Goal: Transaction & Acquisition: Book appointment/travel/reservation

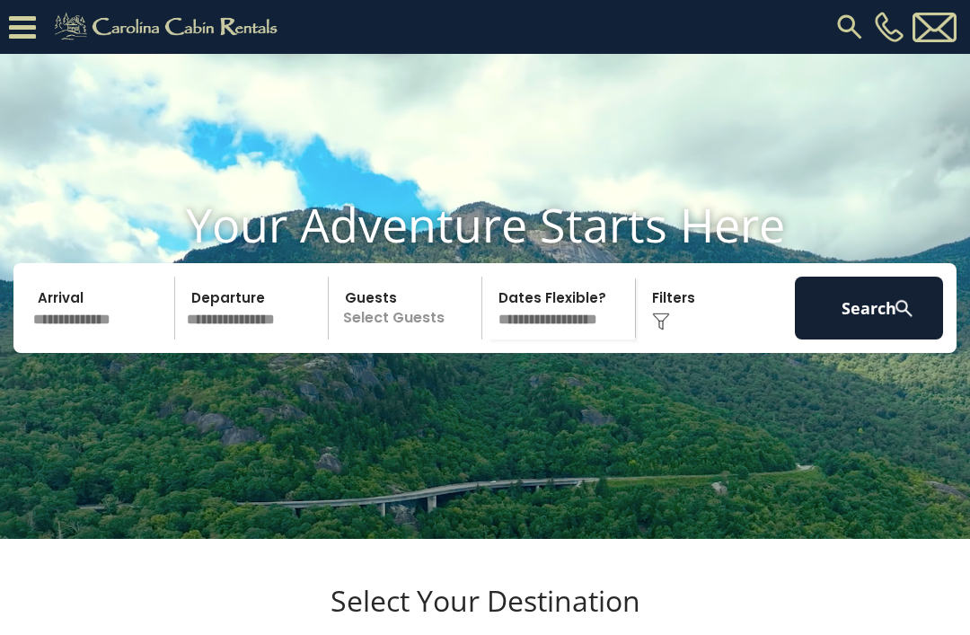
click at [126, 336] on input "text" at bounding box center [101, 308] width 148 height 63
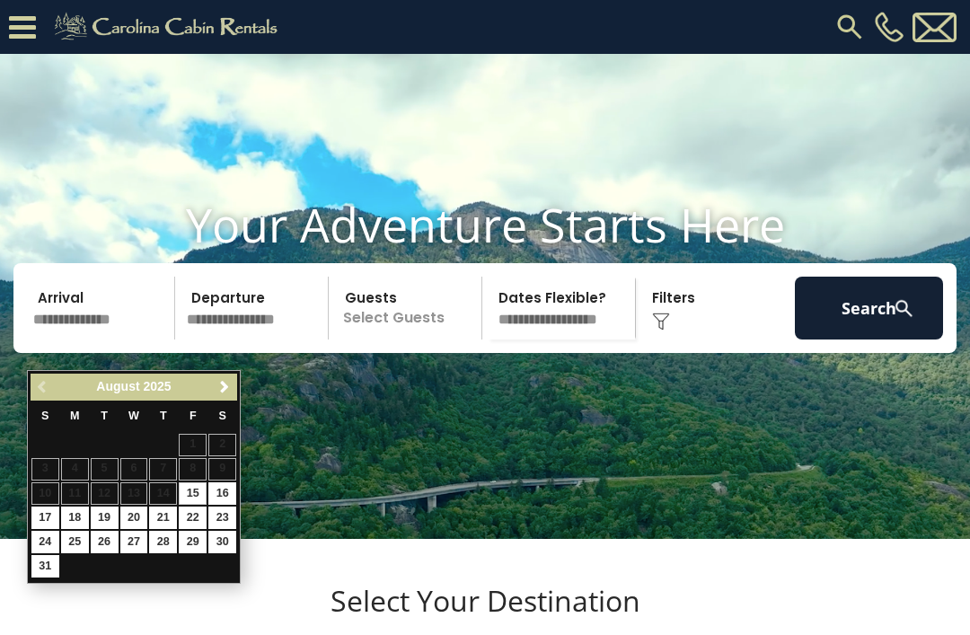
click at [75, 514] on link "18" at bounding box center [75, 518] width 28 height 22
type input "*******"
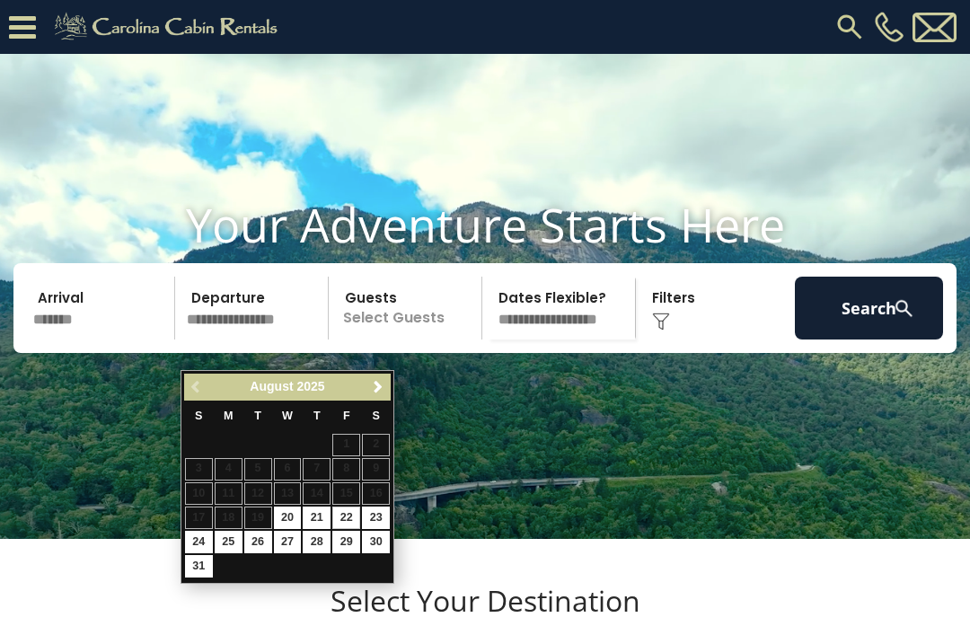
click at [346, 511] on link "22" at bounding box center [346, 518] width 28 height 22
type input "*******"
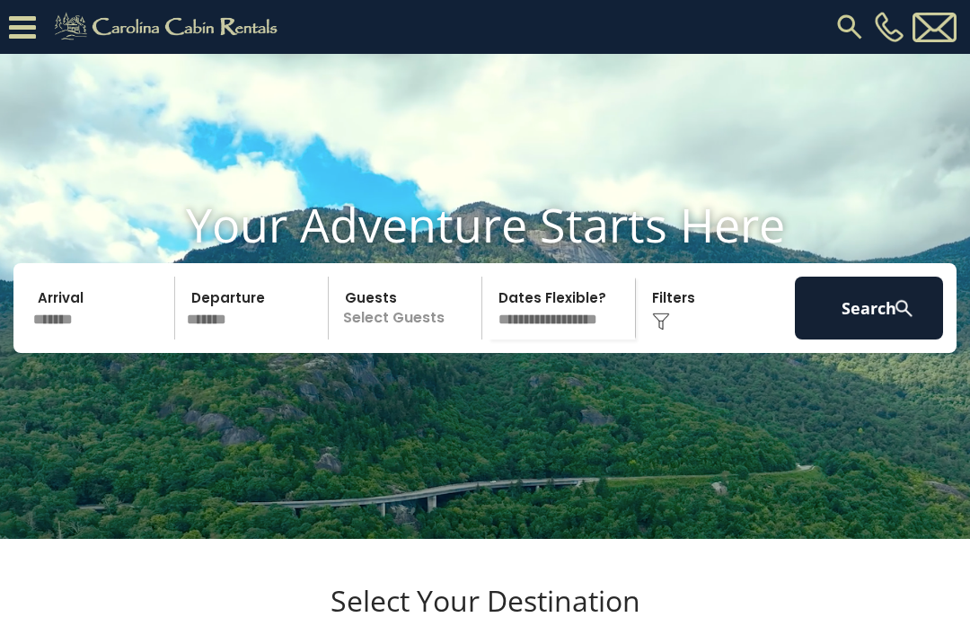
click at [415, 340] on p "Select Guests" at bounding box center [407, 308] width 147 height 63
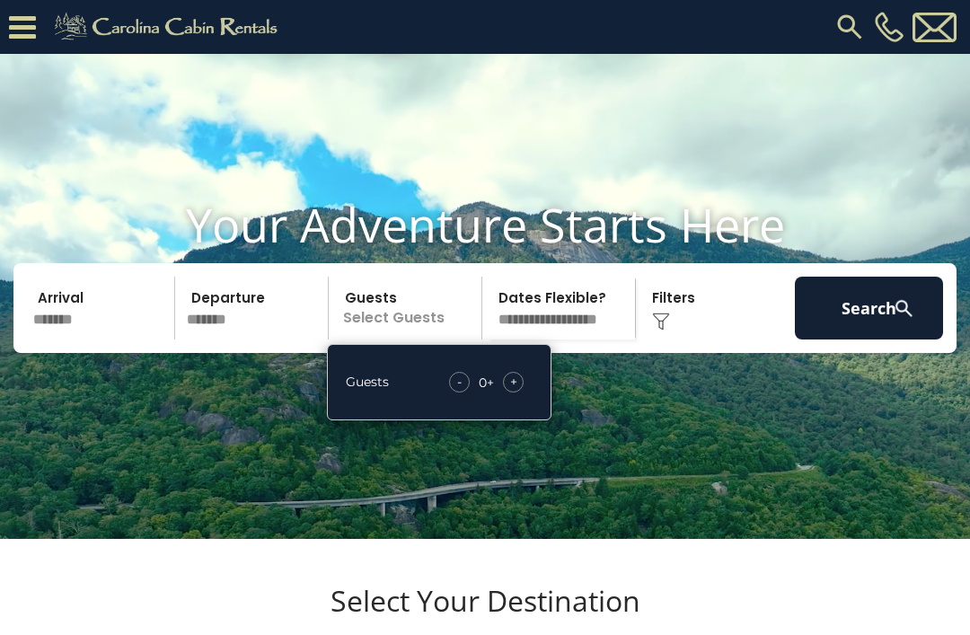
click at [521, 393] on div "+" at bounding box center [513, 382] width 21 height 21
click at [514, 391] on span "+" at bounding box center [513, 382] width 7 height 18
click at [877, 340] on button "Search" at bounding box center [869, 308] width 148 height 63
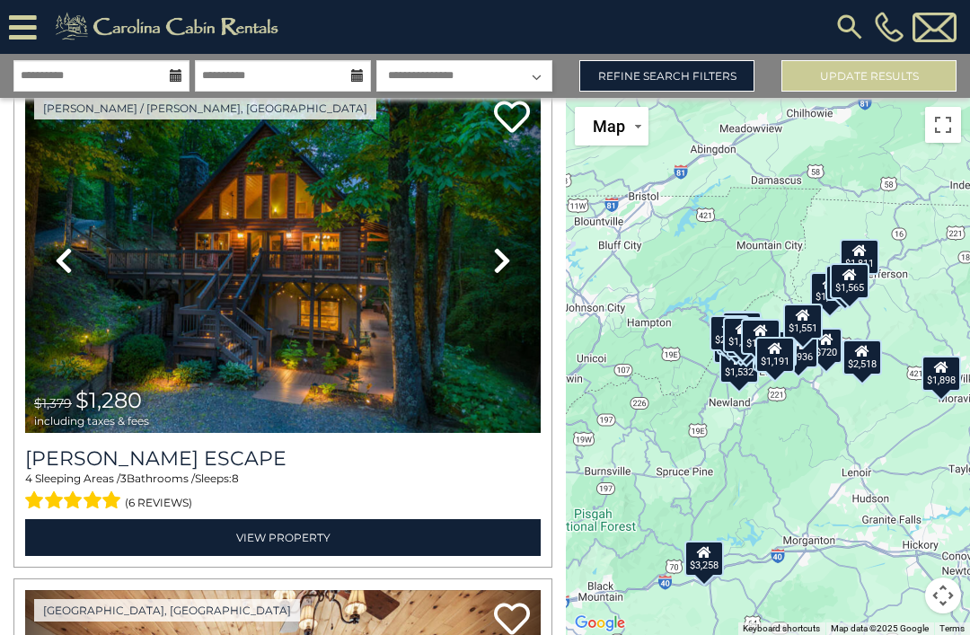
scroll to position [576, 0]
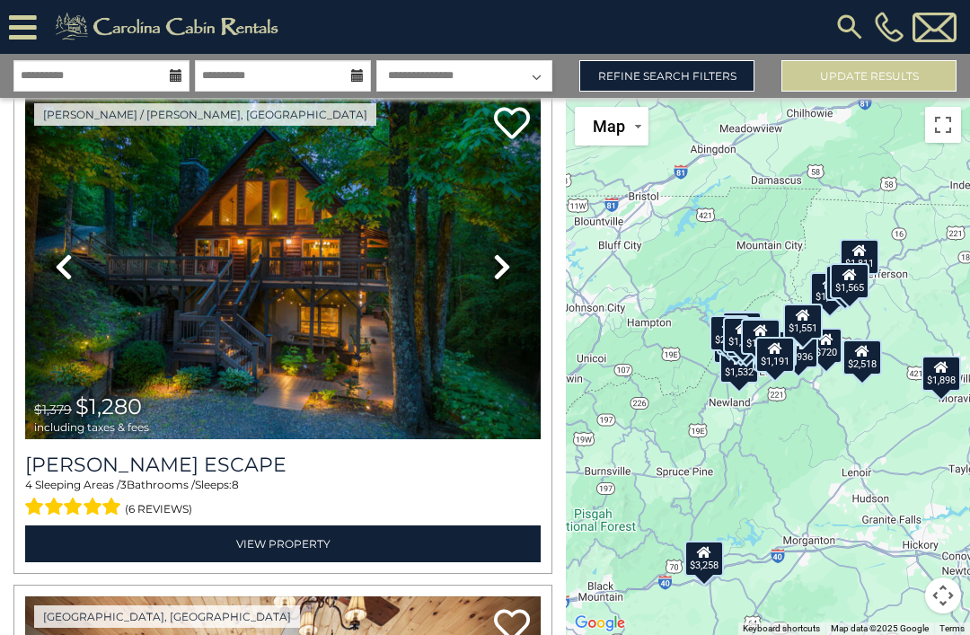
click at [248, 286] on img at bounding box center [283, 267] width 516 height 346
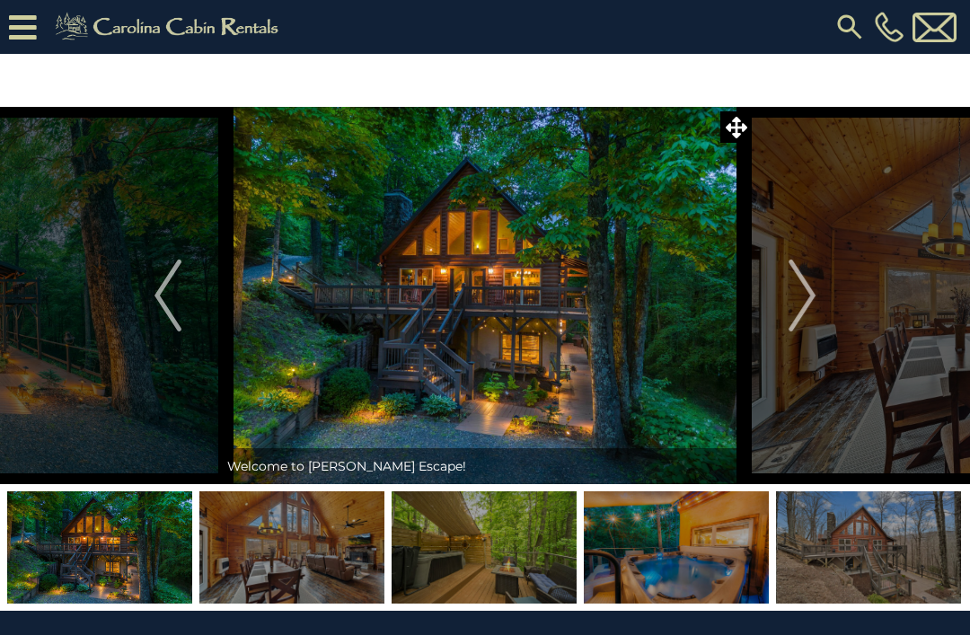
click at [810, 298] on img "Next" at bounding box center [802, 296] width 27 height 72
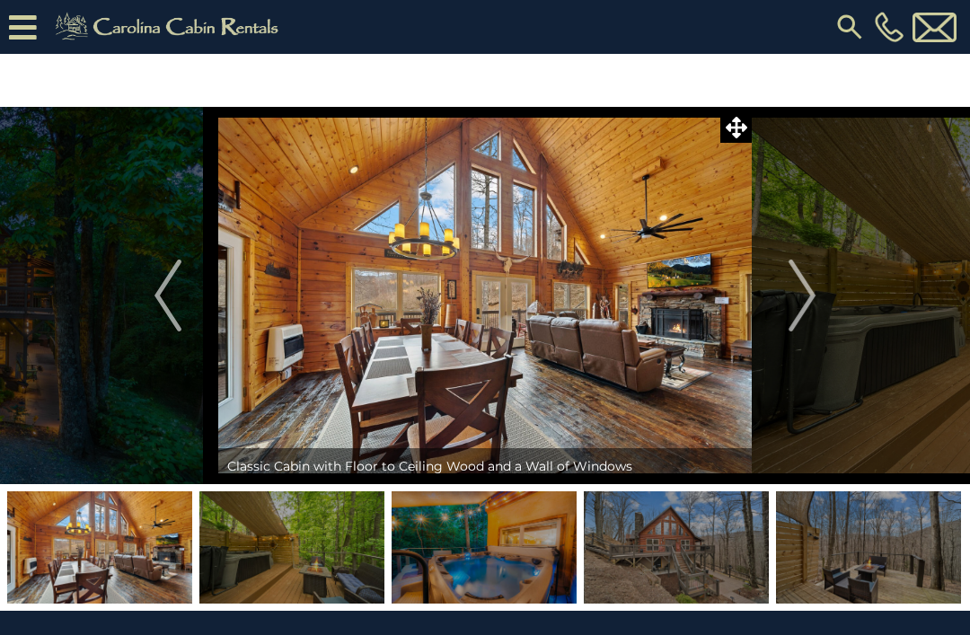
click at [807, 312] on img "Next" at bounding box center [802, 296] width 27 height 72
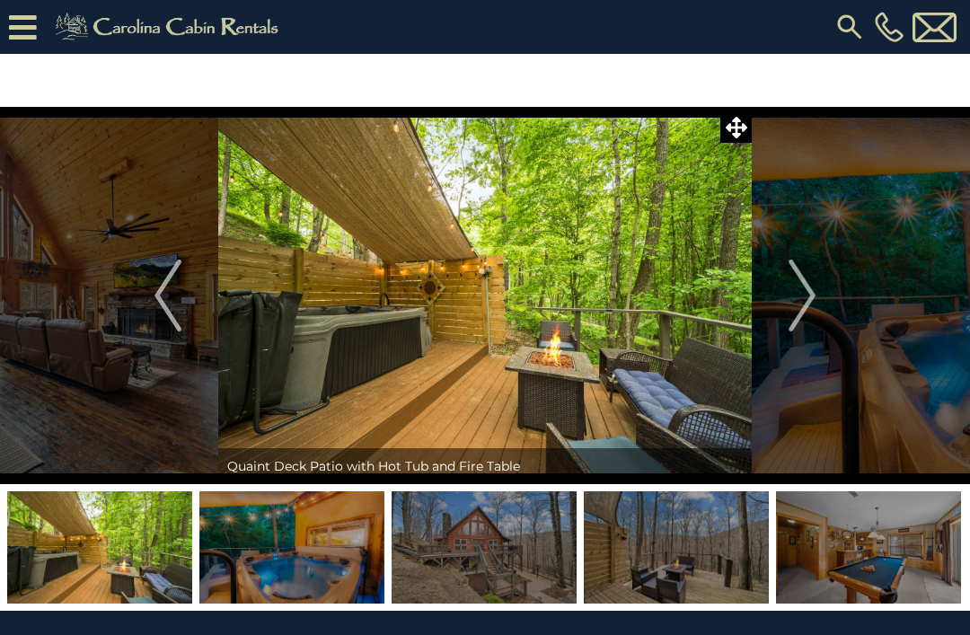
click at [799, 313] on img "Next" at bounding box center [802, 296] width 27 height 72
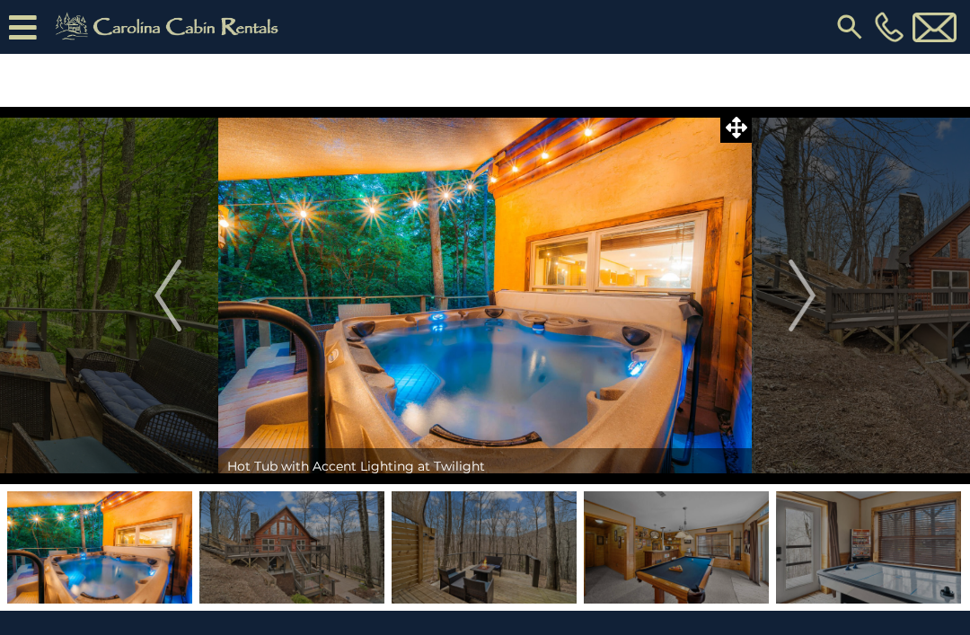
click at [803, 307] on img "Next" at bounding box center [802, 296] width 27 height 72
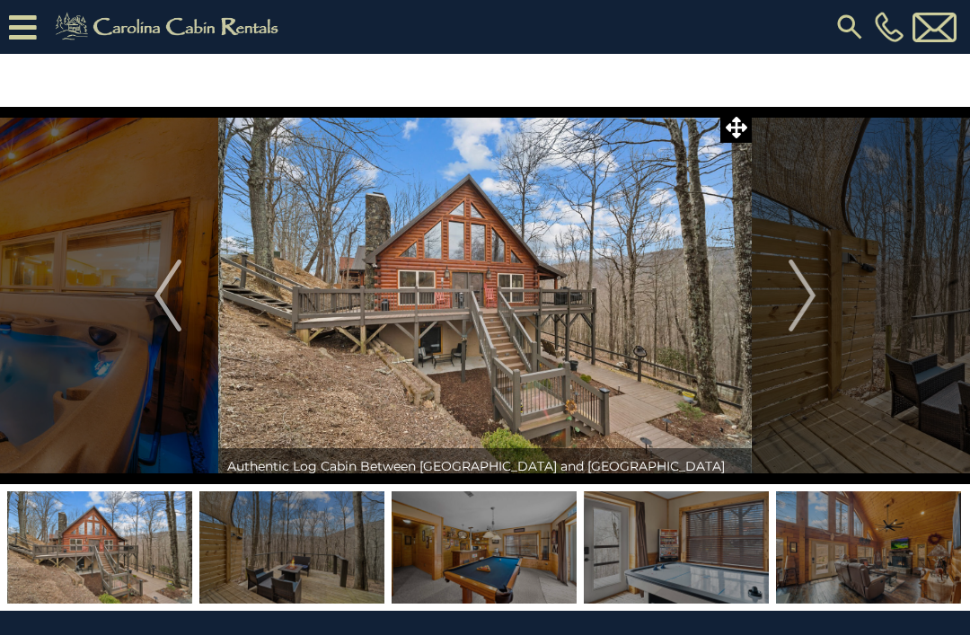
click at [797, 301] on img "Next" at bounding box center [802, 296] width 27 height 72
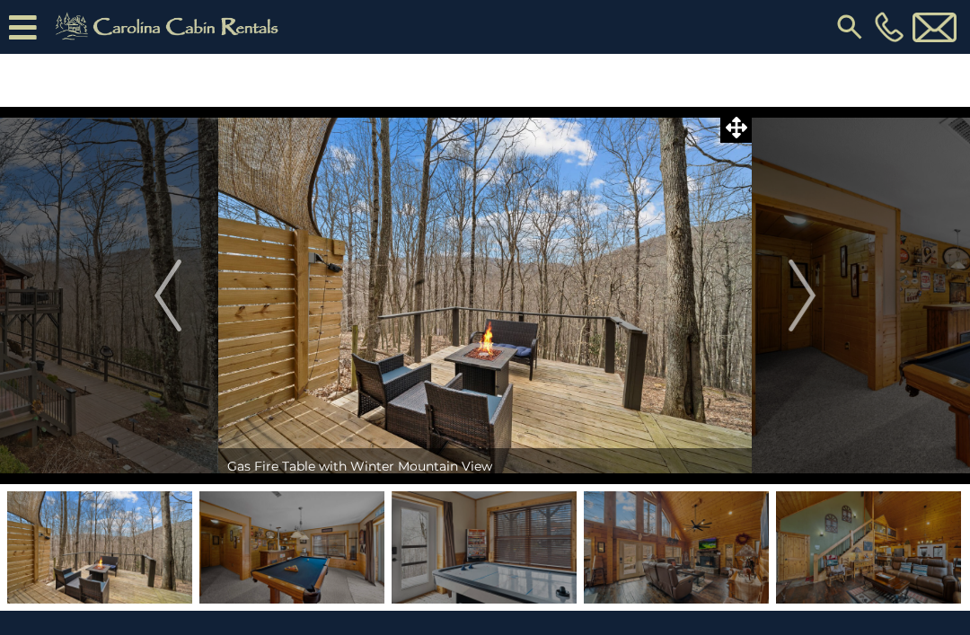
click at [800, 307] on img "Next" at bounding box center [802, 296] width 27 height 72
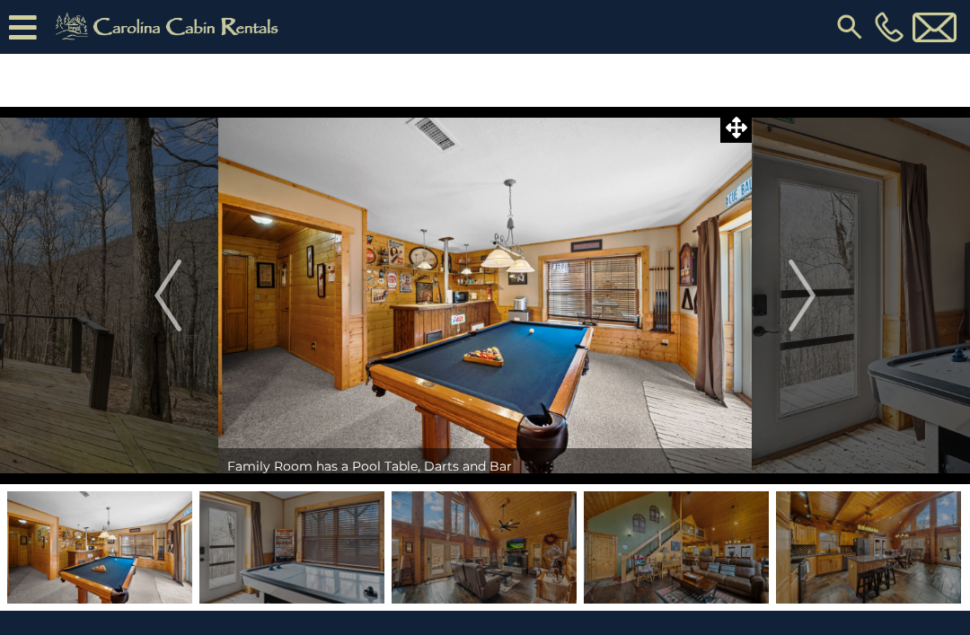
click at [796, 316] on img "Next" at bounding box center [802, 296] width 27 height 72
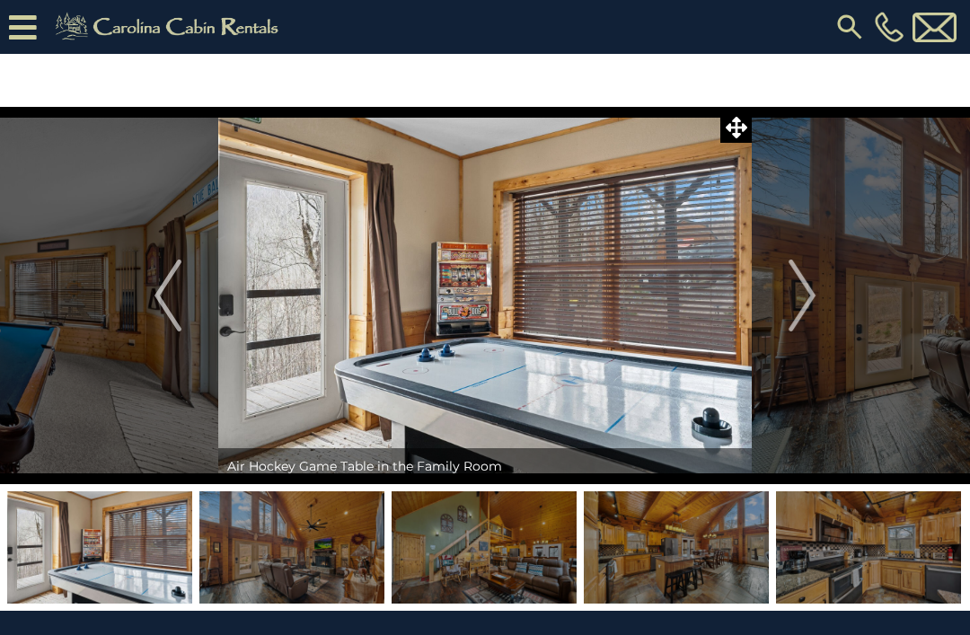
click at [795, 304] on img "Next" at bounding box center [802, 296] width 27 height 72
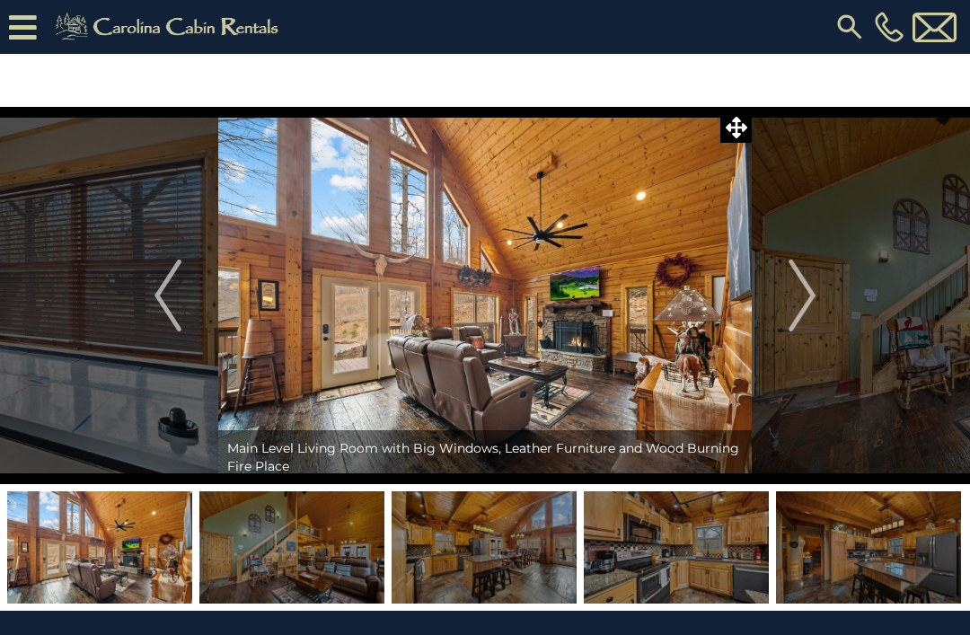
click at [797, 311] on img "Next" at bounding box center [802, 296] width 27 height 72
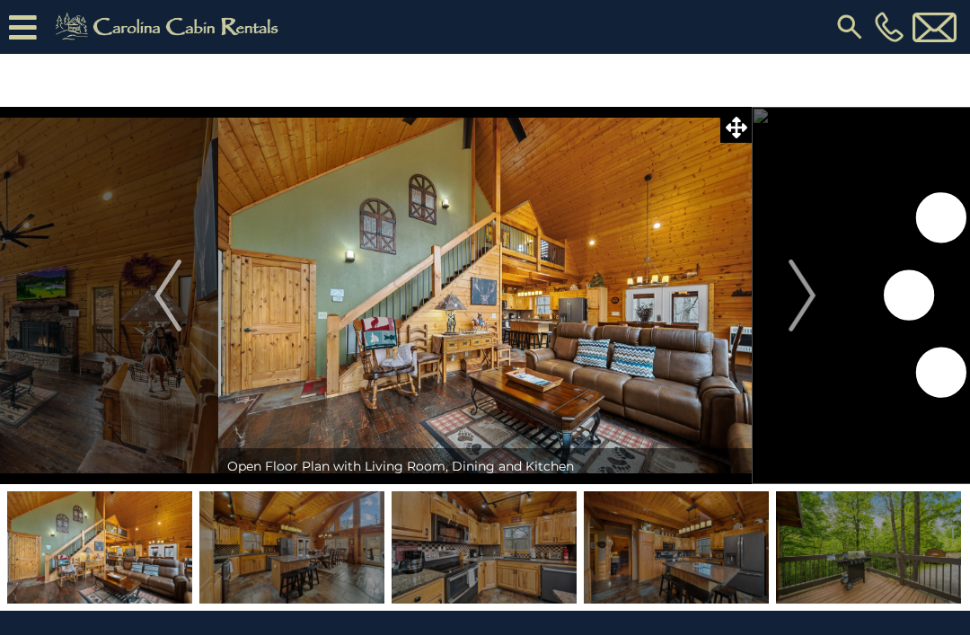
click at [802, 312] on img "Next" at bounding box center [802, 296] width 27 height 72
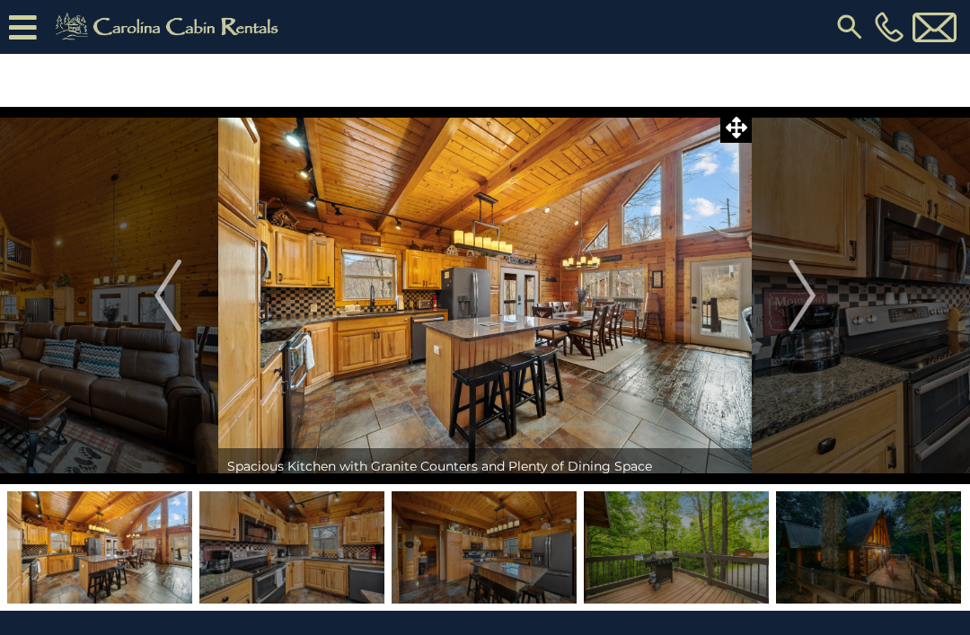
click at [807, 300] on img "Next" at bounding box center [802, 296] width 27 height 72
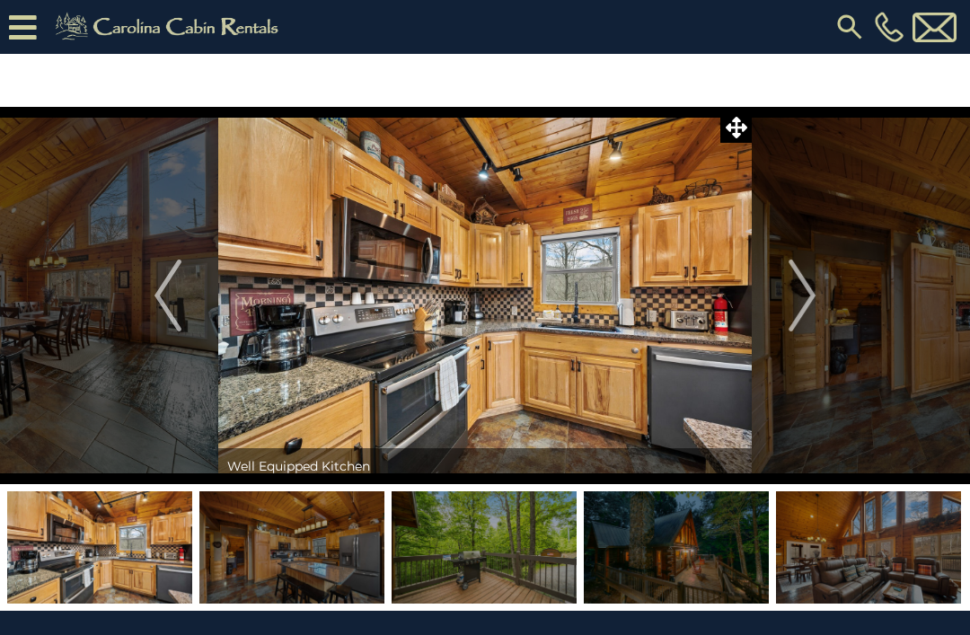
click at [794, 307] on img "Next" at bounding box center [802, 296] width 27 height 72
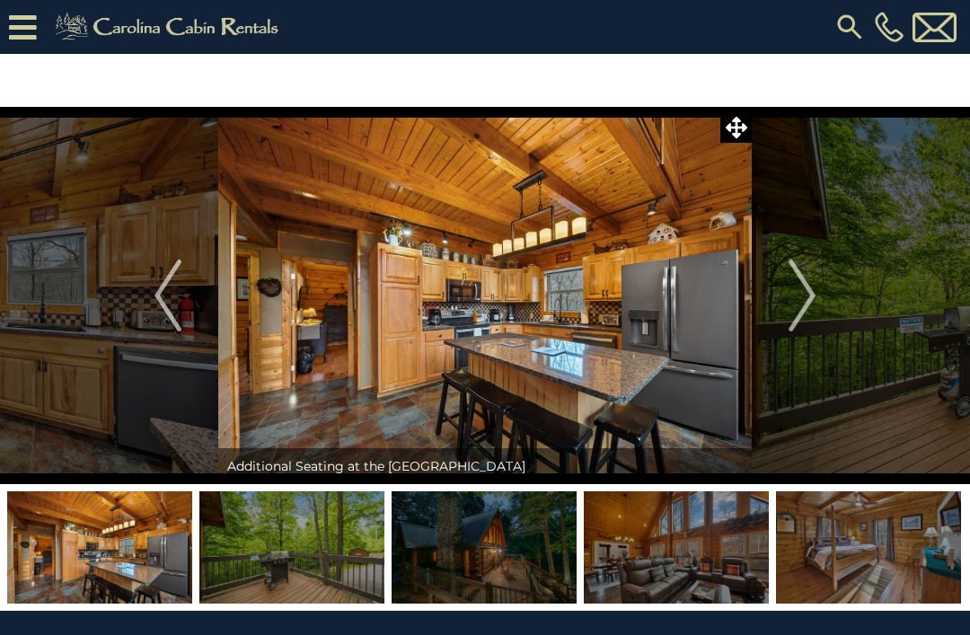
click at [794, 312] on img "Next" at bounding box center [802, 296] width 27 height 72
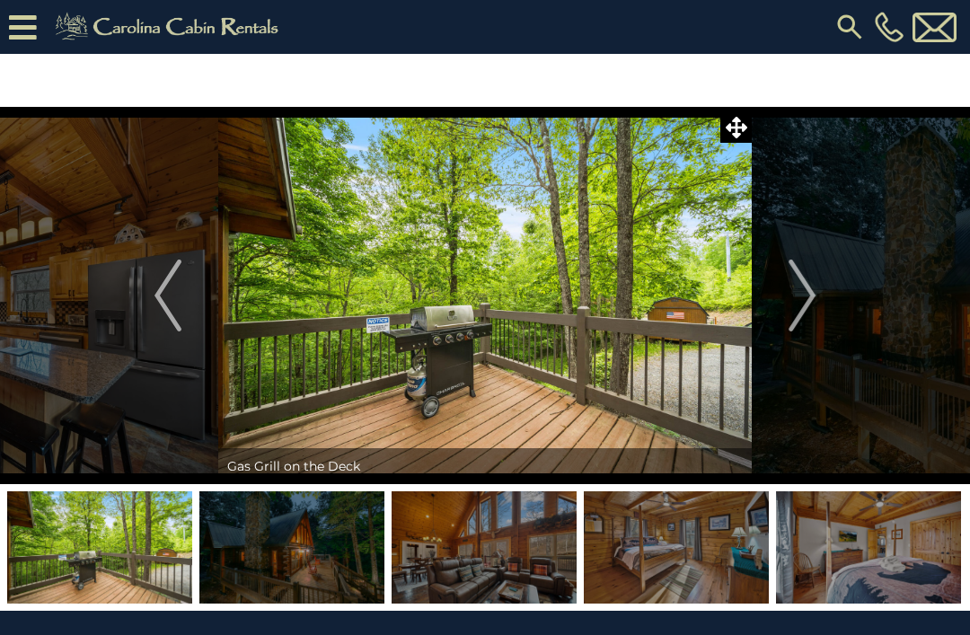
click at [807, 305] on img "Next" at bounding box center [802, 296] width 27 height 72
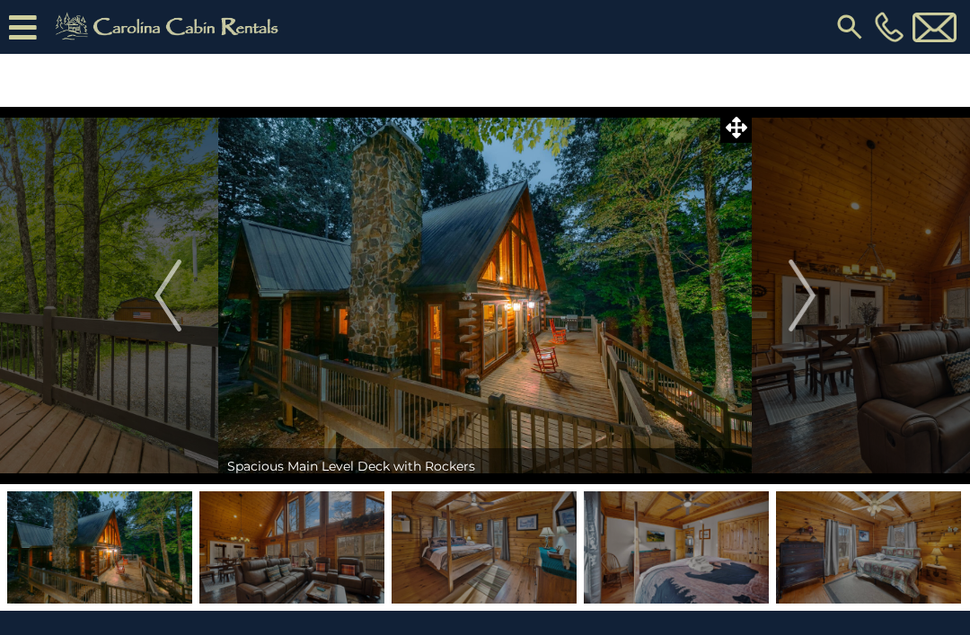
click at [799, 320] on img "Next" at bounding box center [802, 296] width 27 height 72
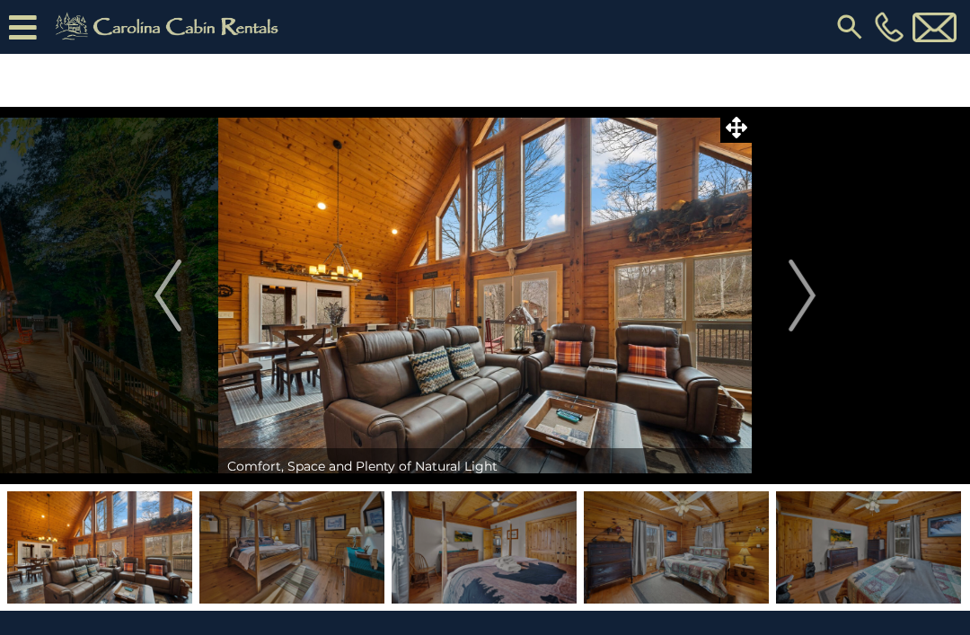
click at [797, 316] on img "Next" at bounding box center [802, 296] width 27 height 72
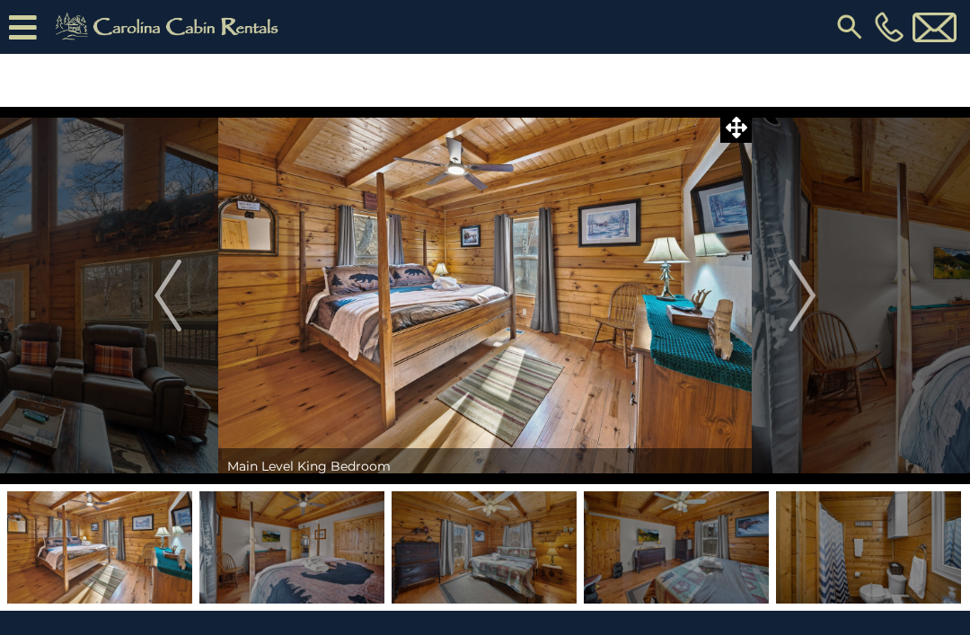
click at [796, 309] on img "Next" at bounding box center [802, 296] width 27 height 72
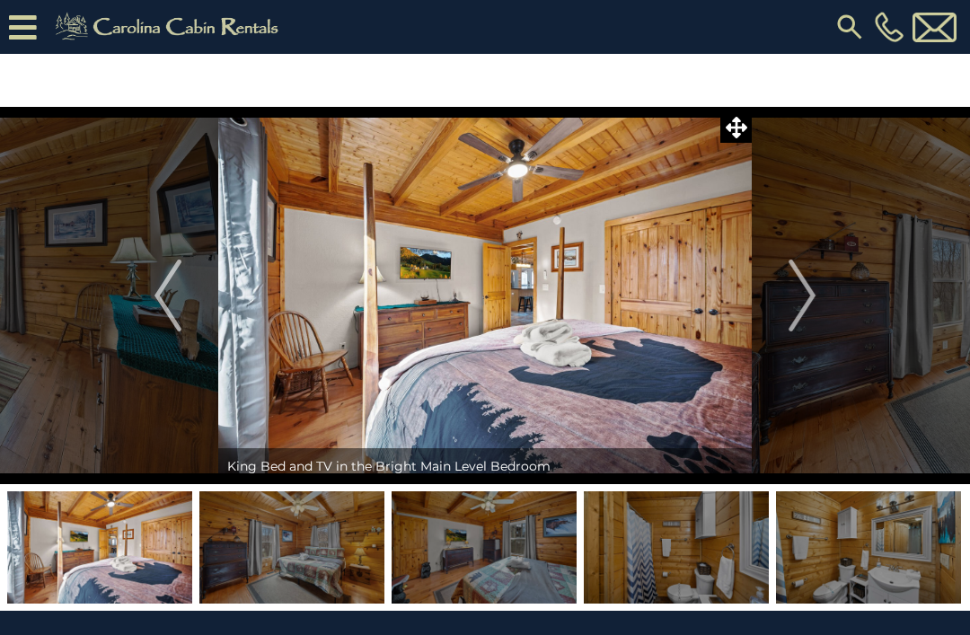
click at [796, 300] on img "Next" at bounding box center [802, 296] width 27 height 72
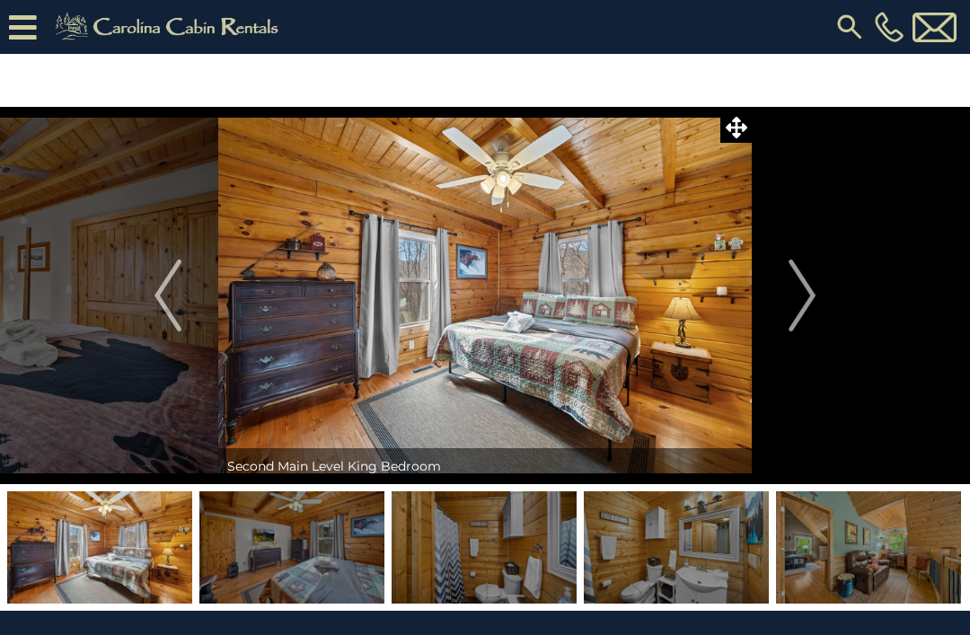
click at [799, 314] on img "Next" at bounding box center [802, 296] width 27 height 72
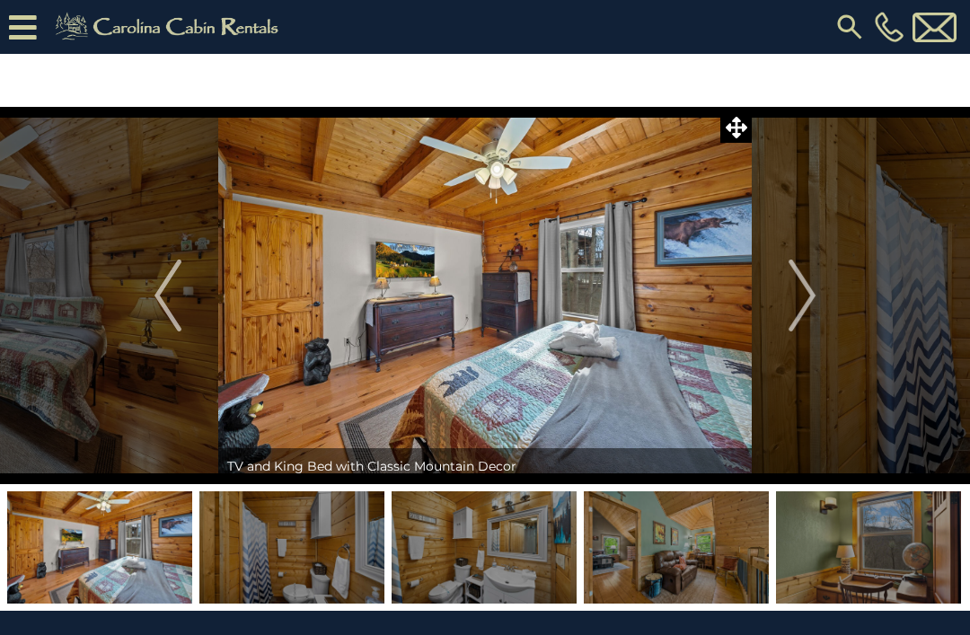
click at [800, 308] on img "Next" at bounding box center [802, 296] width 27 height 72
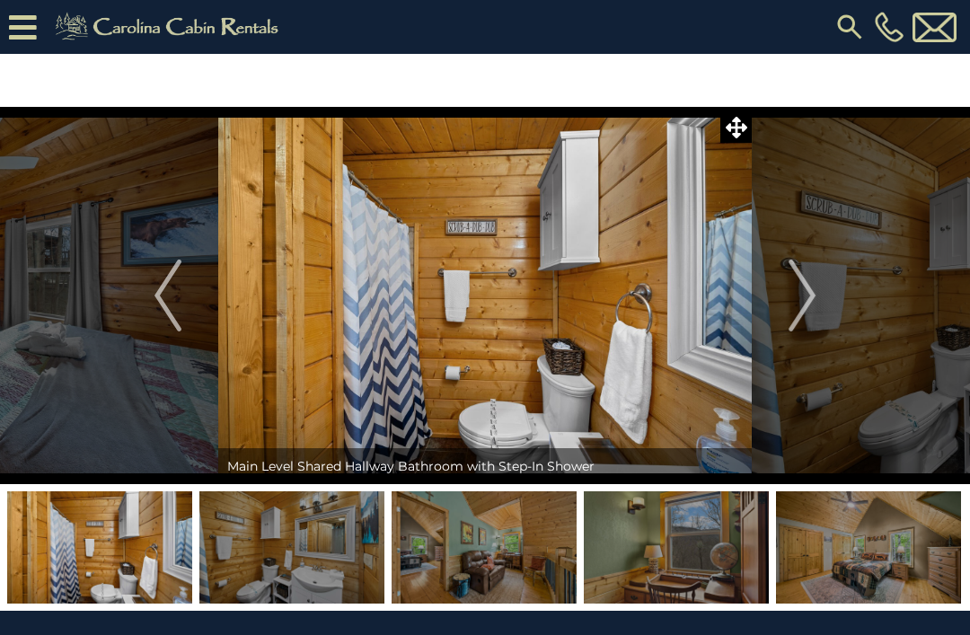
click at [798, 309] on img "Next" at bounding box center [802, 296] width 27 height 72
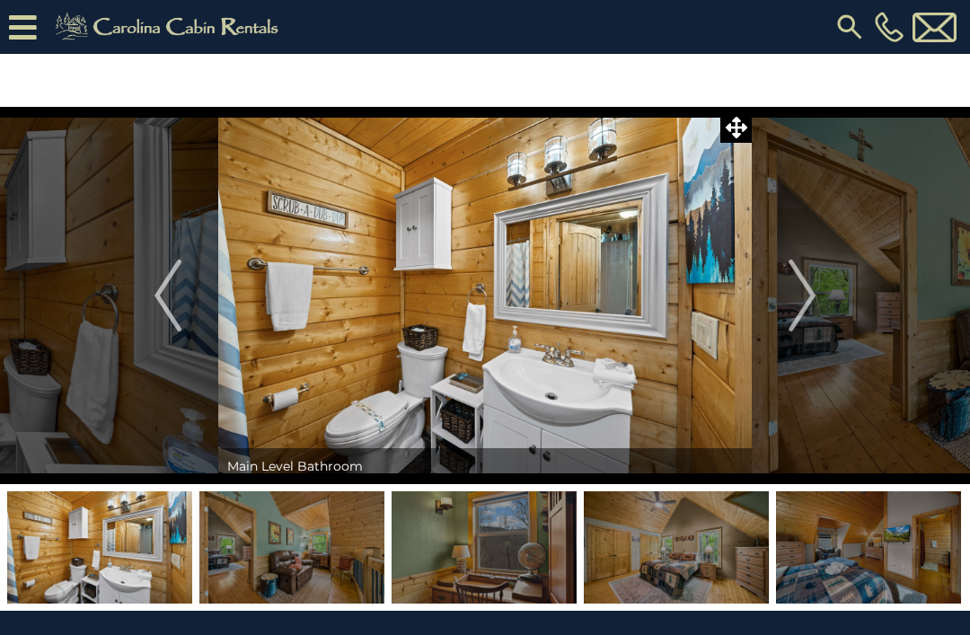
click at [800, 300] on img "Next" at bounding box center [802, 296] width 27 height 72
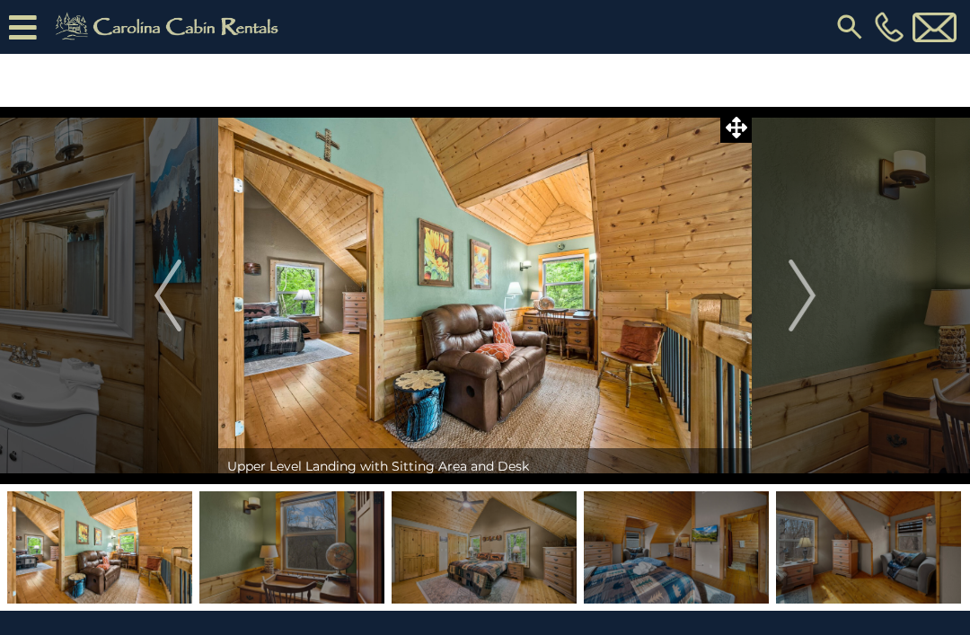
click at [793, 314] on img "Next" at bounding box center [802, 296] width 27 height 72
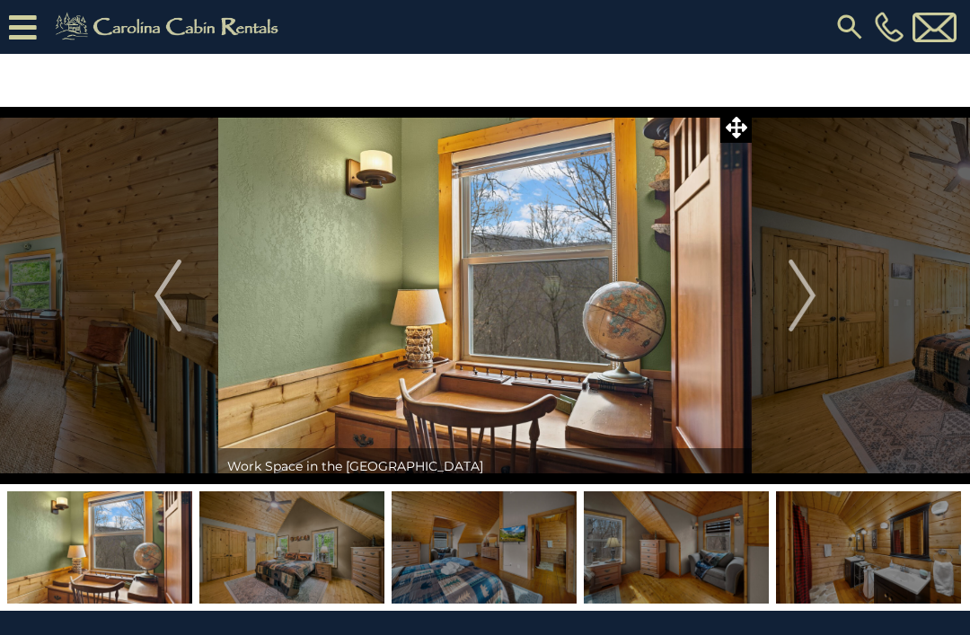
click at [792, 308] on img "Next" at bounding box center [802, 296] width 27 height 72
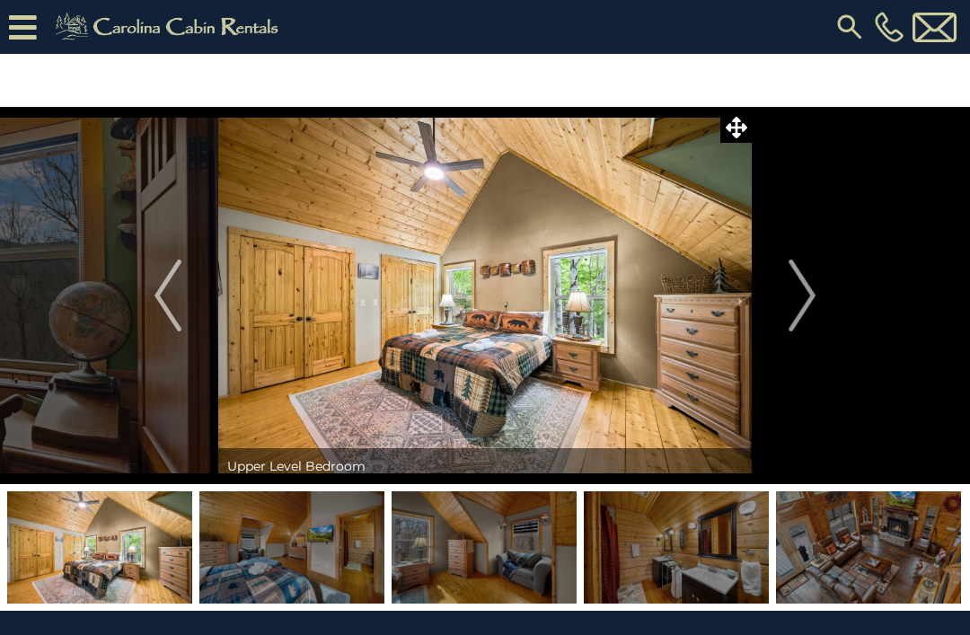
click at [792, 309] on img "Next" at bounding box center [802, 296] width 27 height 72
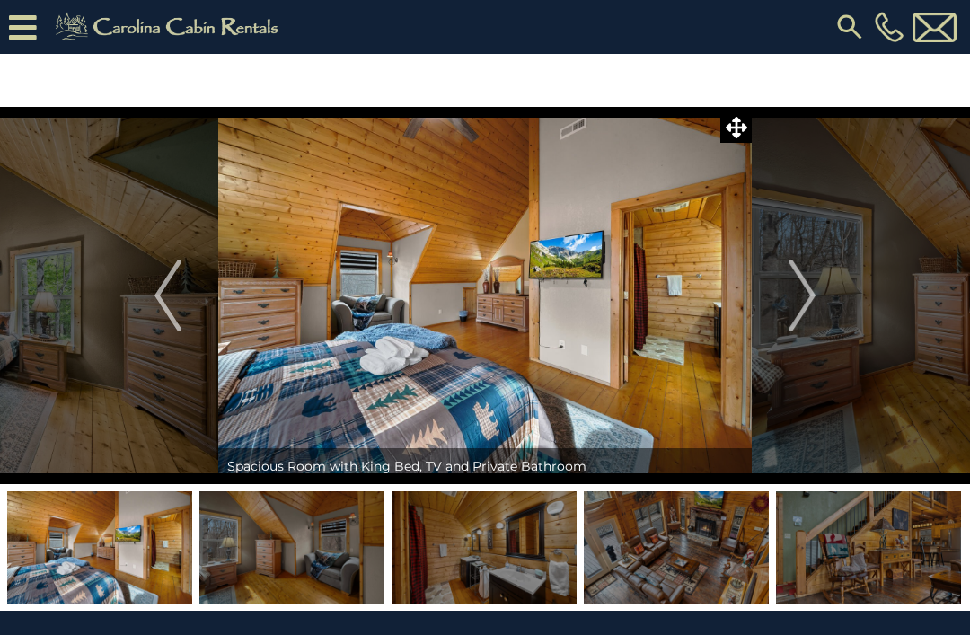
click at [791, 323] on img "Next" at bounding box center [802, 296] width 27 height 72
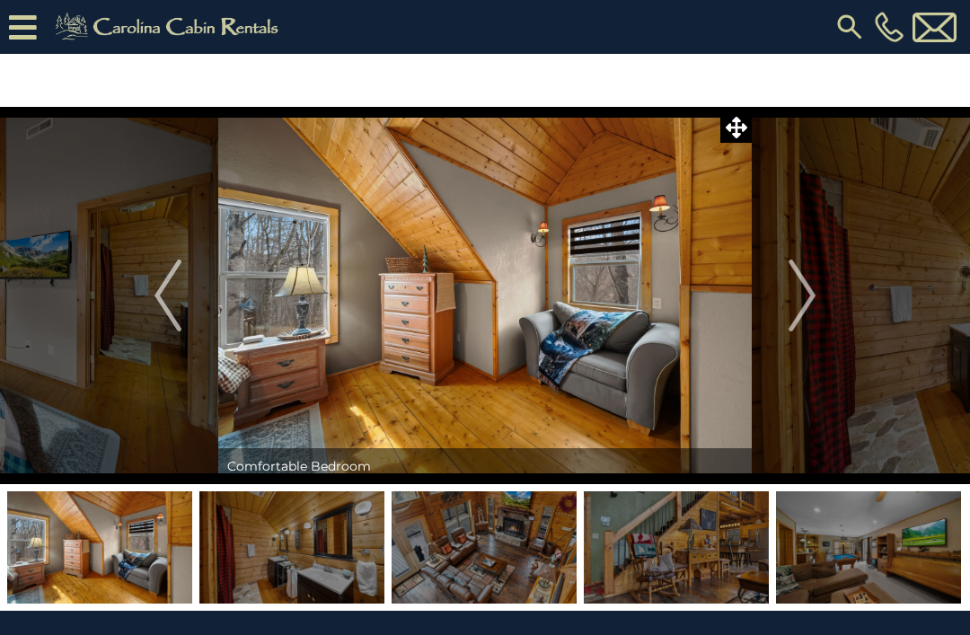
click at [796, 308] on img "Next" at bounding box center [802, 296] width 27 height 72
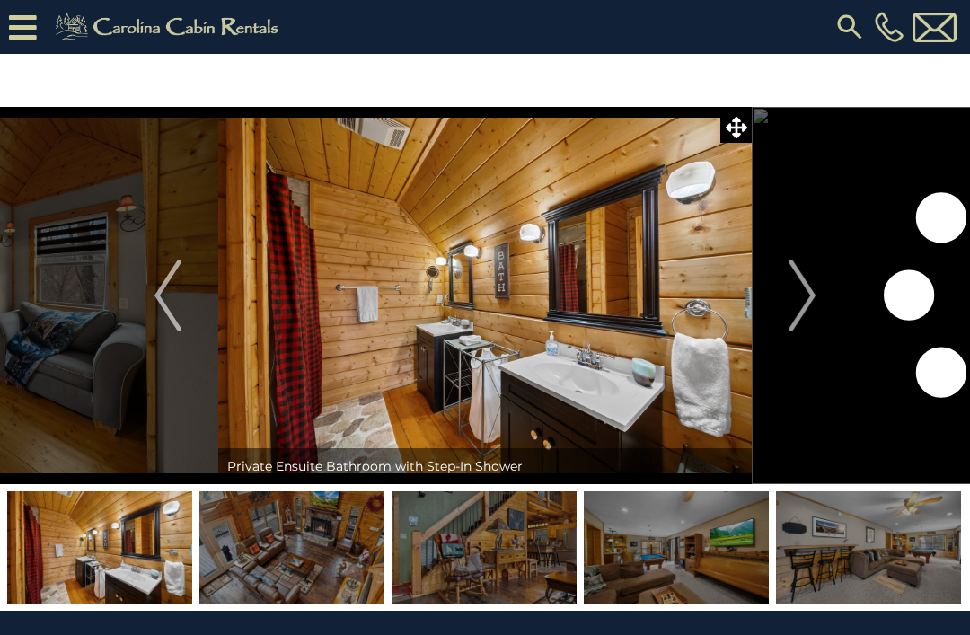
click at [788, 319] on button "Next" at bounding box center [802, 295] width 101 height 377
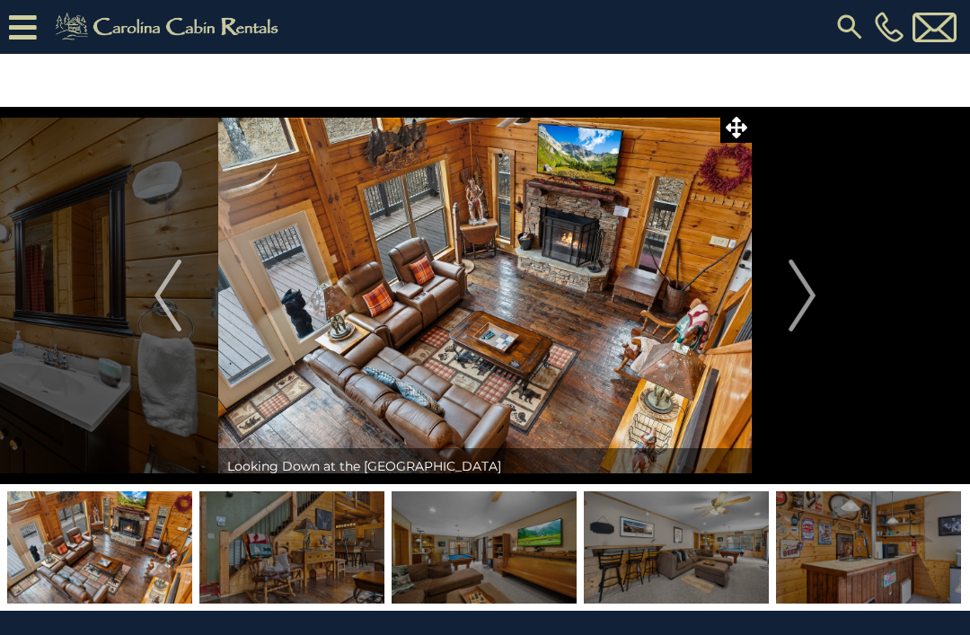
click at [788, 310] on button "Next" at bounding box center [802, 295] width 101 height 377
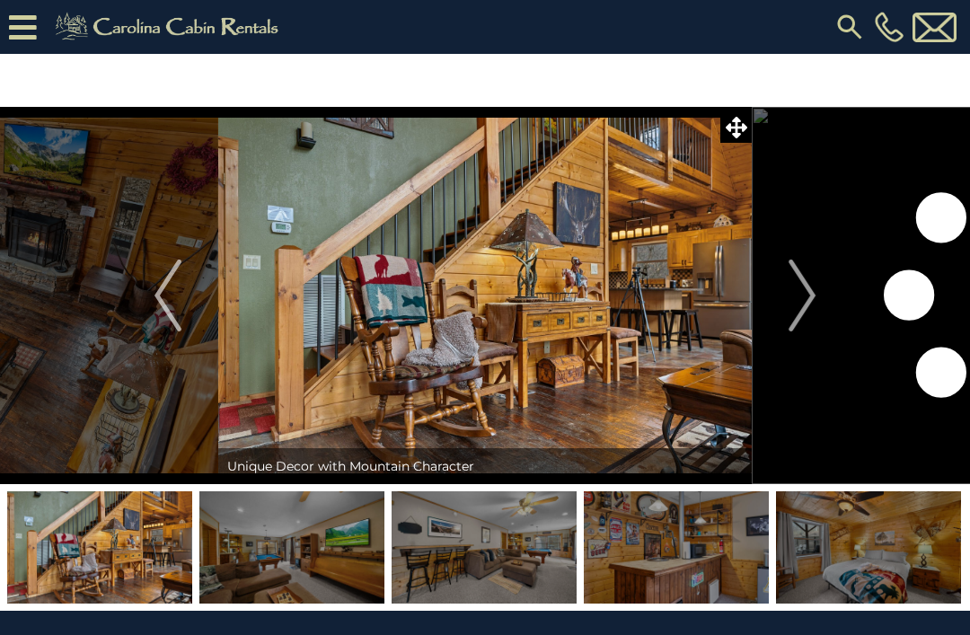
click at [788, 319] on button "Next" at bounding box center [802, 295] width 101 height 377
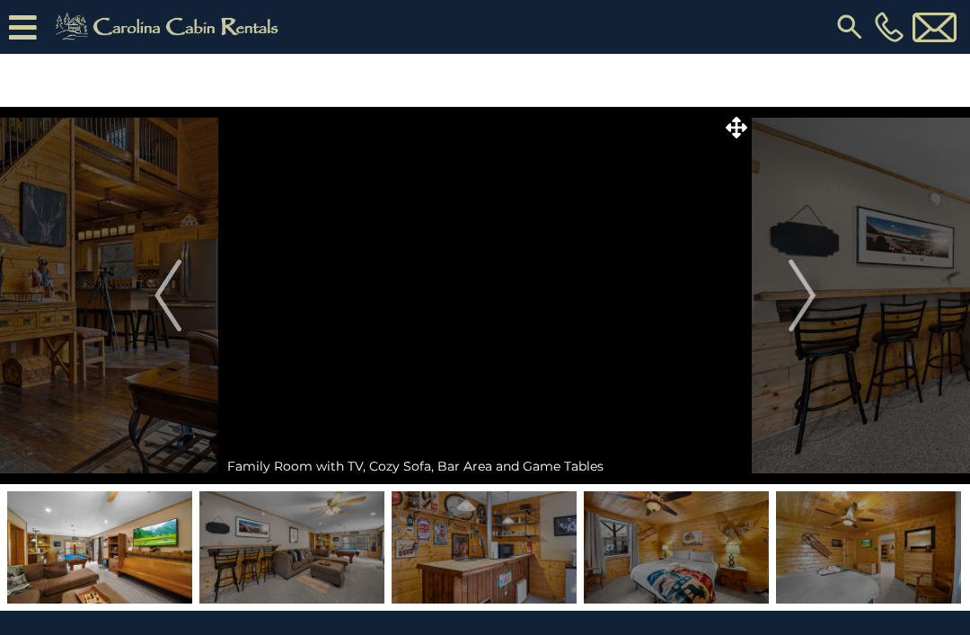
click at [792, 312] on img "Next" at bounding box center [802, 296] width 27 height 72
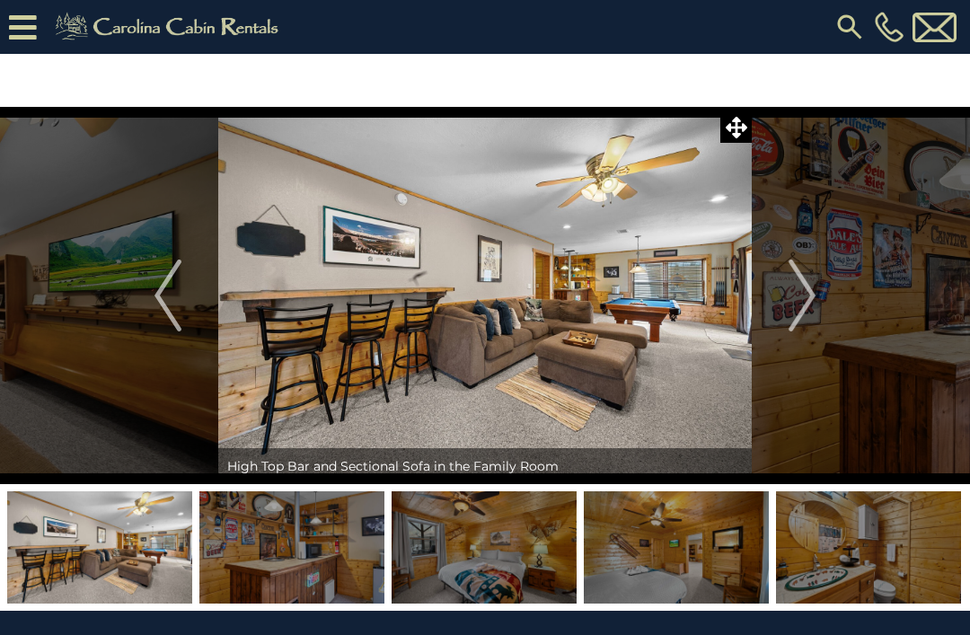
click at [788, 314] on button "Next" at bounding box center [802, 295] width 101 height 377
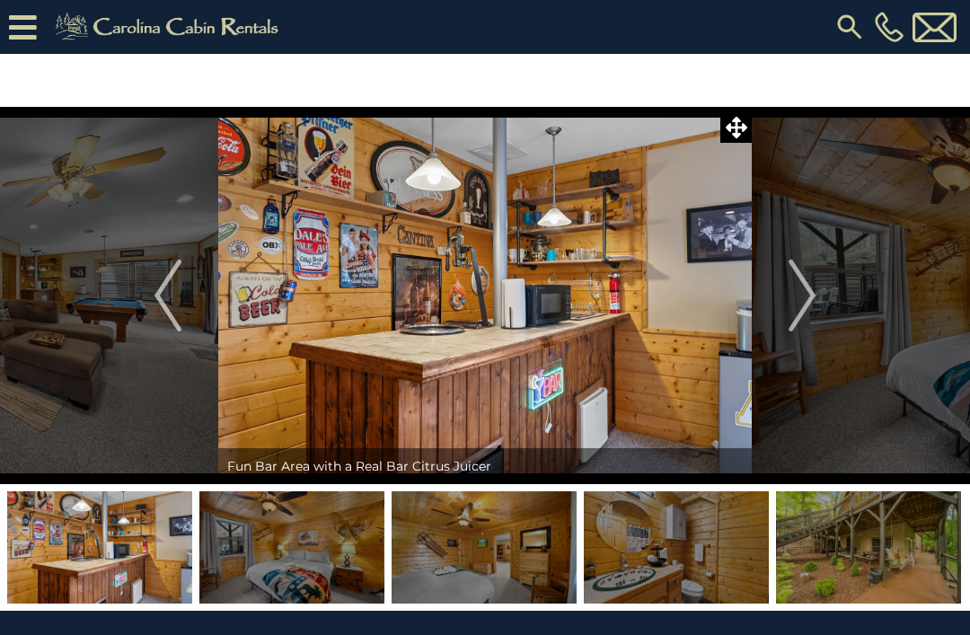
click at [790, 310] on img "Next" at bounding box center [802, 296] width 27 height 72
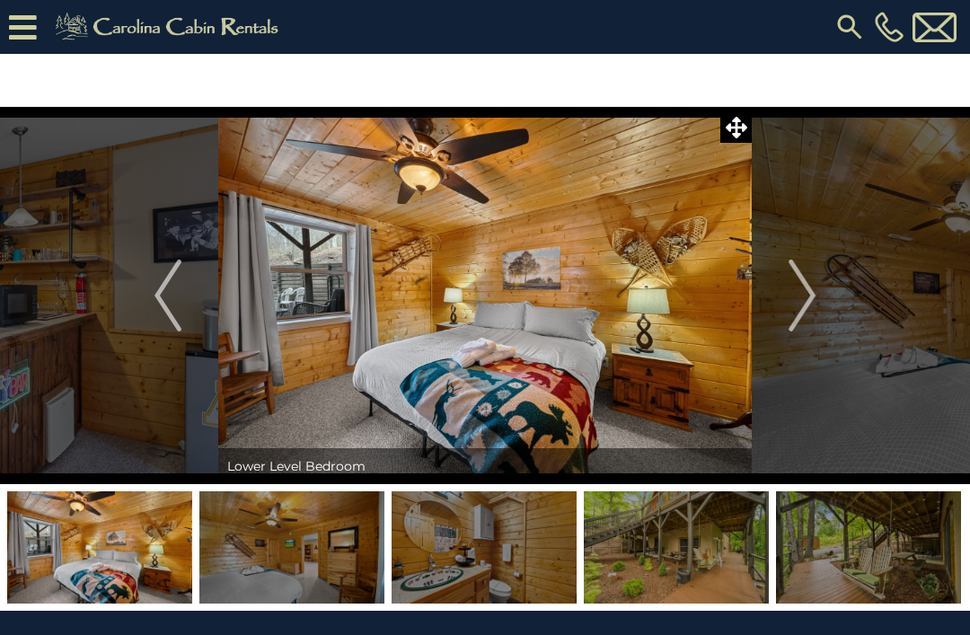
click at [797, 312] on img "Next" at bounding box center [802, 296] width 27 height 72
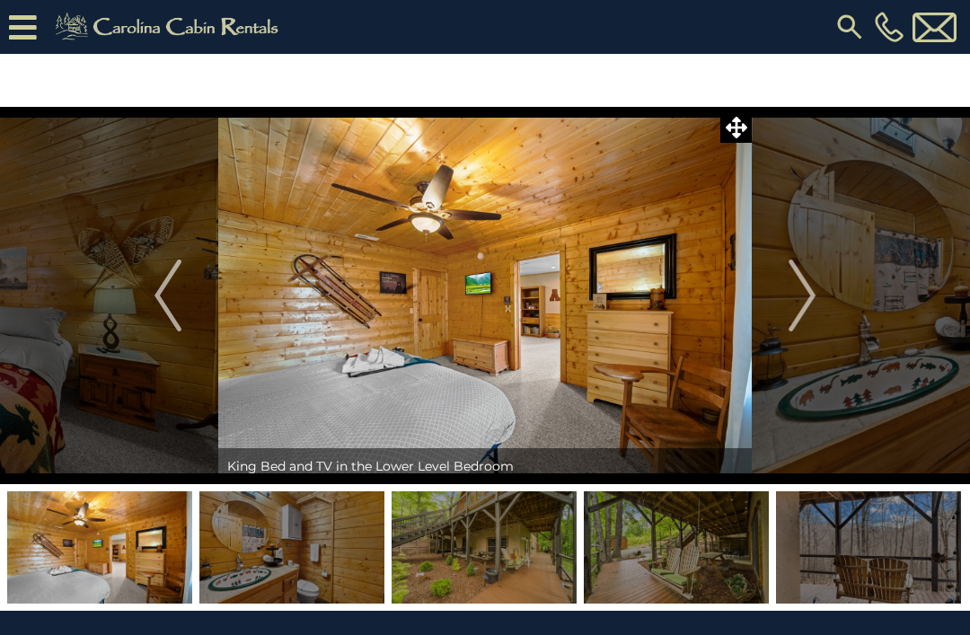
click at [793, 313] on img "Next" at bounding box center [802, 296] width 27 height 72
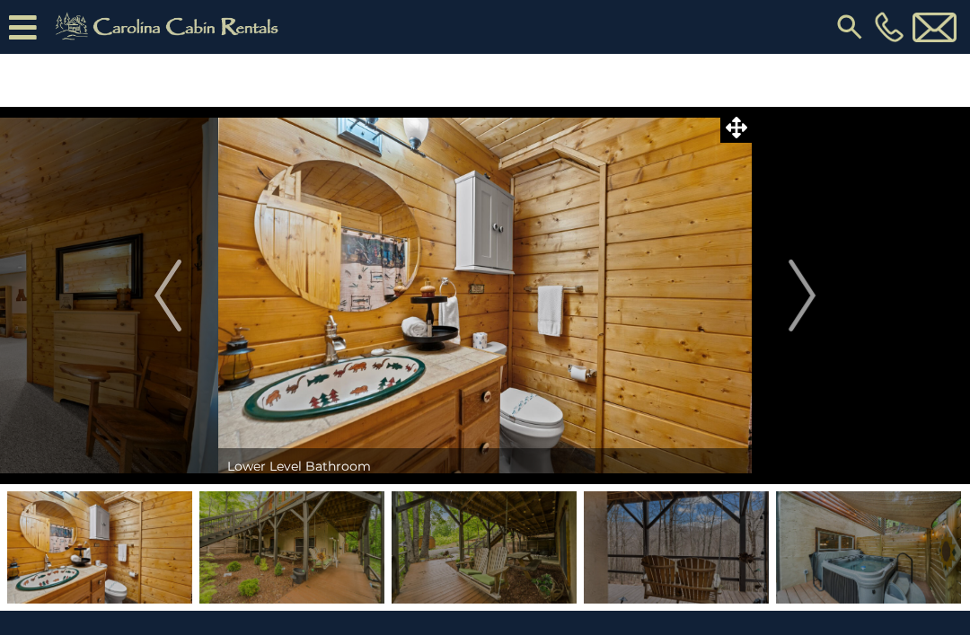
click at [755, 323] on button "Next" at bounding box center [802, 295] width 101 height 377
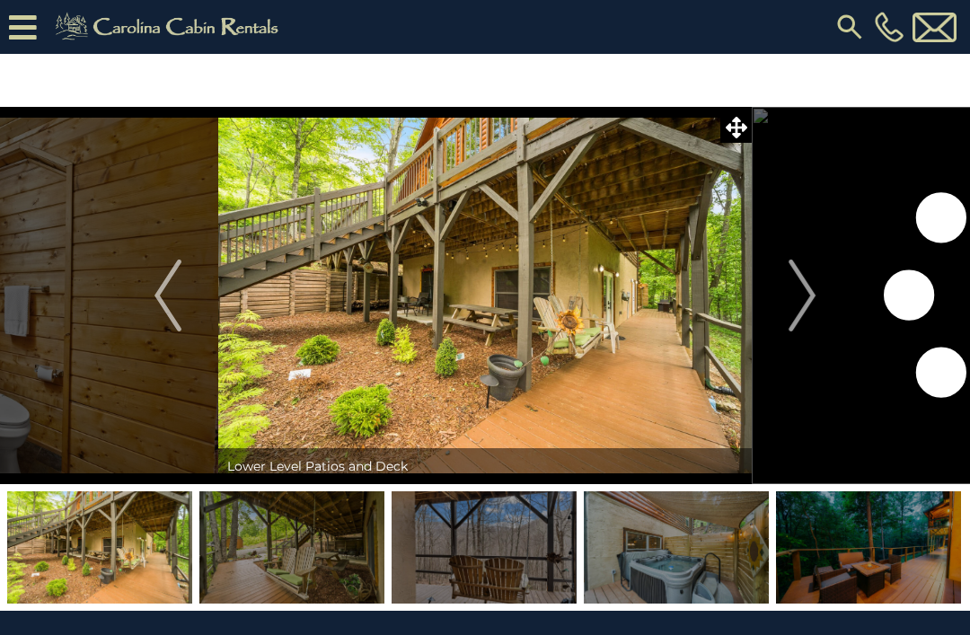
click at [790, 313] on img "Next" at bounding box center [802, 296] width 27 height 72
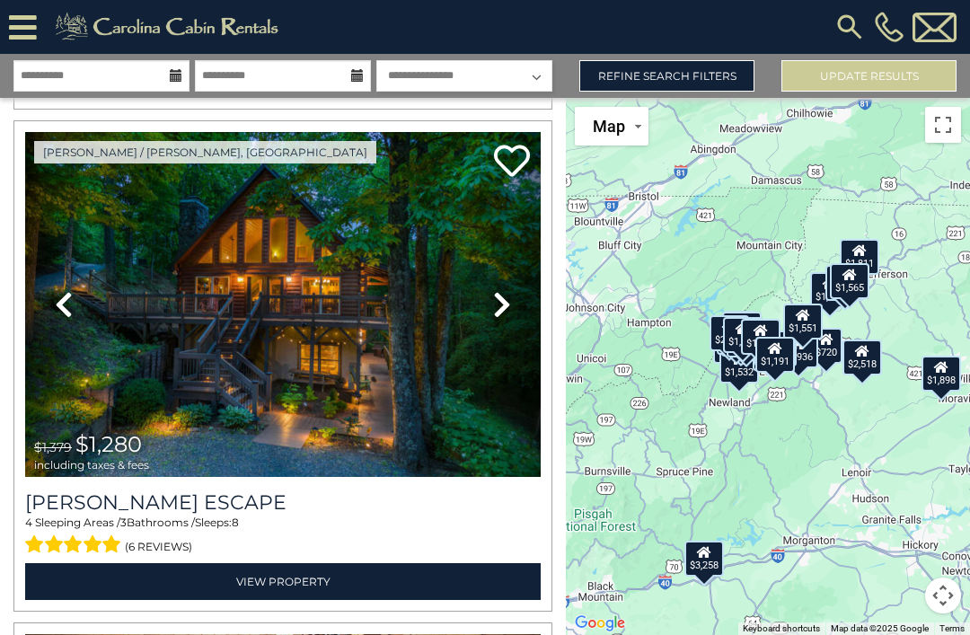
scroll to position [648, 0]
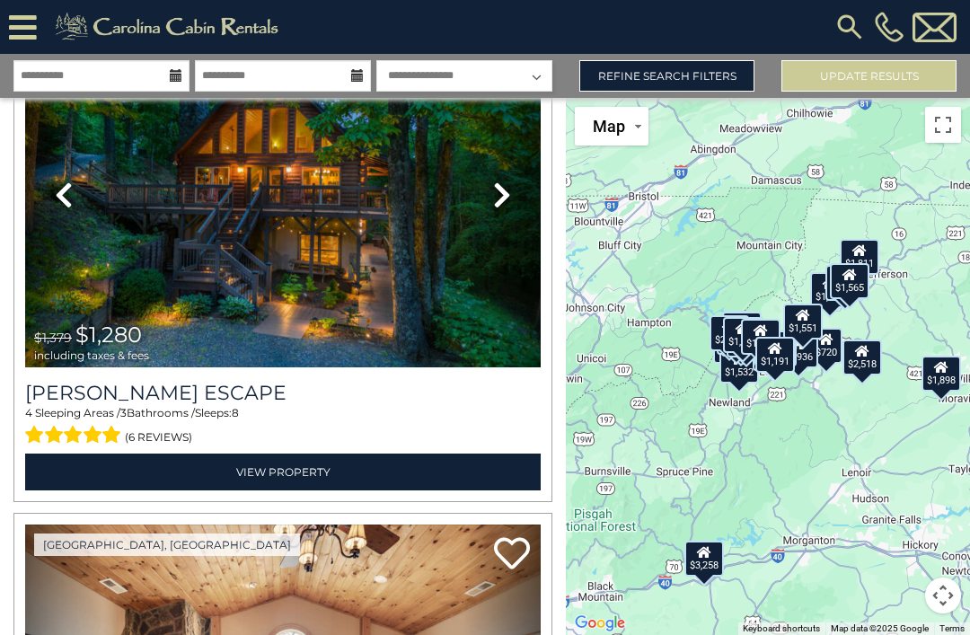
click at [322, 294] on img at bounding box center [283, 195] width 516 height 346
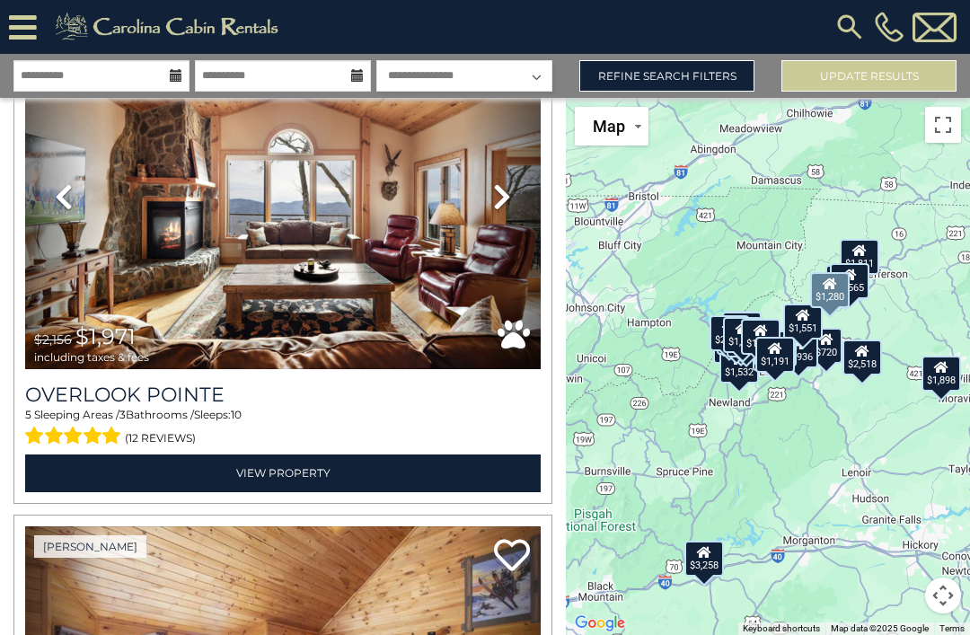
scroll to position [1150, 0]
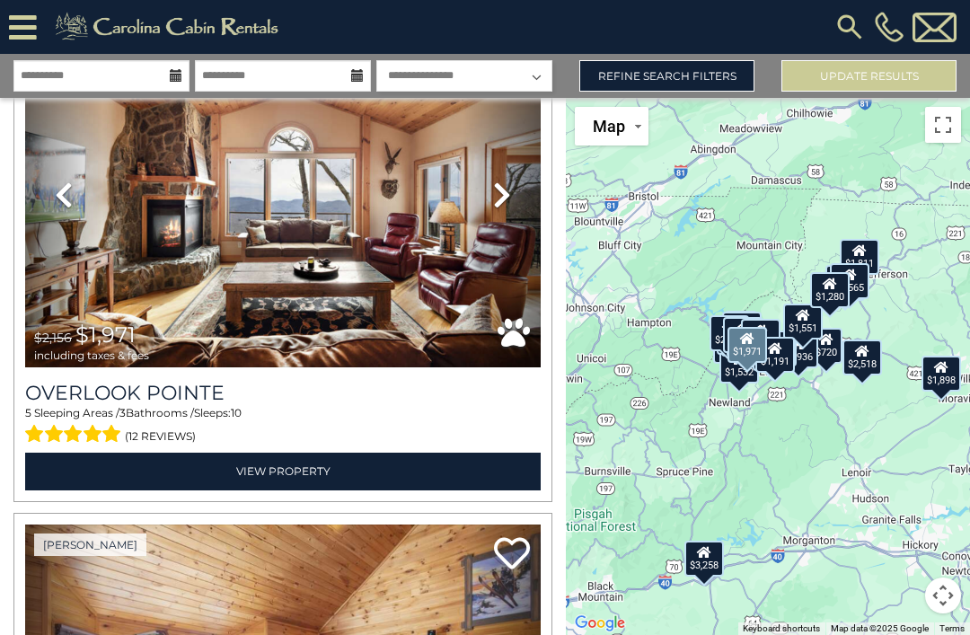
click at [321, 483] on link "View Property" at bounding box center [283, 471] width 516 height 37
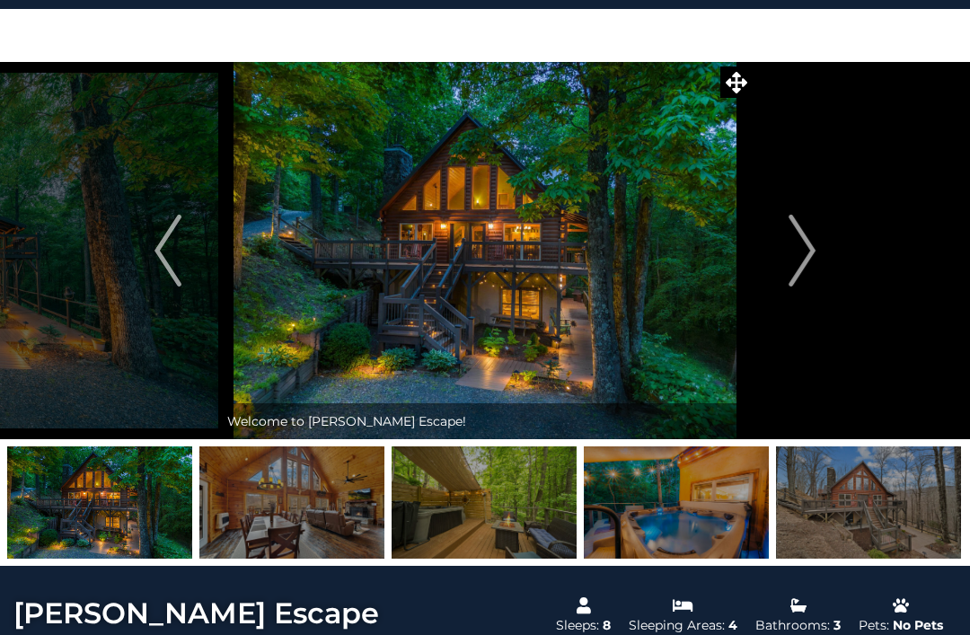
scroll to position [45, 0]
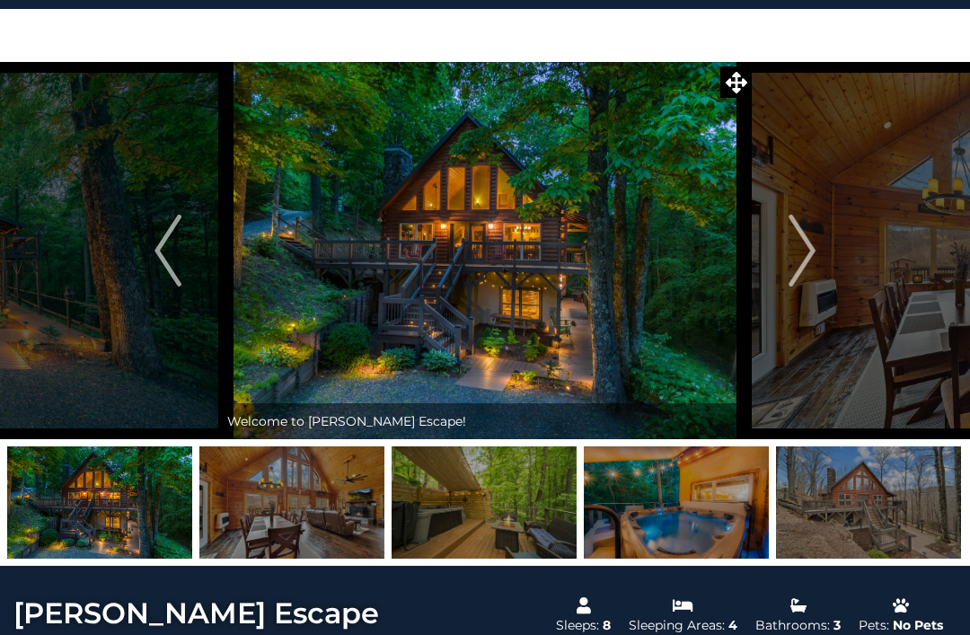
click at [807, 246] on img "Next" at bounding box center [802, 251] width 27 height 72
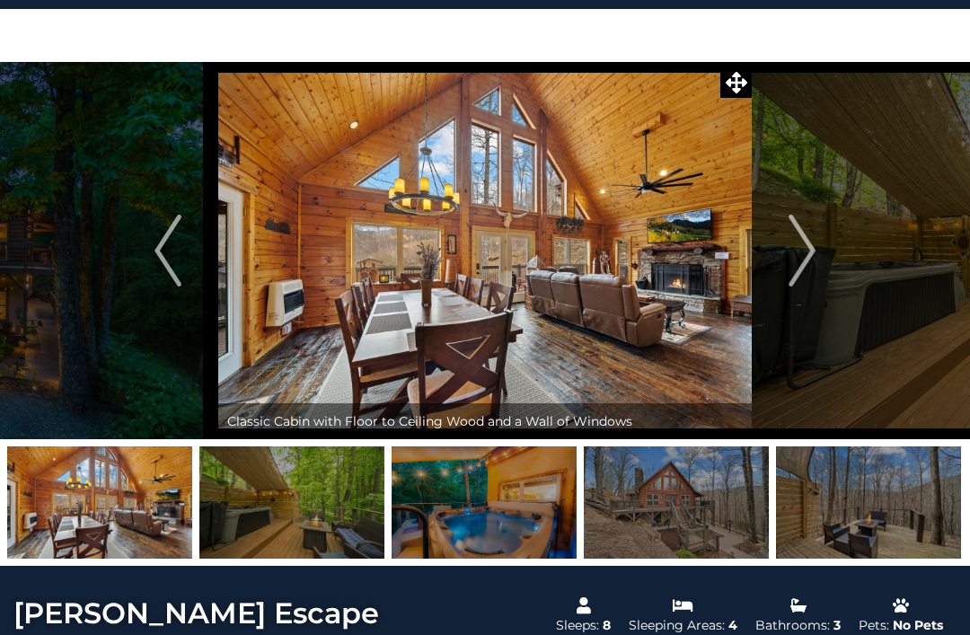
click at [803, 247] on img "Next" at bounding box center [802, 251] width 27 height 72
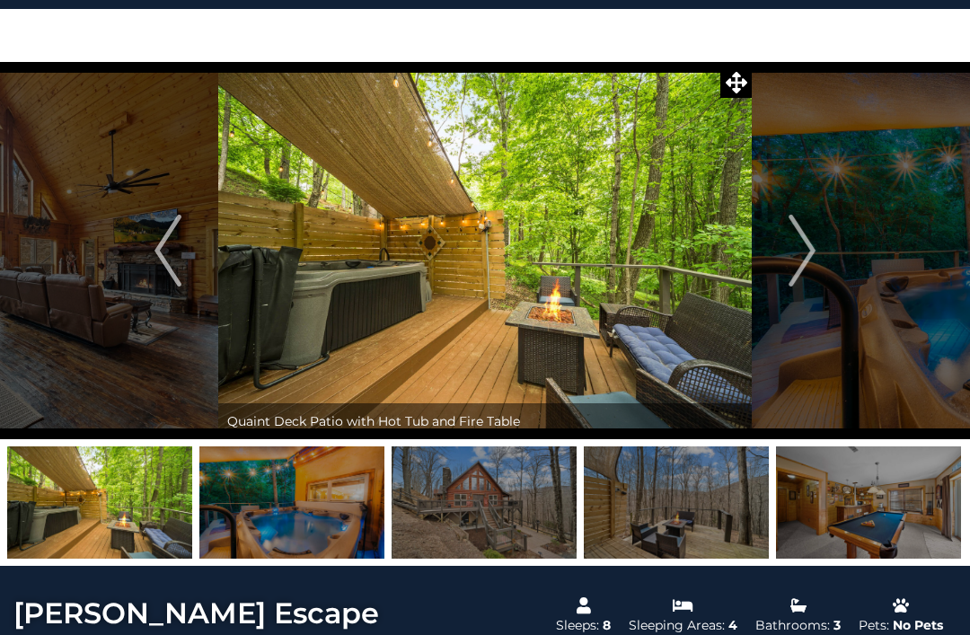
click at [806, 253] on img "Next" at bounding box center [802, 251] width 27 height 72
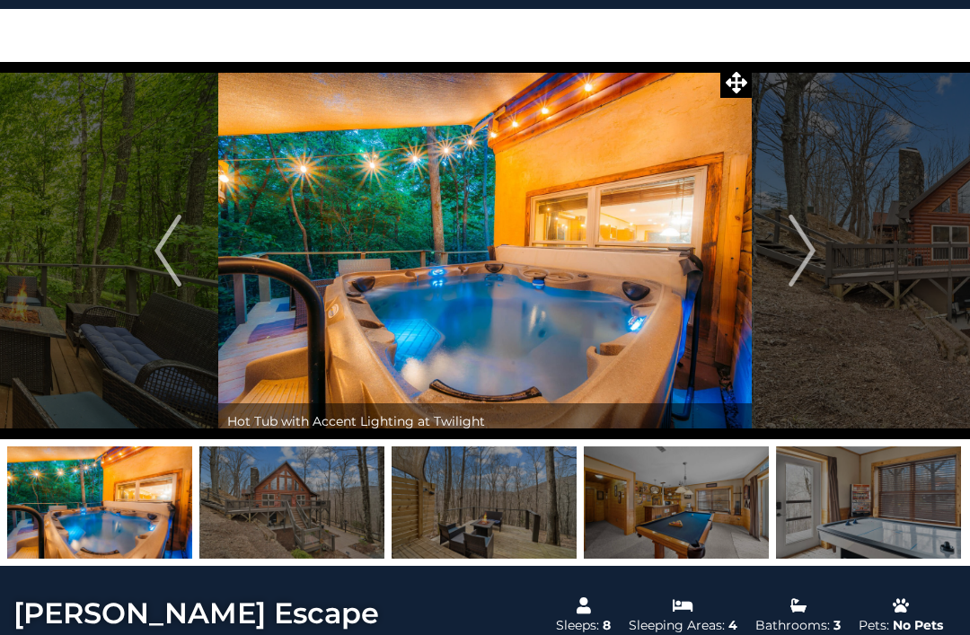
click at [801, 240] on img "Next" at bounding box center [802, 251] width 27 height 72
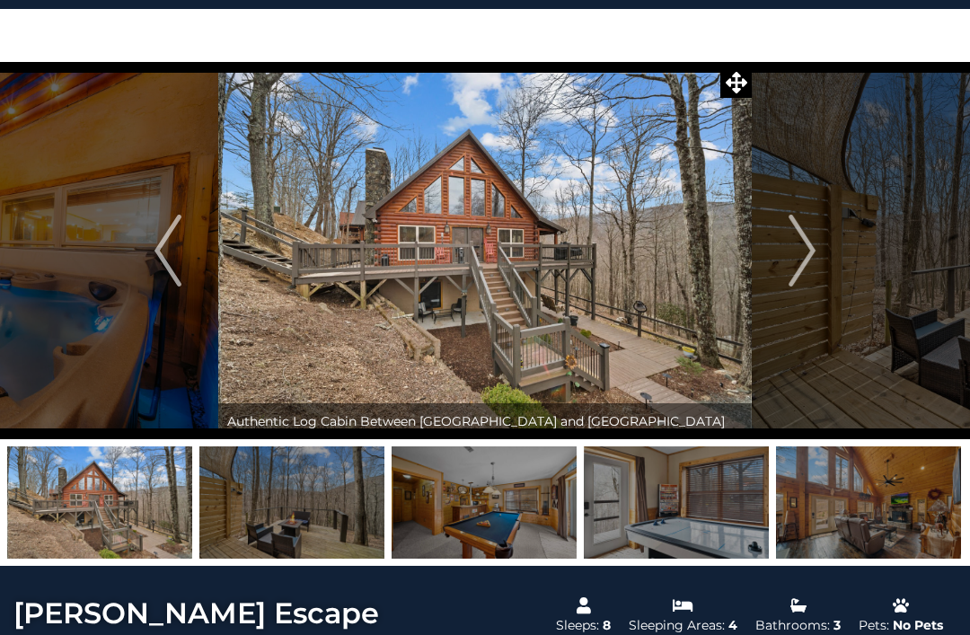
click at [801, 245] on img "Next" at bounding box center [802, 251] width 27 height 72
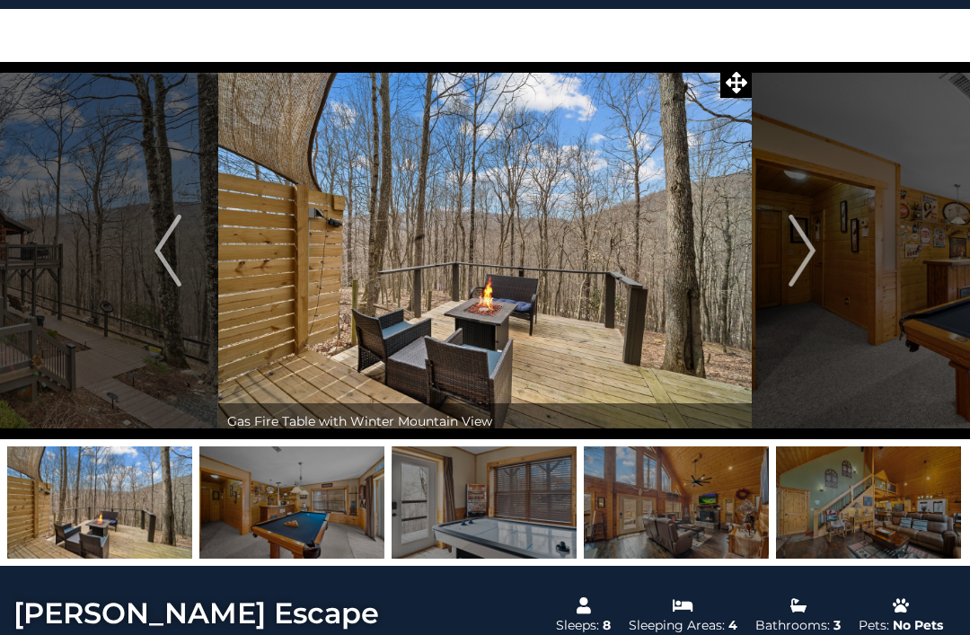
click at [803, 245] on img "Next" at bounding box center [802, 251] width 27 height 72
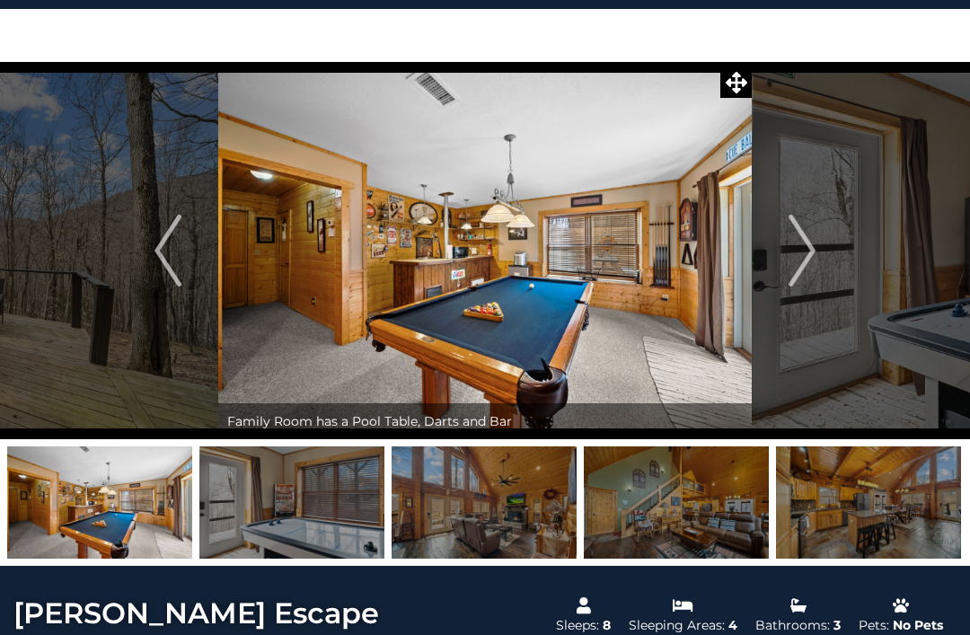
click at [803, 244] on img "Next" at bounding box center [802, 251] width 27 height 72
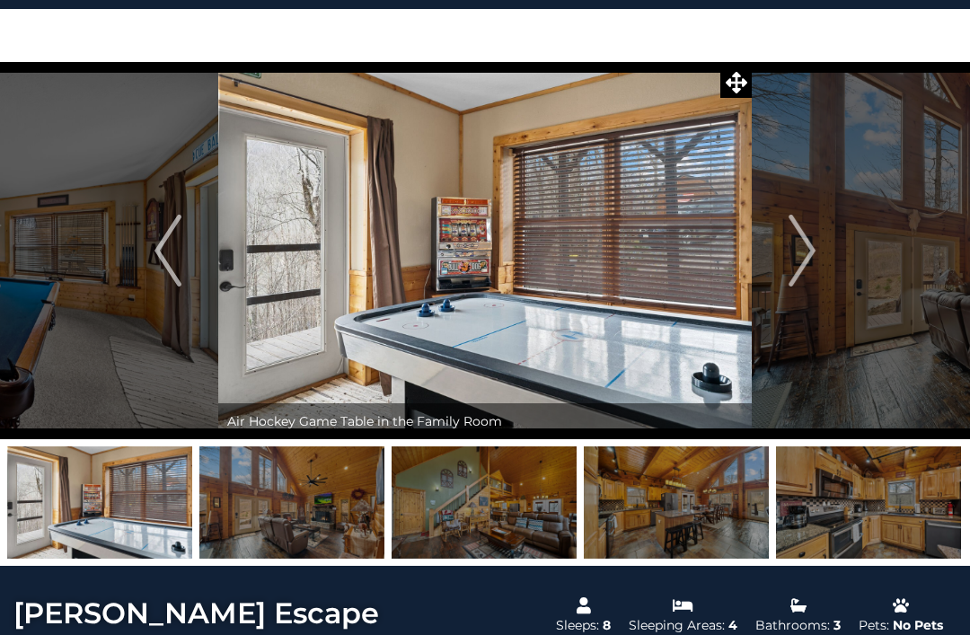
click at [797, 244] on img "Next" at bounding box center [802, 251] width 27 height 72
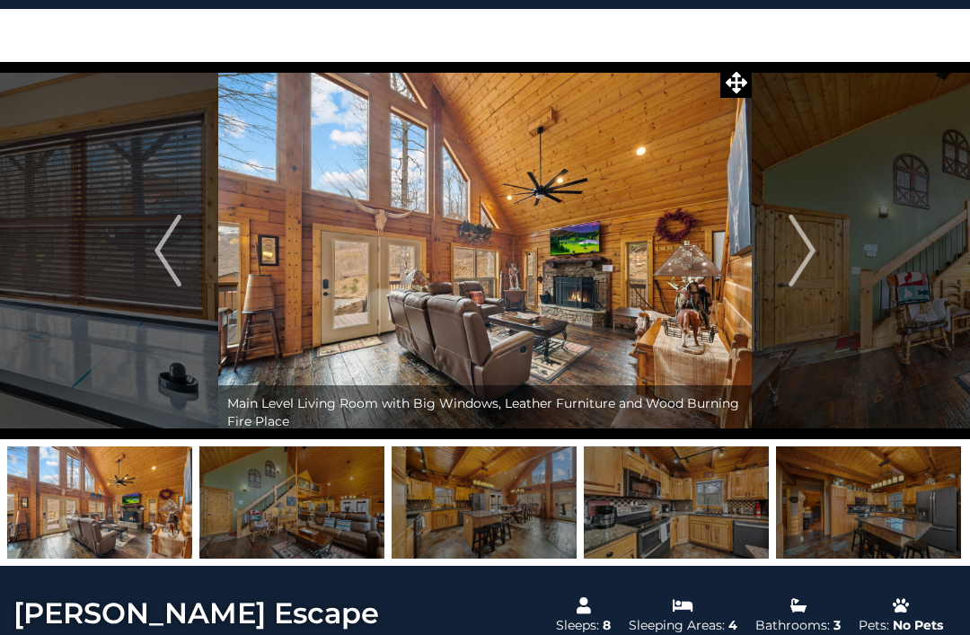
click at [805, 245] on img "Next" at bounding box center [802, 251] width 27 height 72
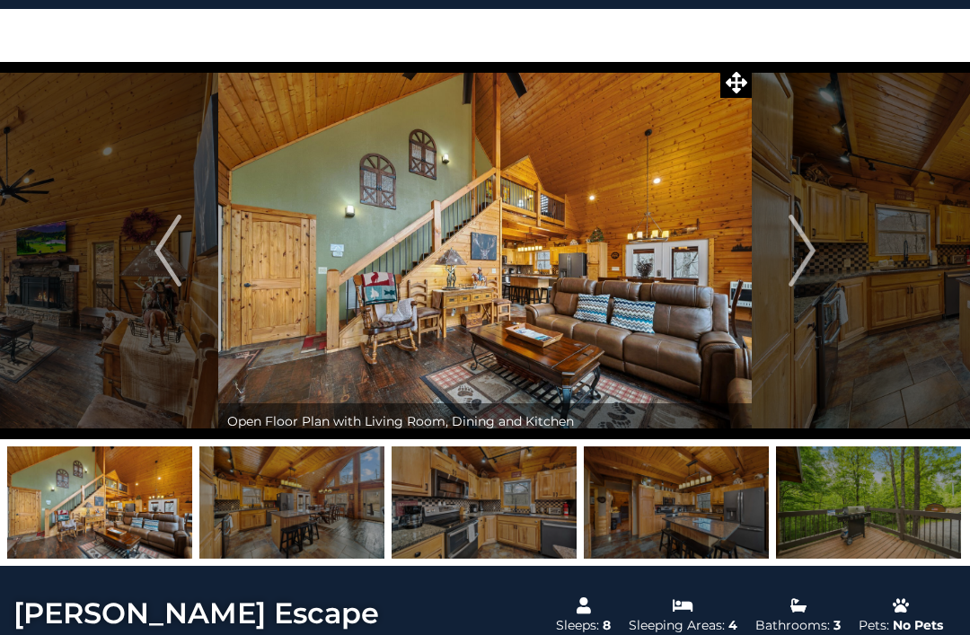
click at [811, 243] on img "Next" at bounding box center [802, 251] width 27 height 72
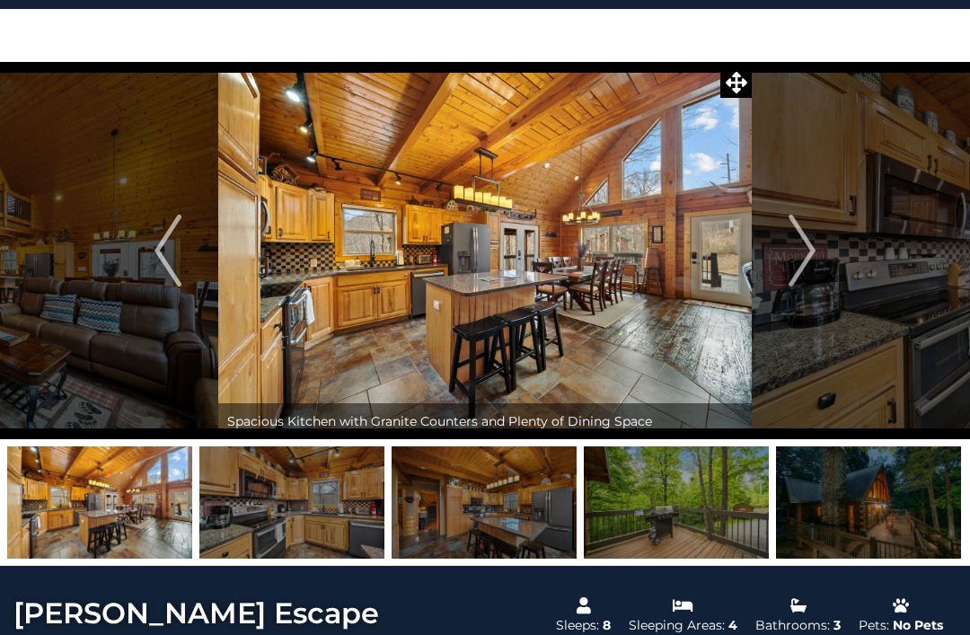
click at [805, 246] on img "Next" at bounding box center [802, 251] width 27 height 72
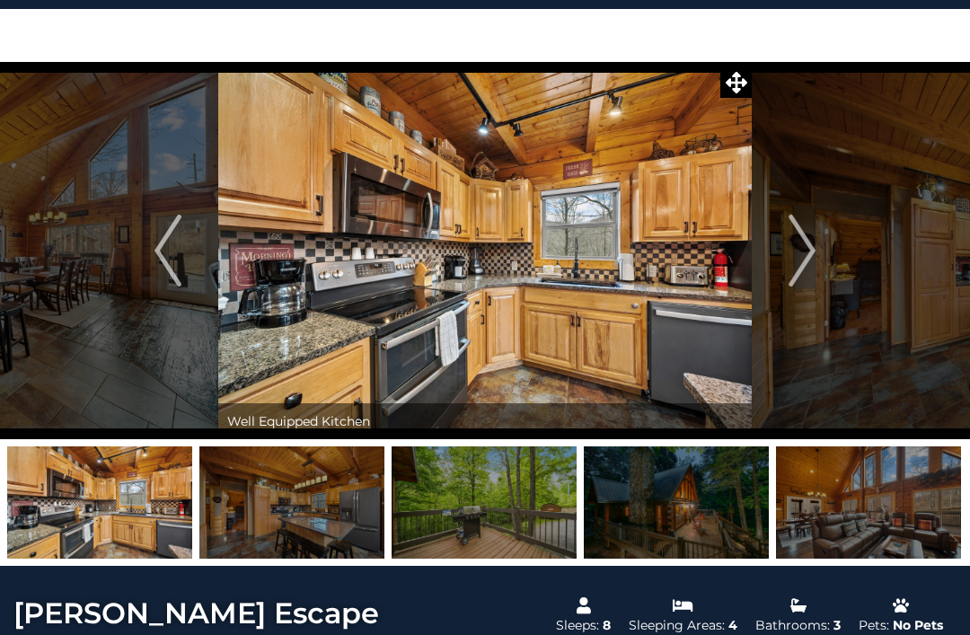
click at [806, 245] on img "Next" at bounding box center [802, 251] width 27 height 72
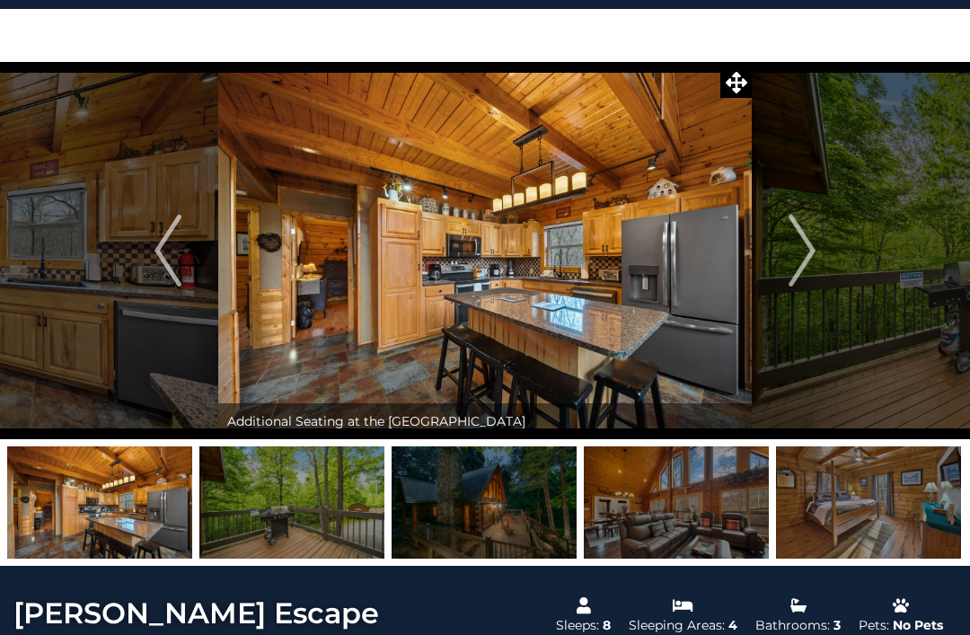
click at [796, 245] on img "Next" at bounding box center [802, 251] width 27 height 72
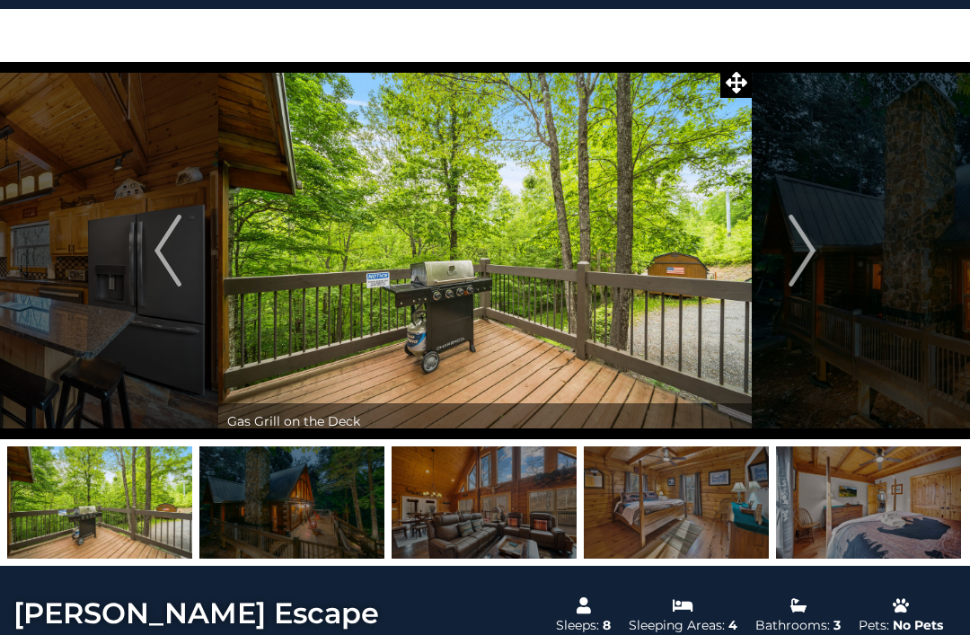
click at [803, 250] on img "Next" at bounding box center [802, 251] width 27 height 72
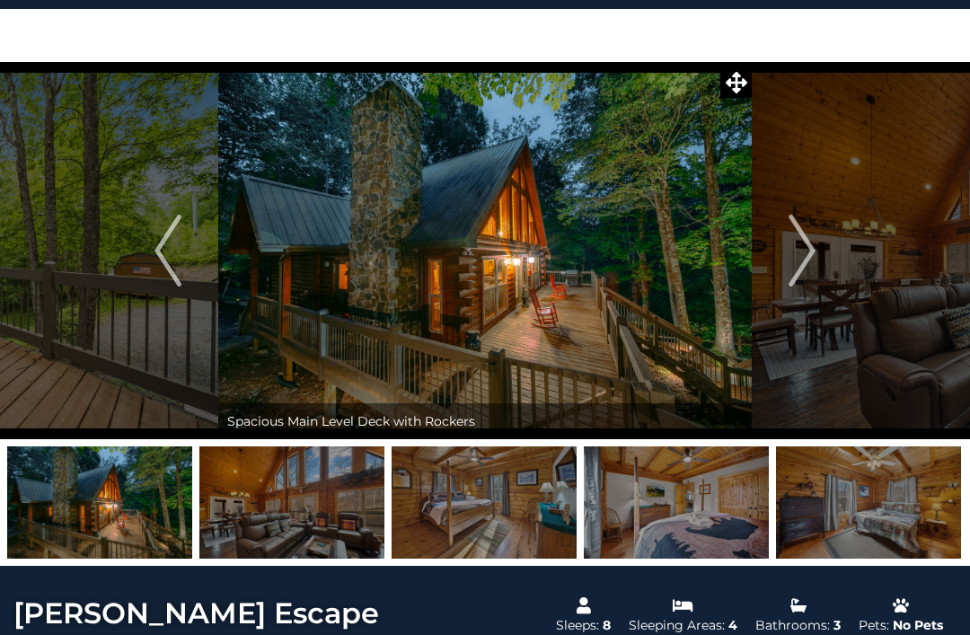
click at [810, 246] on img "Next" at bounding box center [802, 251] width 27 height 72
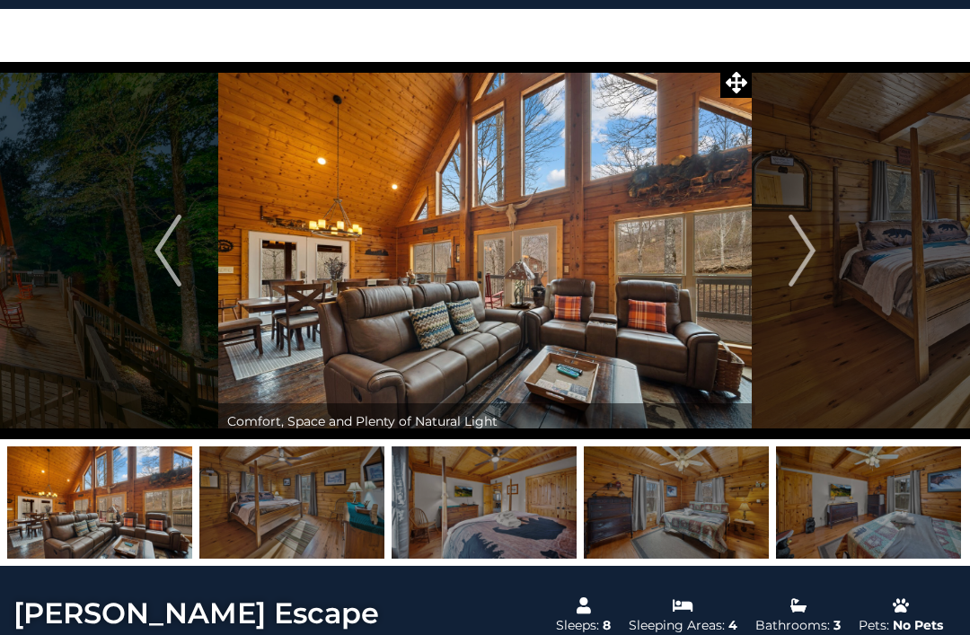
click at [829, 249] on button "Next" at bounding box center [802, 250] width 101 height 377
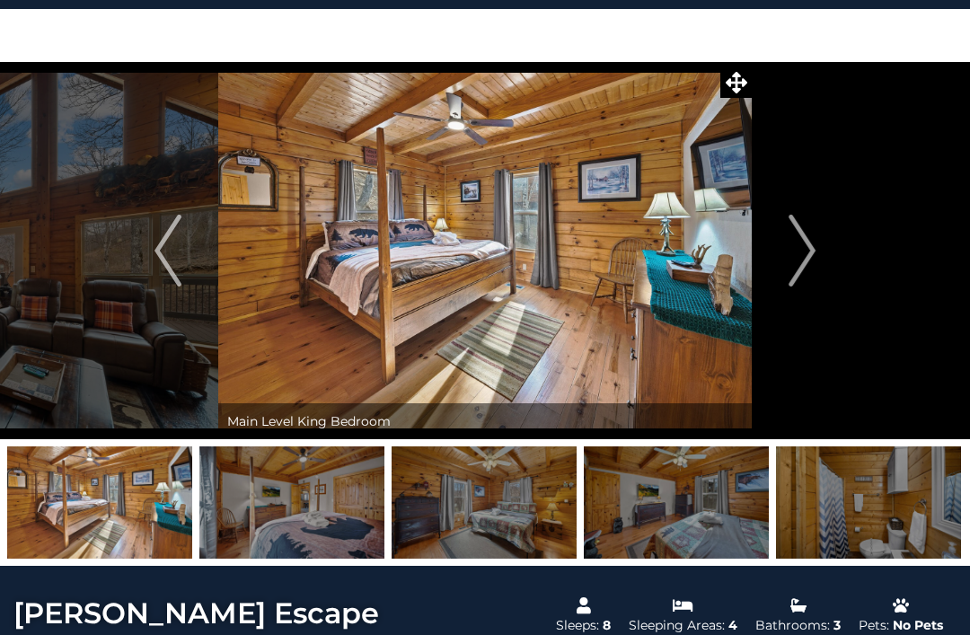
click at [809, 246] on img "Next" at bounding box center [802, 251] width 27 height 72
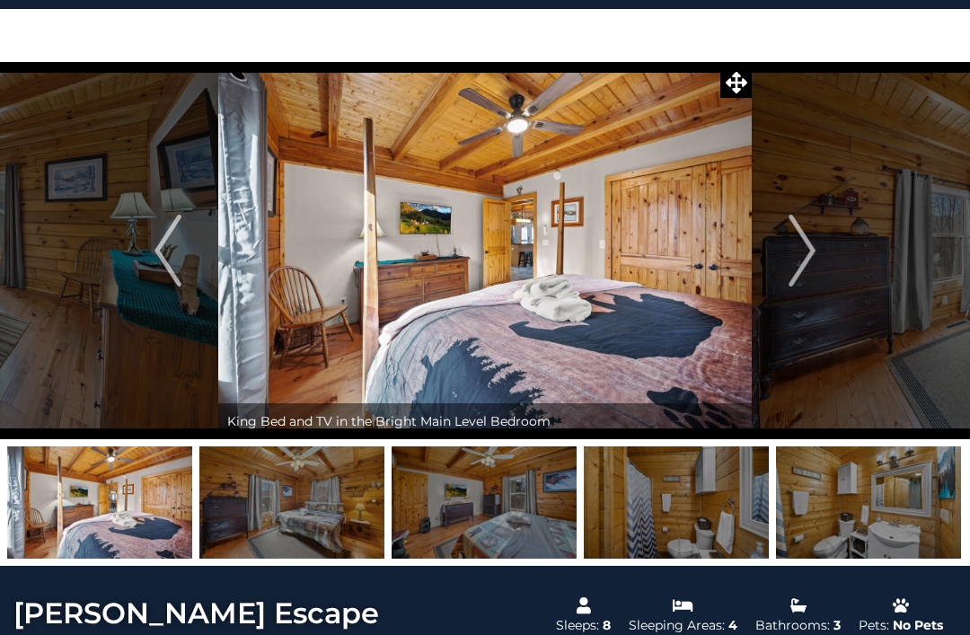
click at [800, 248] on img "Next" at bounding box center [802, 251] width 27 height 72
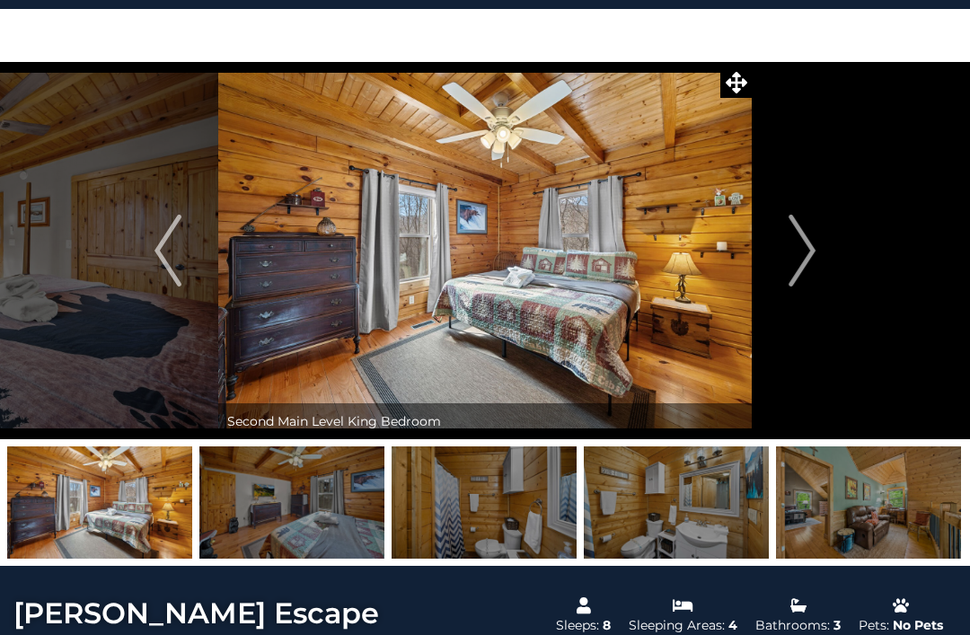
click at [788, 243] on button "Next" at bounding box center [802, 250] width 101 height 377
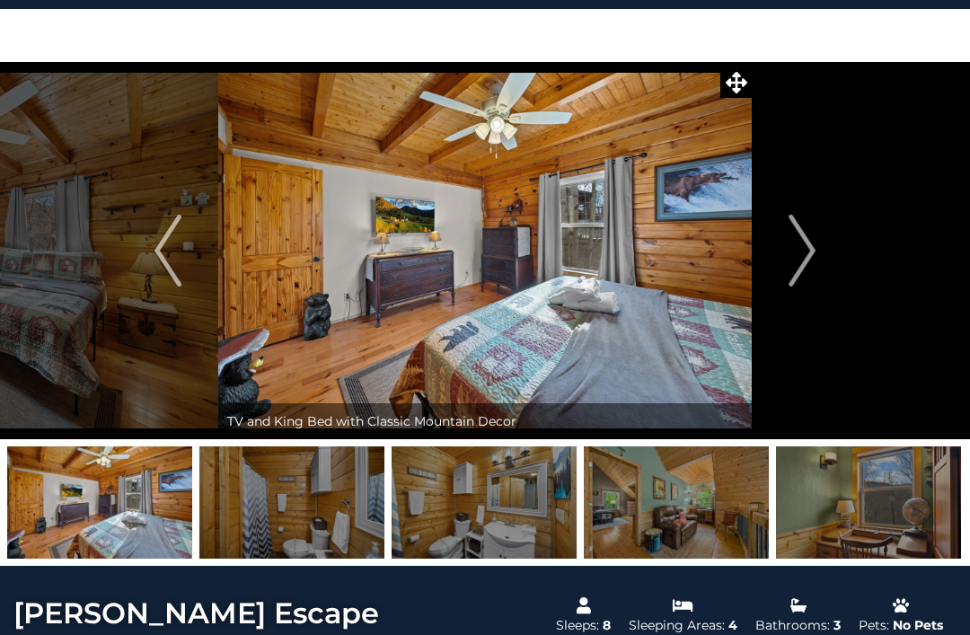
click at [801, 246] on img "Next" at bounding box center [802, 251] width 27 height 72
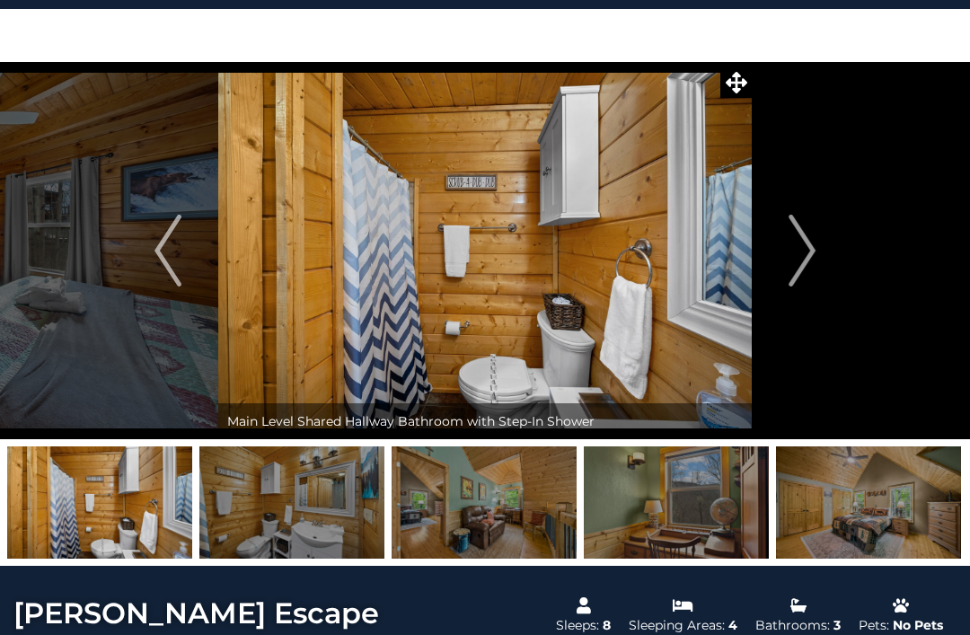
click at [804, 253] on img "Next" at bounding box center [802, 251] width 27 height 72
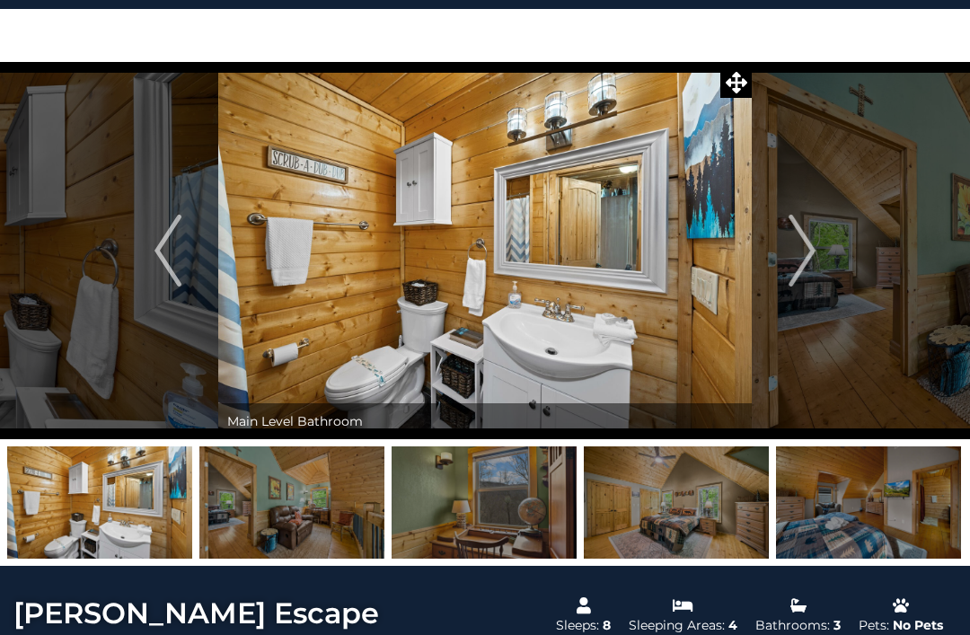
click at [810, 248] on img "Next" at bounding box center [802, 251] width 27 height 72
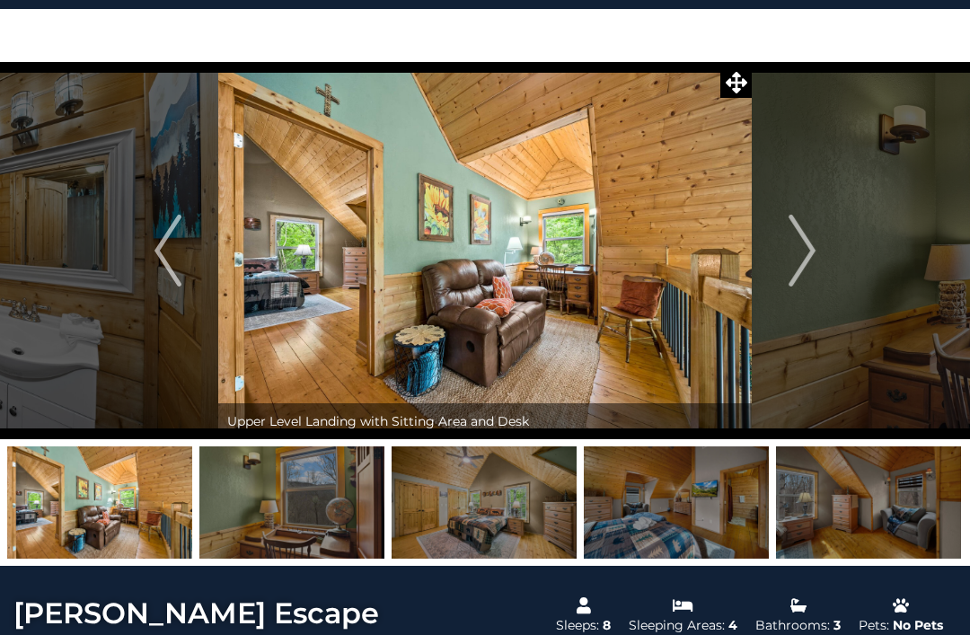
click at [810, 250] on img "Next" at bounding box center [802, 251] width 27 height 72
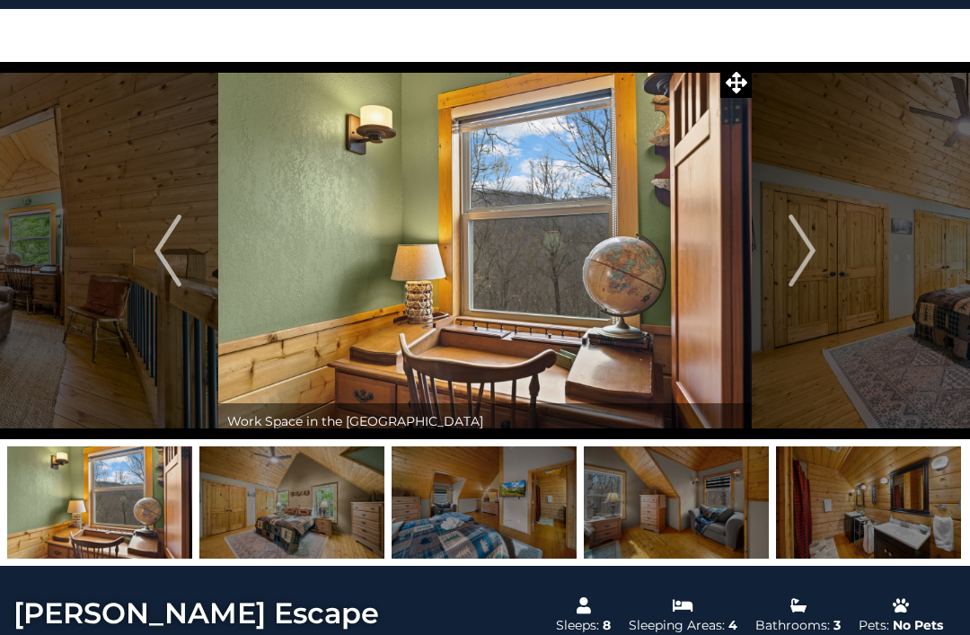
click at [816, 247] on img "Next" at bounding box center [802, 251] width 27 height 72
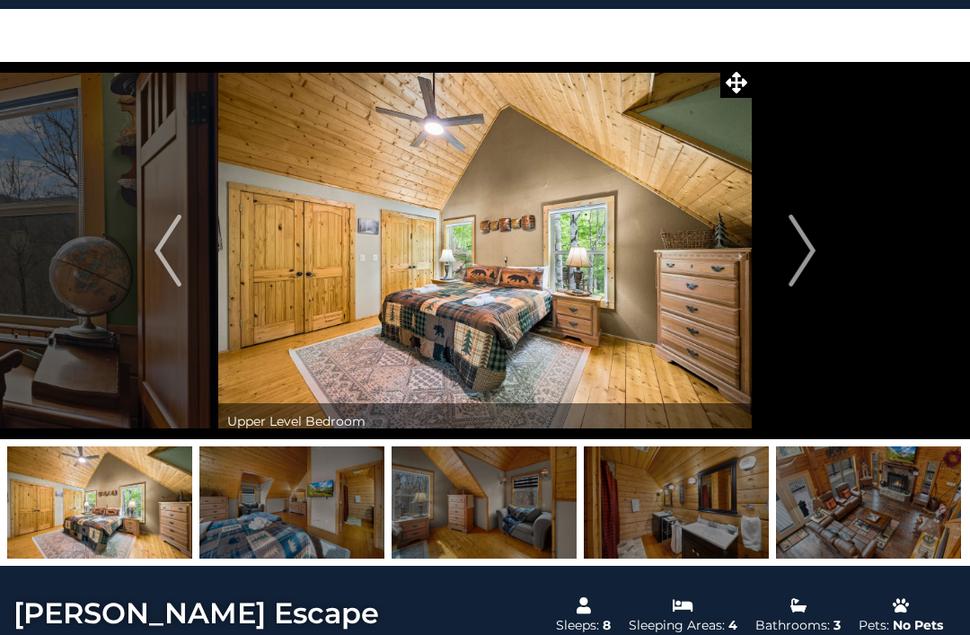
click at [818, 248] on button "Next" at bounding box center [802, 250] width 101 height 377
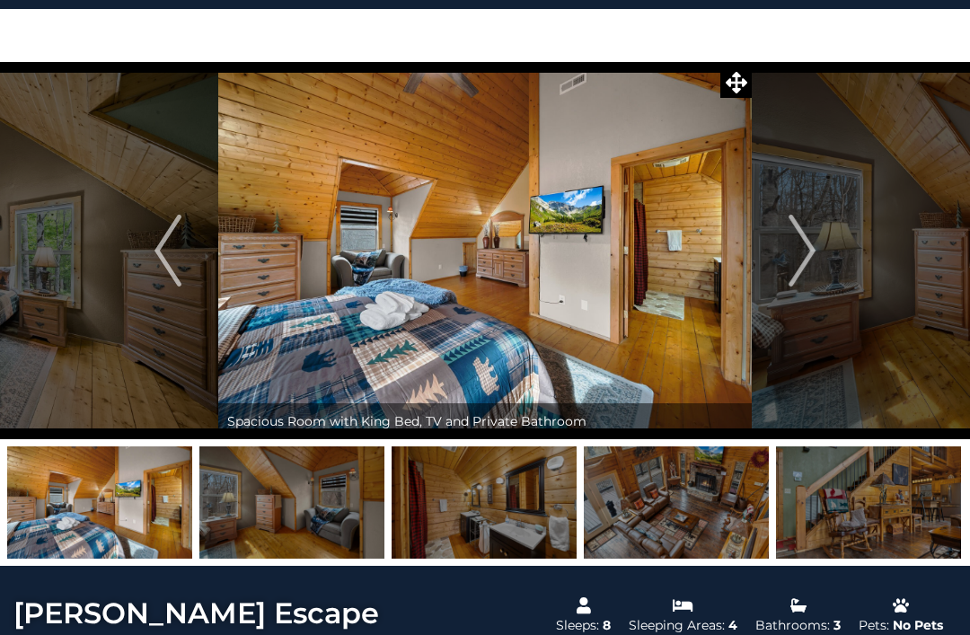
click at [814, 243] on img "Next" at bounding box center [802, 251] width 27 height 72
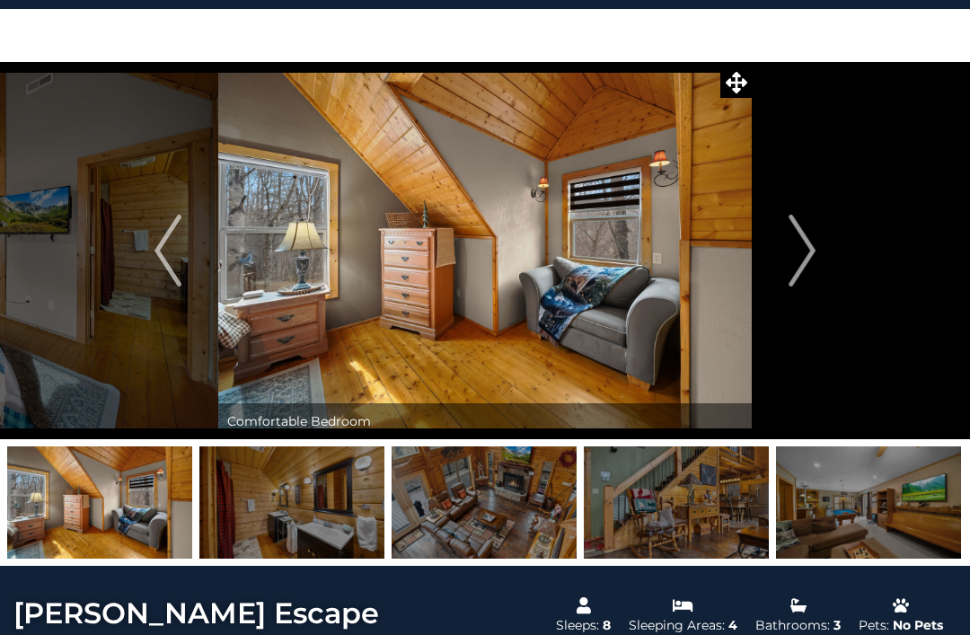
click at [819, 248] on button "Next" at bounding box center [802, 250] width 101 height 377
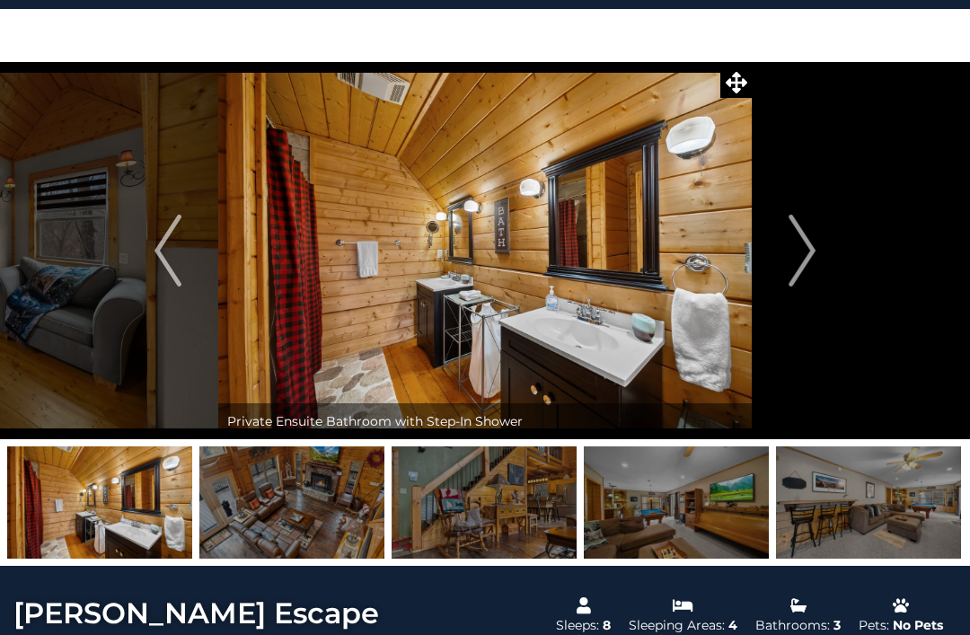
click at [806, 247] on img "Next" at bounding box center [802, 251] width 27 height 72
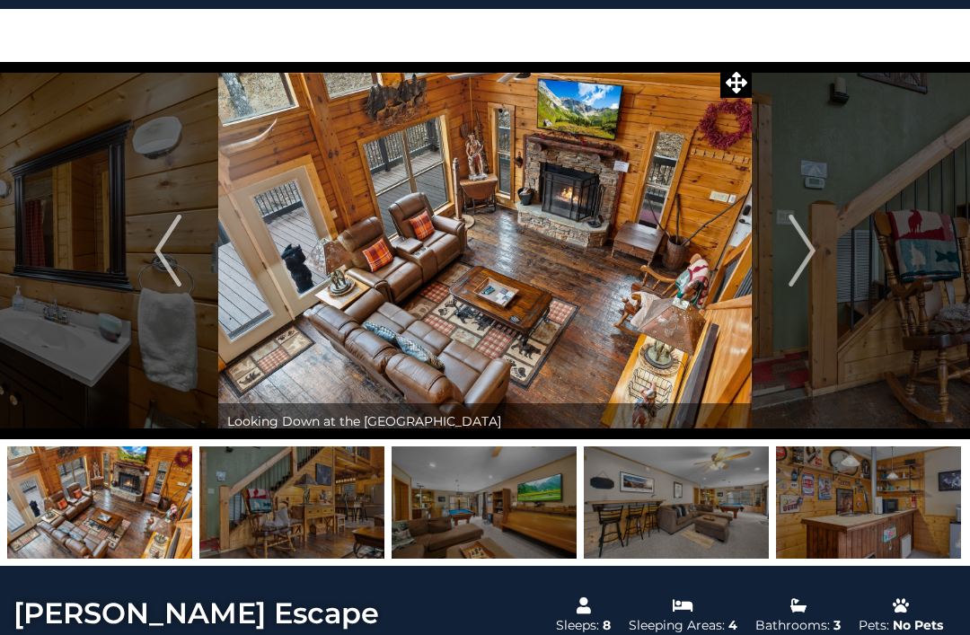
click at [805, 248] on img "Next" at bounding box center [802, 251] width 27 height 72
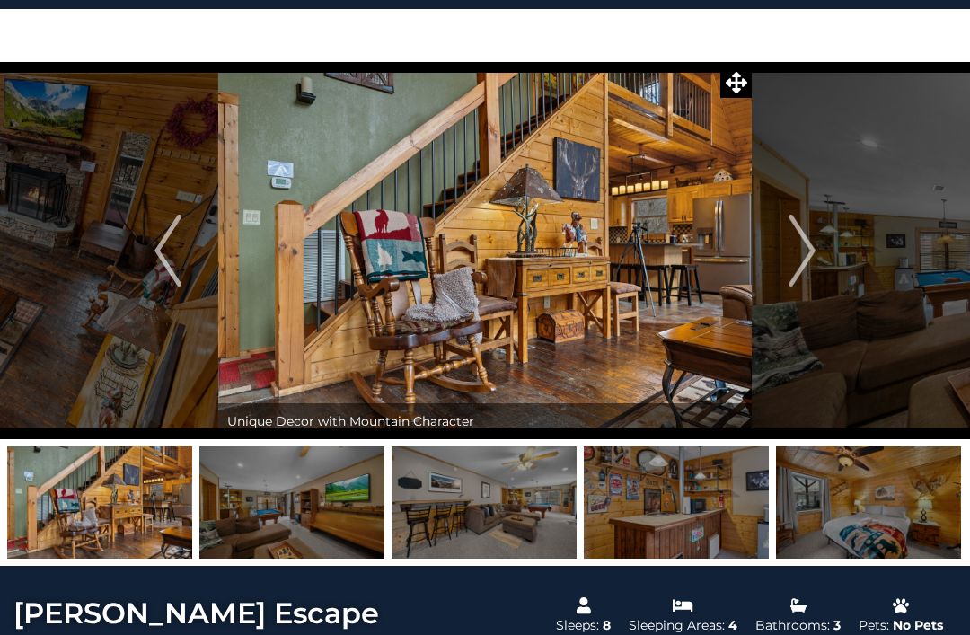
click at [810, 249] on img "Next" at bounding box center [802, 251] width 27 height 72
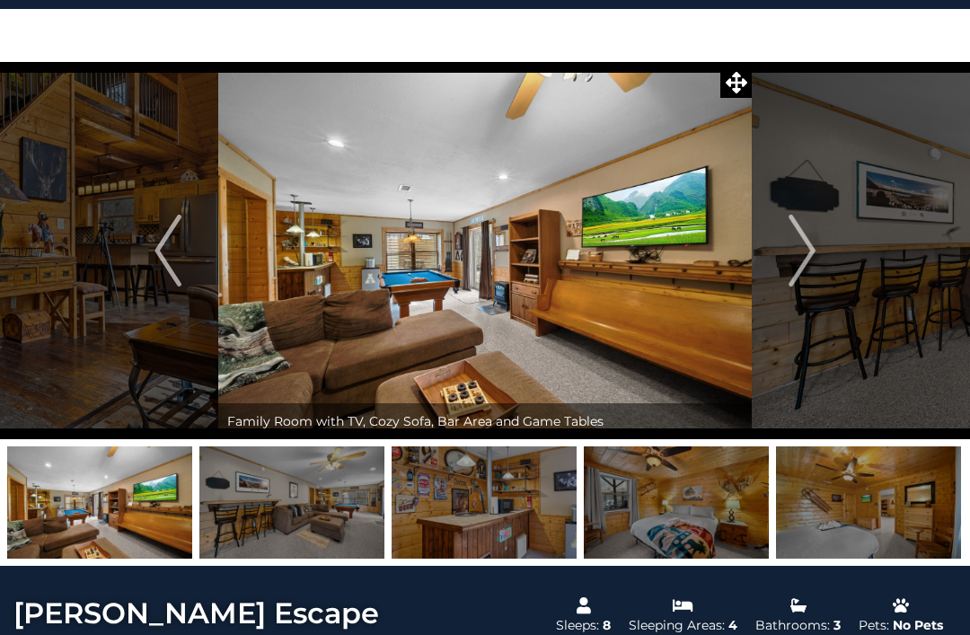
click at [807, 243] on img "Next" at bounding box center [802, 251] width 27 height 72
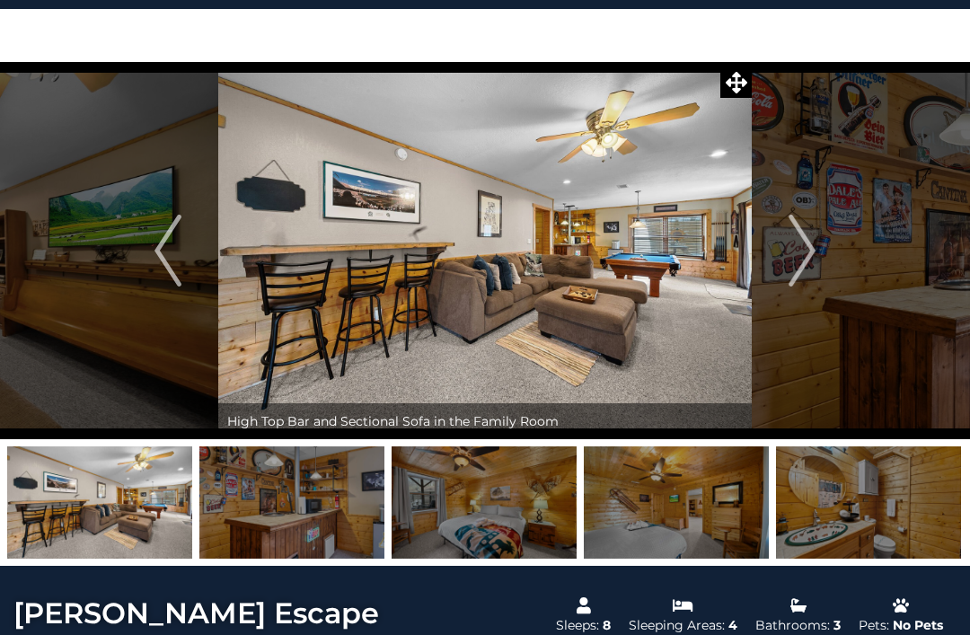
click at [809, 246] on img "Next" at bounding box center [802, 251] width 27 height 72
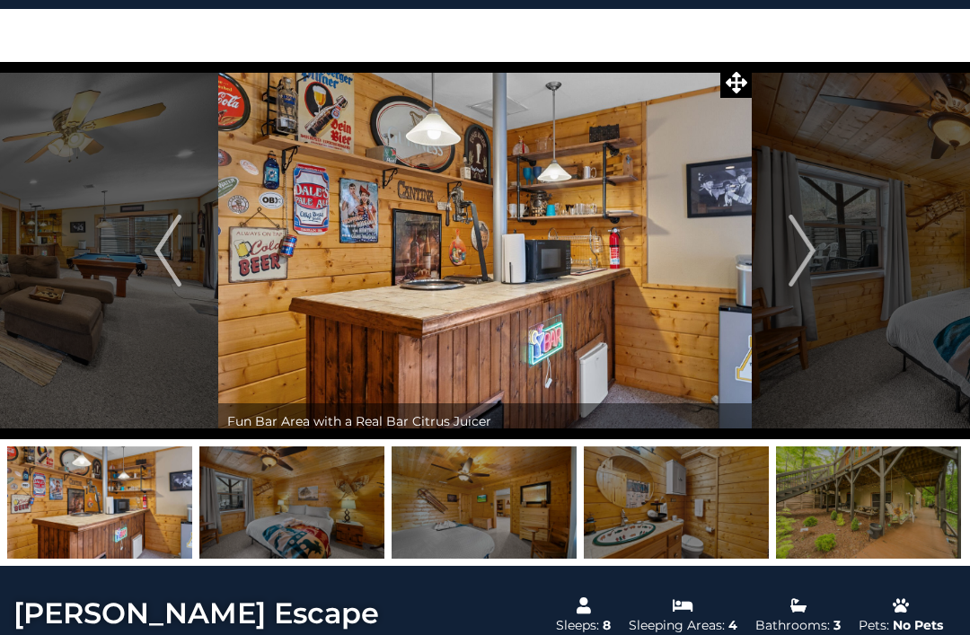
click at [802, 240] on img "Next" at bounding box center [802, 251] width 27 height 72
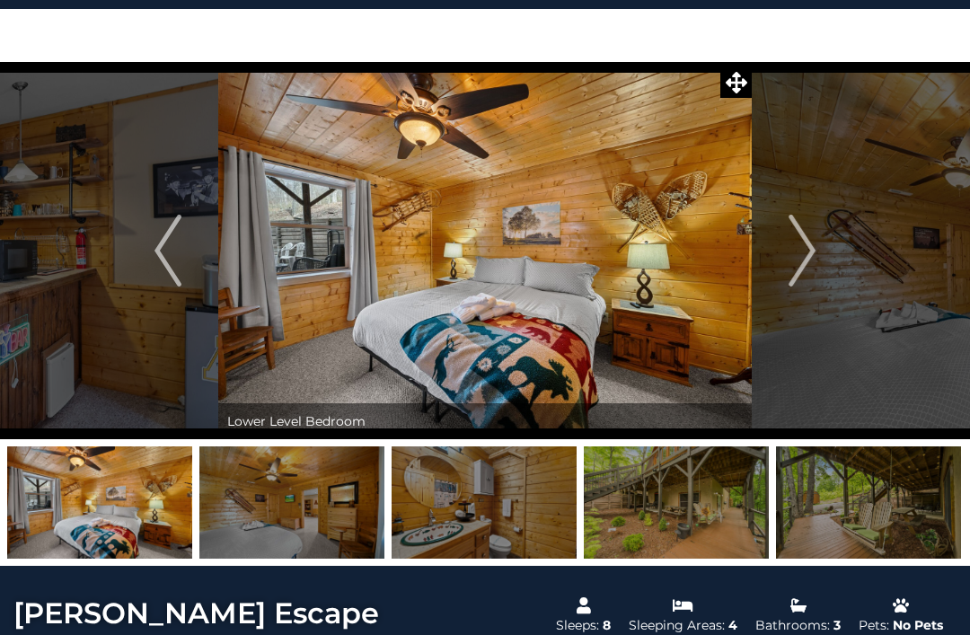
click at [801, 243] on img "Next" at bounding box center [802, 251] width 27 height 72
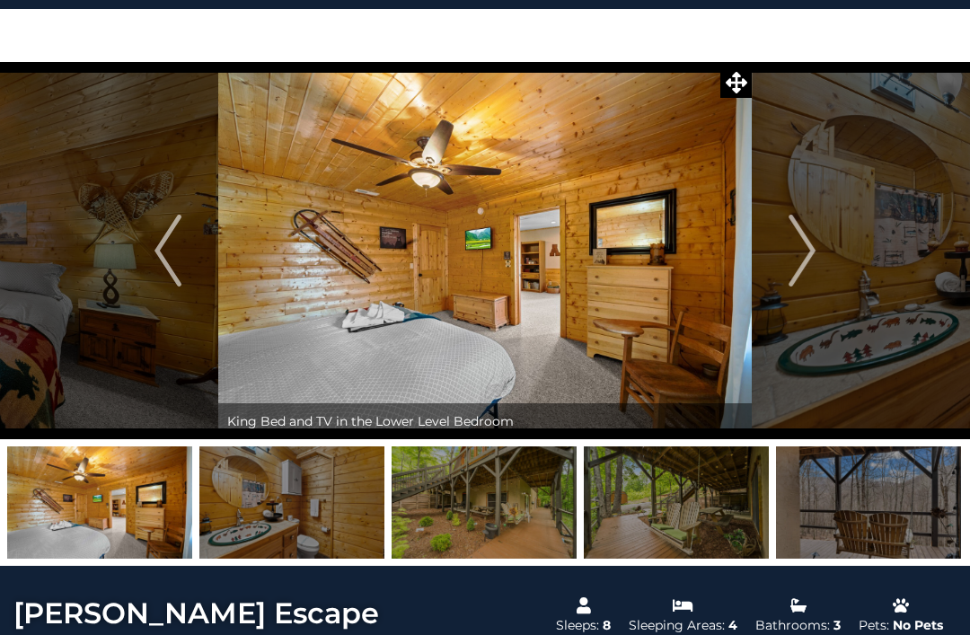
click at [812, 242] on img "Next" at bounding box center [802, 251] width 27 height 72
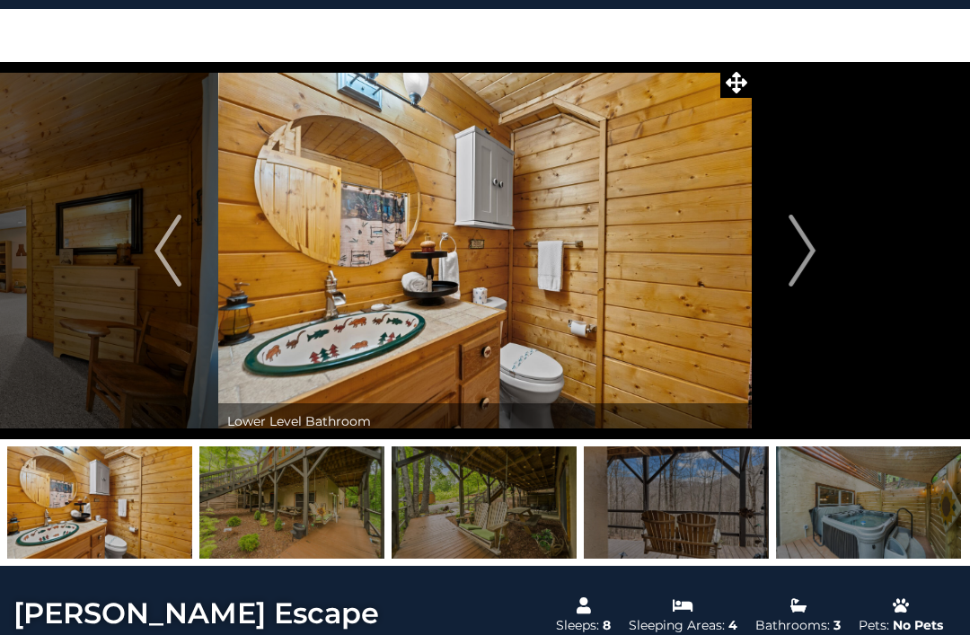
click at [818, 247] on button "Next" at bounding box center [802, 250] width 101 height 377
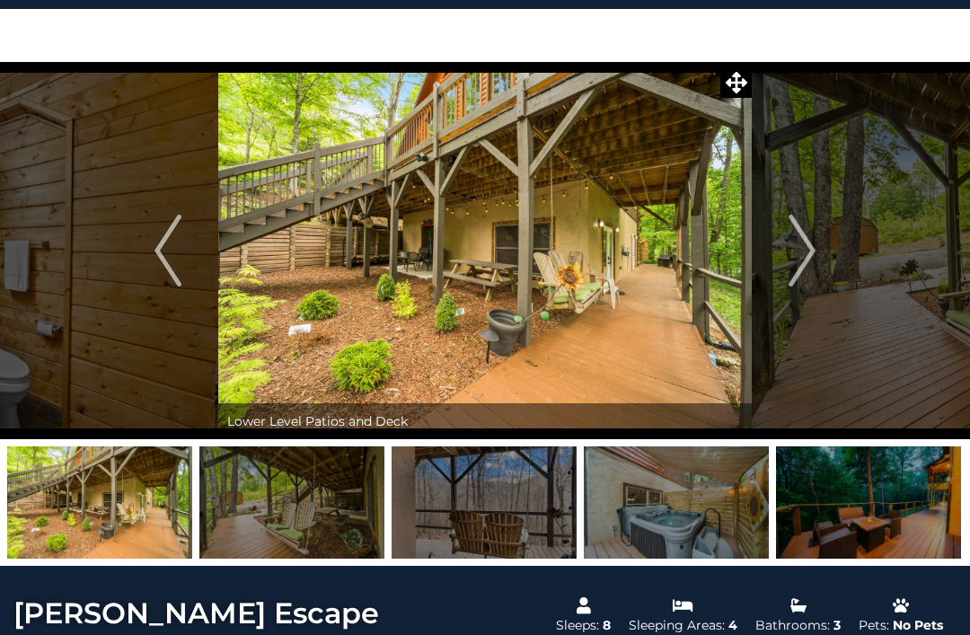
click at [820, 246] on button "Next" at bounding box center [802, 250] width 101 height 377
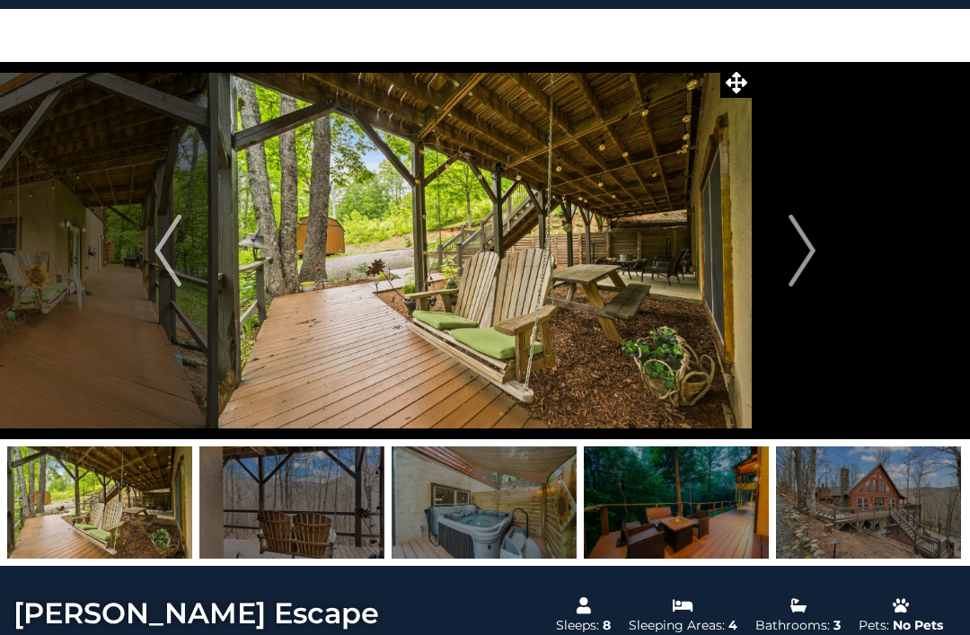
click at [816, 249] on img "Next" at bounding box center [802, 251] width 27 height 72
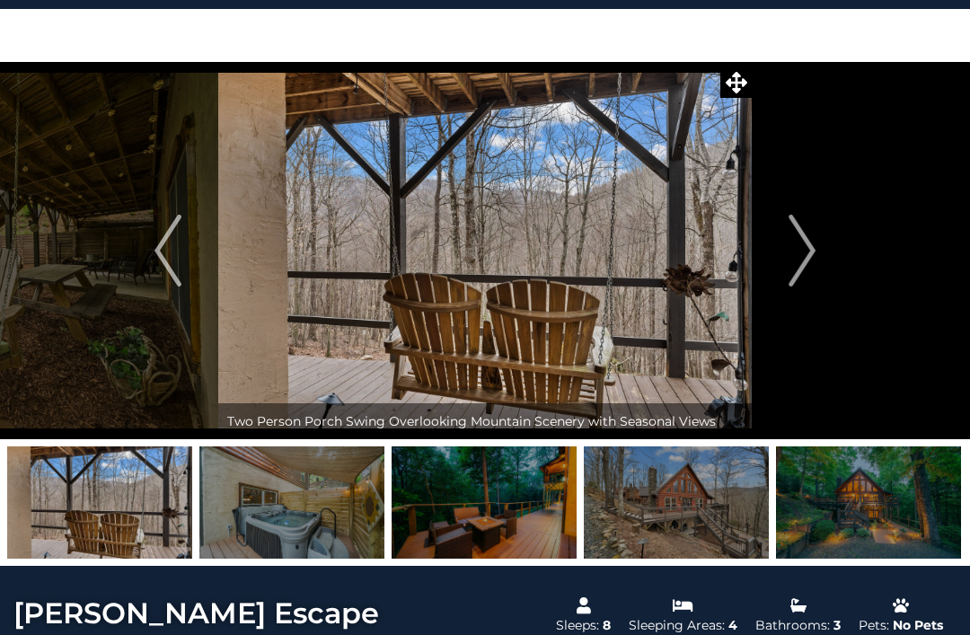
click at [821, 247] on button "Next" at bounding box center [802, 250] width 101 height 377
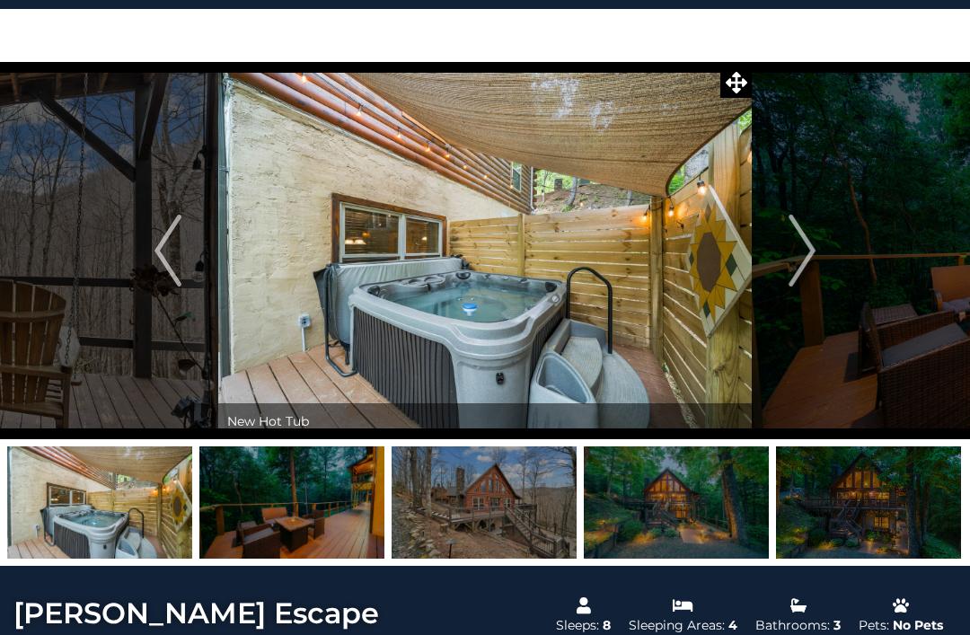
click at [821, 251] on button "Next" at bounding box center [802, 250] width 101 height 377
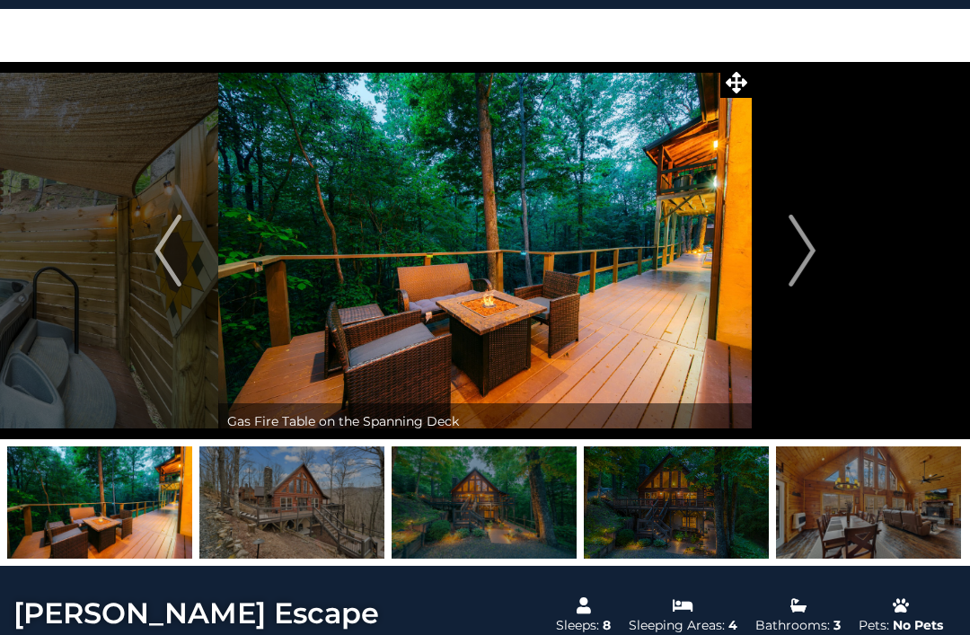
click at [805, 248] on img "Next" at bounding box center [802, 251] width 27 height 72
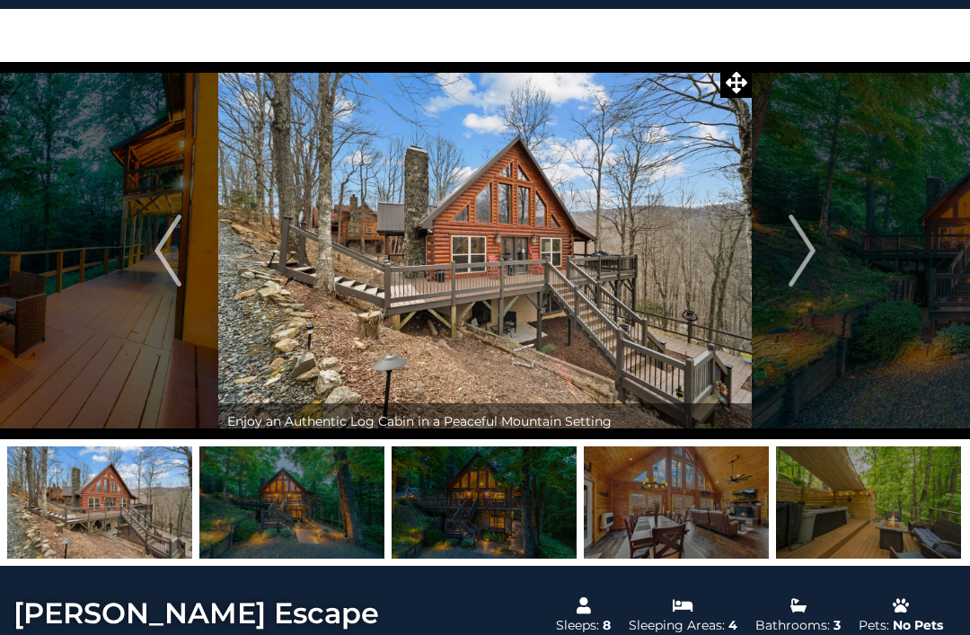
click at [805, 247] on img "Next" at bounding box center [802, 251] width 27 height 72
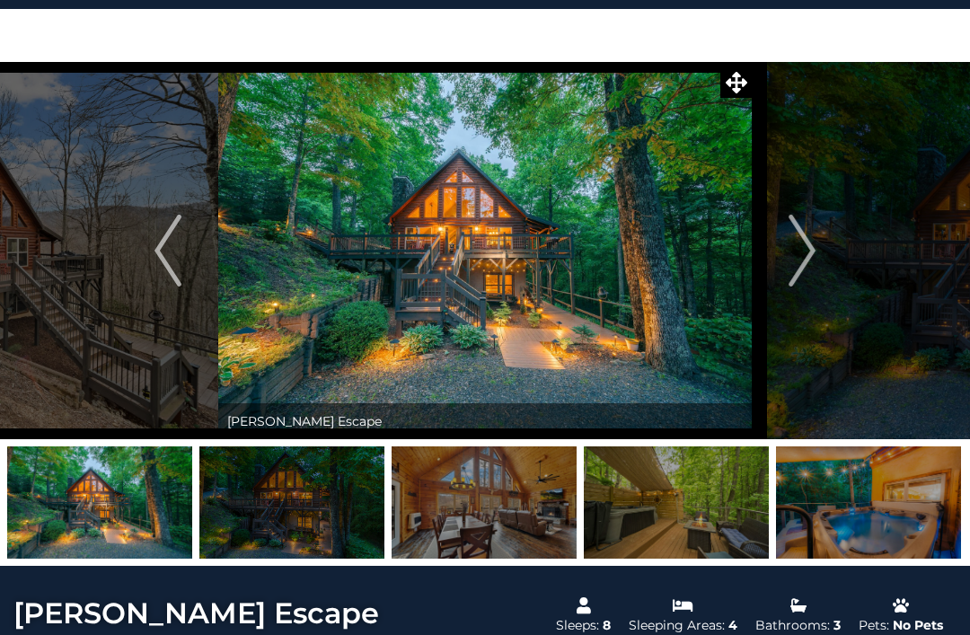
click at [809, 248] on img "Next" at bounding box center [802, 251] width 27 height 72
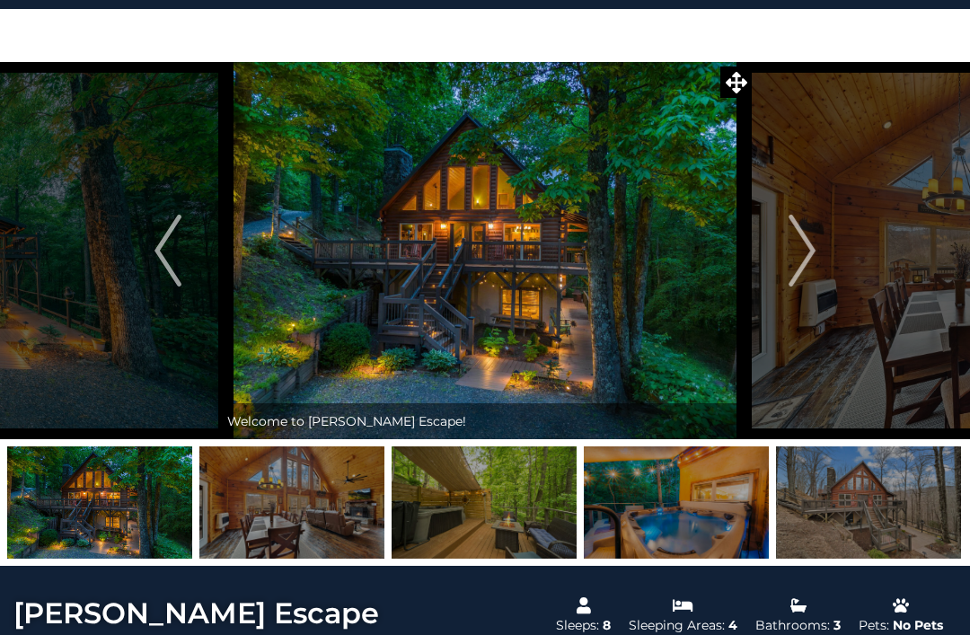
click at [816, 249] on img "Next" at bounding box center [802, 251] width 27 height 72
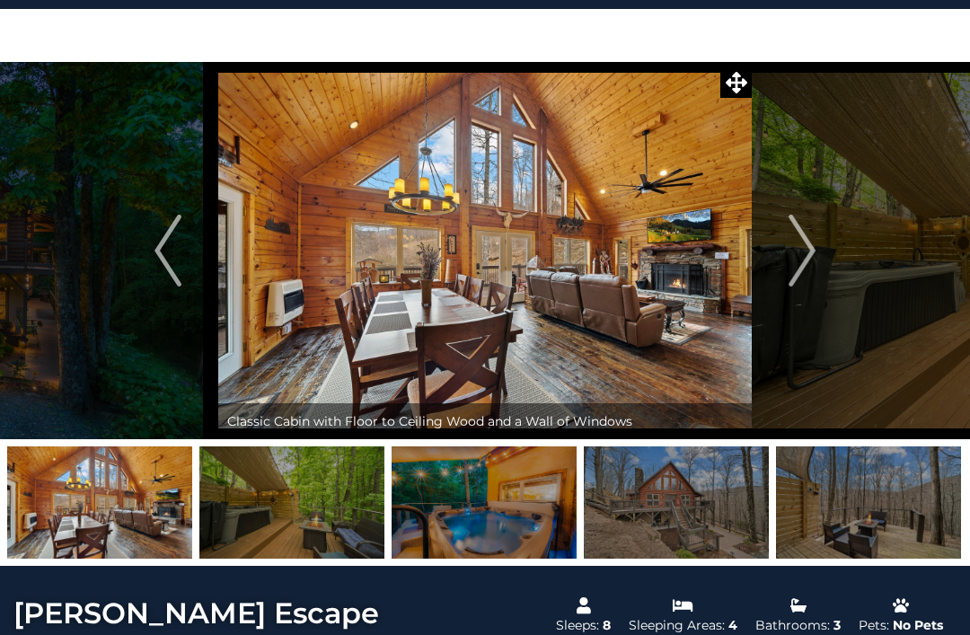
click at [801, 247] on img "Next" at bounding box center [802, 251] width 27 height 72
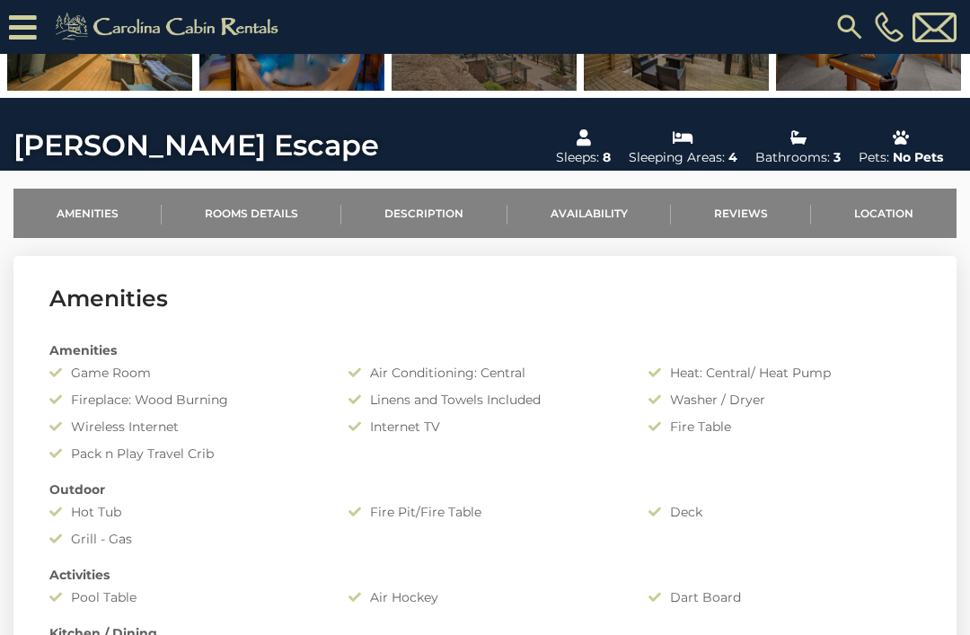
click at [880, 222] on link "Location" at bounding box center [884, 213] width 146 height 49
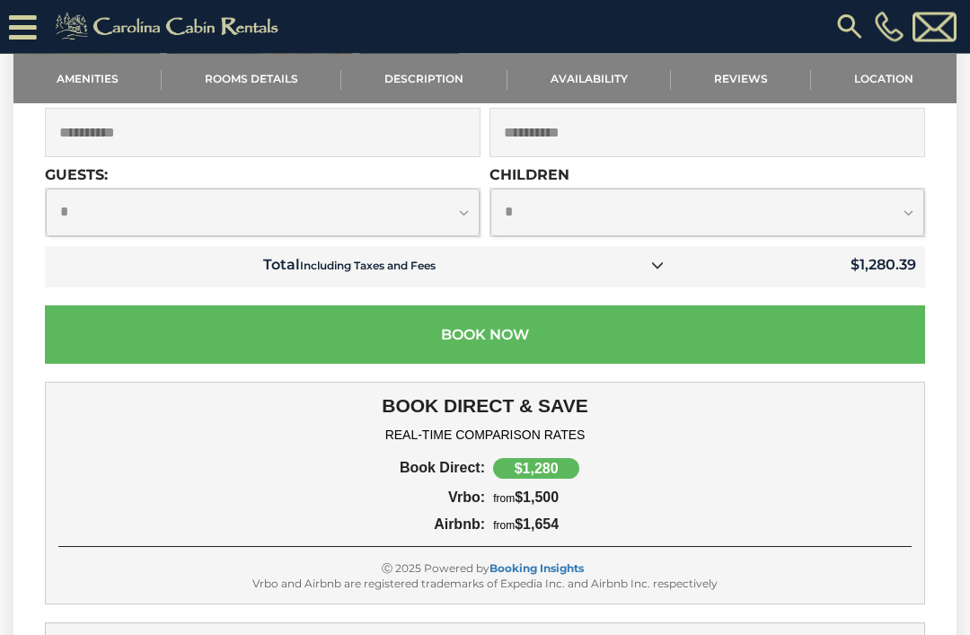
scroll to position [4433, 0]
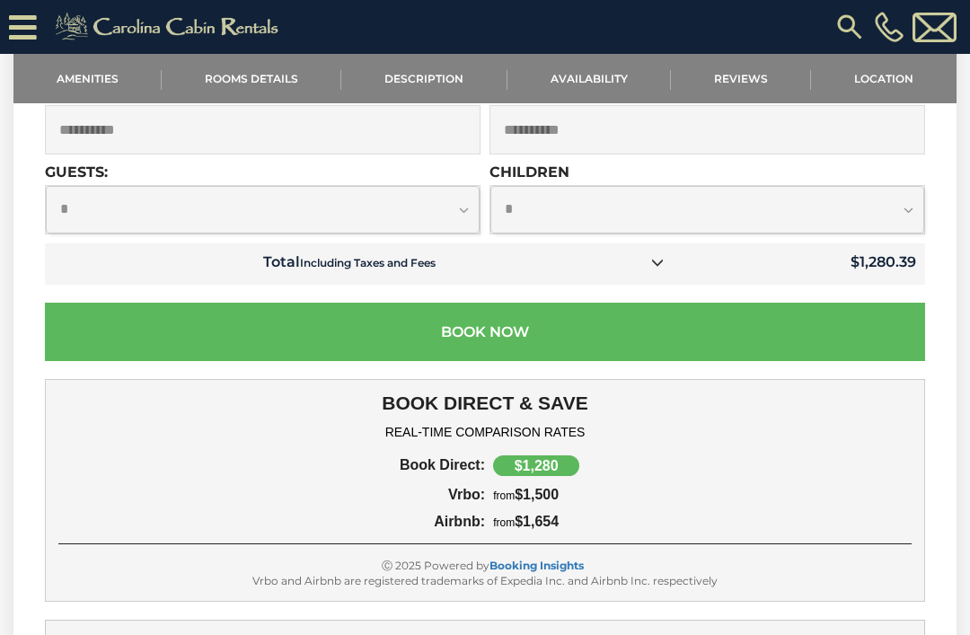
click at [653, 269] on link at bounding box center [657, 263] width 23 height 23
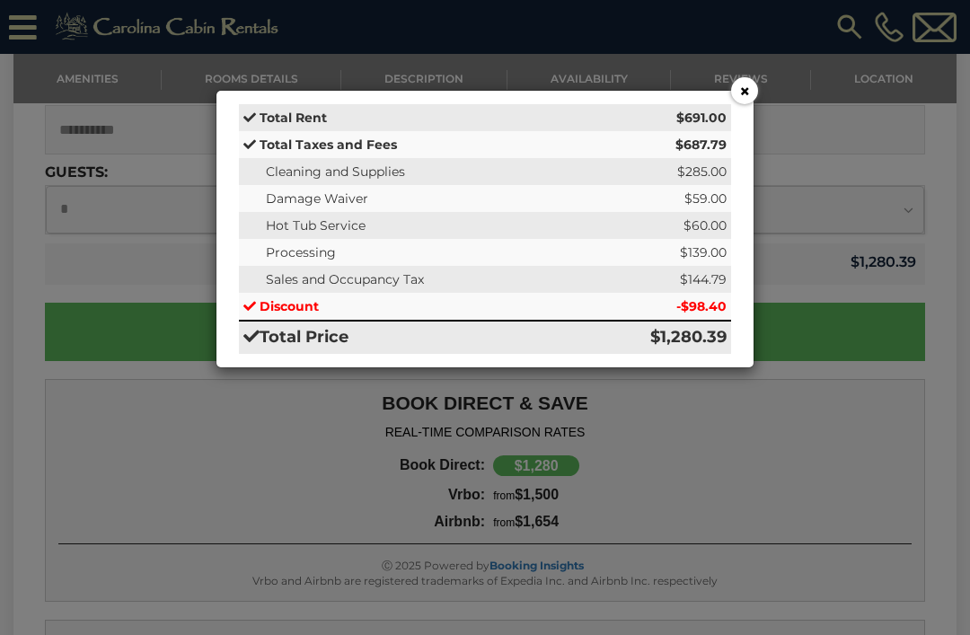
click at [942, 383] on div "× Total Rent $691.00 Total Taxes and Fees $687.79 Cleaning and Supplies $285.00…" at bounding box center [485, 317] width 970 height 635
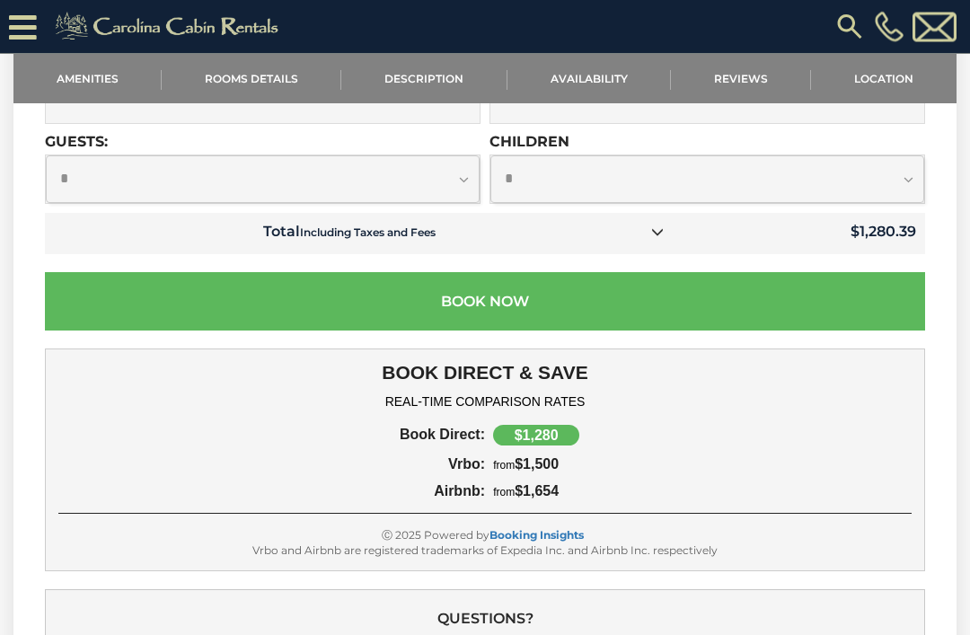
scroll to position [4464, 0]
click at [664, 230] on icon at bounding box center [657, 232] width 13 height 13
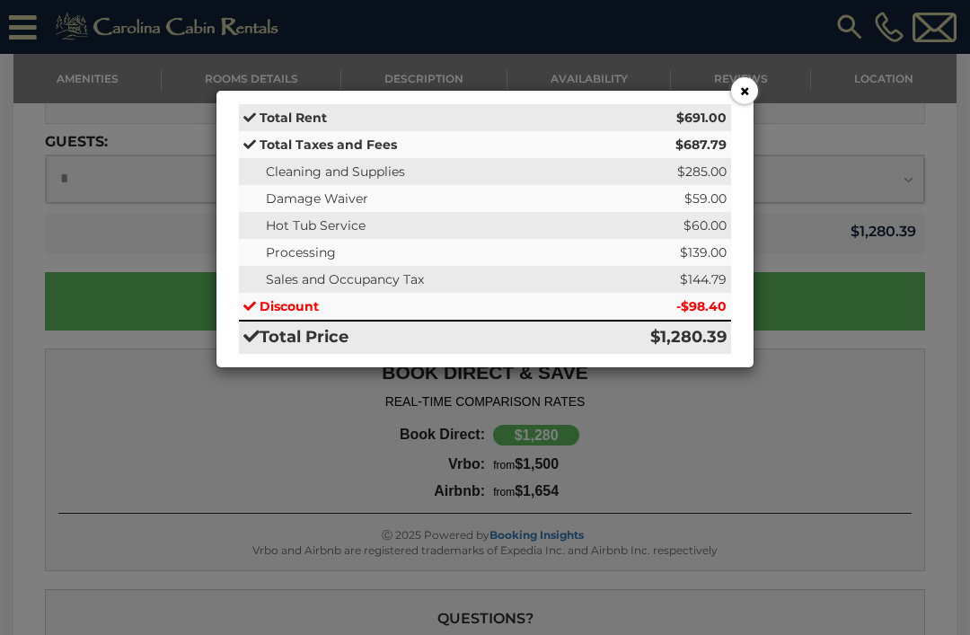
click at [740, 93] on button "×" at bounding box center [744, 90] width 27 height 27
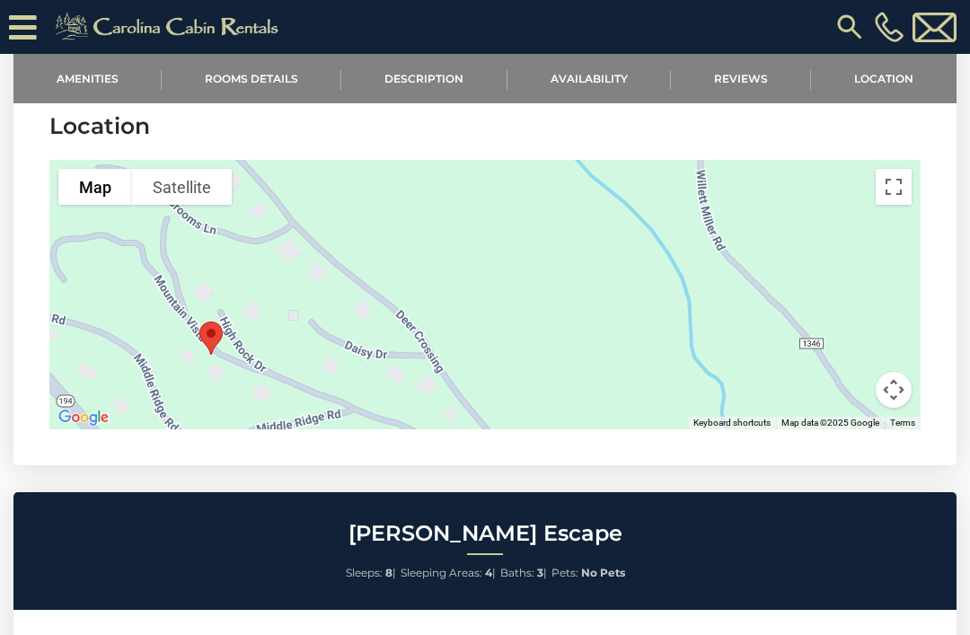
scroll to position [3874, 0]
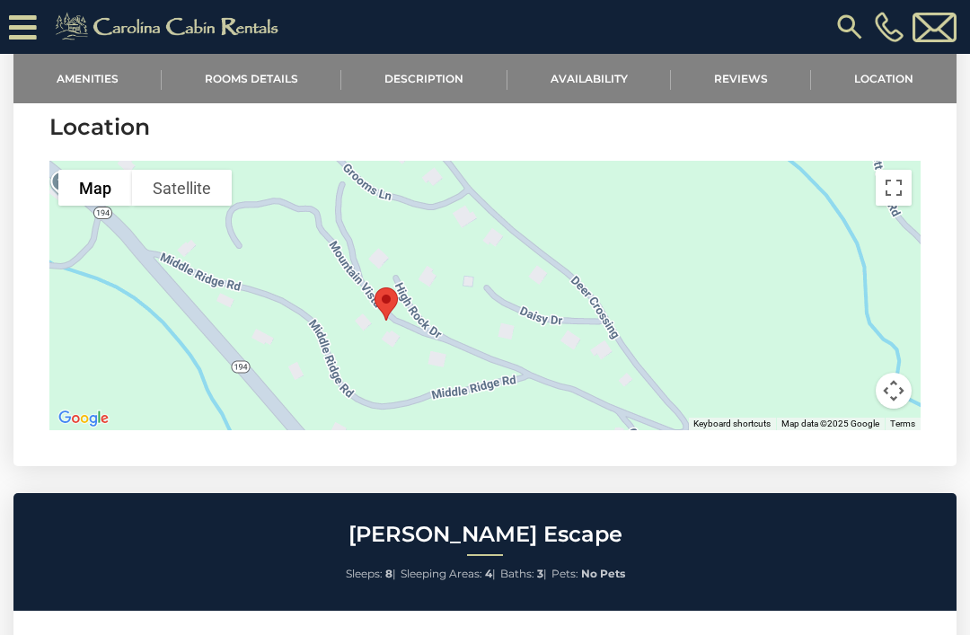
click at [183, 195] on button "Satellite" at bounding box center [182, 188] width 100 height 36
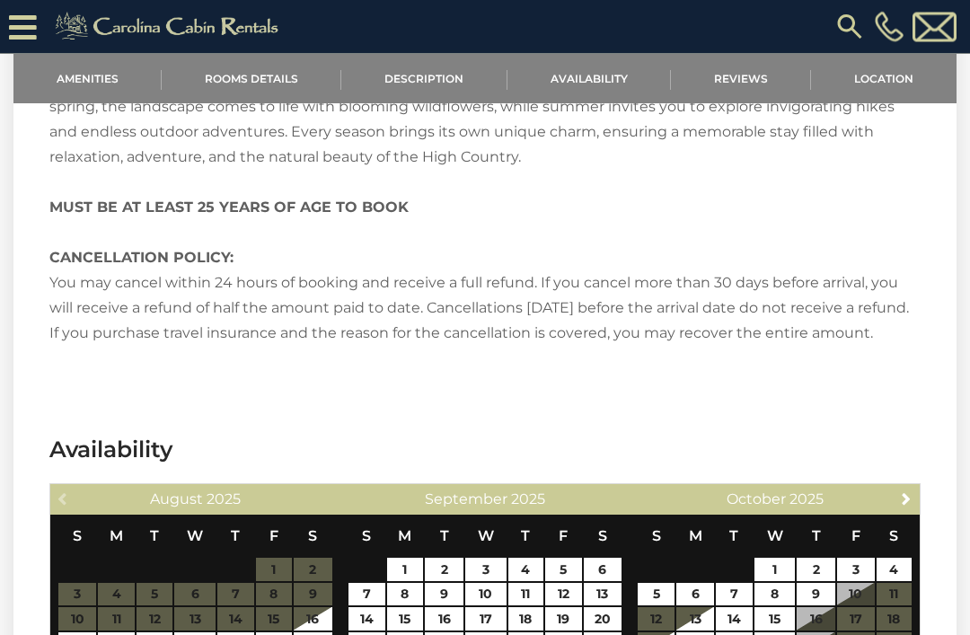
scroll to position [2672, 0]
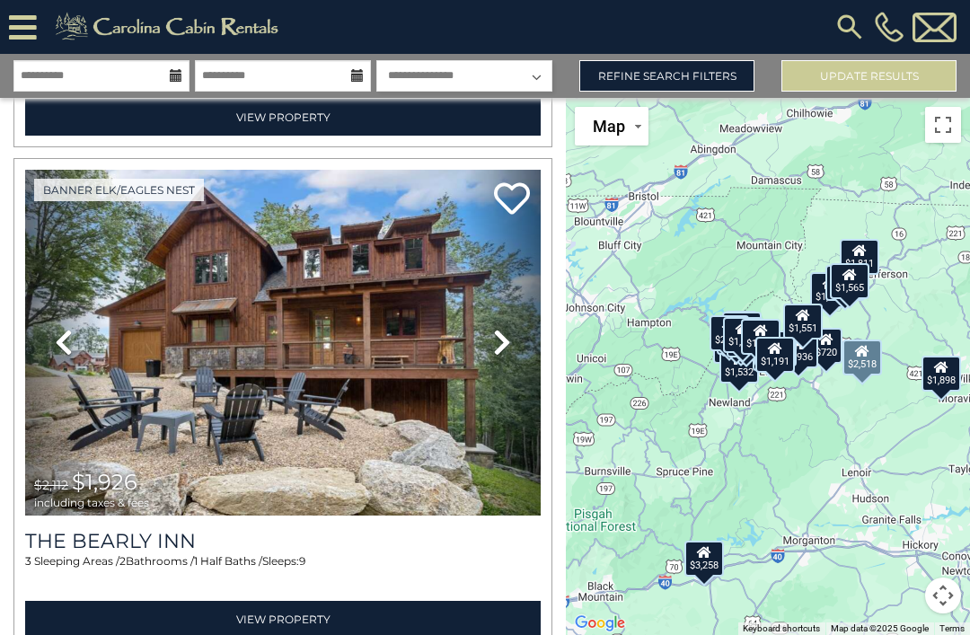
scroll to position [3515, 0]
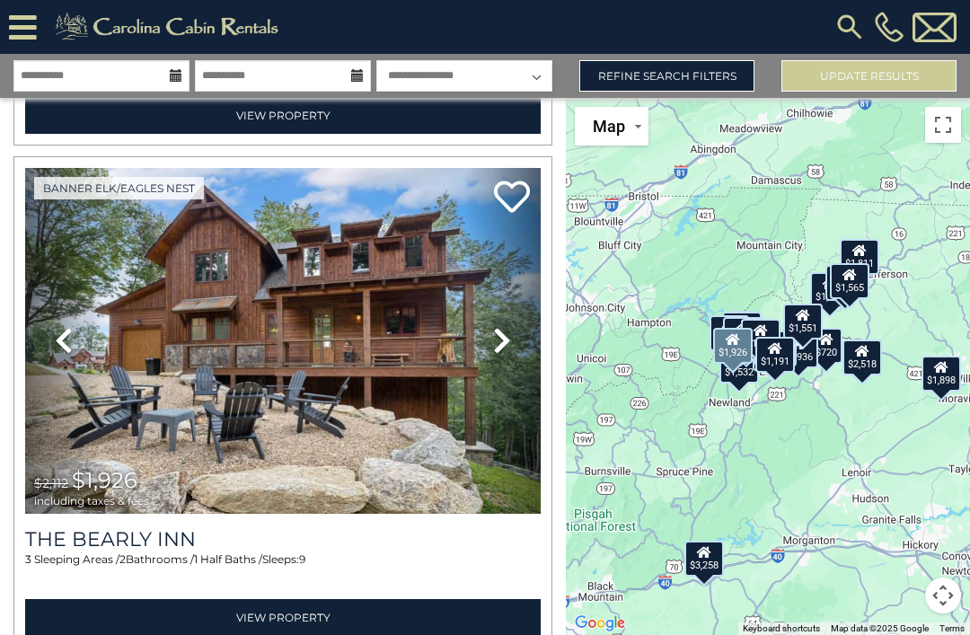
click at [506, 343] on icon at bounding box center [502, 340] width 18 height 29
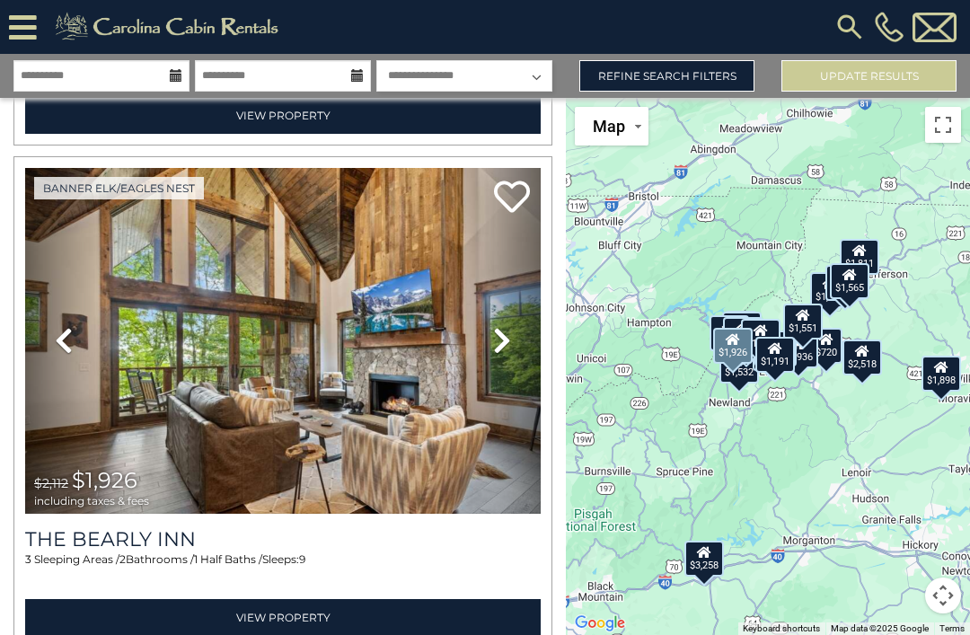
click at [494, 350] on icon at bounding box center [502, 340] width 18 height 29
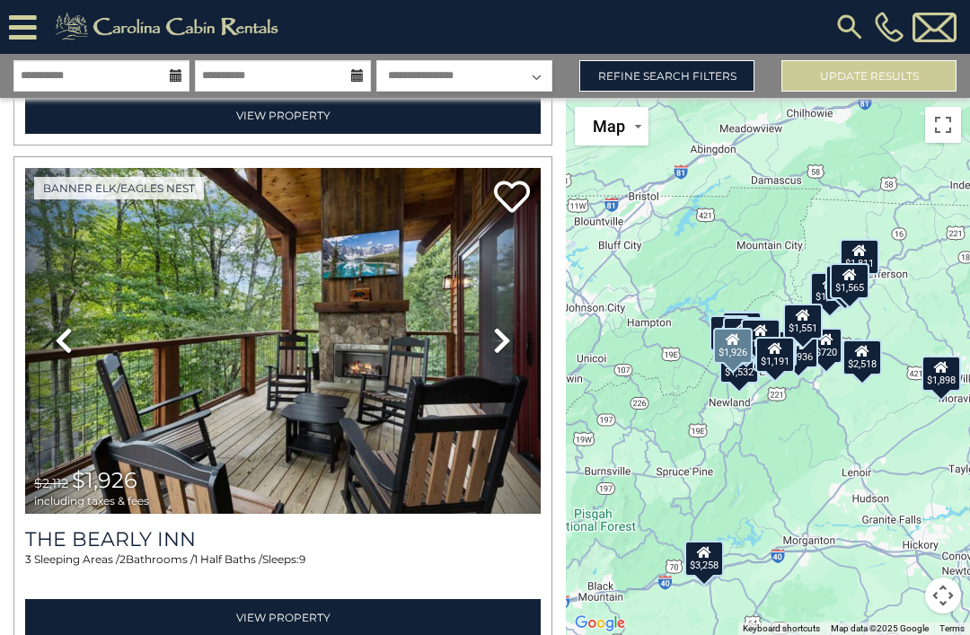
click at [499, 351] on icon at bounding box center [502, 340] width 18 height 29
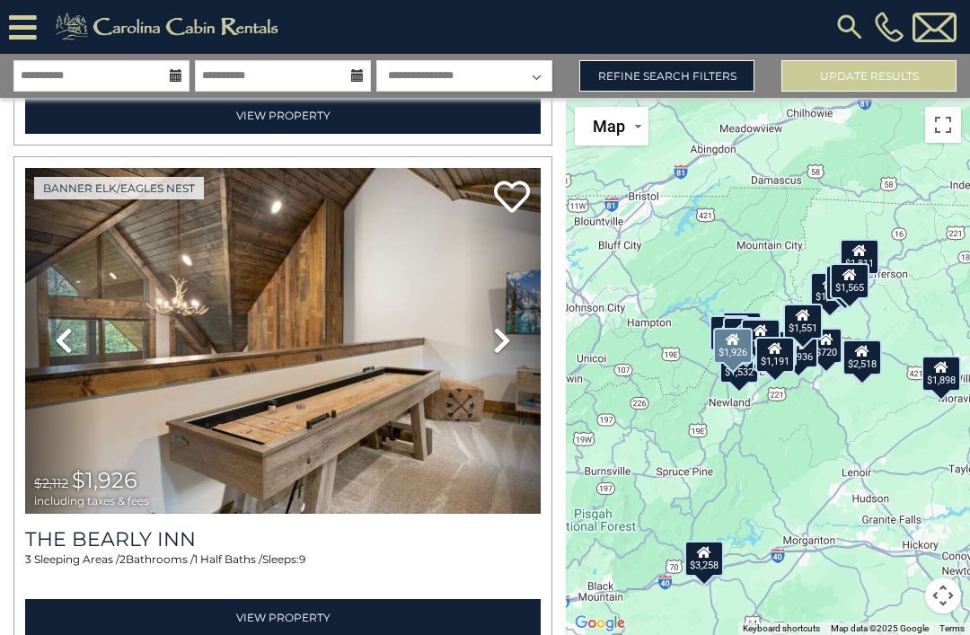
click at [497, 351] on icon at bounding box center [502, 340] width 18 height 29
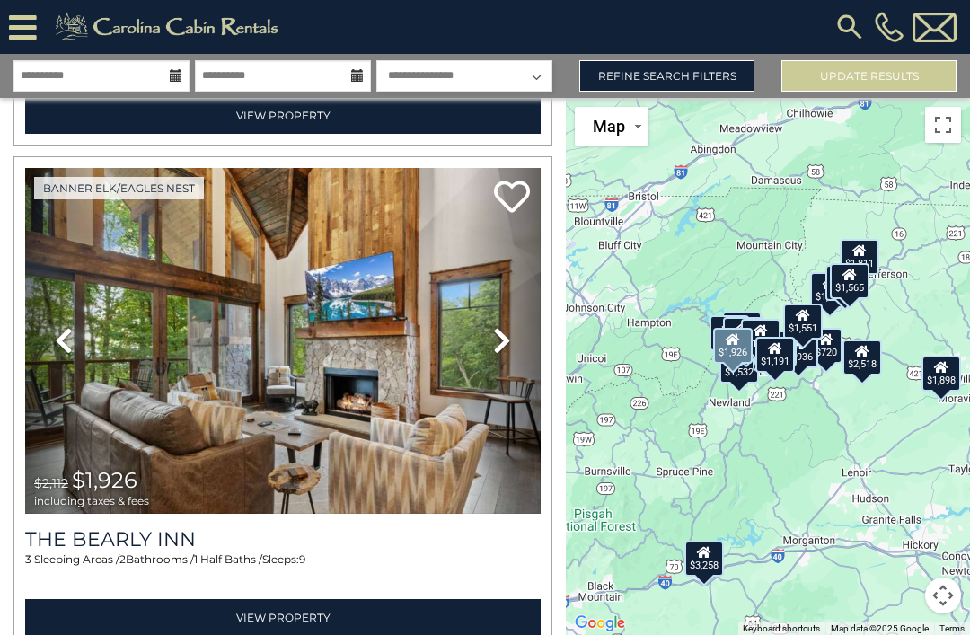
click at [491, 351] on link "Next" at bounding box center [502, 341] width 77 height 346
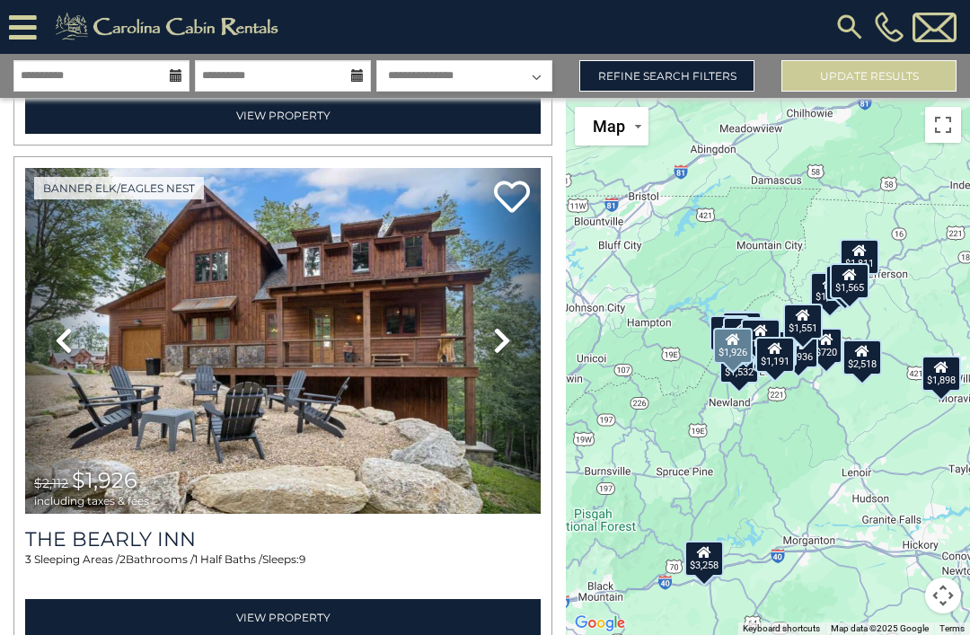
click at [496, 351] on icon at bounding box center [502, 340] width 18 height 29
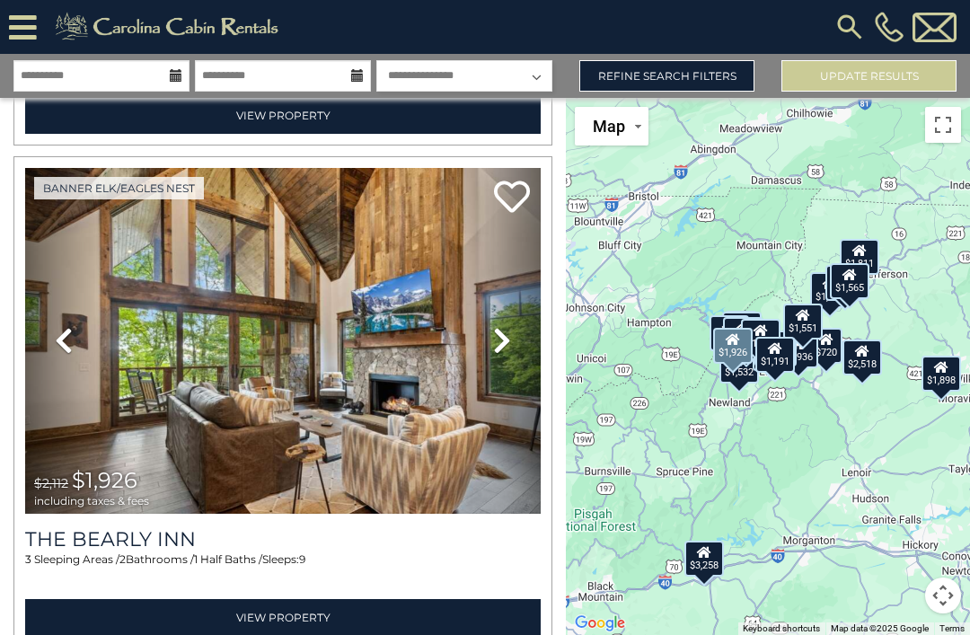
click at [500, 342] on icon at bounding box center [502, 340] width 18 height 29
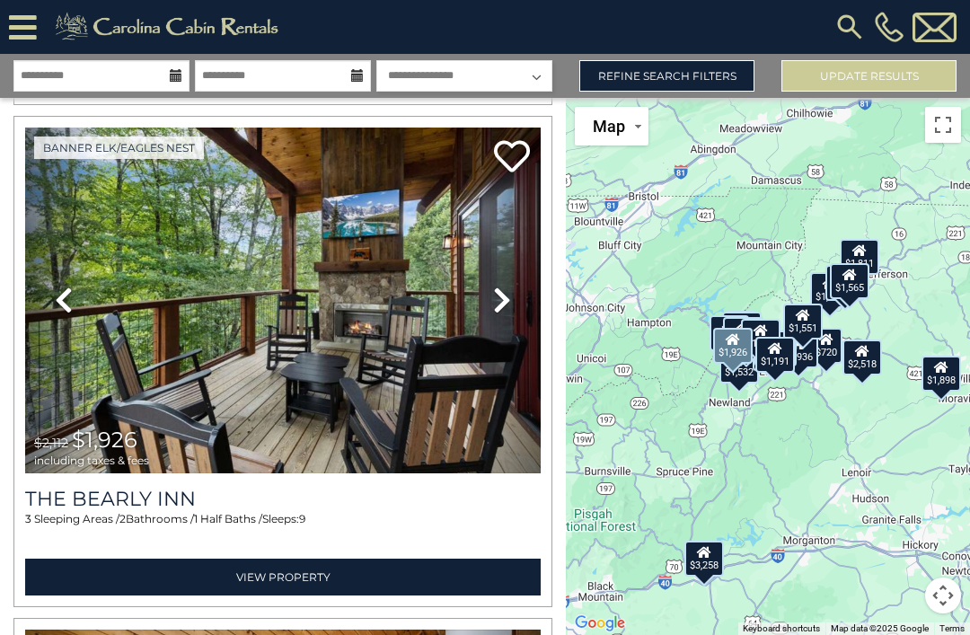
scroll to position [3606, 0]
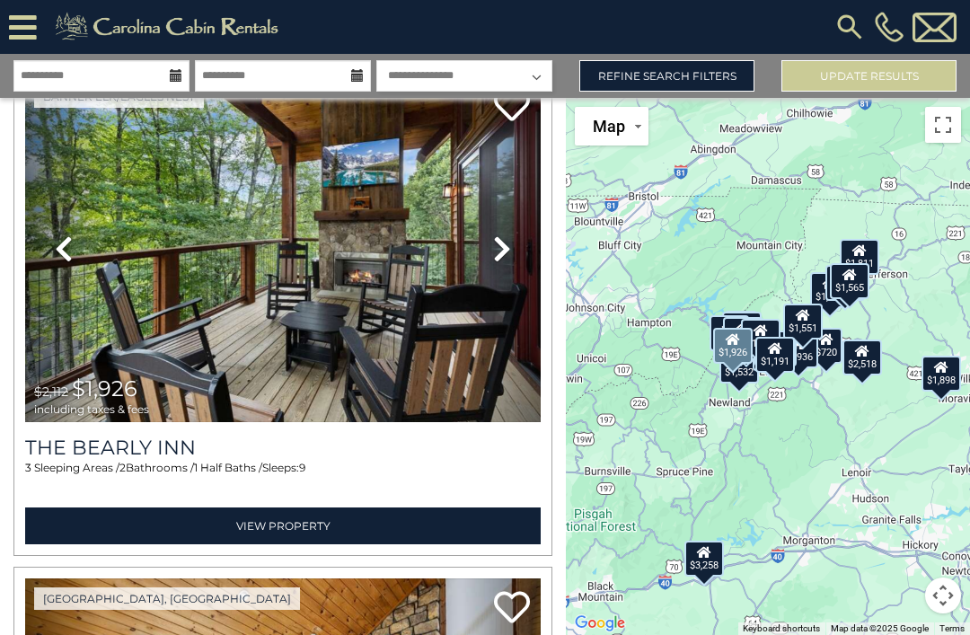
click at [285, 533] on link "View Property" at bounding box center [283, 526] width 516 height 37
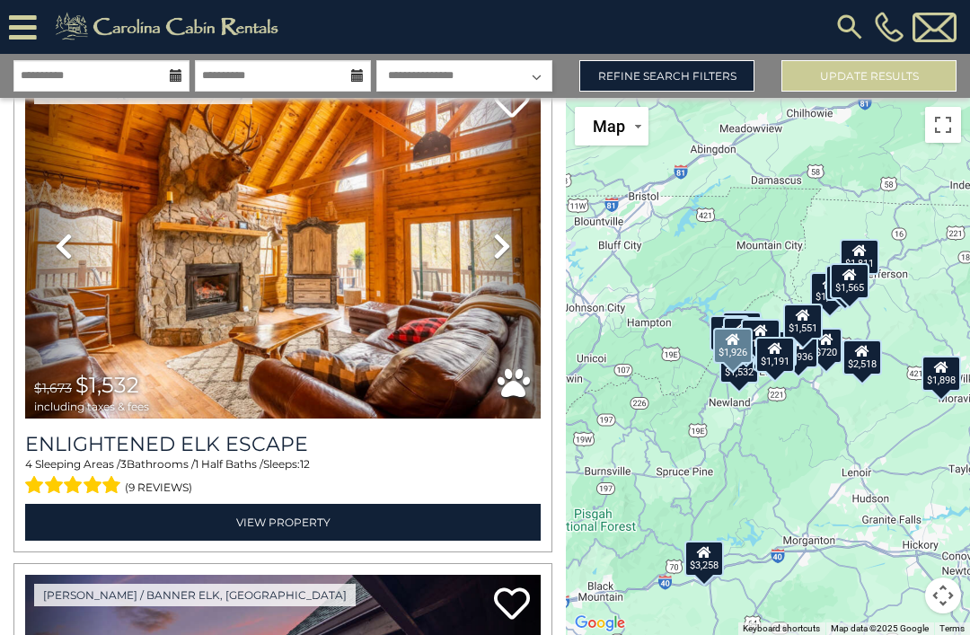
scroll to position [6121, 0]
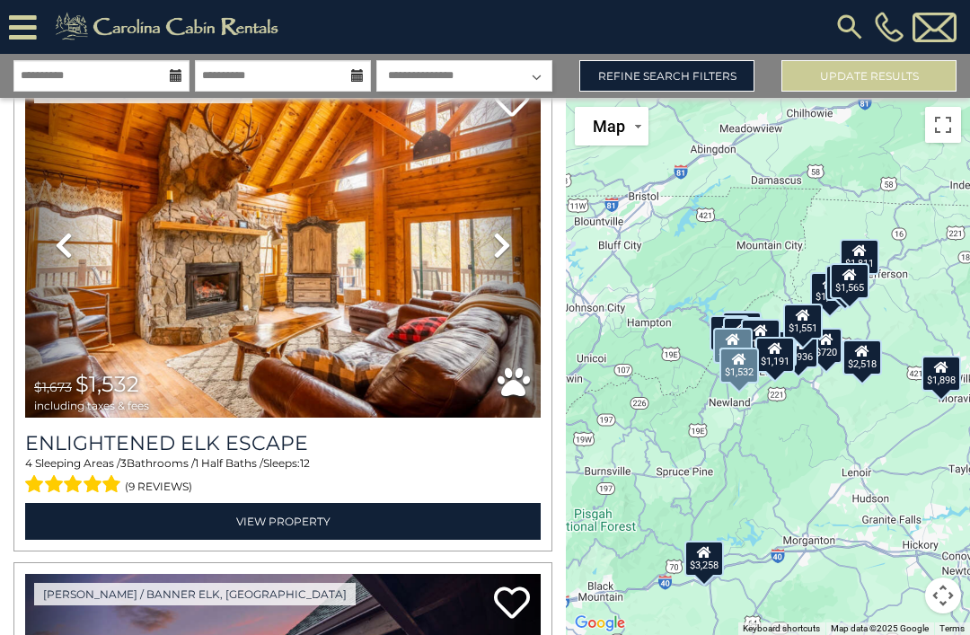
click at [270, 518] on link "View Property" at bounding box center [283, 521] width 516 height 37
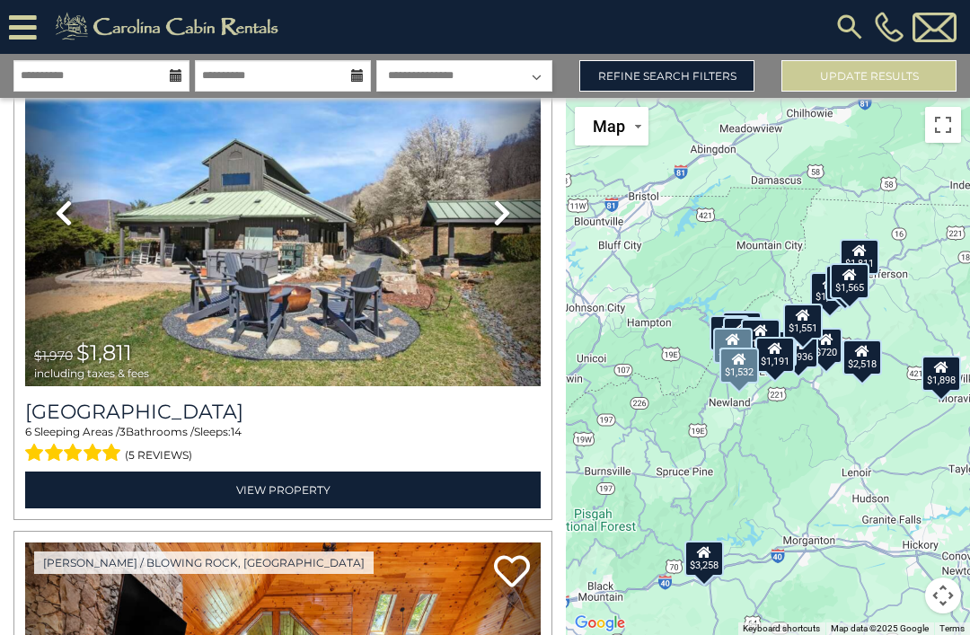
scroll to position [7173, 0]
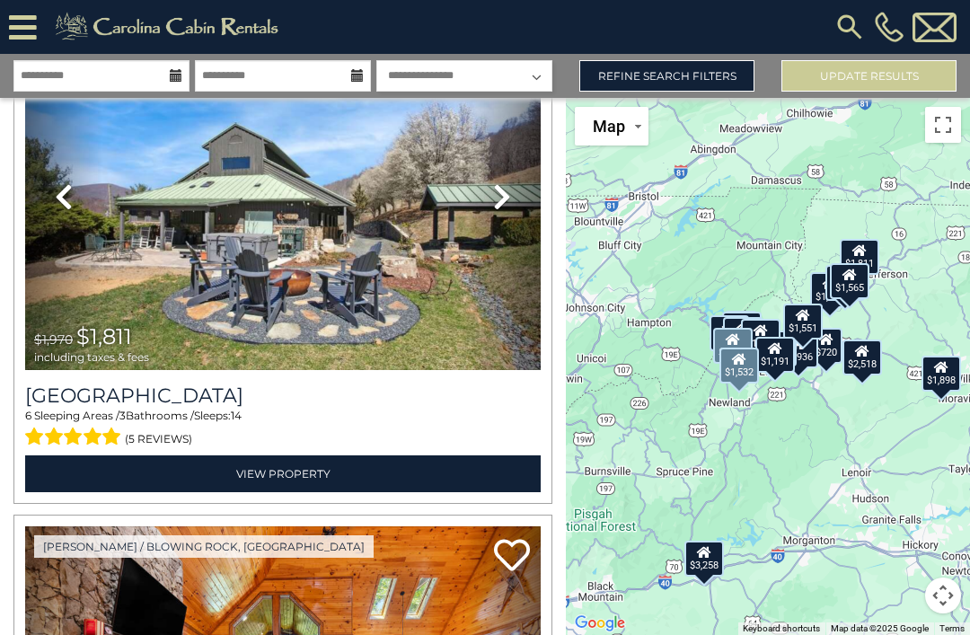
click at [296, 492] on link "View Property" at bounding box center [283, 474] width 516 height 37
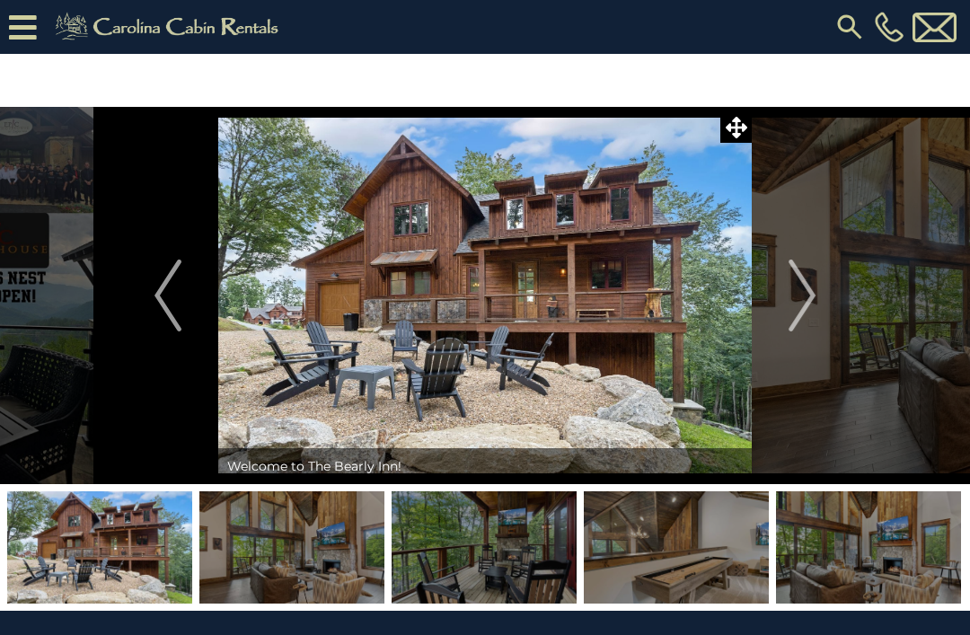
click at [797, 299] on img "Next" at bounding box center [802, 296] width 27 height 72
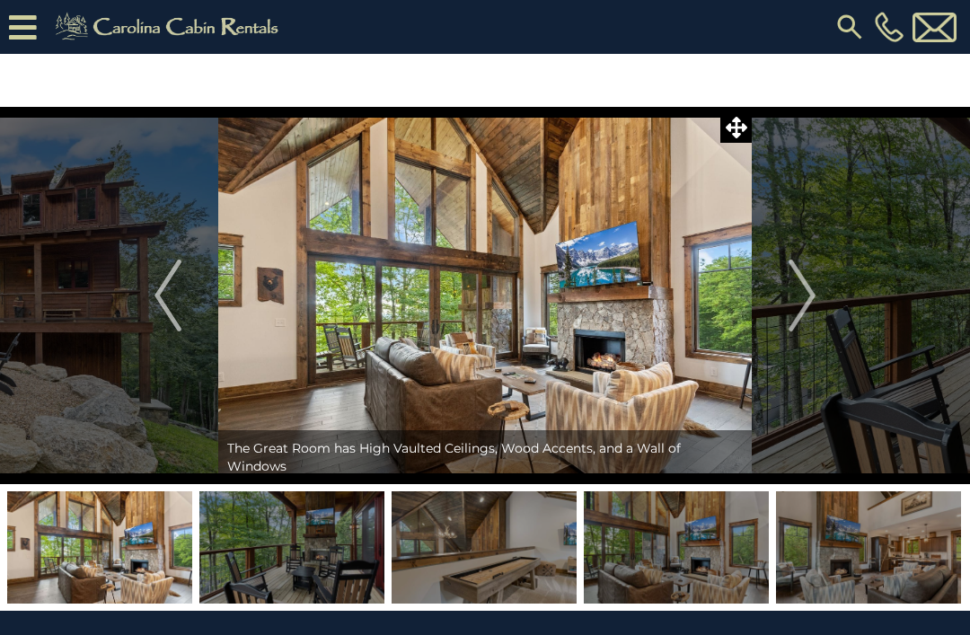
click at [792, 298] on img "Next" at bounding box center [802, 296] width 27 height 72
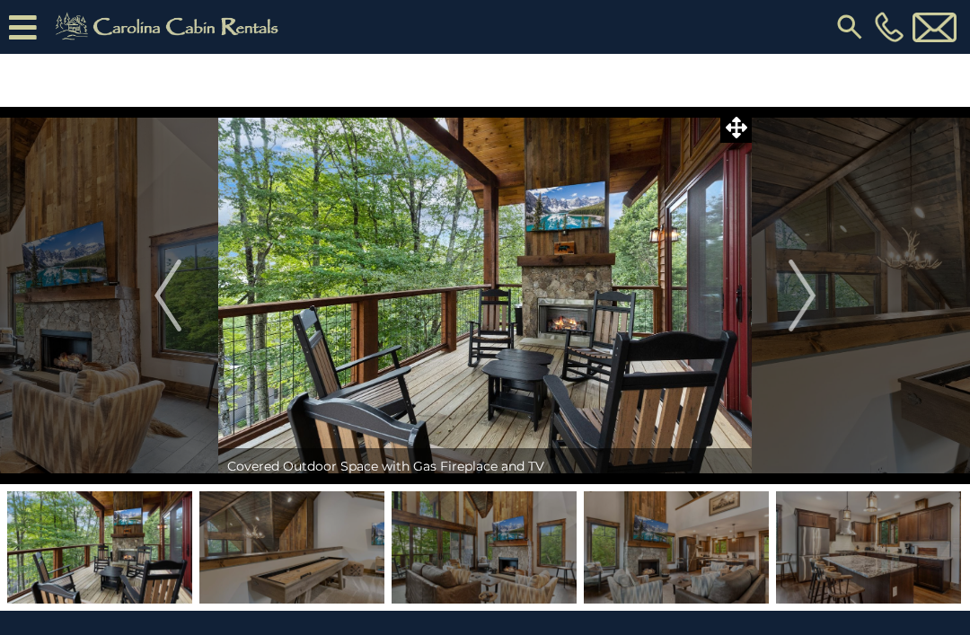
click at [798, 301] on img "Next" at bounding box center [802, 296] width 27 height 72
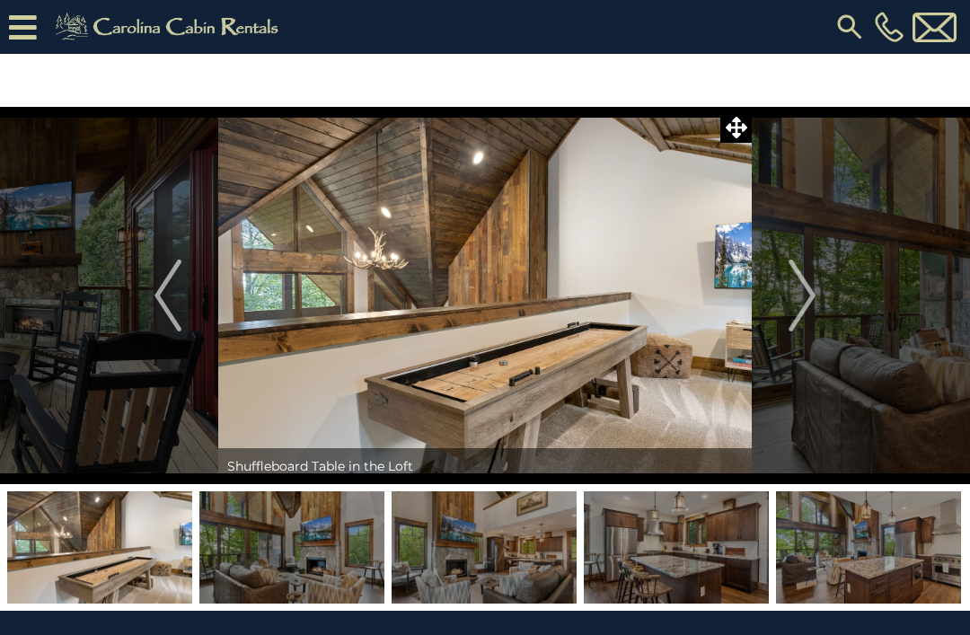
click at [793, 303] on img "Next" at bounding box center [802, 296] width 27 height 72
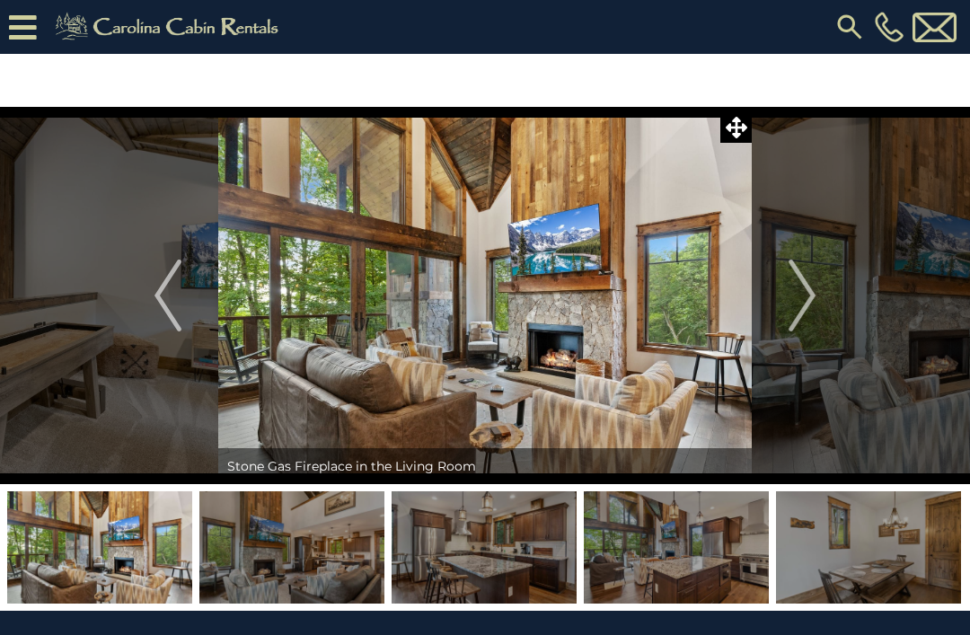
click at [799, 303] on img "Next" at bounding box center [802, 296] width 27 height 72
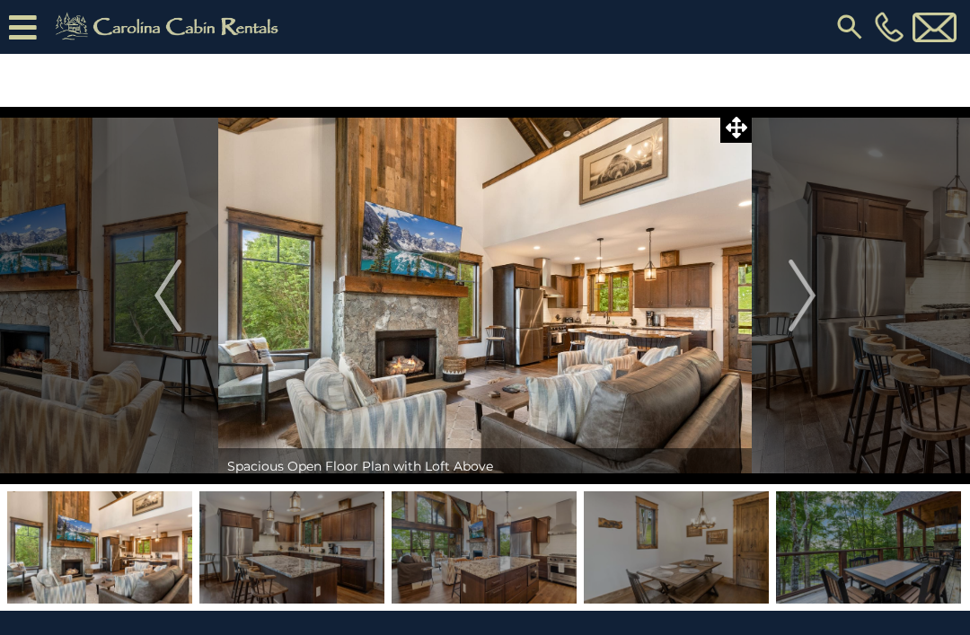
click at [803, 305] on img "Next" at bounding box center [802, 296] width 27 height 72
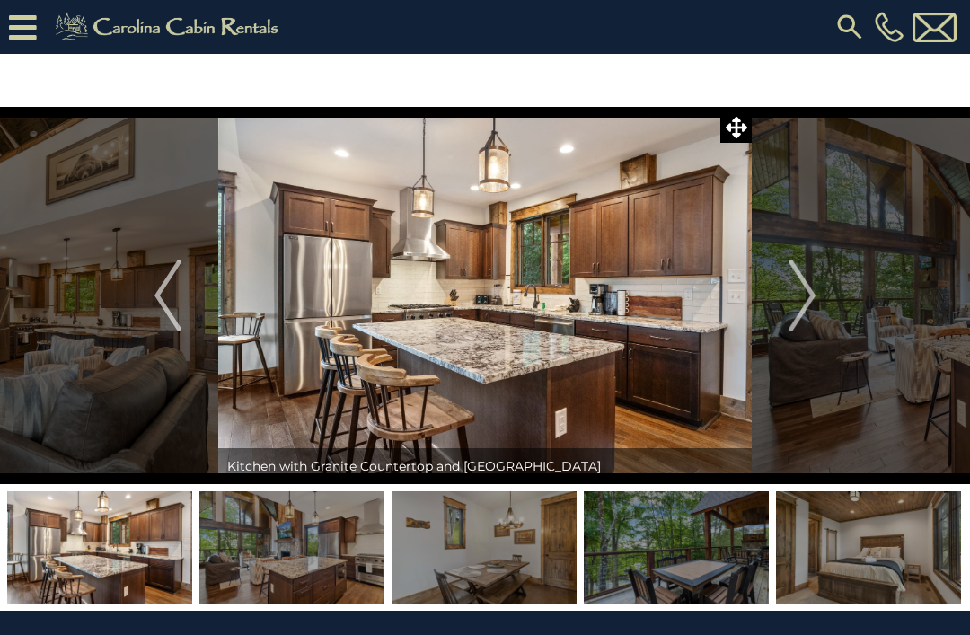
click at [804, 305] on img "Next" at bounding box center [802, 296] width 27 height 72
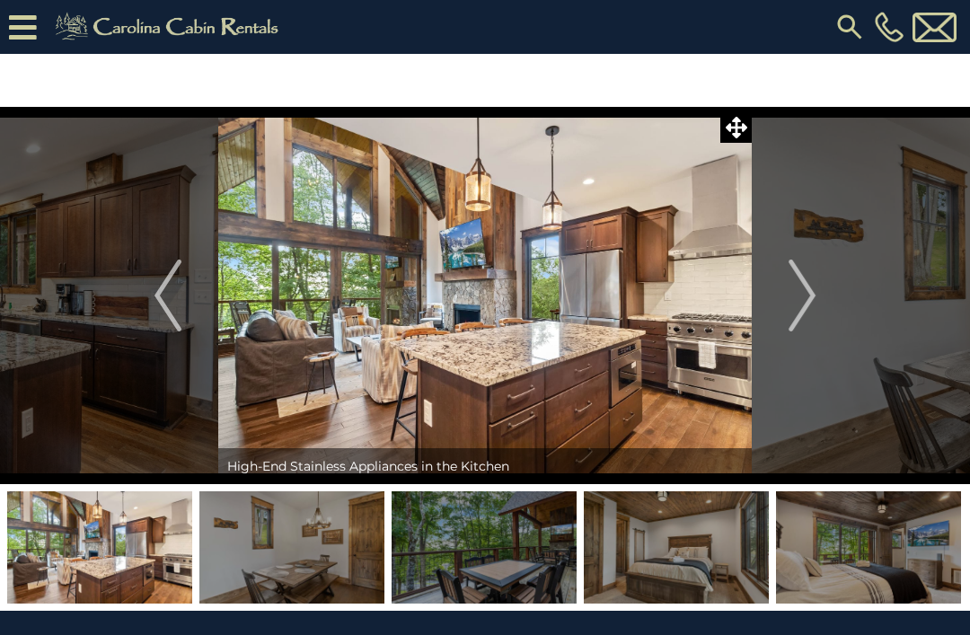
click at [799, 300] on img "Next" at bounding box center [802, 296] width 27 height 72
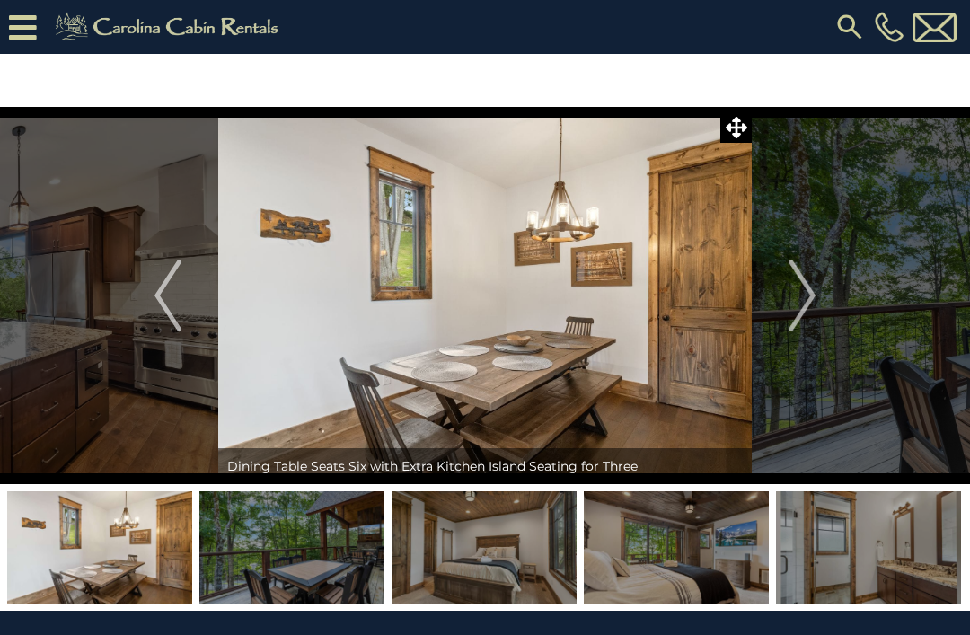
click at [801, 299] on img "Next" at bounding box center [802, 296] width 27 height 72
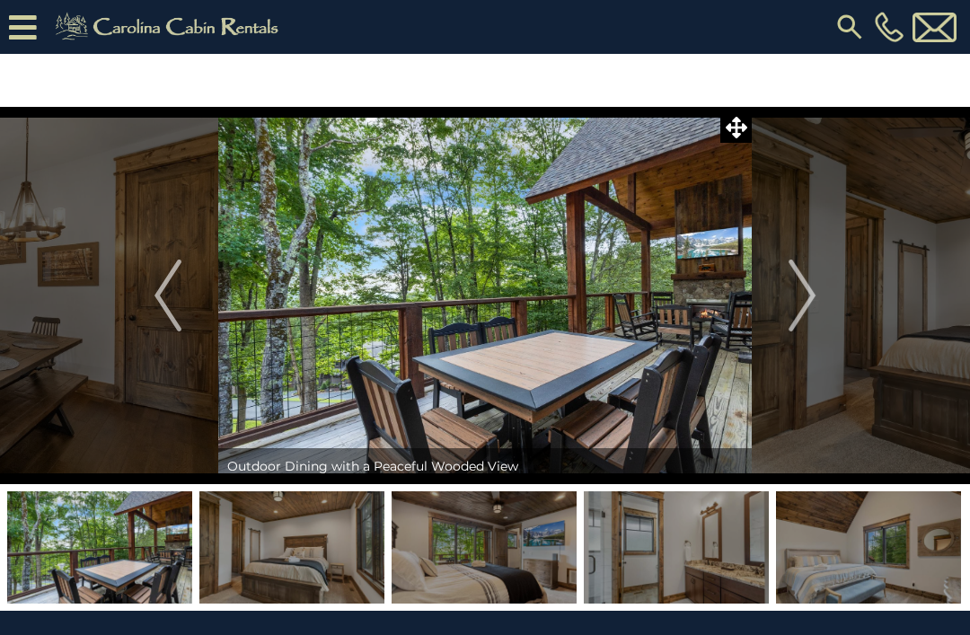
click at [807, 299] on img "Next" at bounding box center [802, 296] width 27 height 72
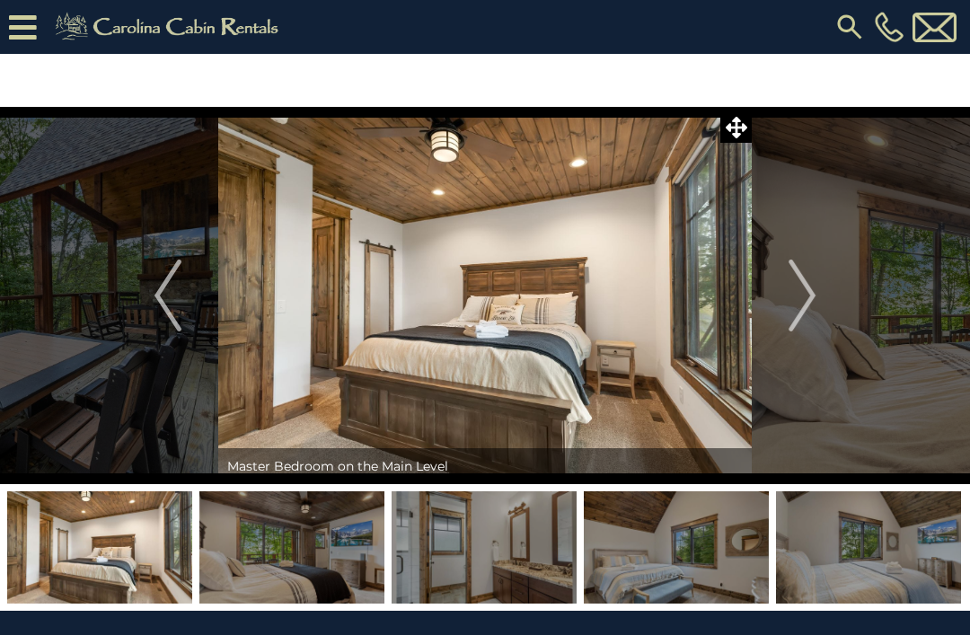
click at [801, 292] on img "Next" at bounding box center [802, 296] width 27 height 72
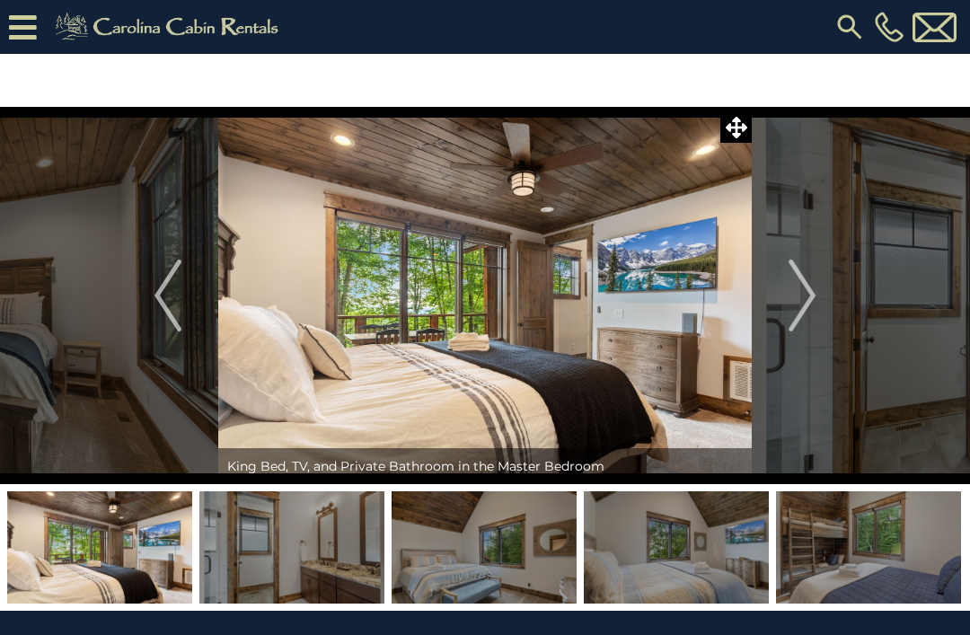
click at [803, 296] on img "Next" at bounding box center [802, 296] width 27 height 72
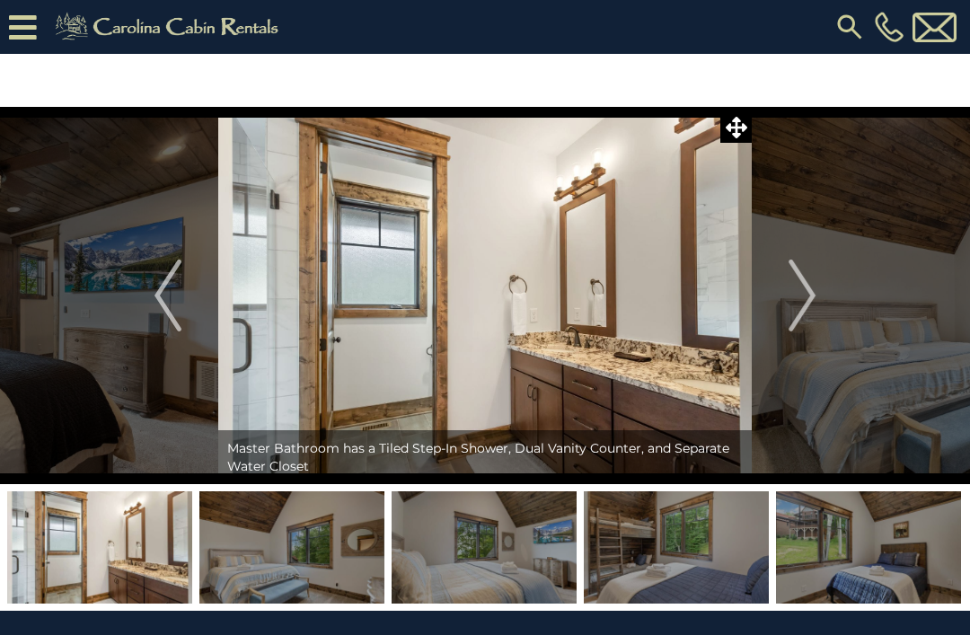
click at [810, 307] on img "Next" at bounding box center [802, 296] width 27 height 72
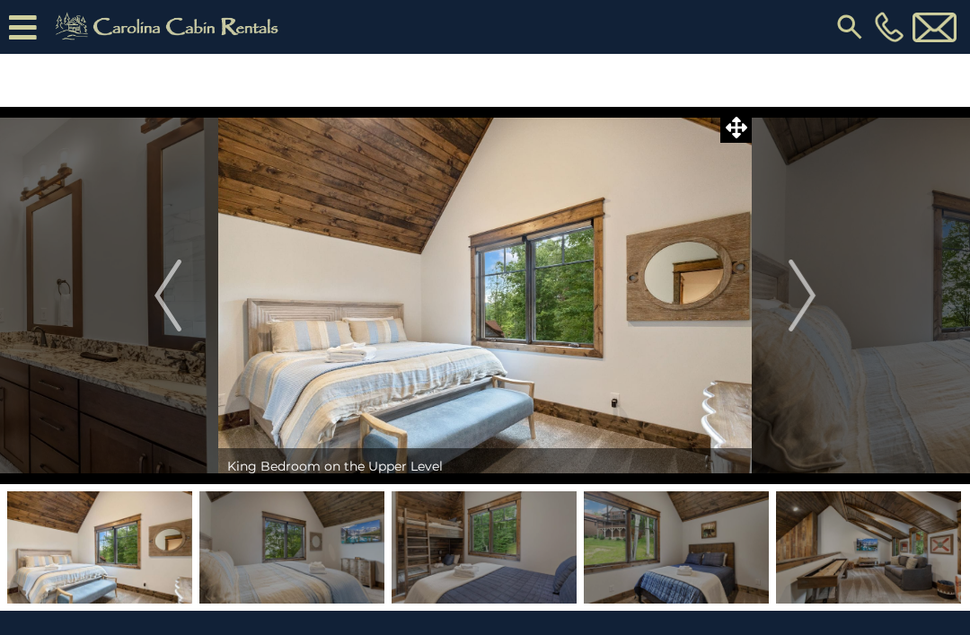
click at [802, 298] on img "Next" at bounding box center [802, 296] width 27 height 72
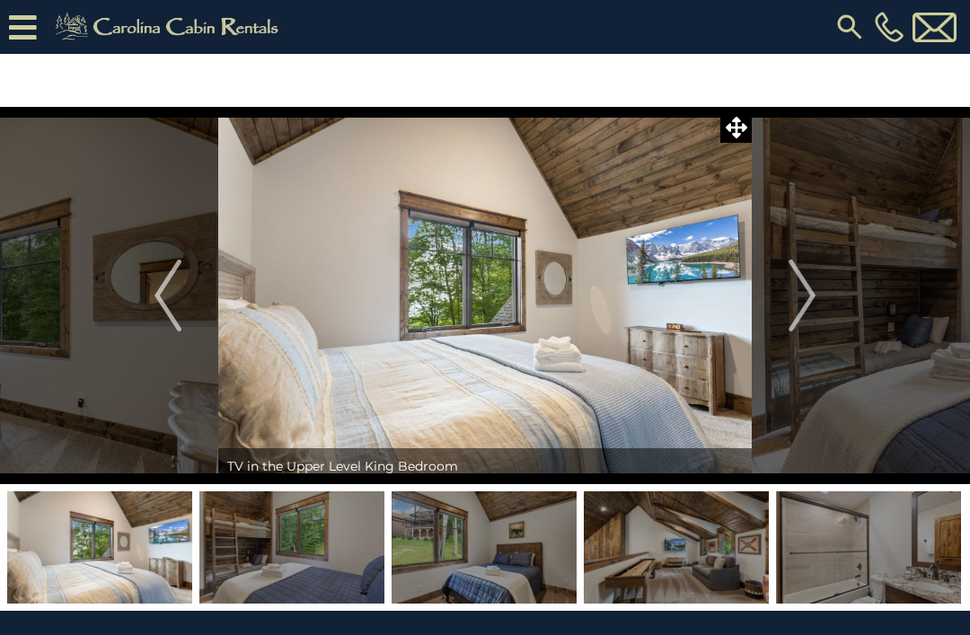
click at [798, 305] on img "Next" at bounding box center [802, 296] width 27 height 72
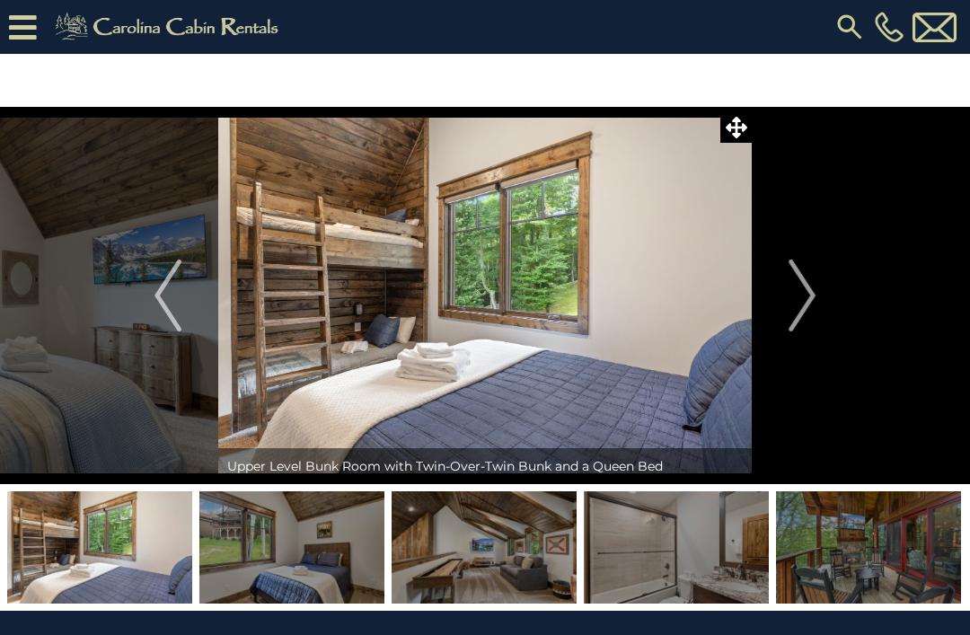
click at [802, 311] on img "Next" at bounding box center [802, 296] width 27 height 72
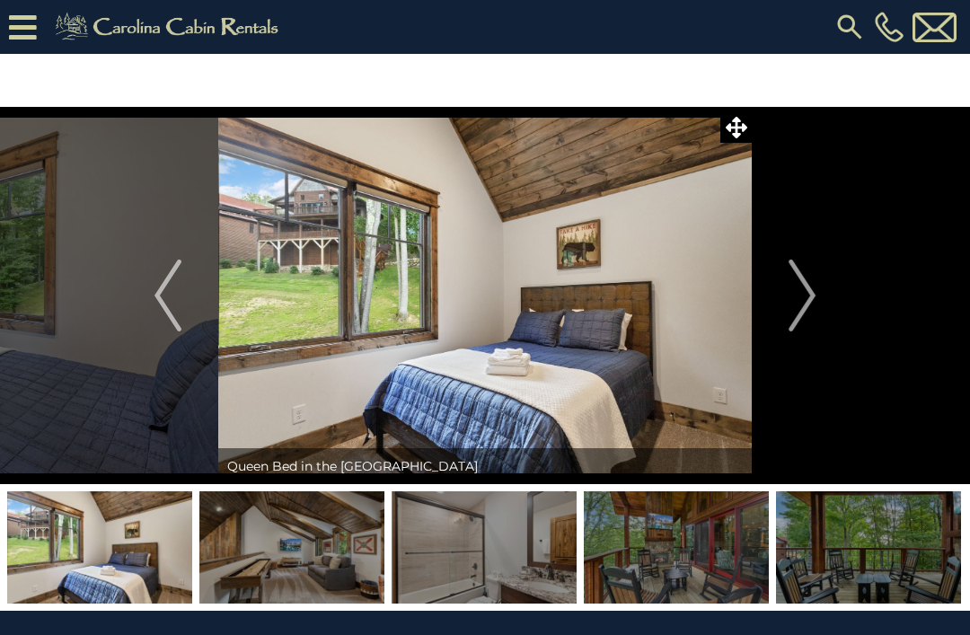
click at [794, 304] on img "Next" at bounding box center [802, 296] width 27 height 72
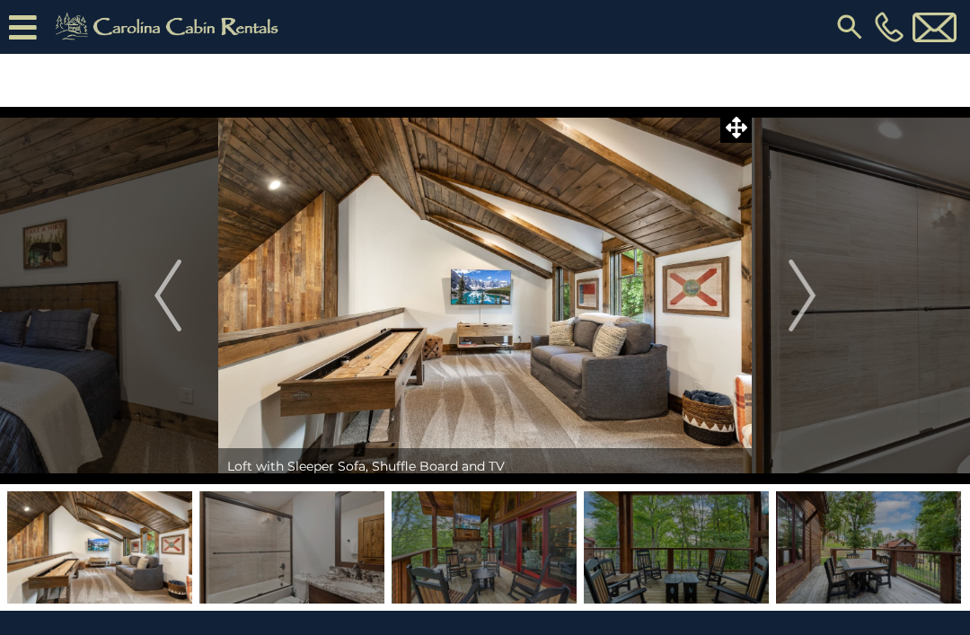
click at [173, 283] on img "Previous" at bounding box center [168, 296] width 27 height 72
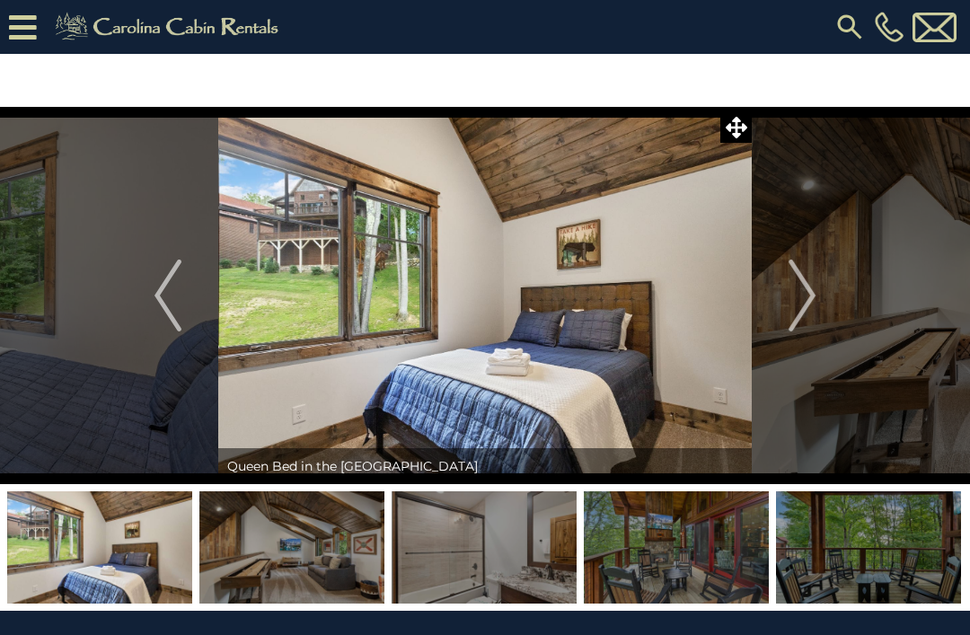
click at [802, 294] on img "Next" at bounding box center [802, 296] width 27 height 72
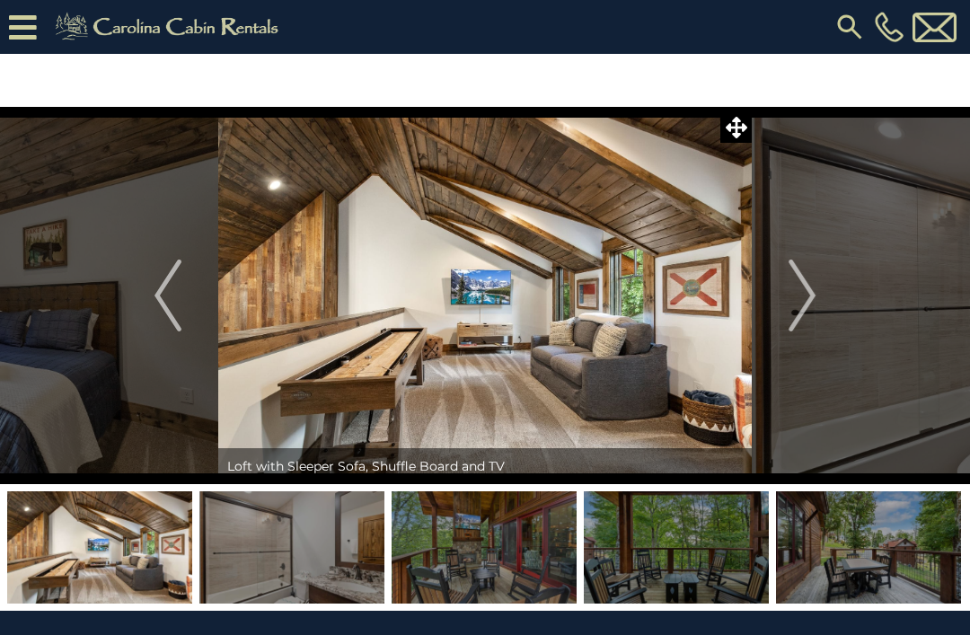
click at [801, 288] on img "Next" at bounding box center [802, 296] width 27 height 72
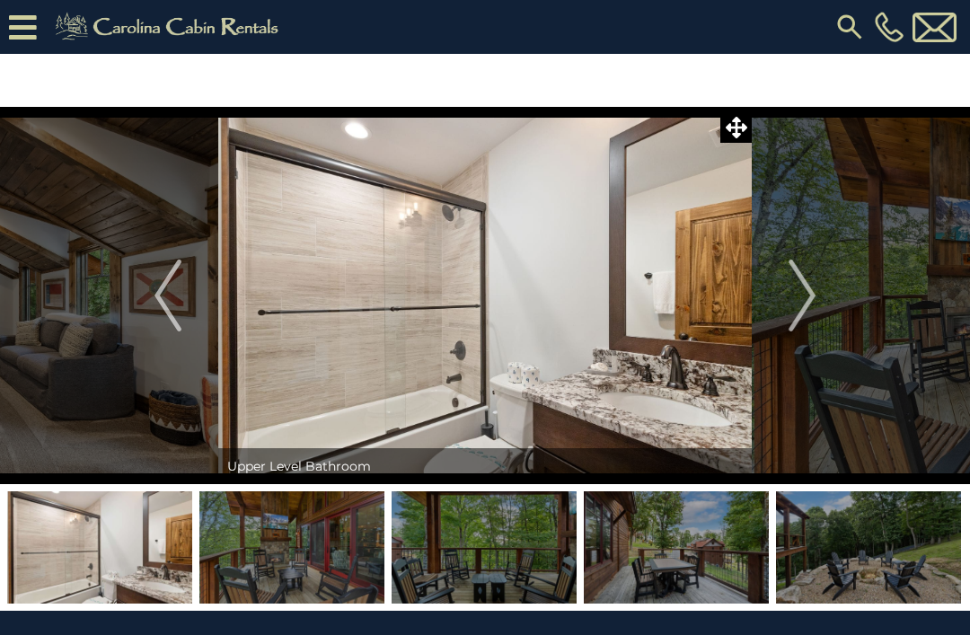
click at [804, 299] on img "Next" at bounding box center [802, 296] width 27 height 72
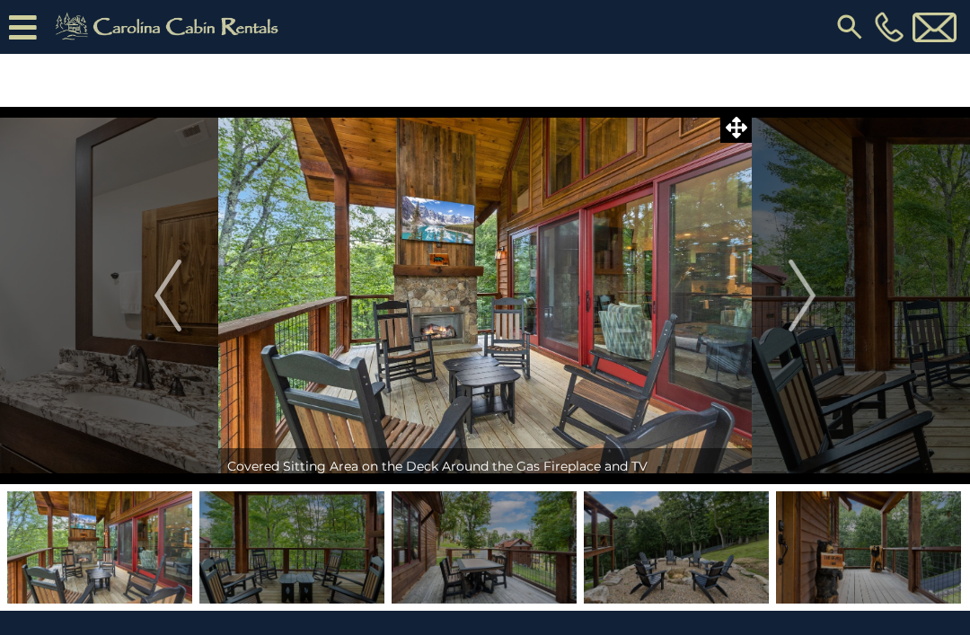
click at [803, 308] on img "Next" at bounding box center [802, 296] width 27 height 72
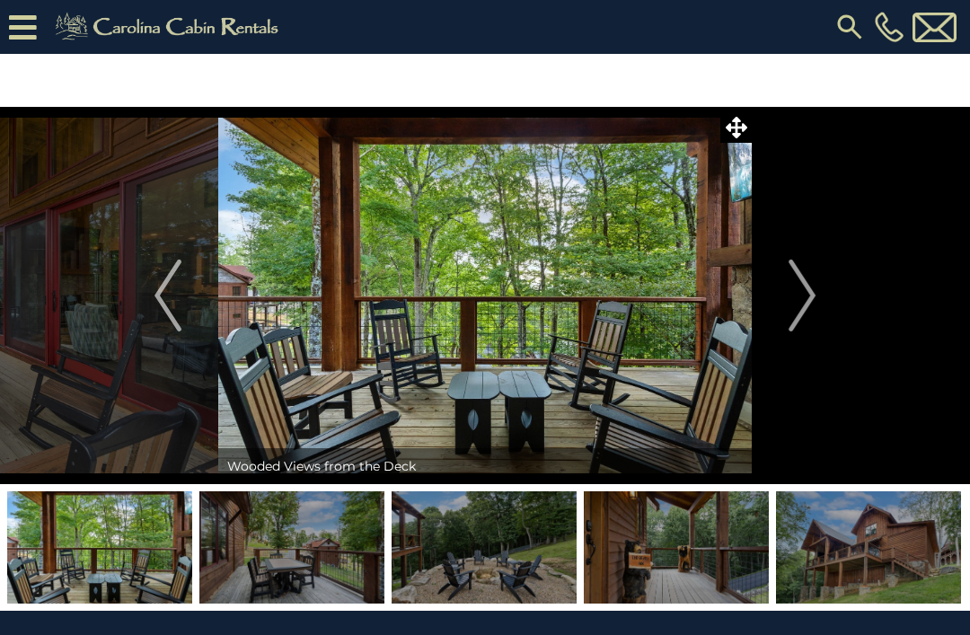
click at [796, 301] on img "Next" at bounding box center [802, 296] width 27 height 72
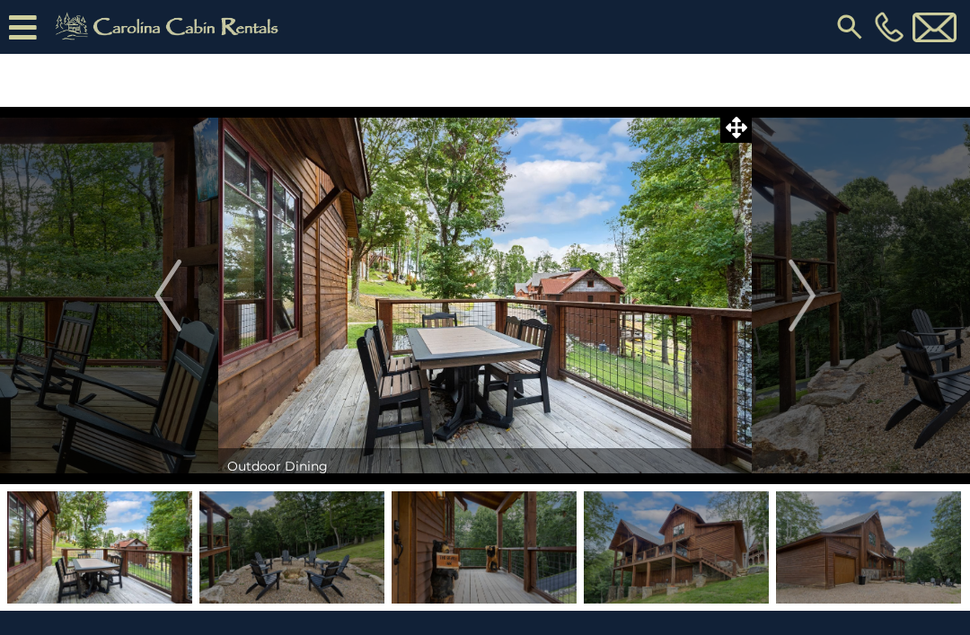
click at [807, 302] on img "Next" at bounding box center [802, 296] width 27 height 72
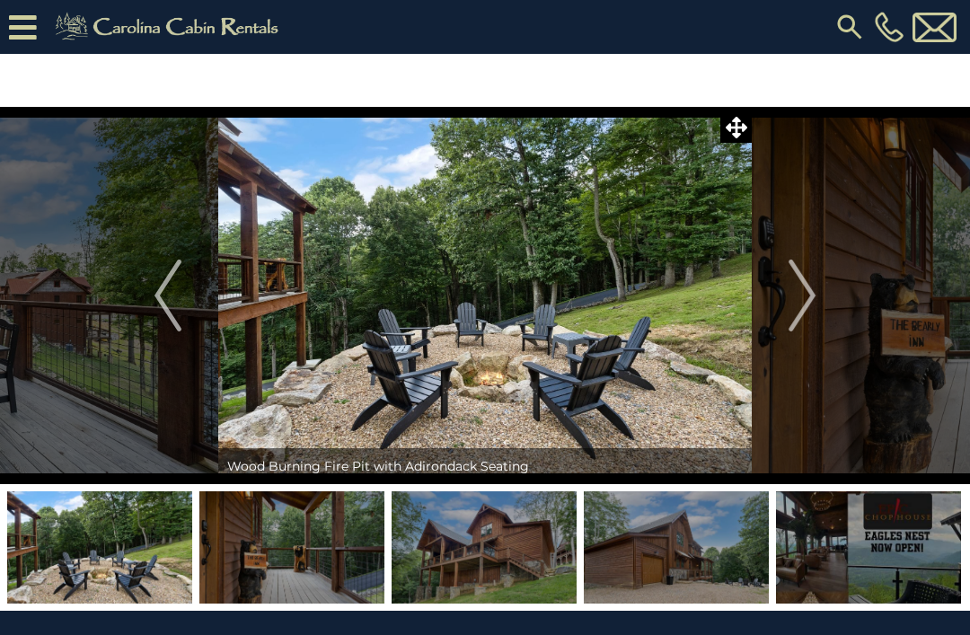
click at [798, 302] on img "Next" at bounding box center [802, 296] width 27 height 72
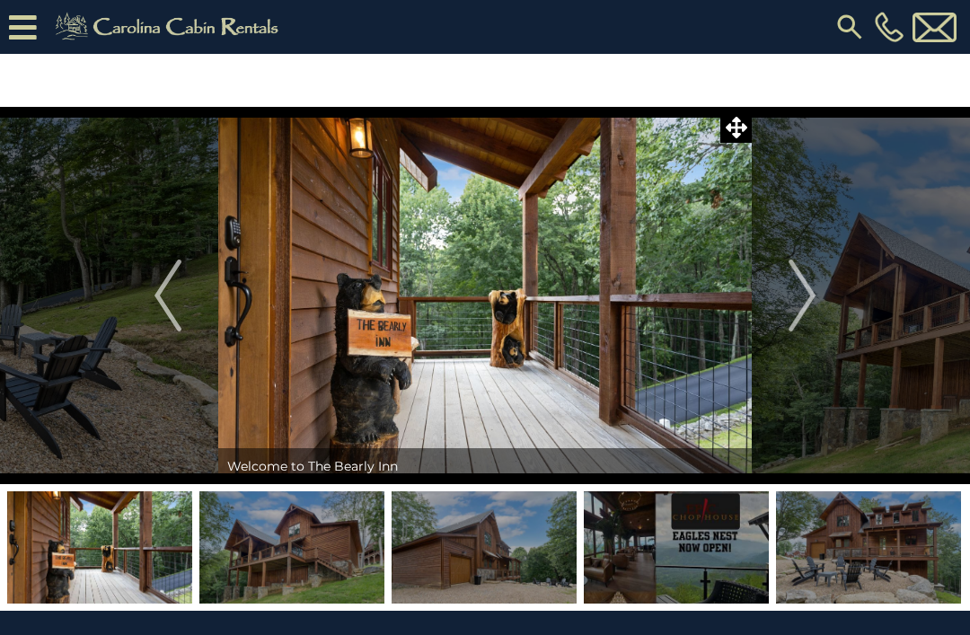
click at [801, 306] on img "Next" at bounding box center [802, 296] width 27 height 72
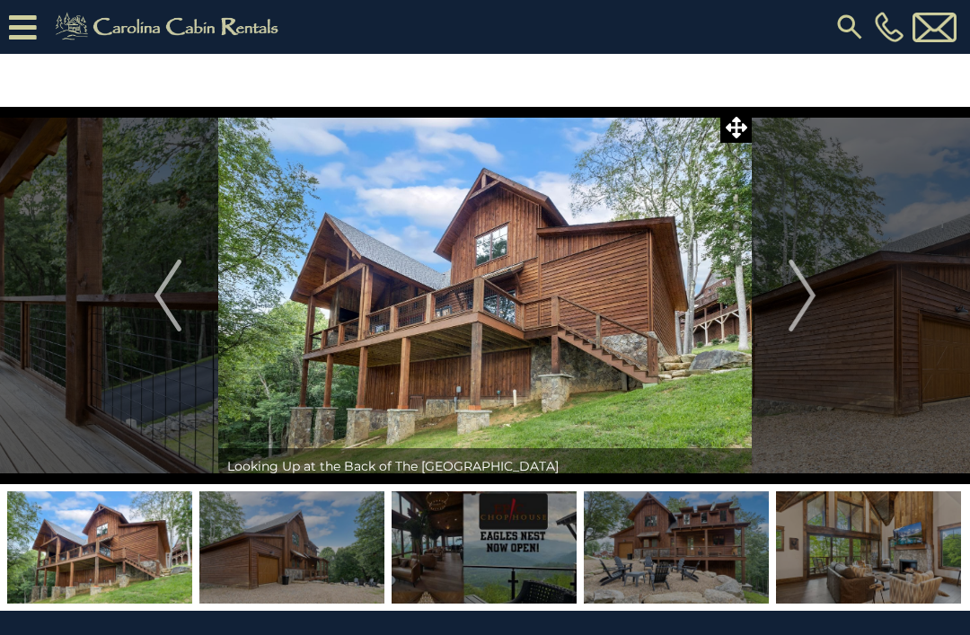
click at [797, 305] on img "Next" at bounding box center [802, 296] width 27 height 72
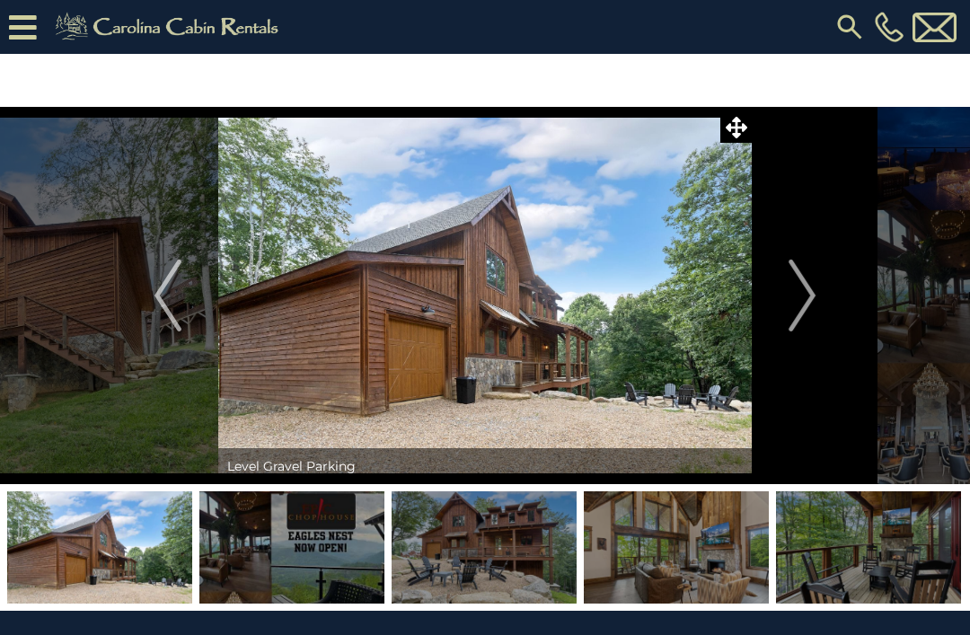
click at [797, 305] on img "Next" at bounding box center [802, 296] width 27 height 72
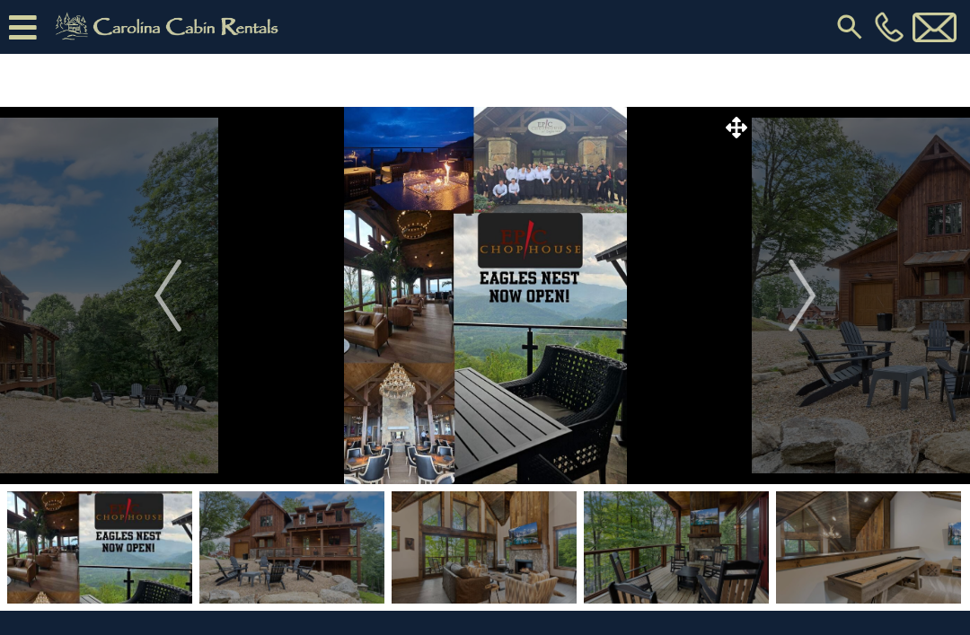
click at [799, 304] on img "Next" at bounding box center [802, 296] width 27 height 72
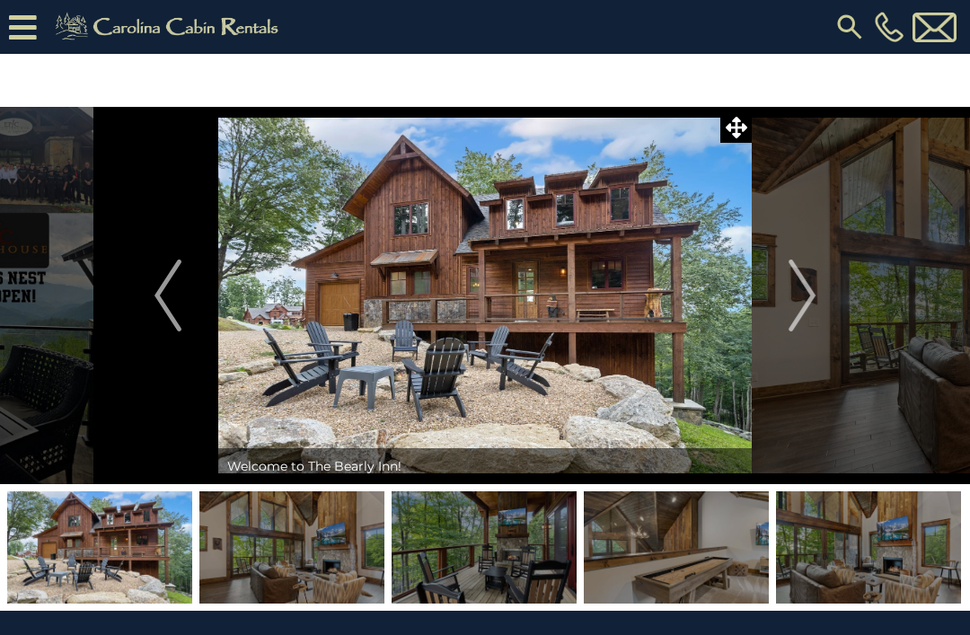
click at [814, 278] on img "Next" at bounding box center [802, 296] width 27 height 72
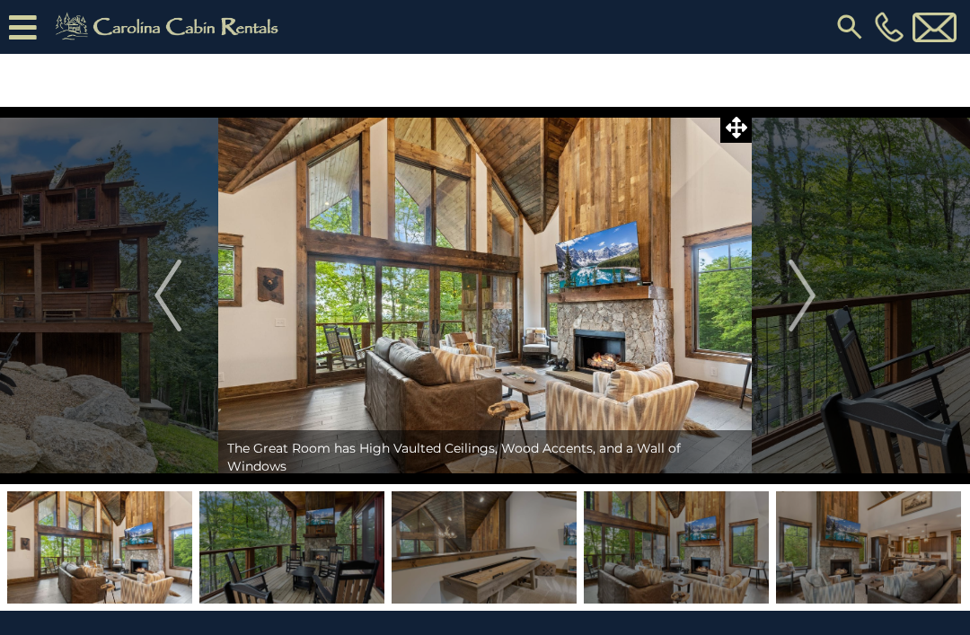
click at [805, 296] on img "Next" at bounding box center [802, 296] width 27 height 72
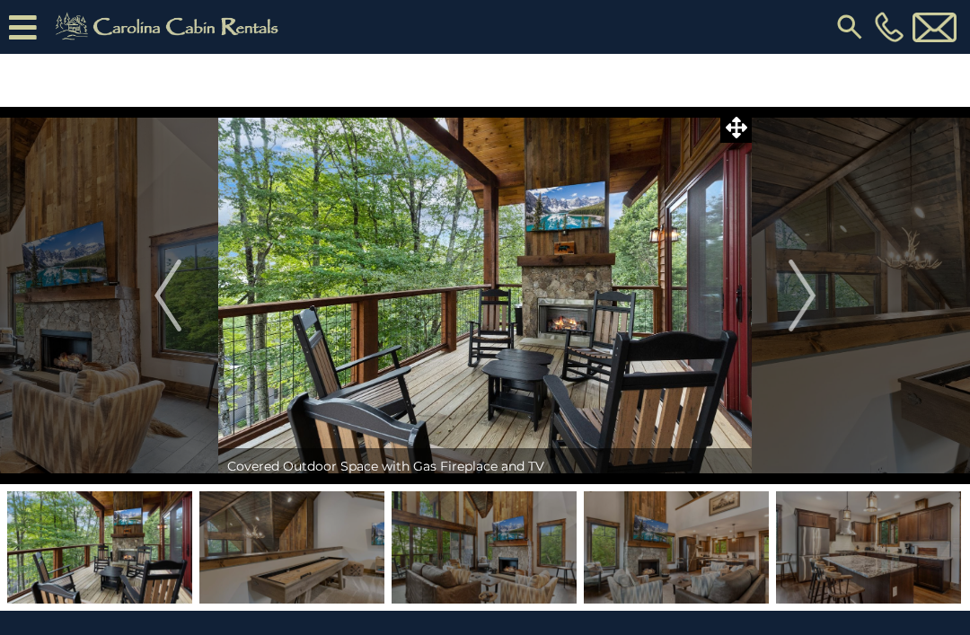
click at [810, 296] on img "Next" at bounding box center [802, 296] width 27 height 72
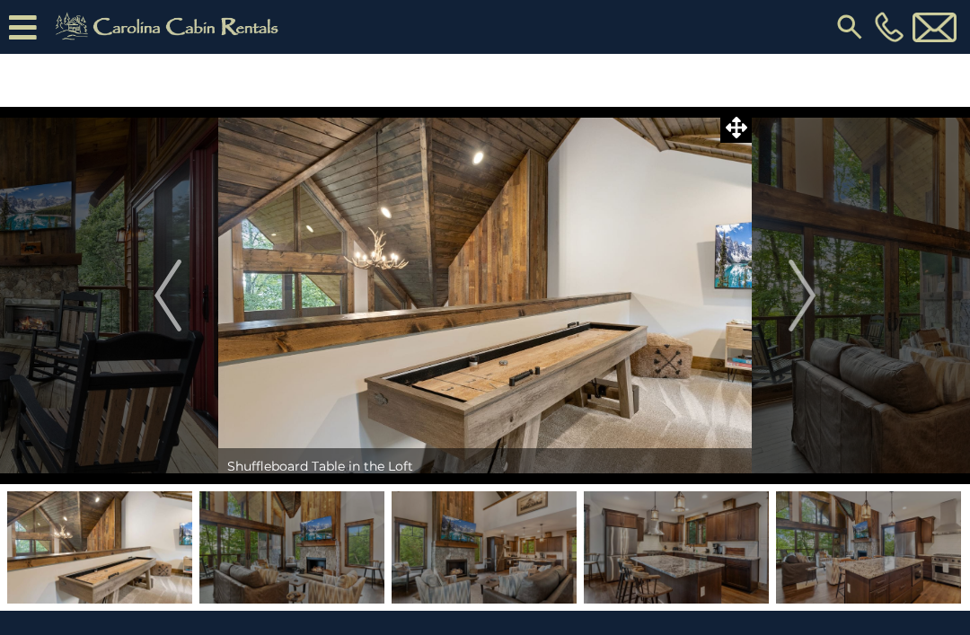
click at [807, 293] on img "Next" at bounding box center [802, 296] width 27 height 72
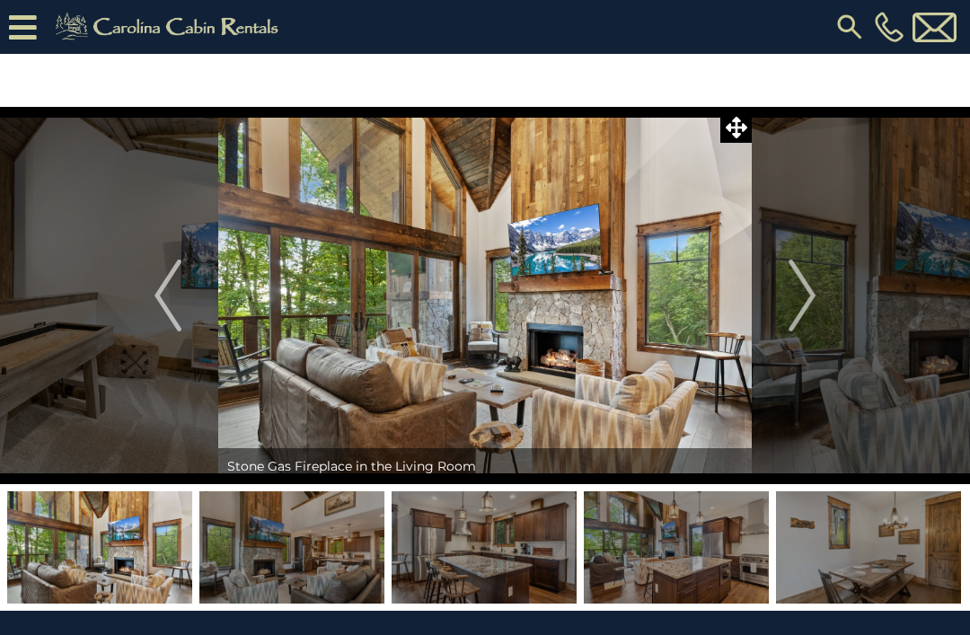
click at [801, 288] on img "Next" at bounding box center [802, 296] width 27 height 72
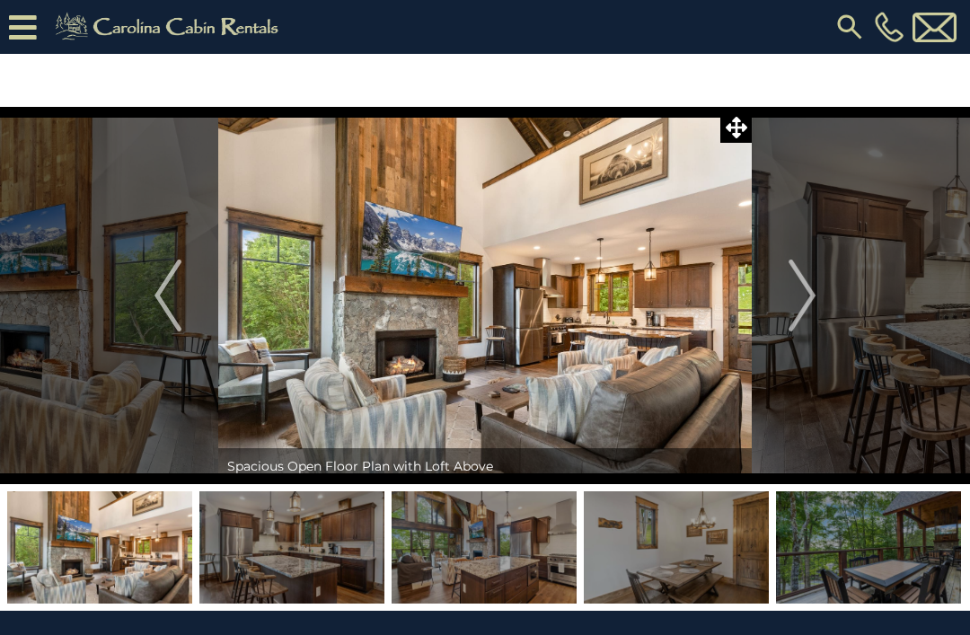
click at [801, 292] on img "Next" at bounding box center [802, 296] width 27 height 72
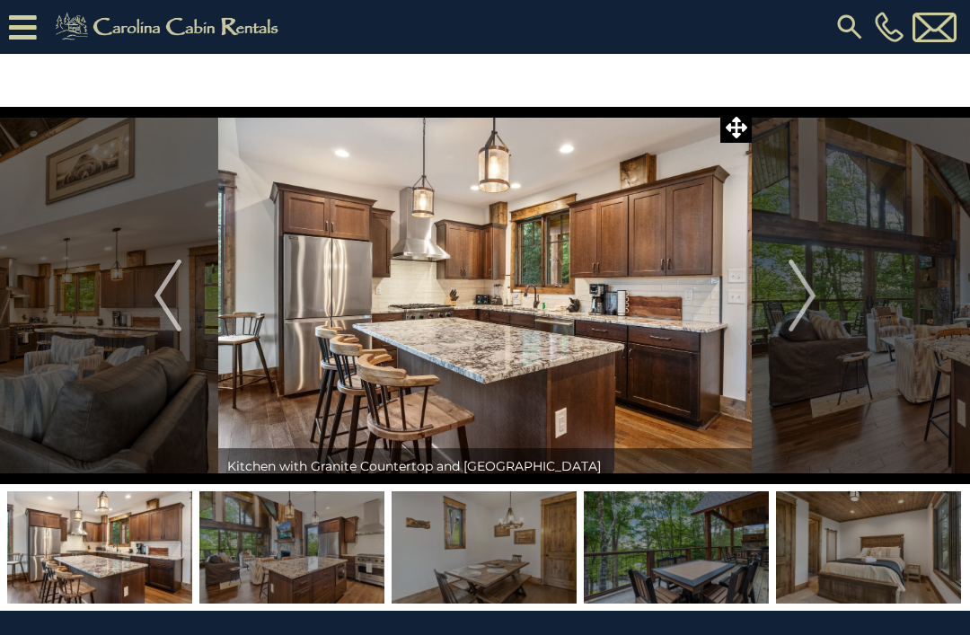
click at [801, 289] on img "Next" at bounding box center [802, 296] width 27 height 72
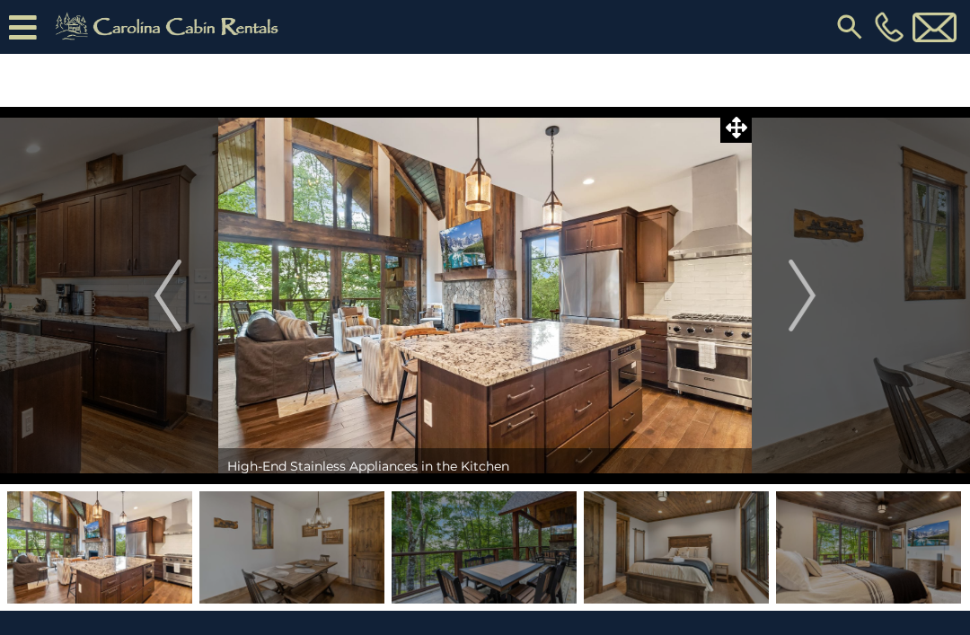
click at [803, 288] on img "Next" at bounding box center [802, 296] width 27 height 72
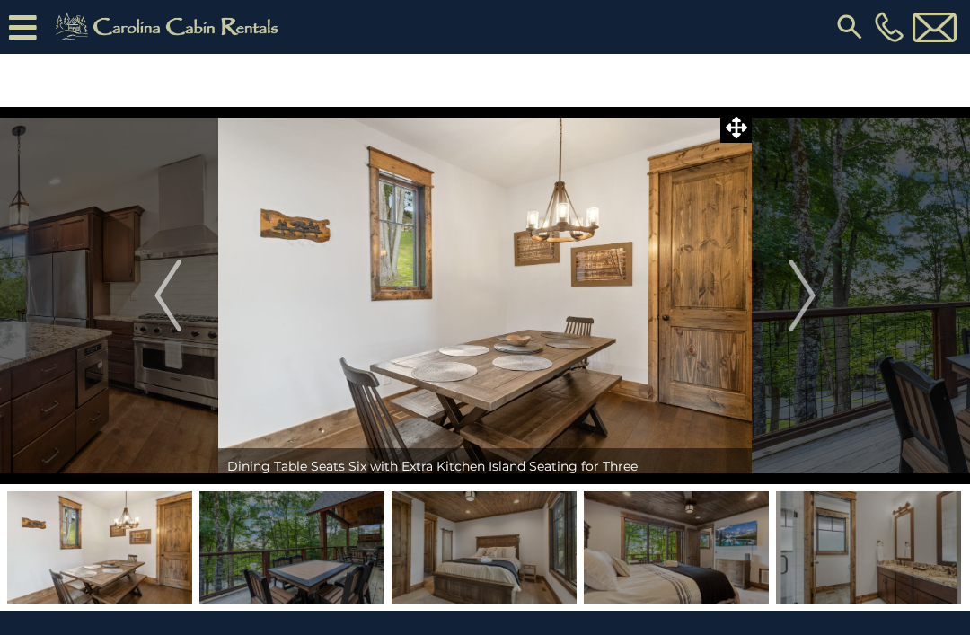
click at [803, 289] on img "Next" at bounding box center [802, 296] width 27 height 72
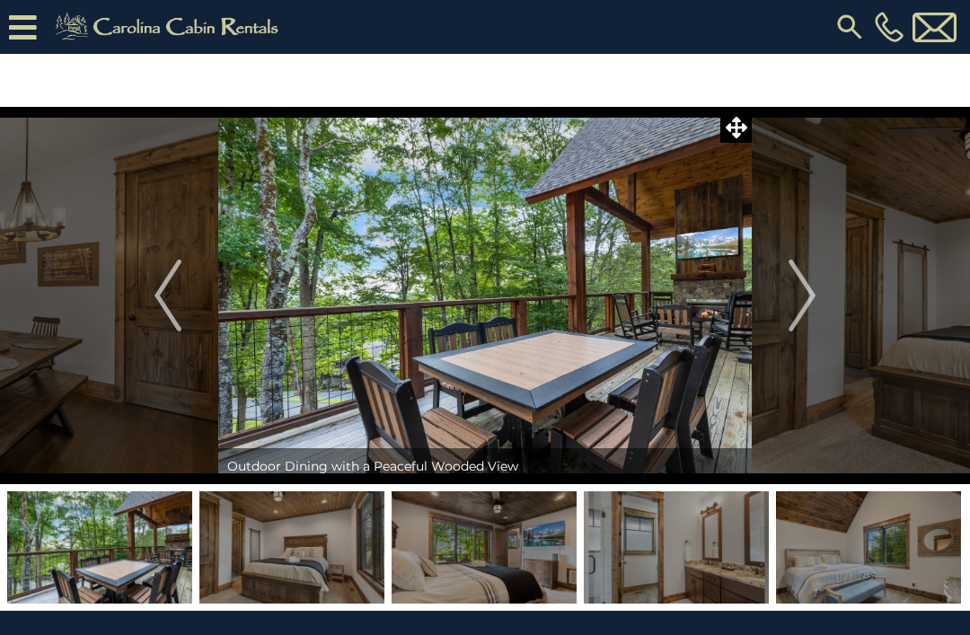
click at [810, 279] on img "Next" at bounding box center [802, 296] width 27 height 72
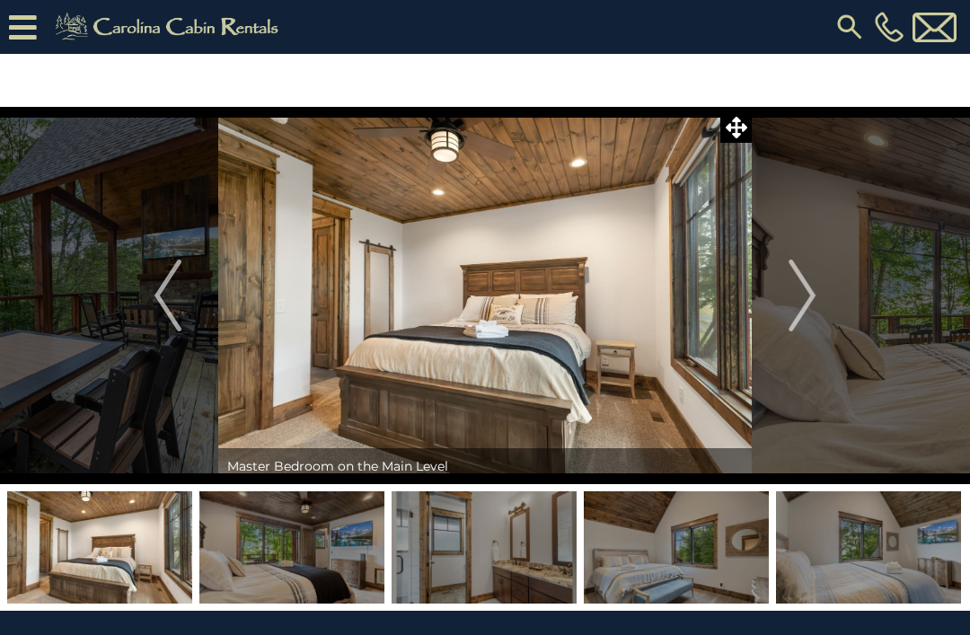
click at [815, 278] on img "Next" at bounding box center [802, 296] width 27 height 72
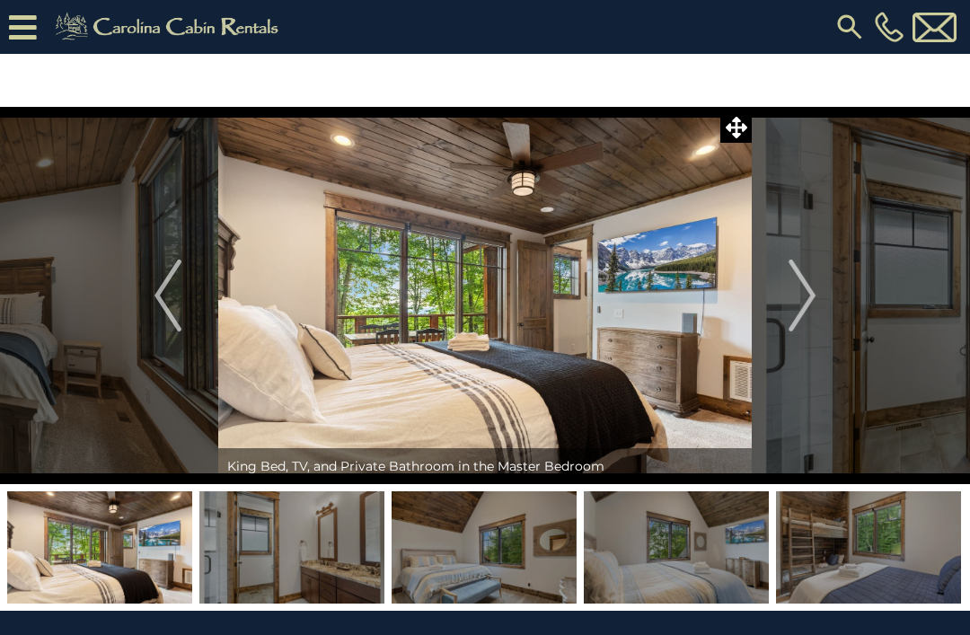
click at [807, 277] on img "Next" at bounding box center [802, 296] width 27 height 72
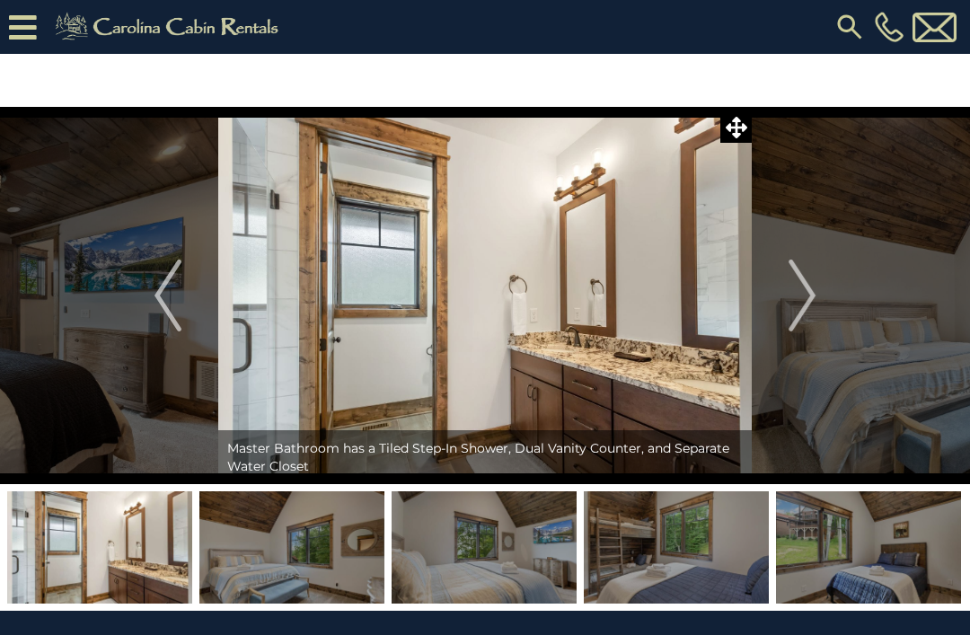
click at [805, 280] on img "Next" at bounding box center [802, 296] width 27 height 72
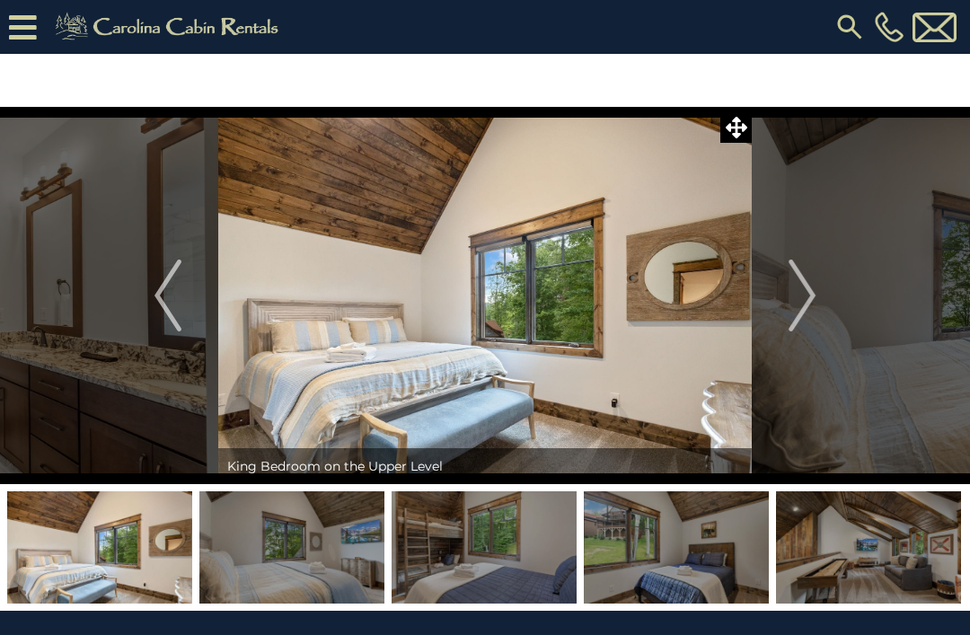
click at [804, 281] on img "Next" at bounding box center [802, 296] width 27 height 72
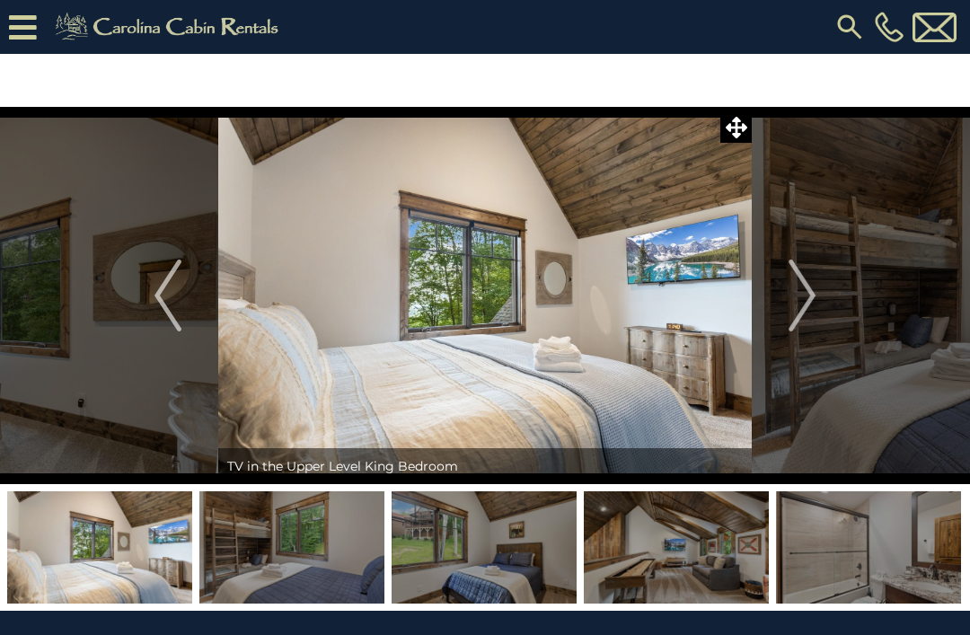
click at [807, 280] on img "Next" at bounding box center [802, 296] width 27 height 72
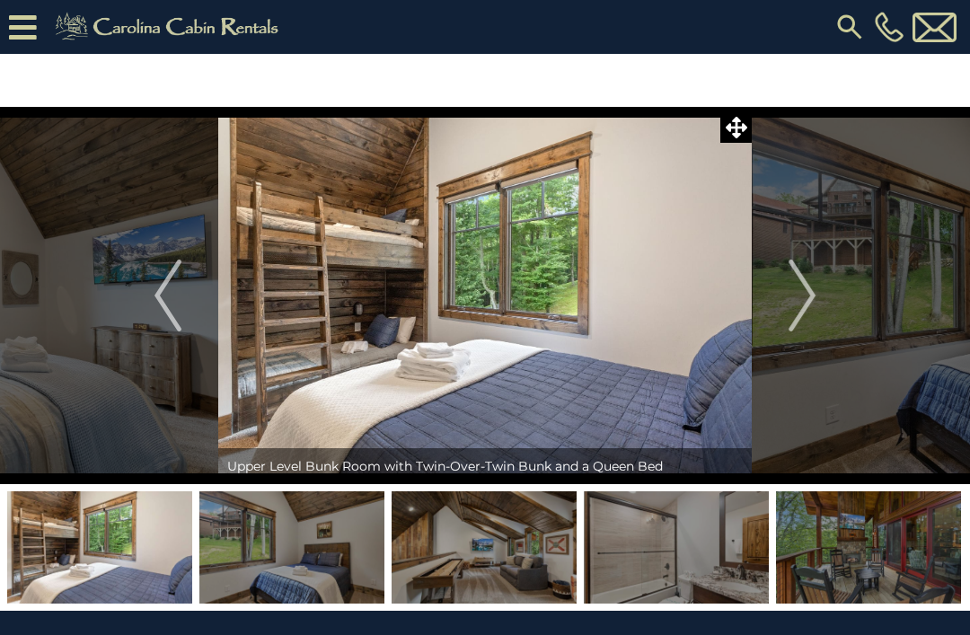
click at [809, 281] on img "Next" at bounding box center [802, 296] width 27 height 72
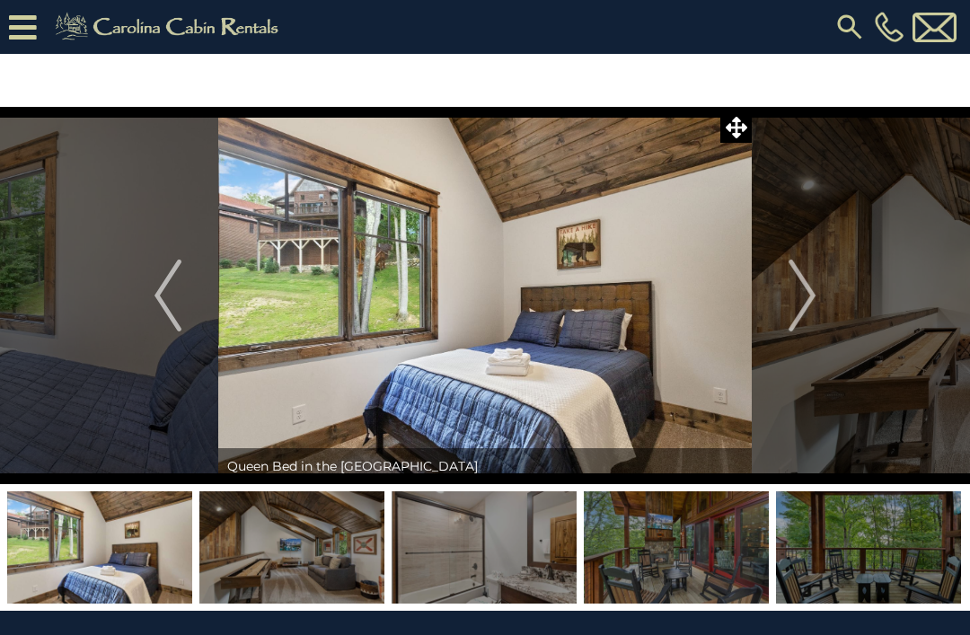
click at [811, 288] on img "Next" at bounding box center [802, 296] width 27 height 72
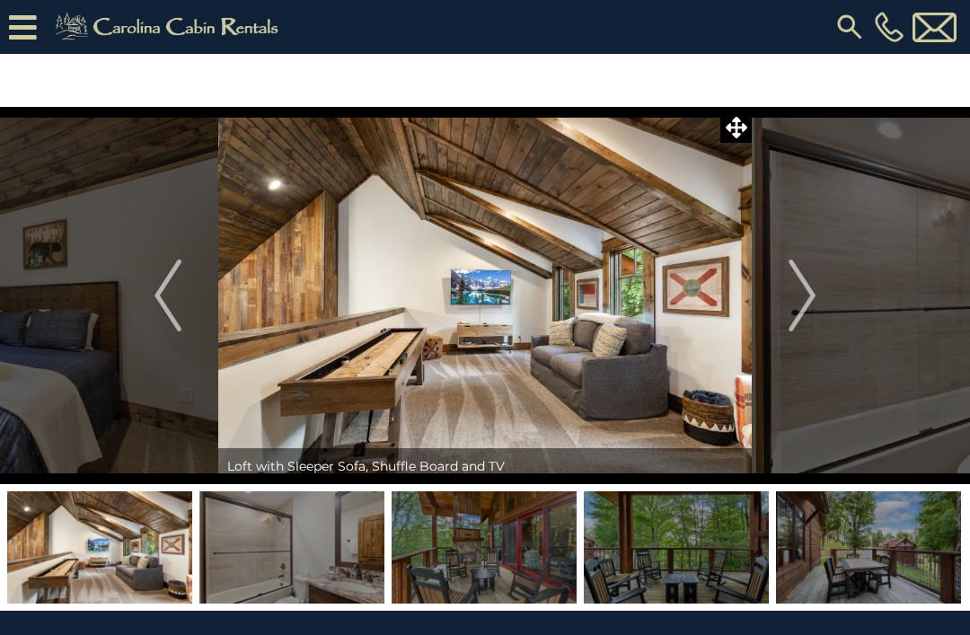
click at [150, 305] on button "Previous" at bounding box center [168, 295] width 101 height 377
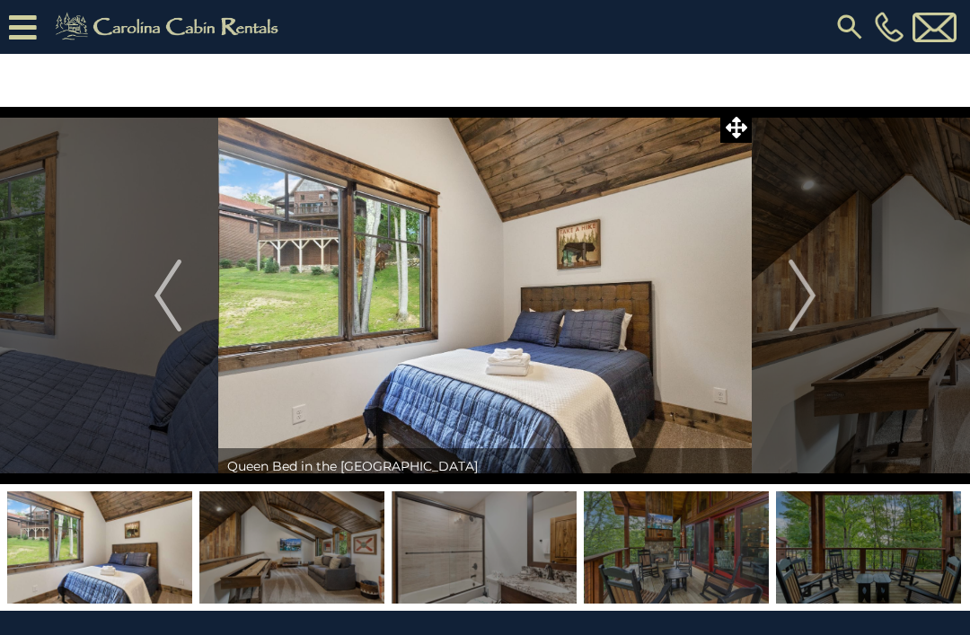
click at [802, 289] on img "Next" at bounding box center [802, 296] width 27 height 72
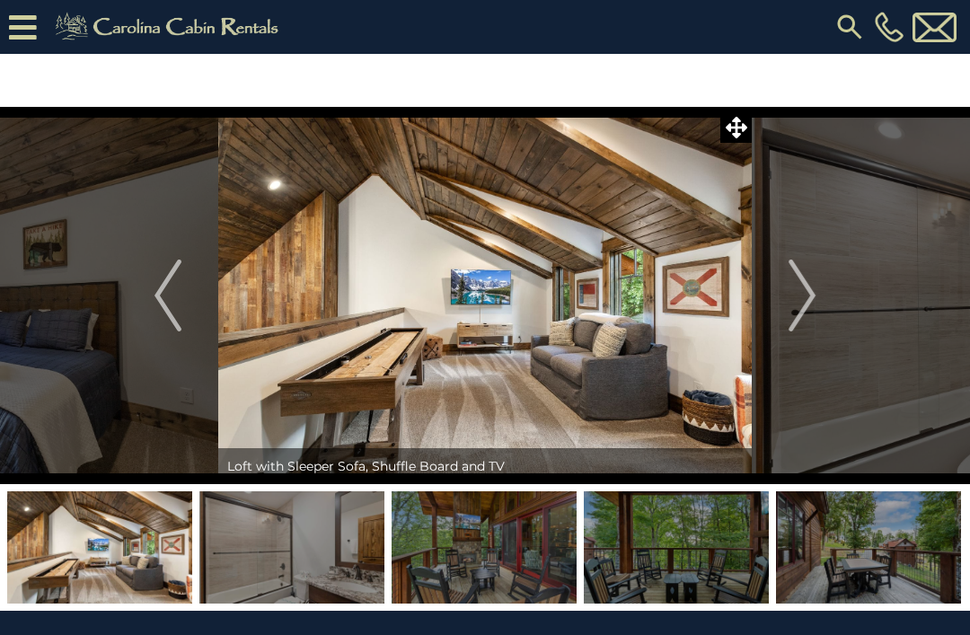
click at [803, 287] on img "Next" at bounding box center [802, 296] width 27 height 72
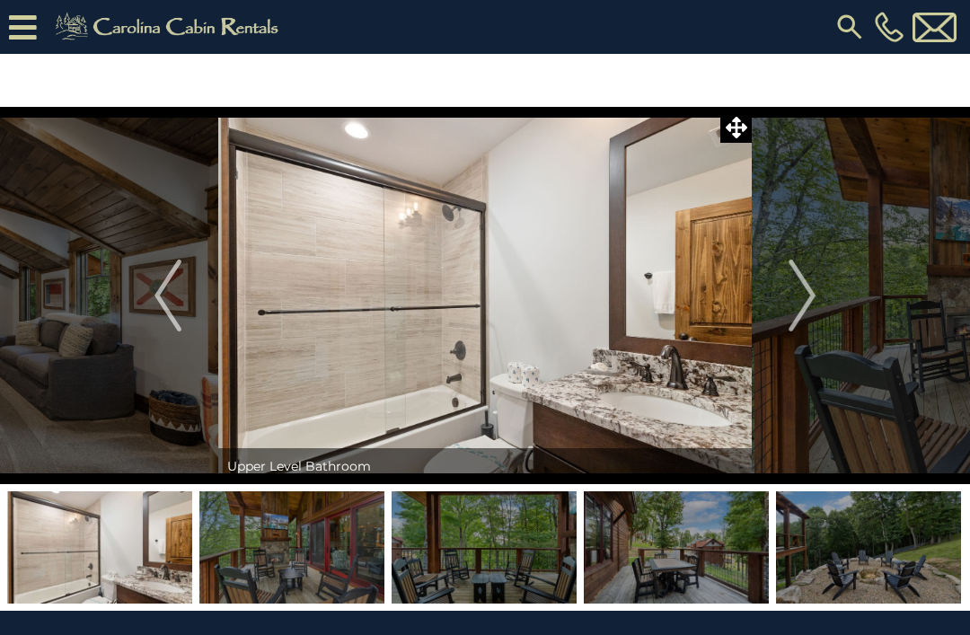
click at [797, 291] on img "Next" at bounding box center [802, 296] width 27 height 72
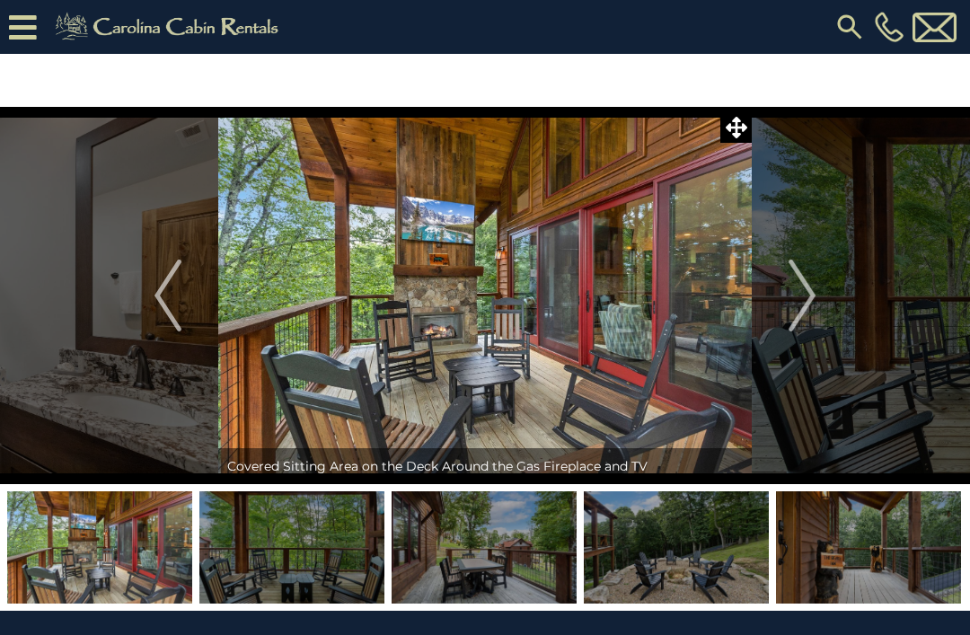
click at [796, 289] on img "Next" at bounding box center [802, 296] width 27 height 72
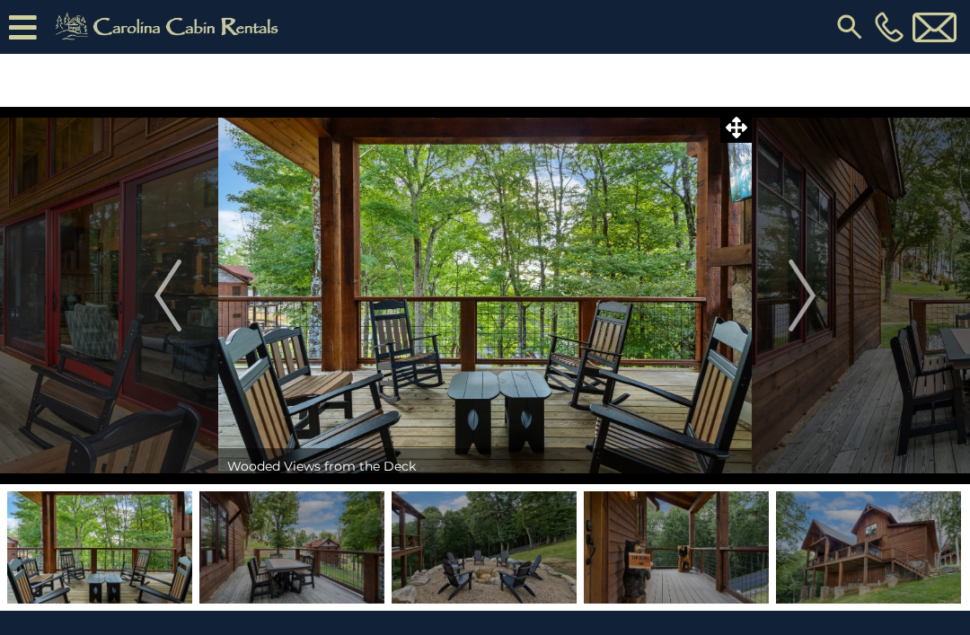
click at [800, 294] on img "Next" at bounding box center [802, 296] width 27 height 72
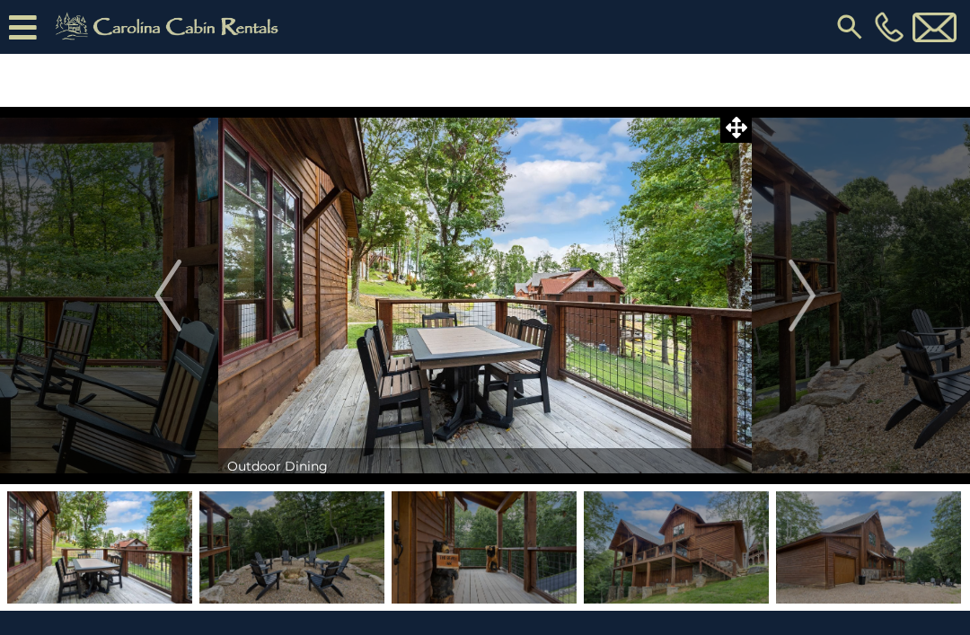
click at [806, 286] on img "Next" at bounding box center [802, 296] width 27 height 72
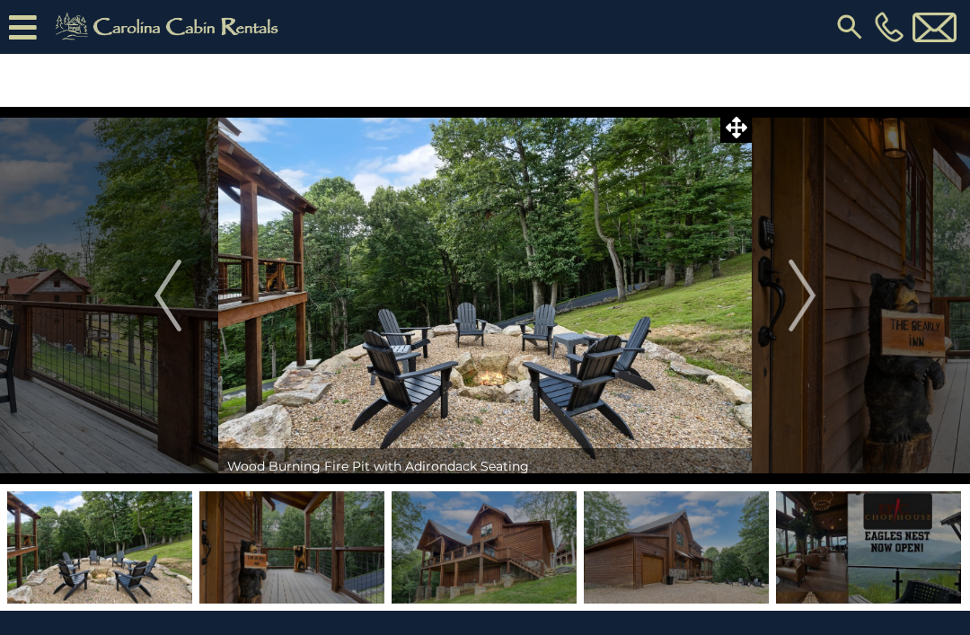
click at [801, 286] on img "Next" at bounding box center [802, 296] width 27 height 72
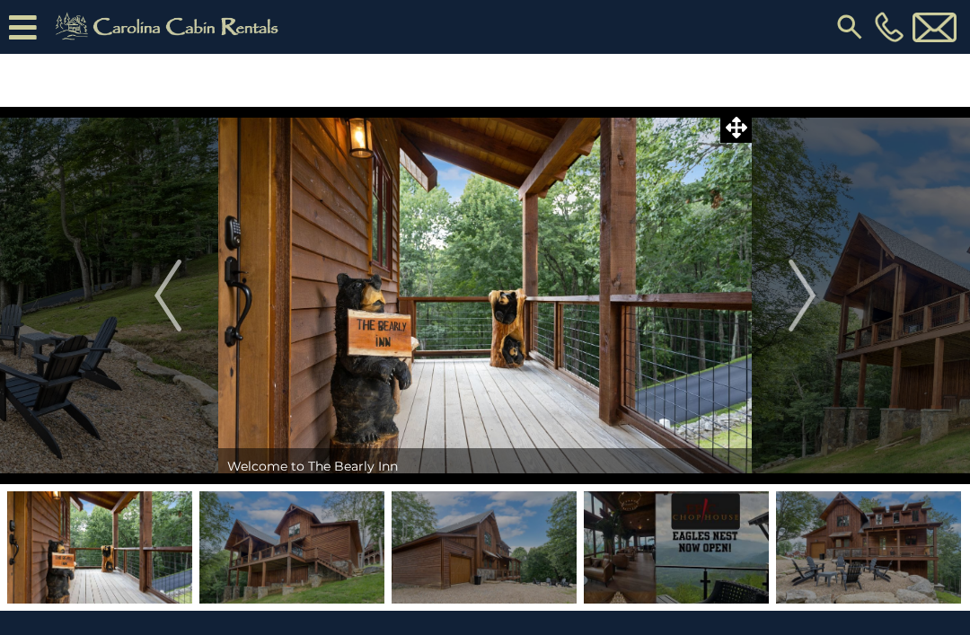
click at [799, 280] on img "Next" at bounding box center [802, 296] width 27 height 72
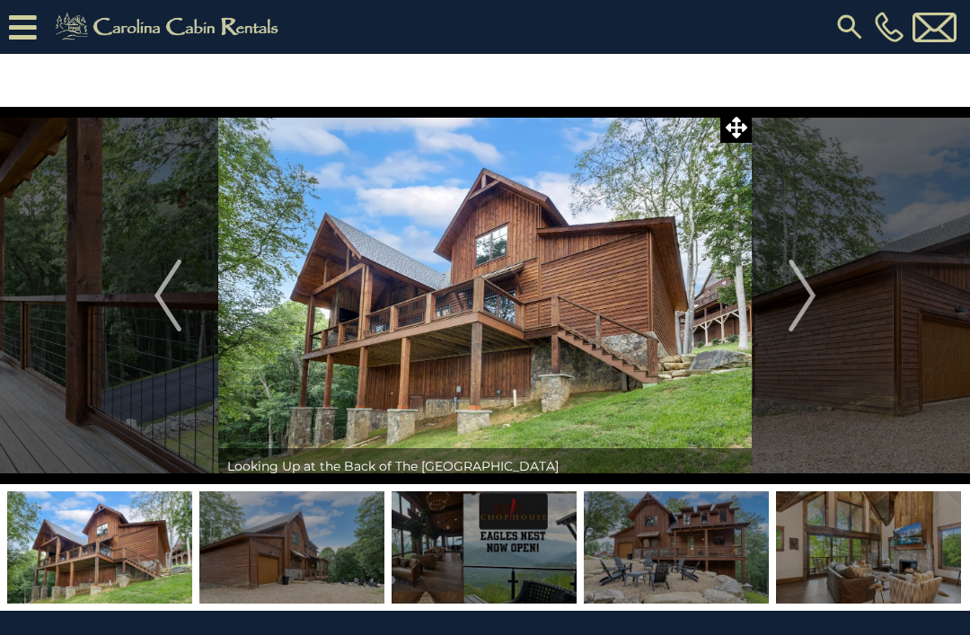
click at [805, 284] on img "Next" at bounding box center [802, 296] width 27 height 72
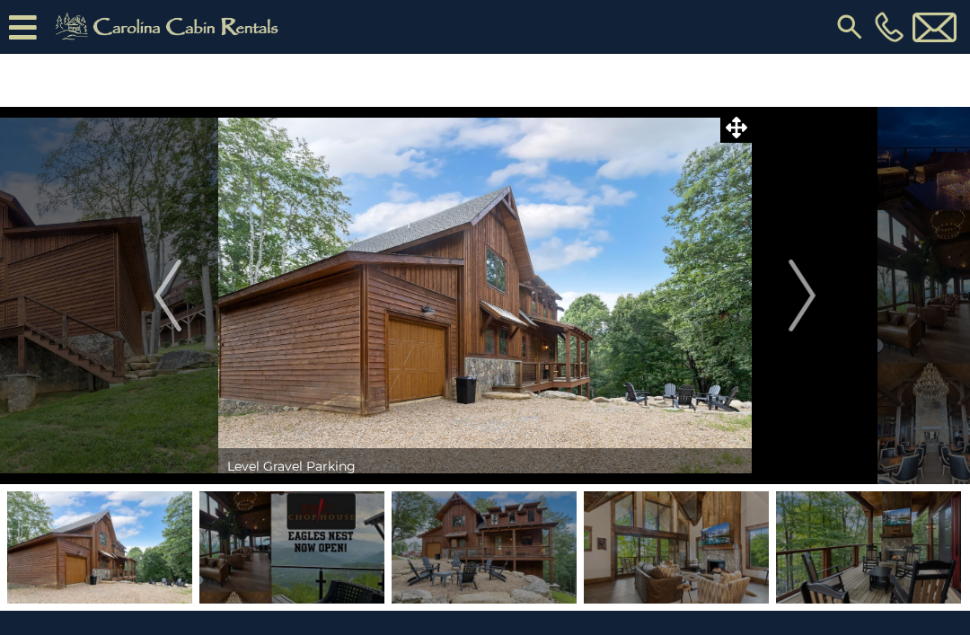
click at [805, 286] on img "Next" at bounding box center [802, 296] width 27 height 72
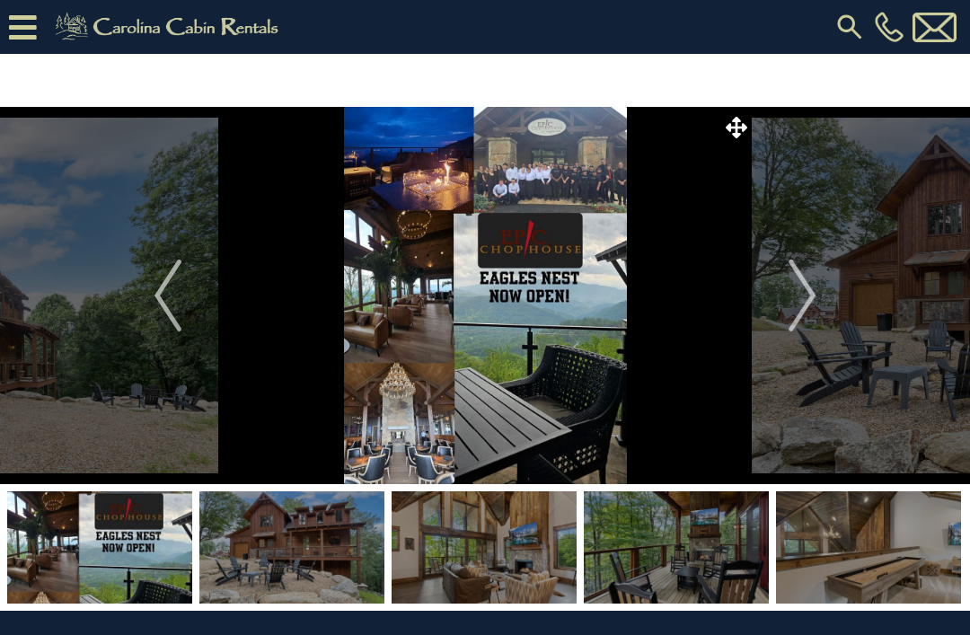
click at [807, 284] on img "Next" at bounding box center [802, 296] width 27 height 72
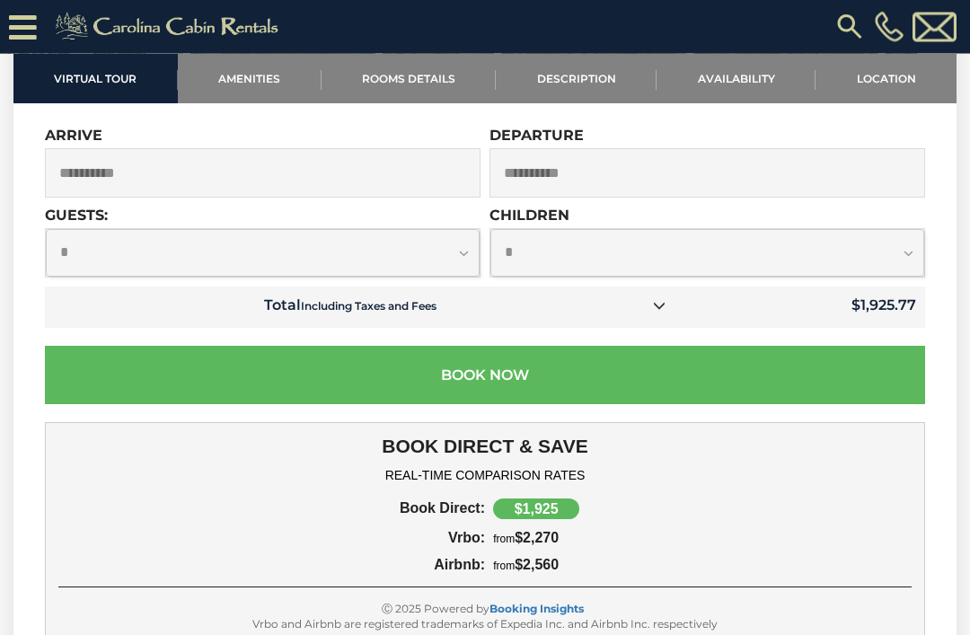
scroll to position [5523, 0]
click at [665, 295] on link at bounding box center [659, 306] width 23 height 23
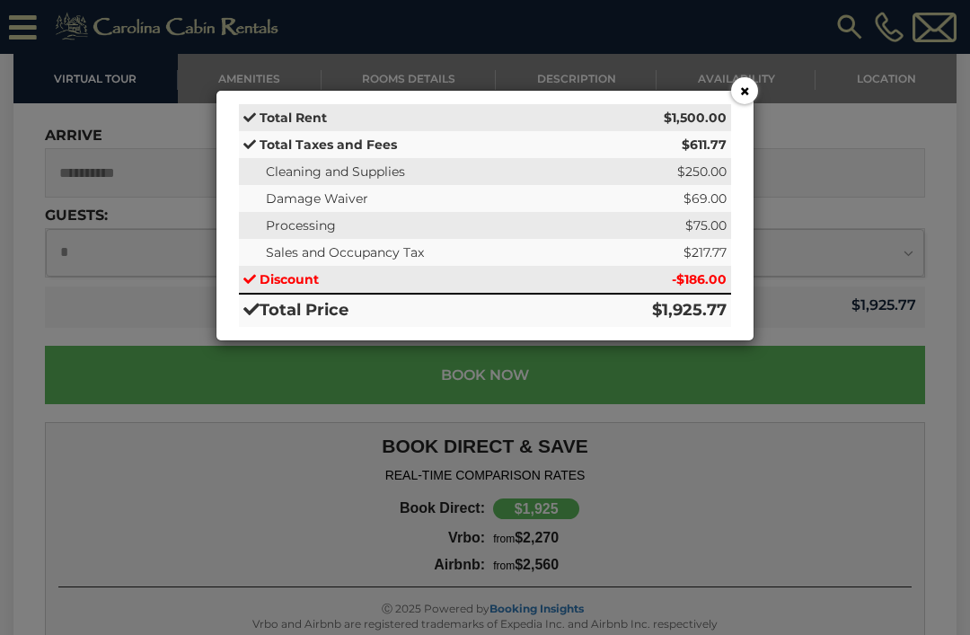
click at [738, 95] on button "×" at bounding box center [744, 90] width 27 height 27
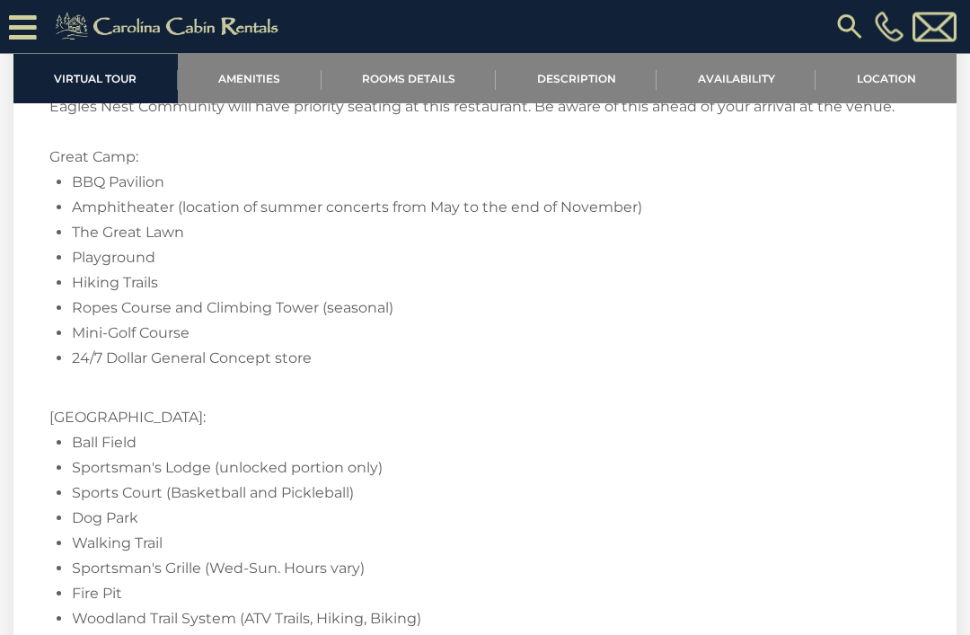
scroll to position [2912, 0]
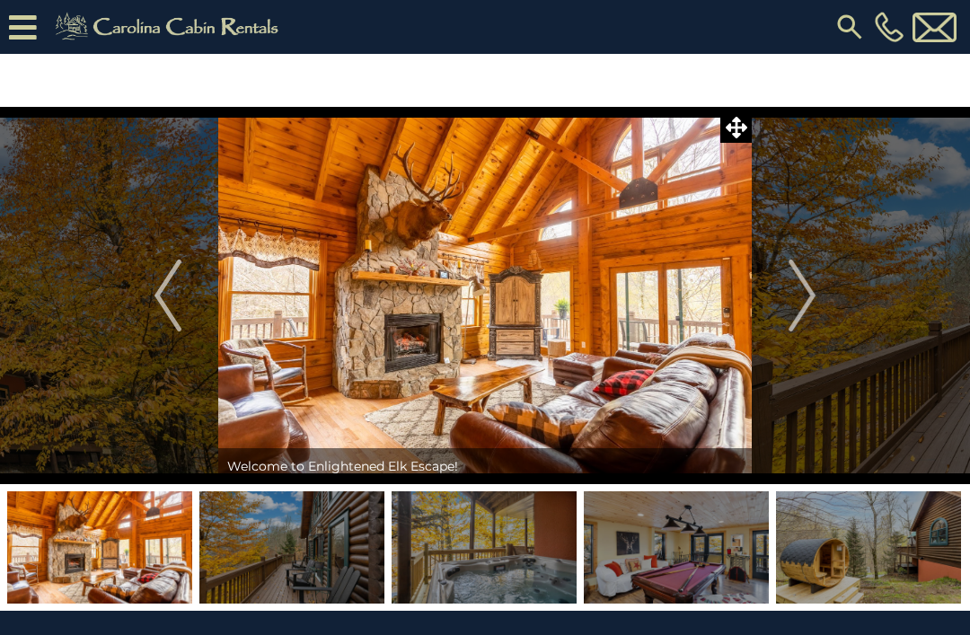
click at [812, 311] on img "Next" at bounding box center [802, 296] width 27 height 72
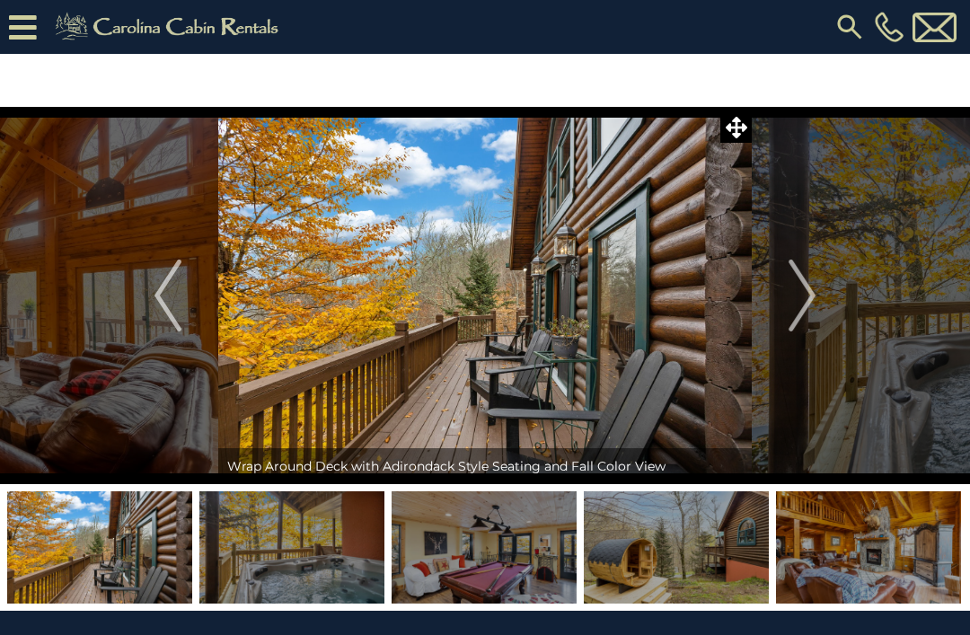
click at [807, 306] on img "Next" at bounding box center [802, 296] width 27 height 72
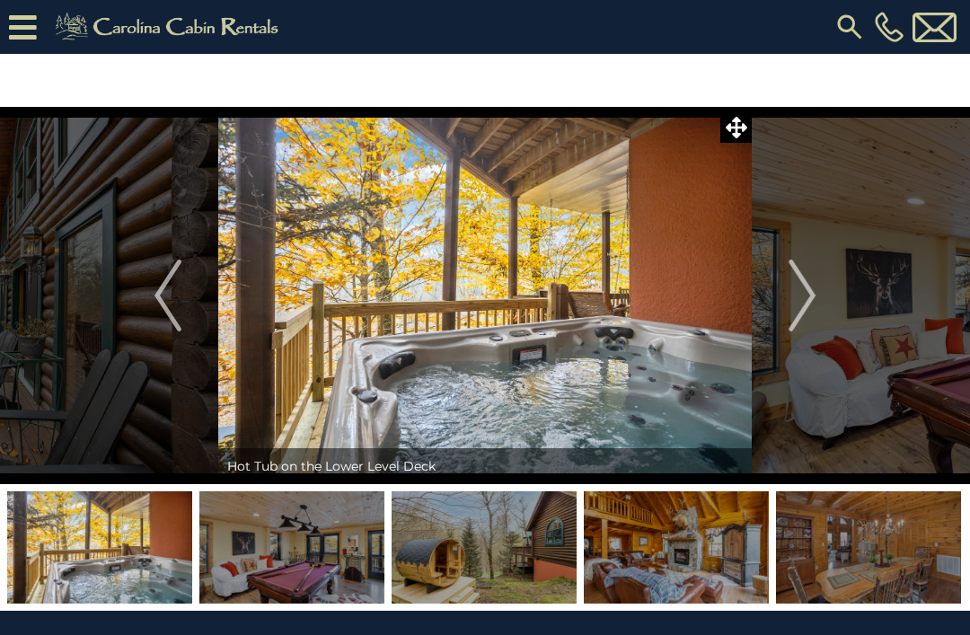
click at [803, 310] on img "Next" at bounding box center [802, 296] width 27 height 72
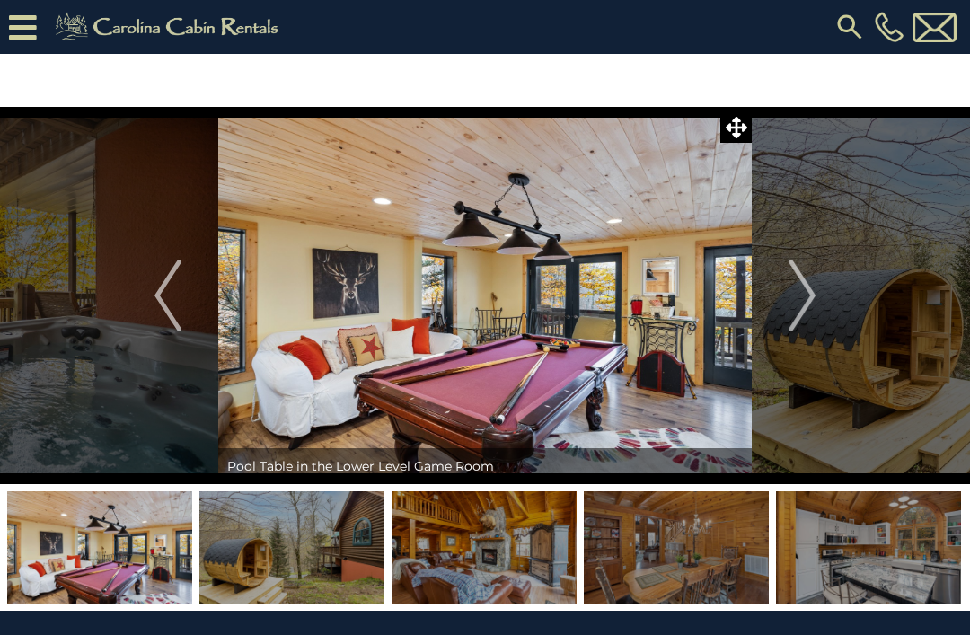
click at [800, 317] on img "Next" at bounding box center [802, 296] width 27 height 72
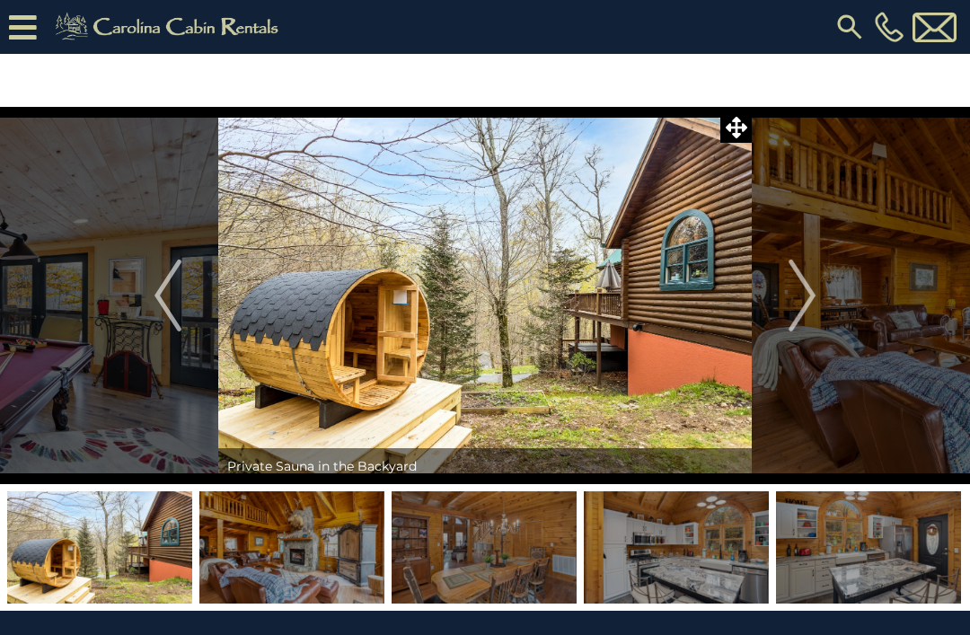
click at [806, 307] on img "Next" at bounding box center [802, 296] width 27 height 72
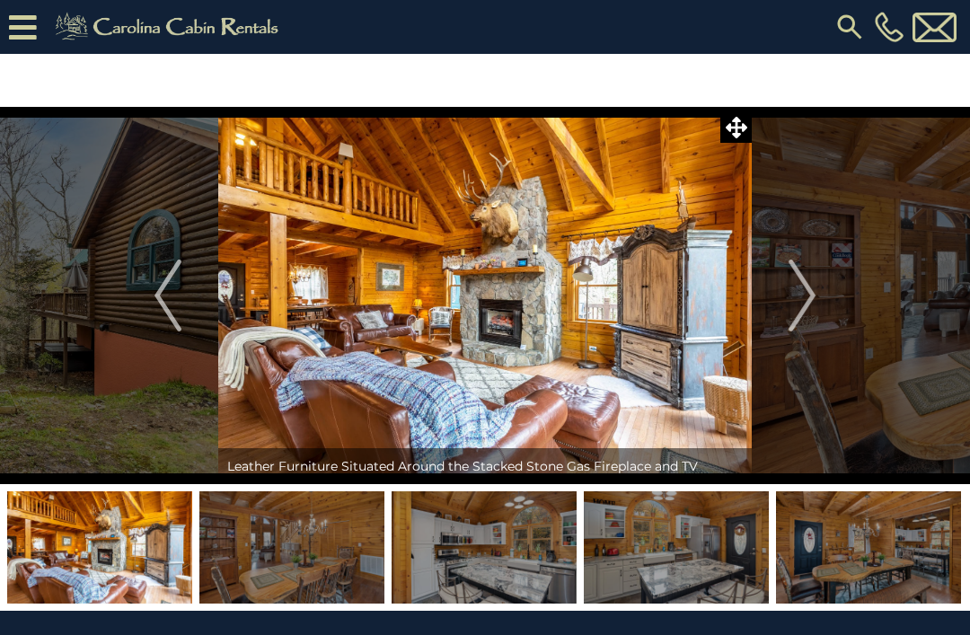
click at [798, 305] on img "Next" at bounding box center [802, 296] width 27 height 72
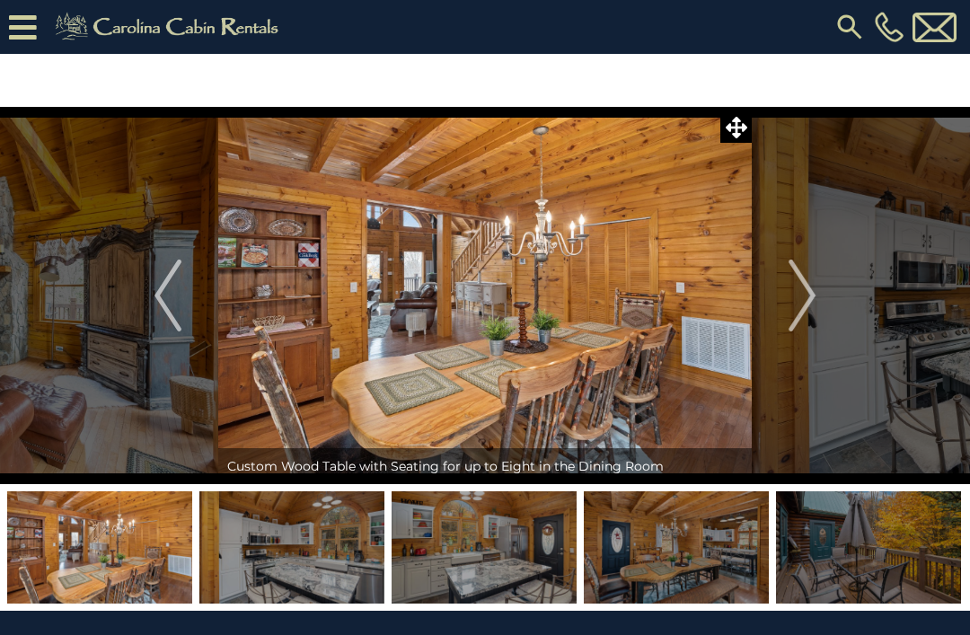
click at [807, 298] on img "Next" at bounding box center [802, 296] width 27 height 72
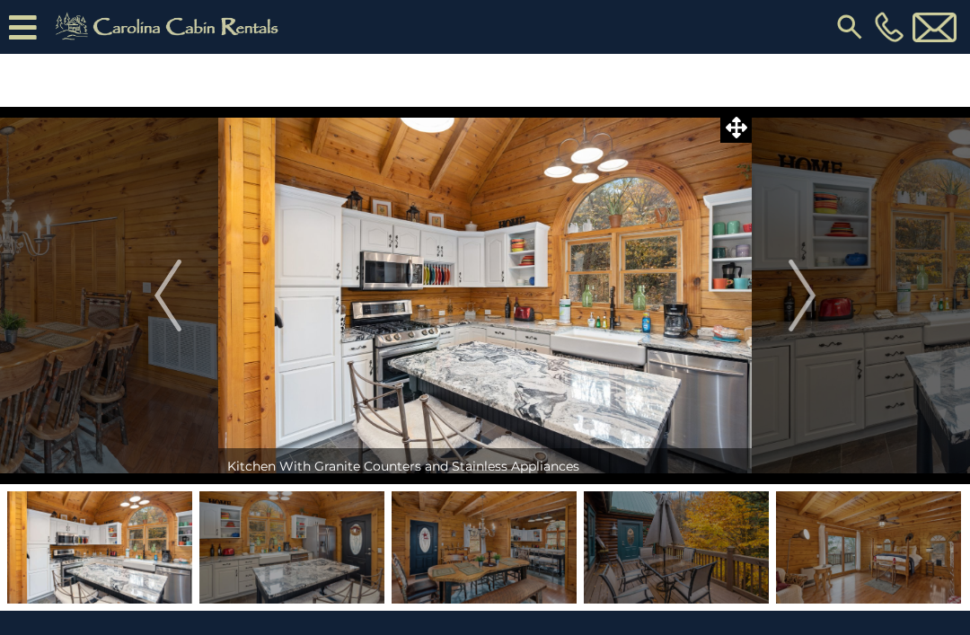
click at [810, 305] on img "Next" at bounding box center [802, 296] width 27 height 72
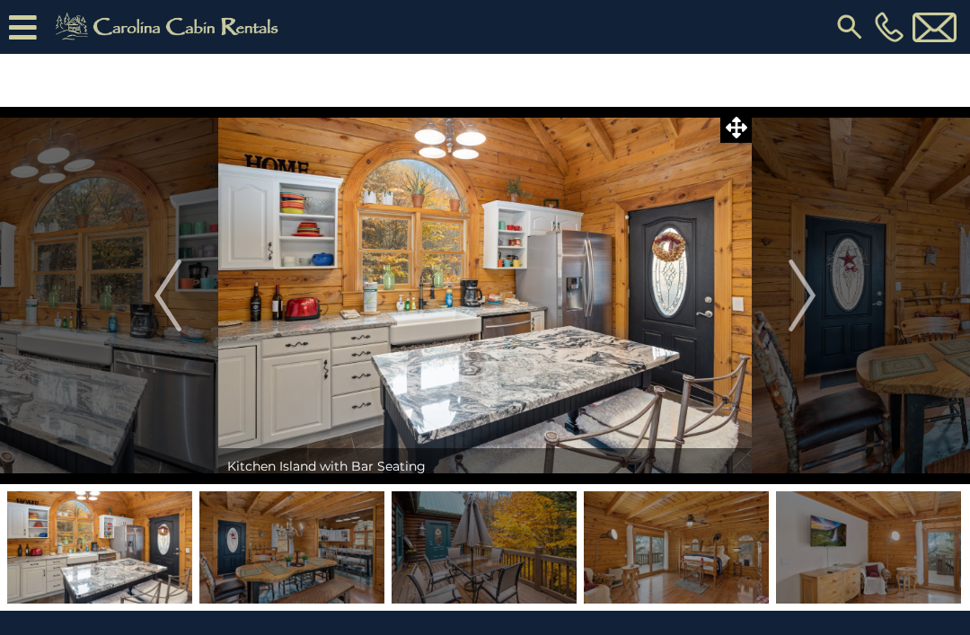
click at [799, 312] on img "Next" at bounding box center [802, 296] width 27 height 72
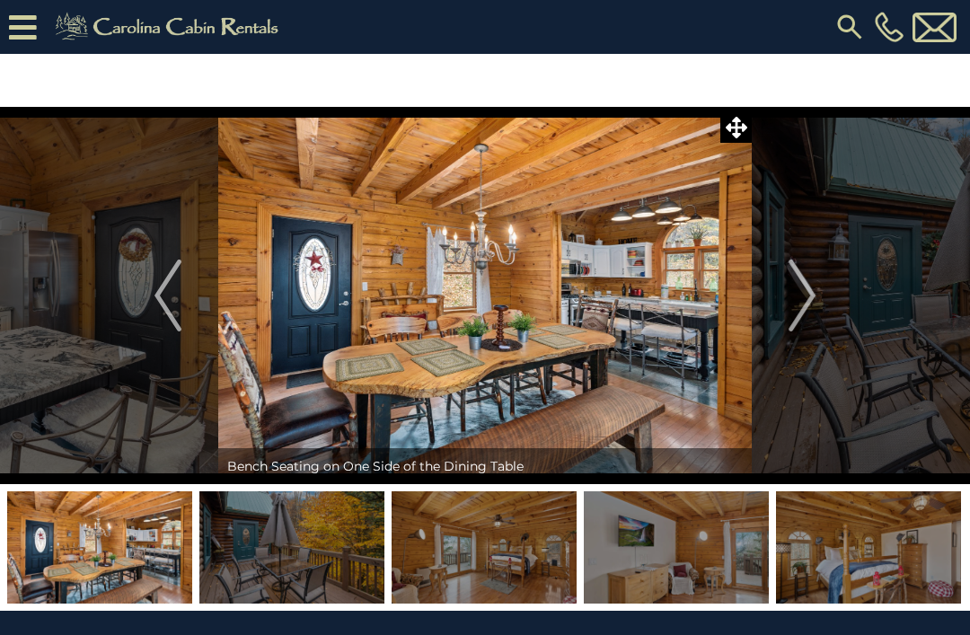
click at [809, 298] on img "Next" at bounding box center [802, 296] width 27 height 72
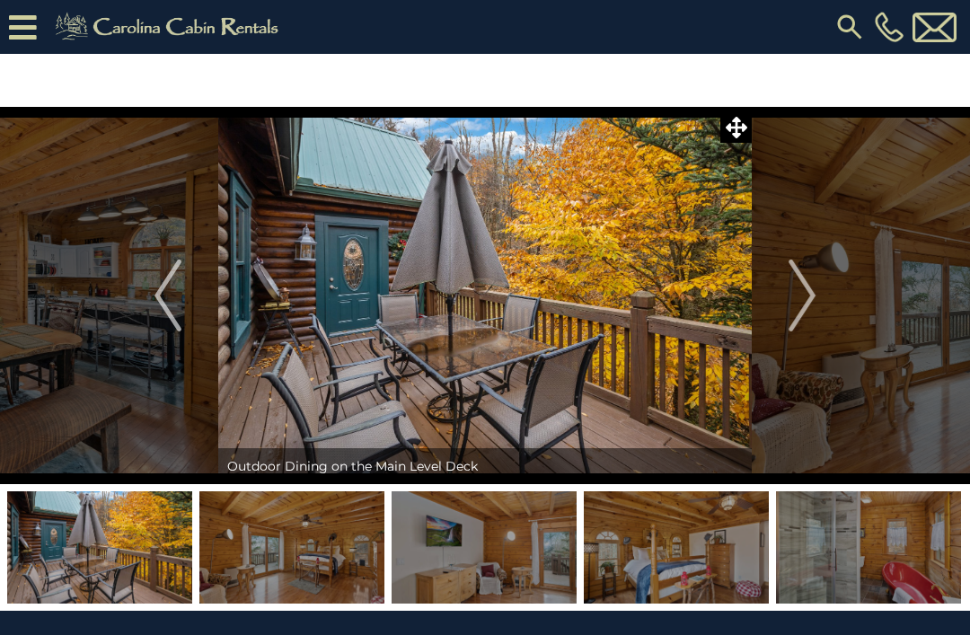
click at [801, 301] on img "Next" at bounding box center [802, 296] width 27 height 72
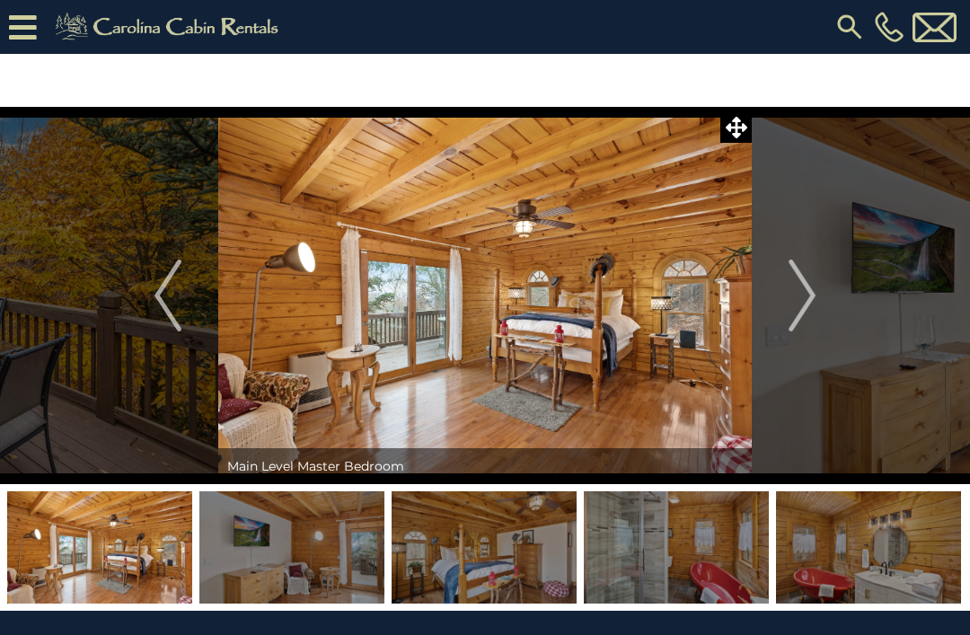
click at [801, 292] on img "Next" at bounding box center [802, 296] width 27 height 72
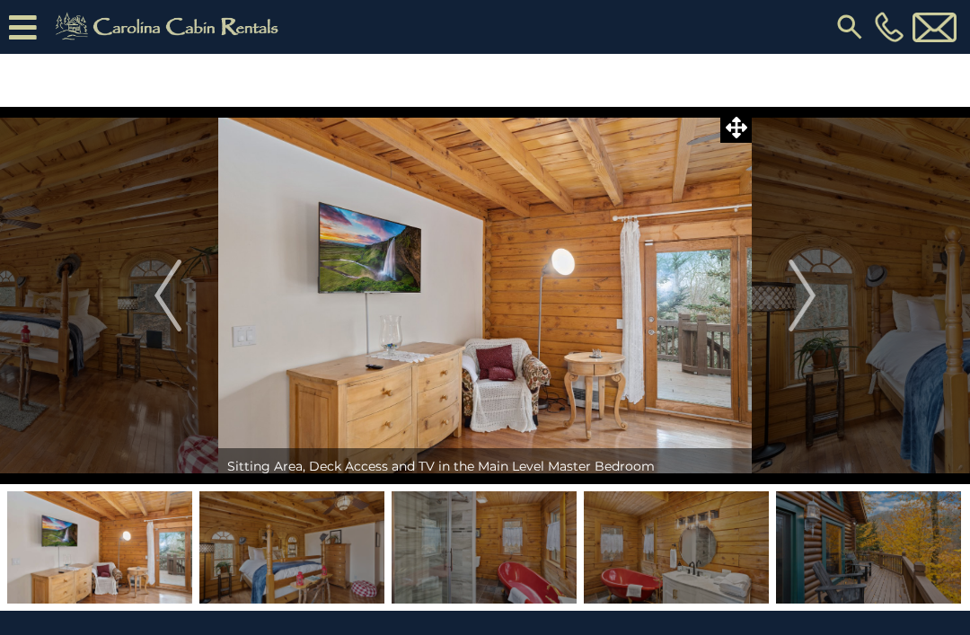
click at [795, 305] on img "Next" at bounding box center [802, 296] width 27 height 72
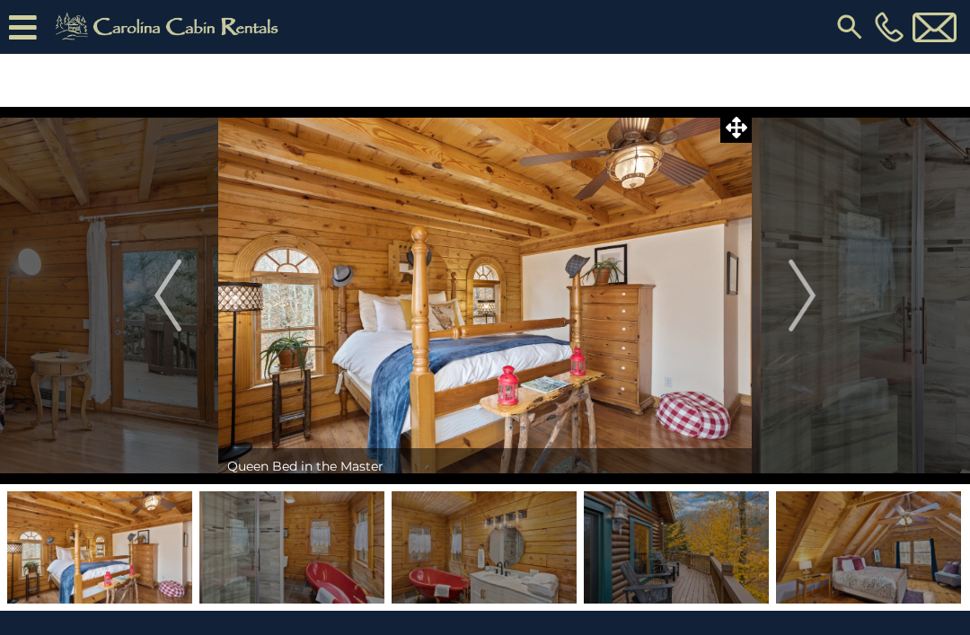
click at [796, 304] on img "Next" at bounding box center [802, 296] width 27 height 72
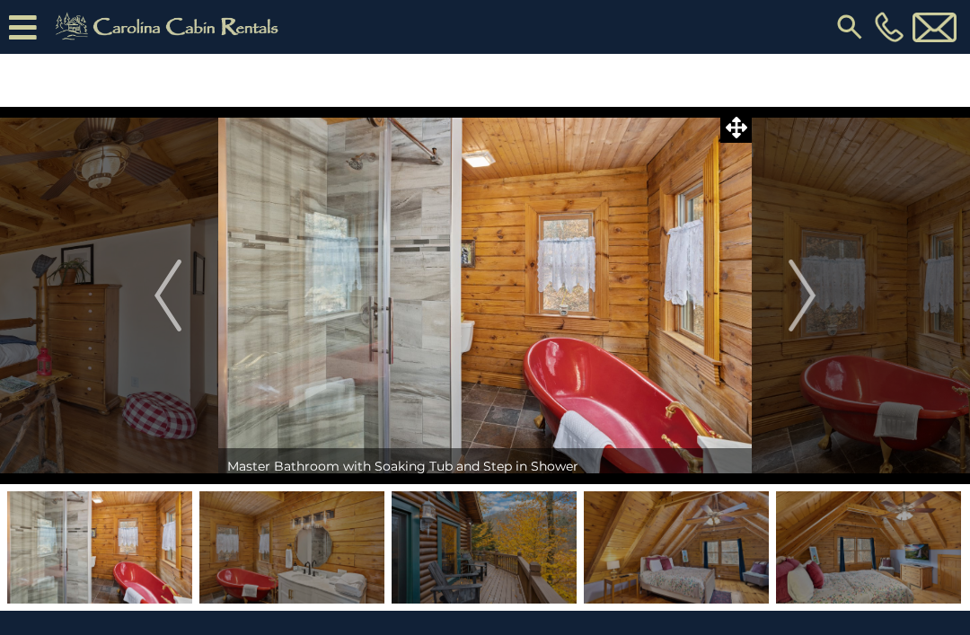
click at [799, 293] on img "Next" at bounding box center [802, 296] width 27 height 72
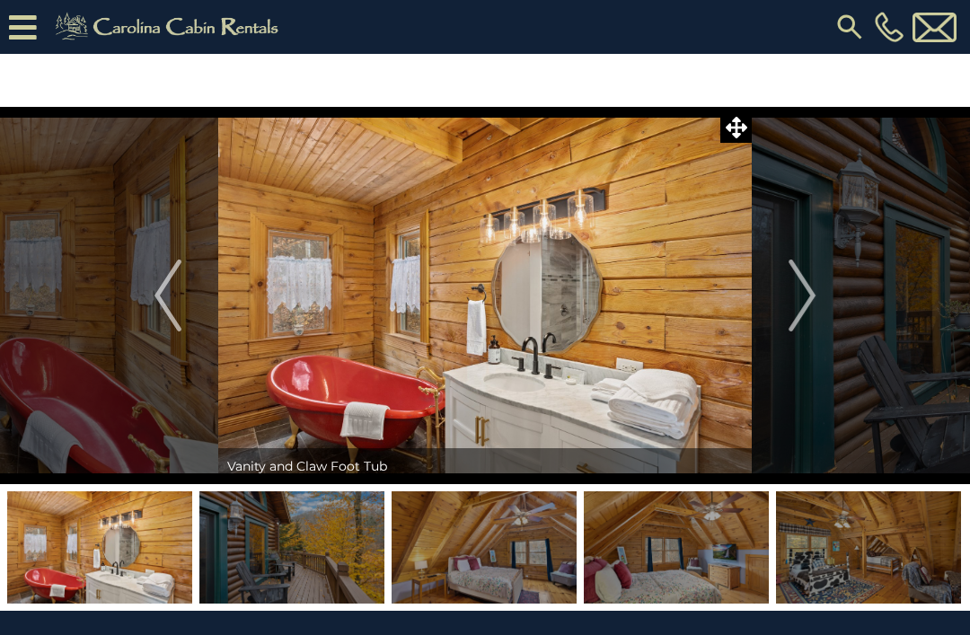
click at [807, 295] on img "Next" at bounding box center [802, 296] width 27 height 72
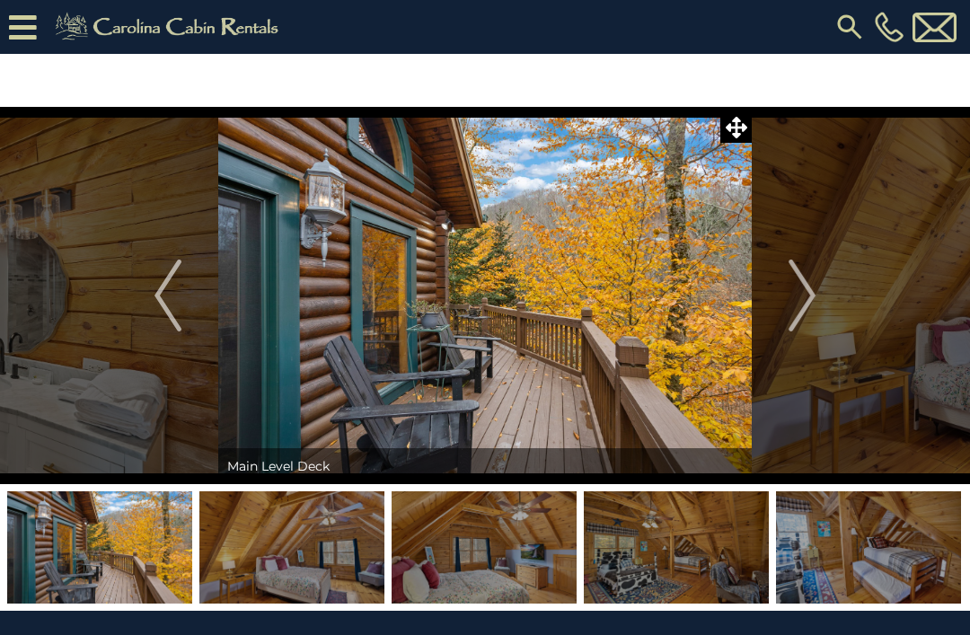
click at [813, 299] on img "Next" at bounding box center [802, 296] width 27 height 72
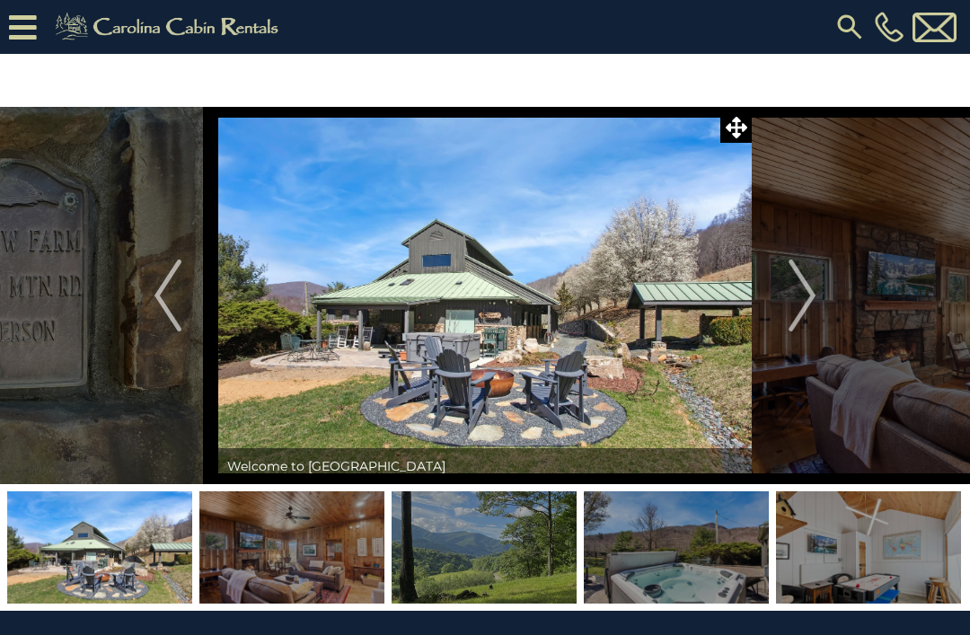
click at [804, 303] on img "Next" at bounding box center [802, 296] width 27 height 72
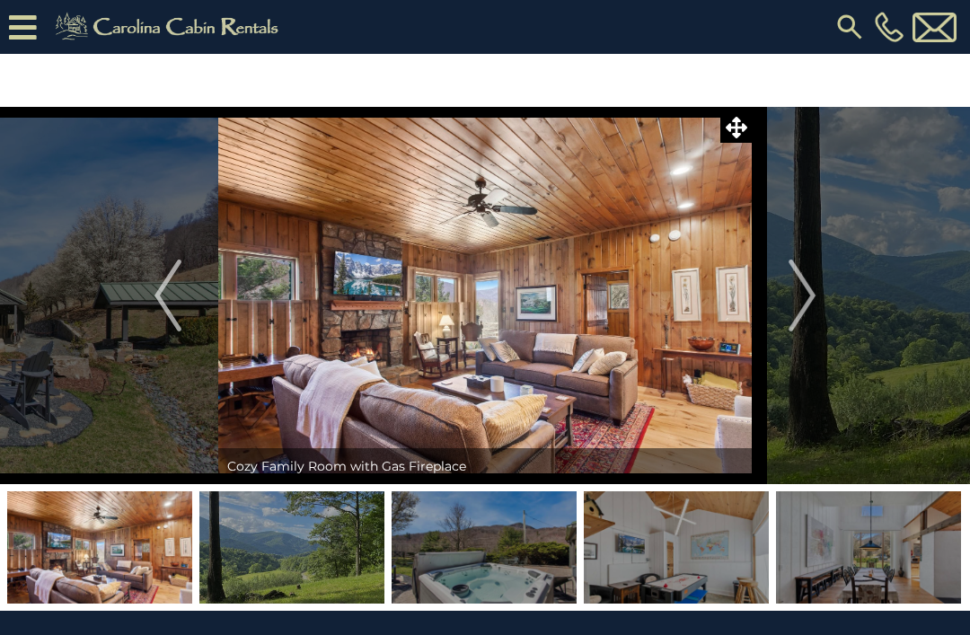
click at [813, 300] on img "Next" at bounding box center [802, 296] width 27 height 72
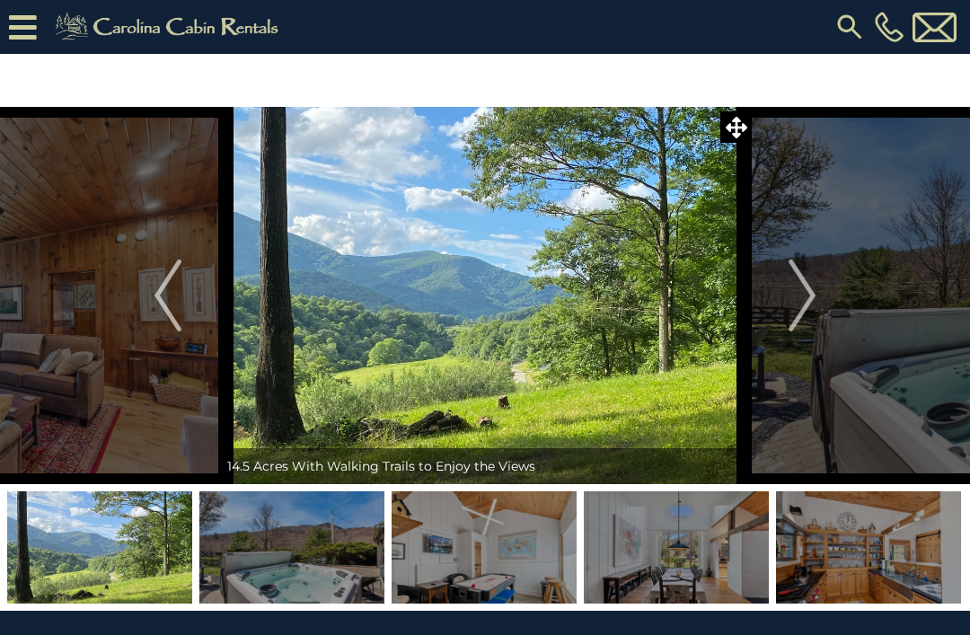
click at [800, 301] on img "Next" at bounding box center [802, 296] width 27 height 72
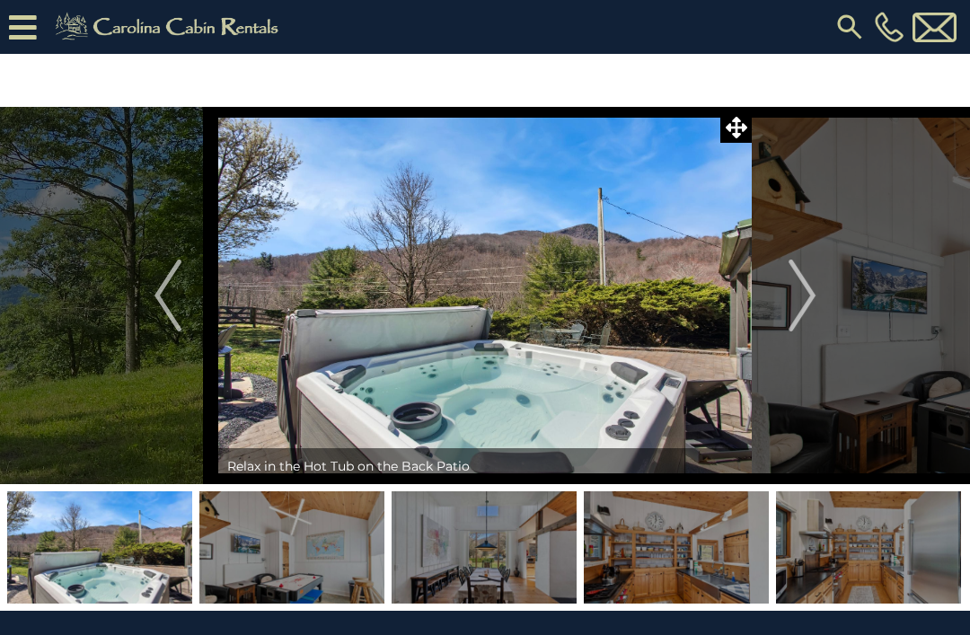
click at [792, 301] on img "Next" at bounding box center [802, 296] width 27 height 72
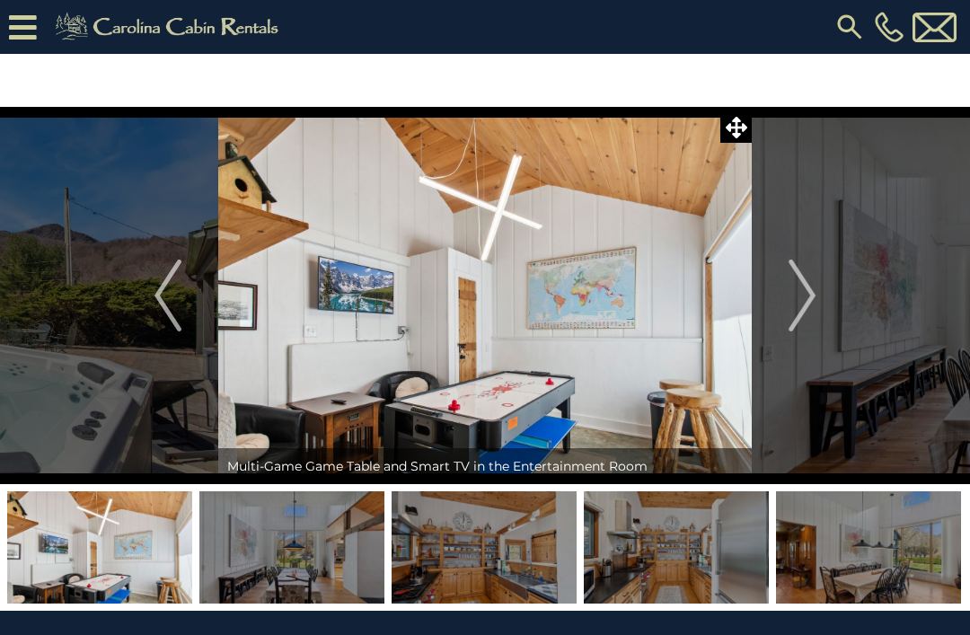
click at [796, 287] on img "Next" at bounding box center [802, 296] width 27 height 72
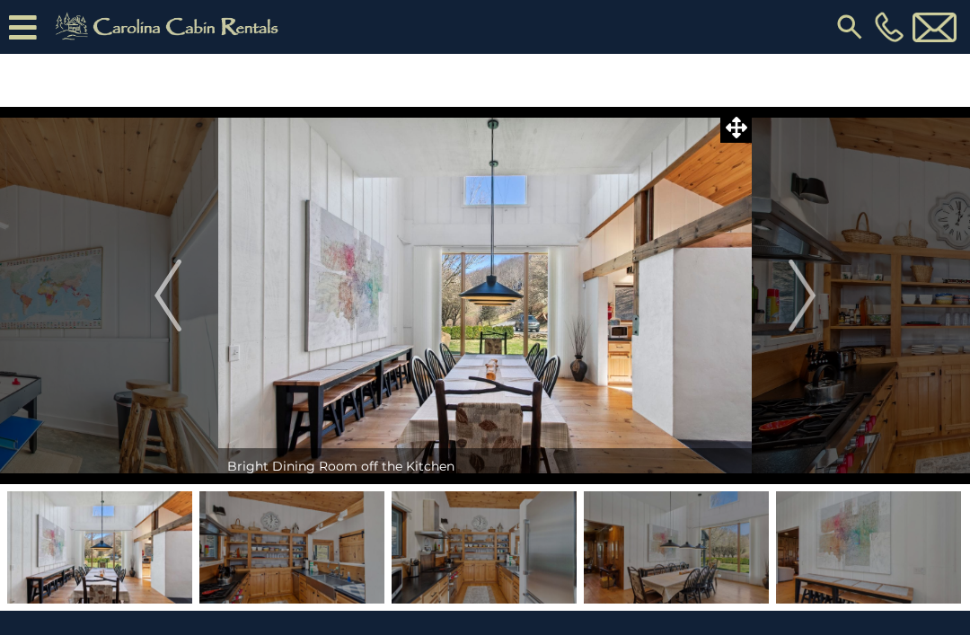
click at [803, 301] on img "Next" at bounding box center [802, 296] width 27 height 72
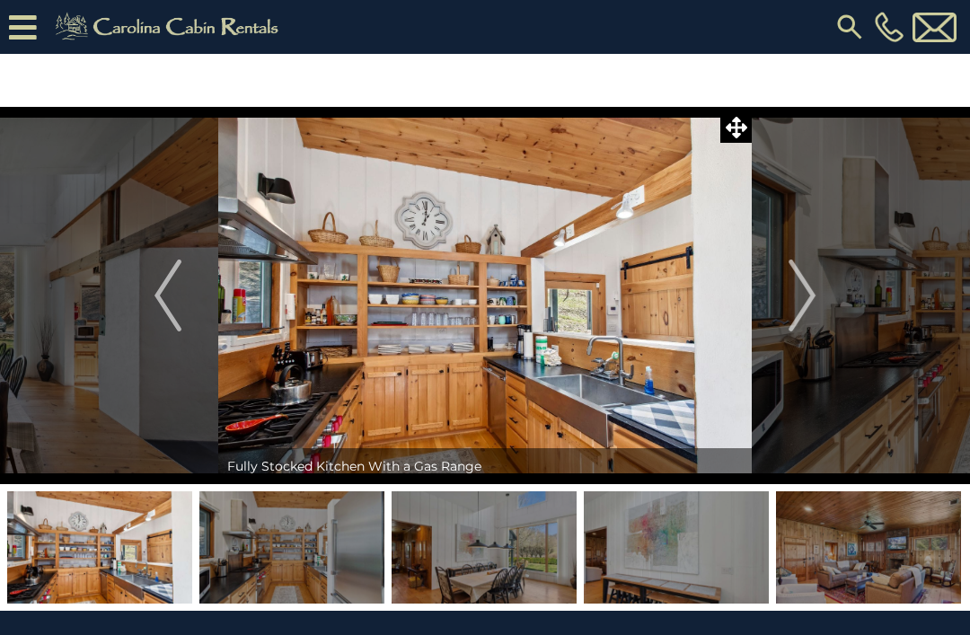
click at [805, 299] on img "Next" at bounding box center [802, 296] width 27 height 72
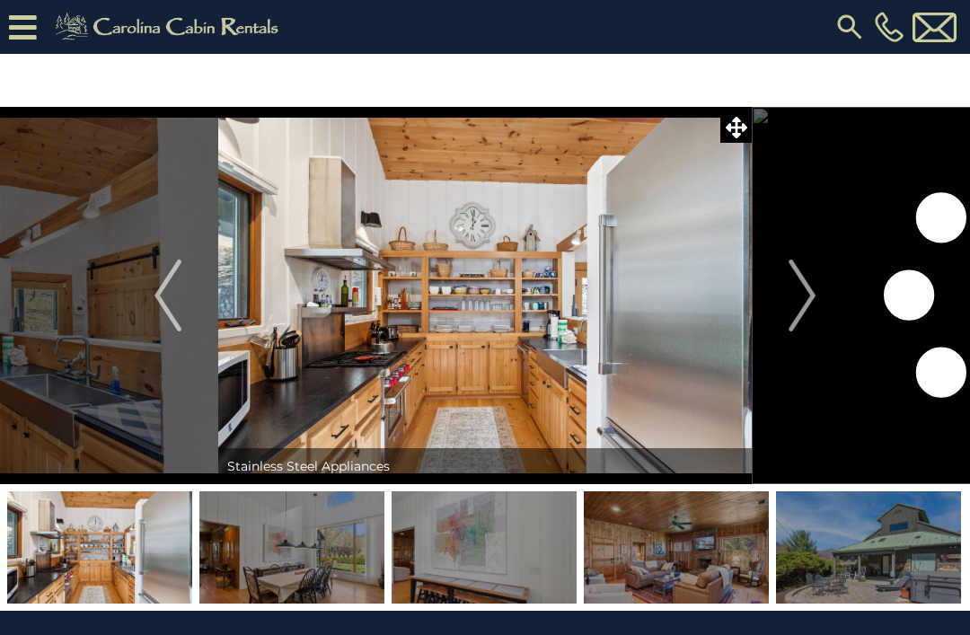
click at [798, 297] on img "Next" at bounding box center [802, 296] width 27 height 72
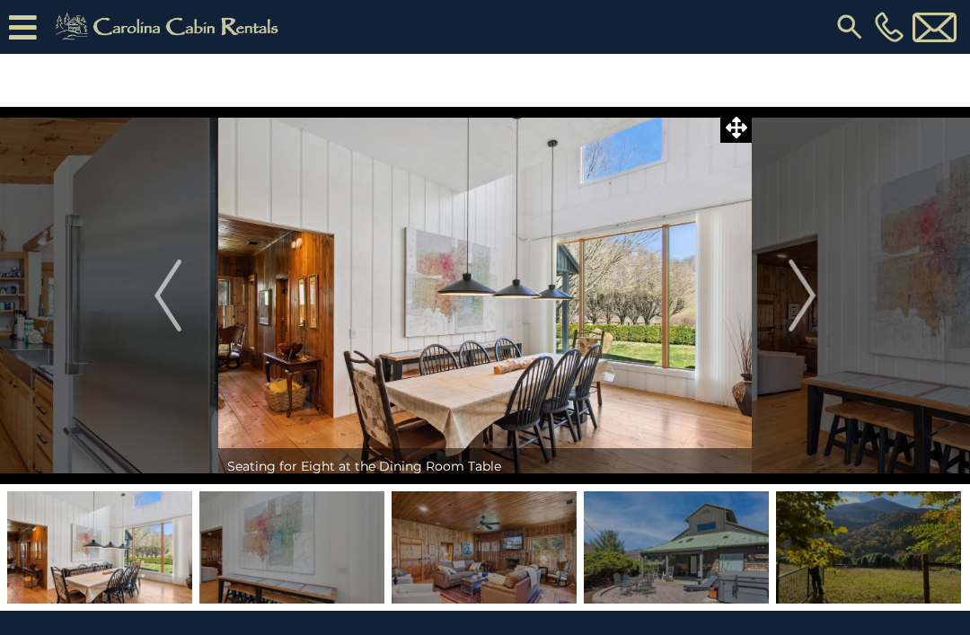
click at [811, 300] on img "Next" at bounding box center [802, 296] width 27 height 72
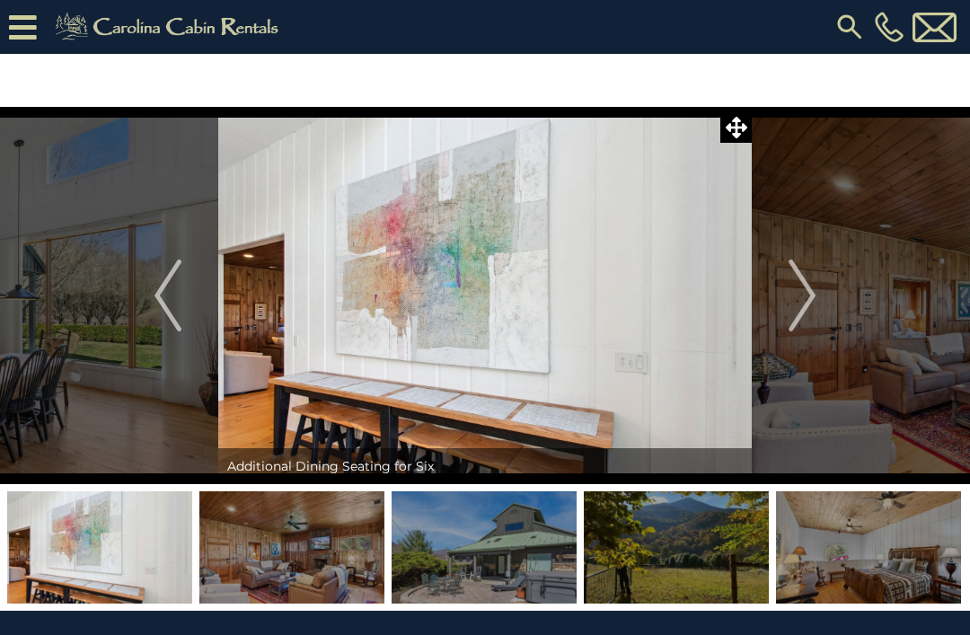
click at [807, 300] on img "Next" at bounding box center [802, 296] width 27 height 72
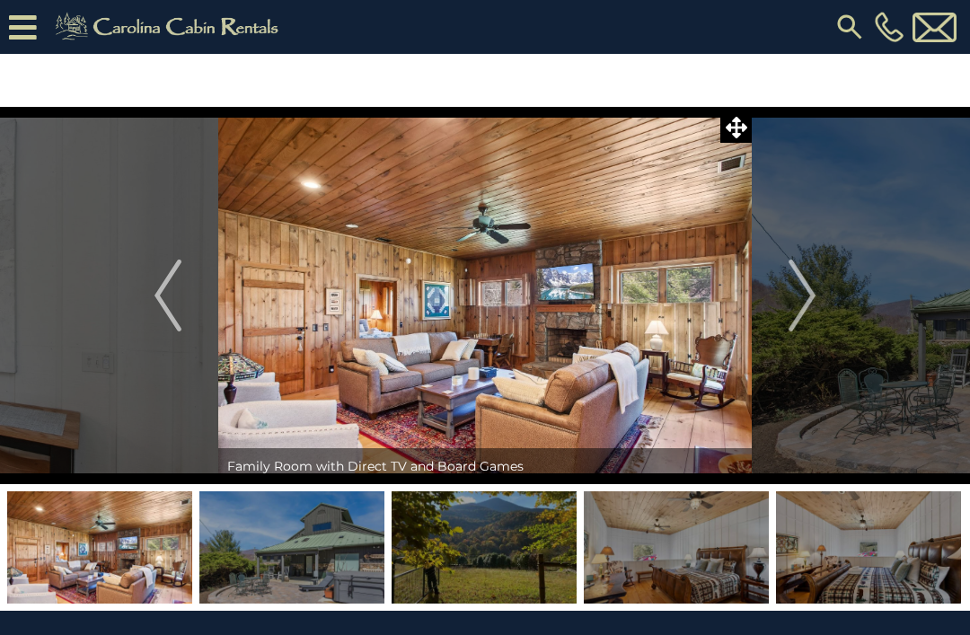
click at [795, 301] on img "Next" at bounding box center [802, 296] width 27 height 72
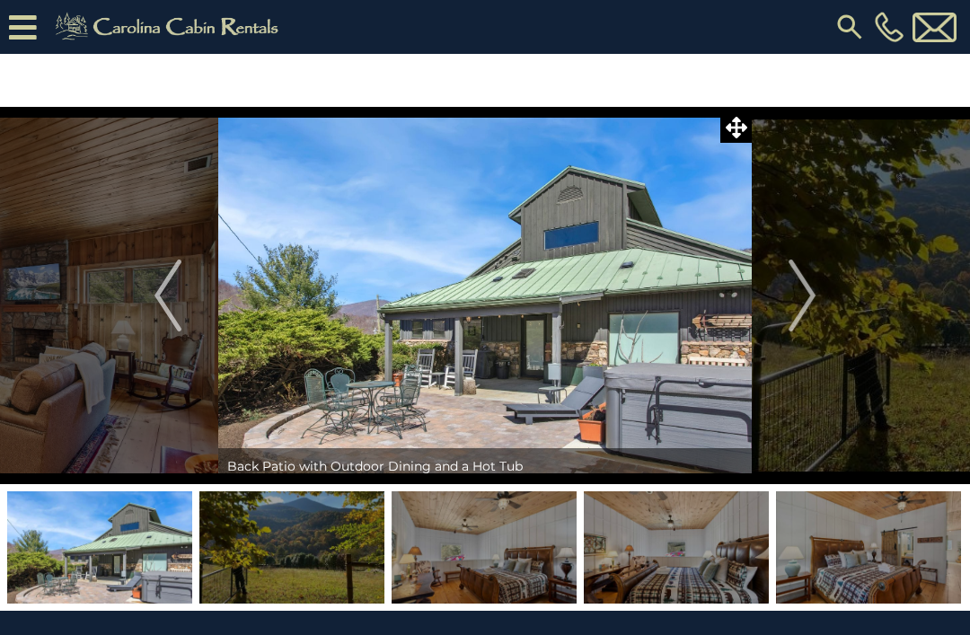
click at [790, 305] on img "Next" at bounding box center [802, 296] width 27 height 72
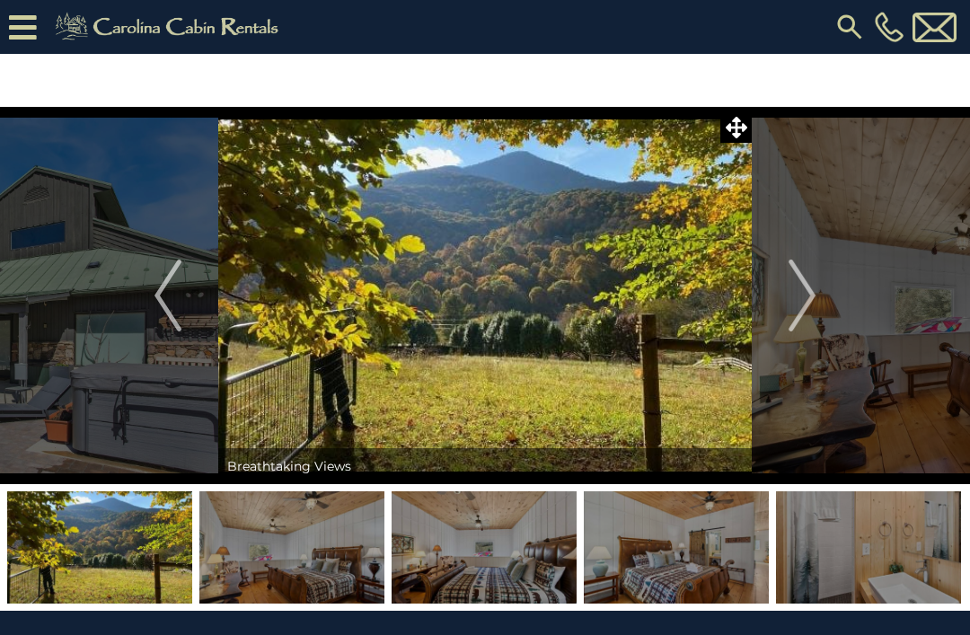
click at [798, 307] on img "Next" at bounding box center [802, 296] width 27 height 72
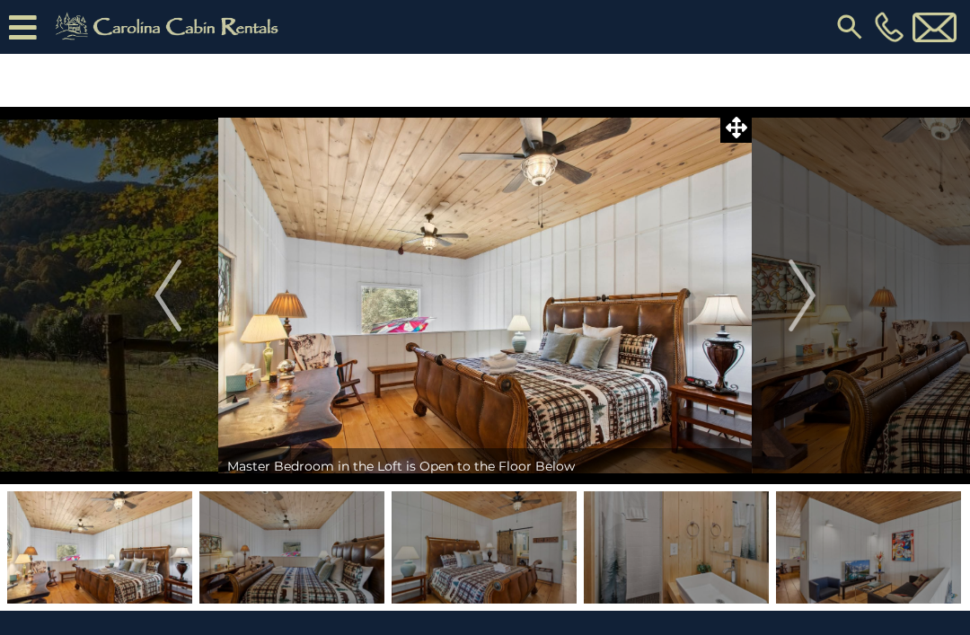
click at [795, 312] on img "Next" at bounding box center [802, 296] width 27 height 72
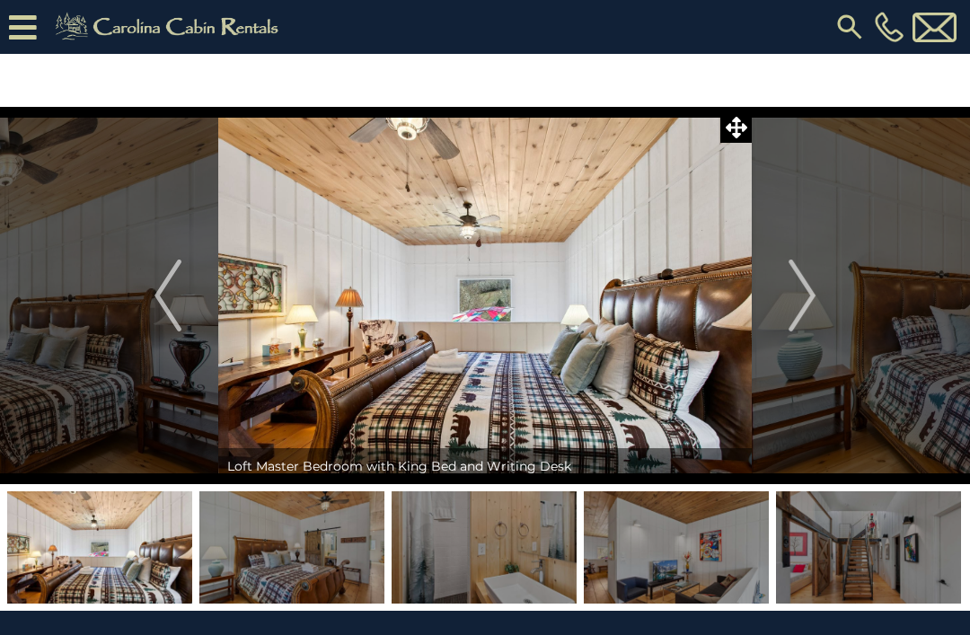
click at [803, 301] on img "Next" at bounding box center [802, 296] width 27 height 72
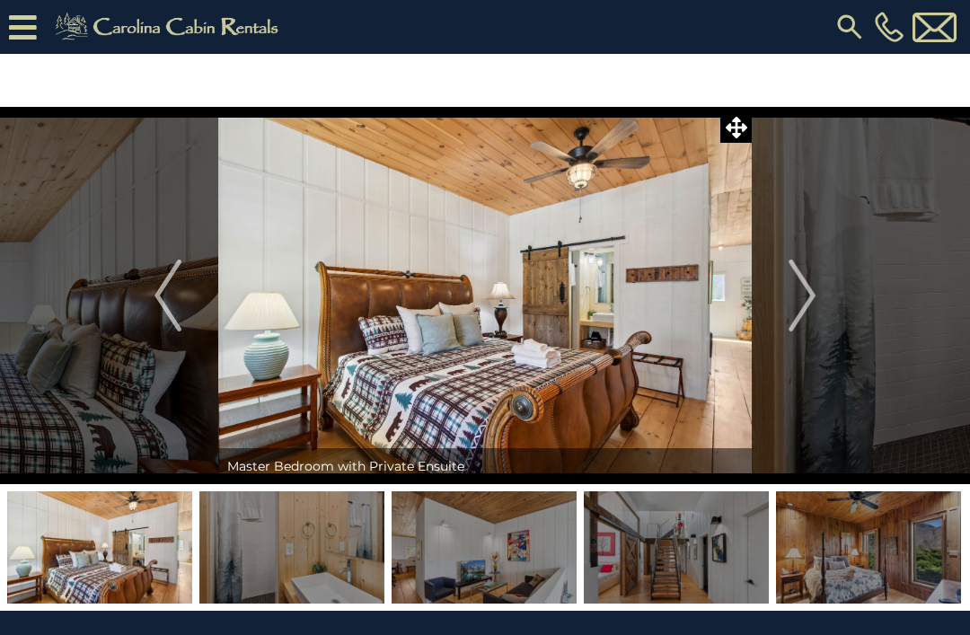
click at [801, 306] on img "Next" at bounding box center [802, 296] width 27 height 72
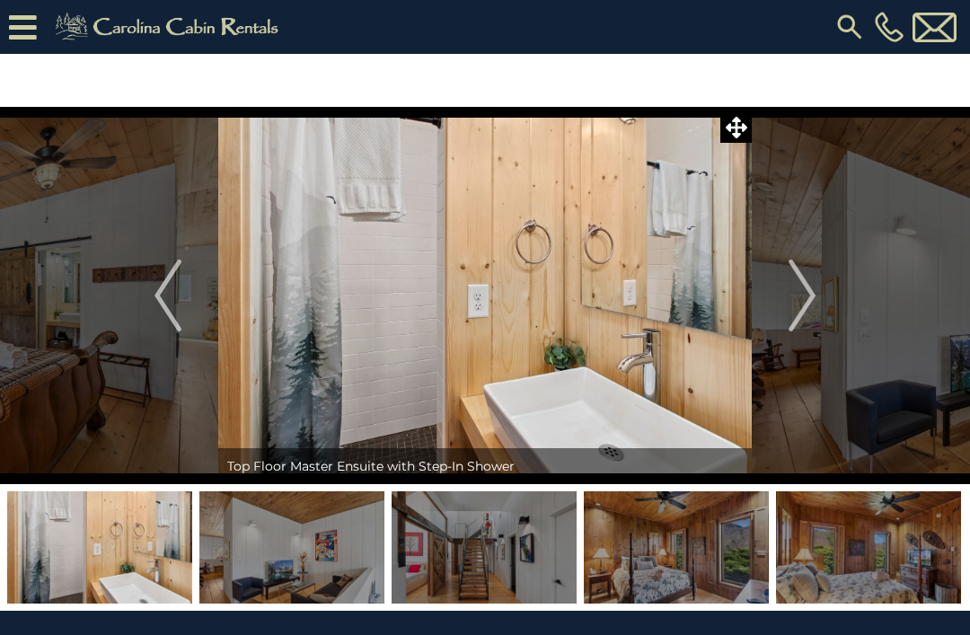
click at [797, 306] on img "Next" at bounding box center [802, 296] width 27 height 72
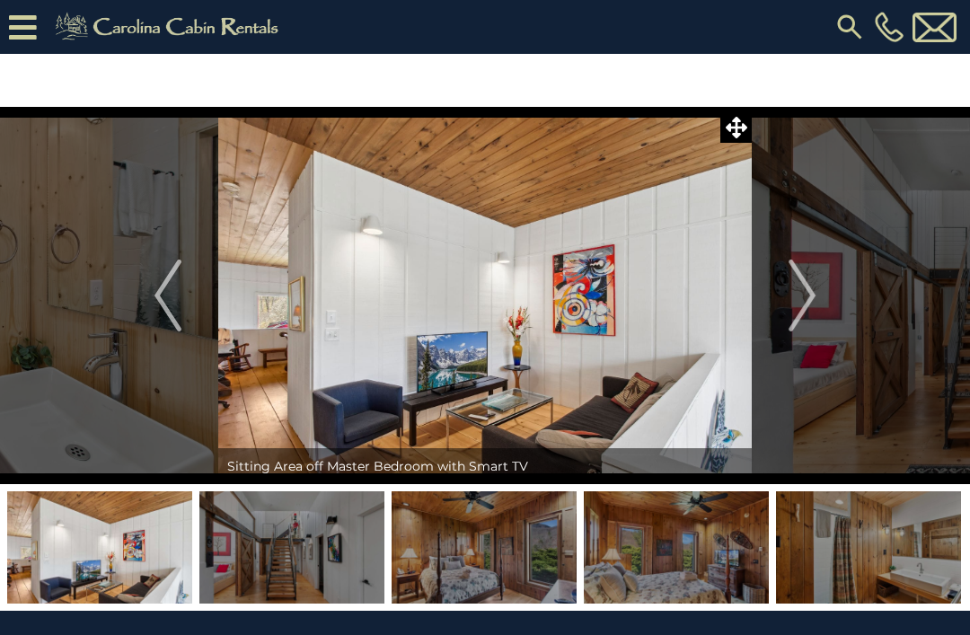
click at [789, 302] on img "Next" at bounding box center [802, 296] width 27 height 72
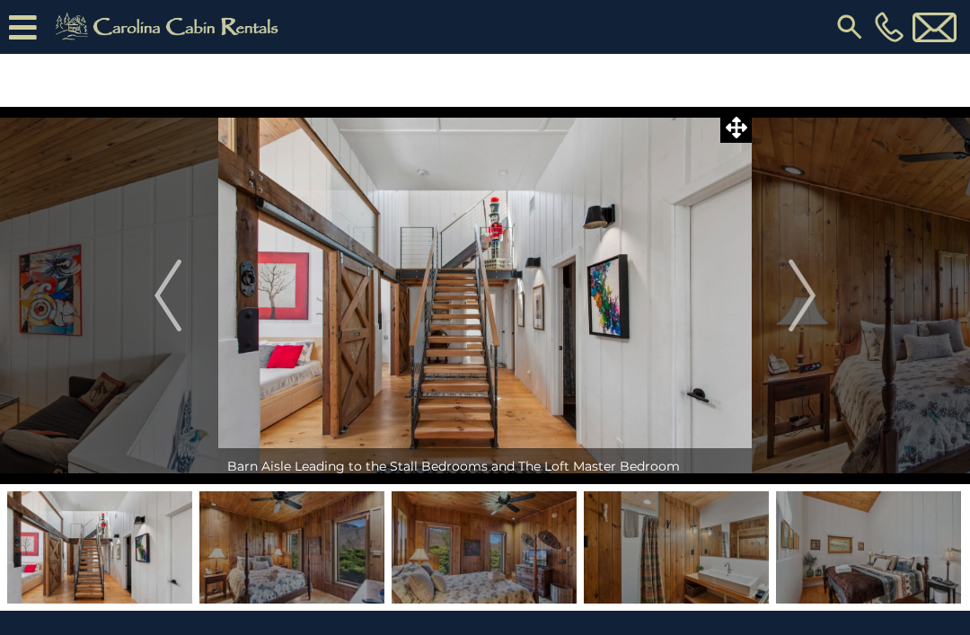
click at [792, 294] on img "Next" at bounding box center [802, 296] width 27 height 72
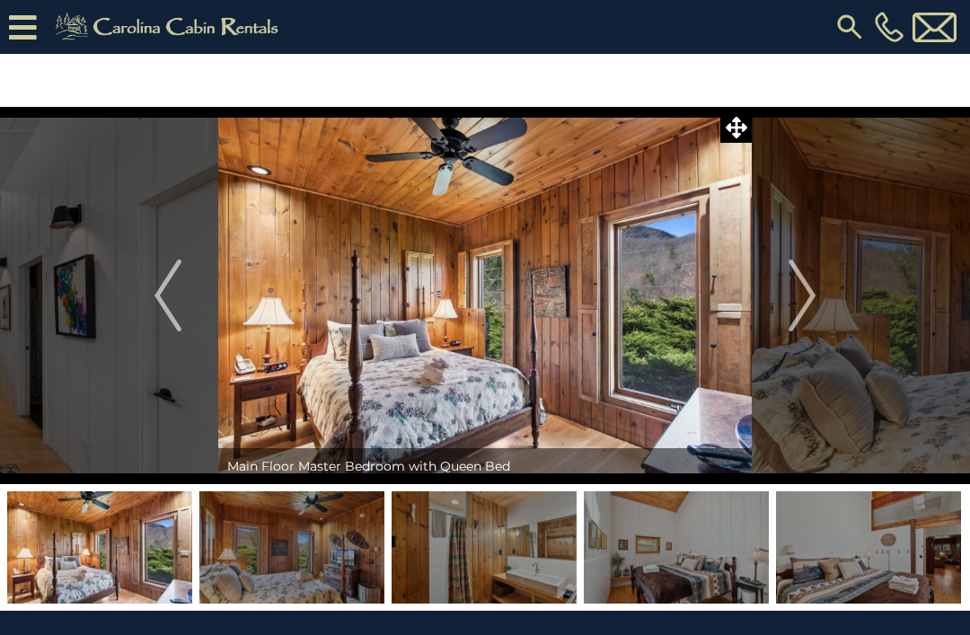
click at [805, 293] on img "Next" at bounding box center [802, 296] width 27 height 72
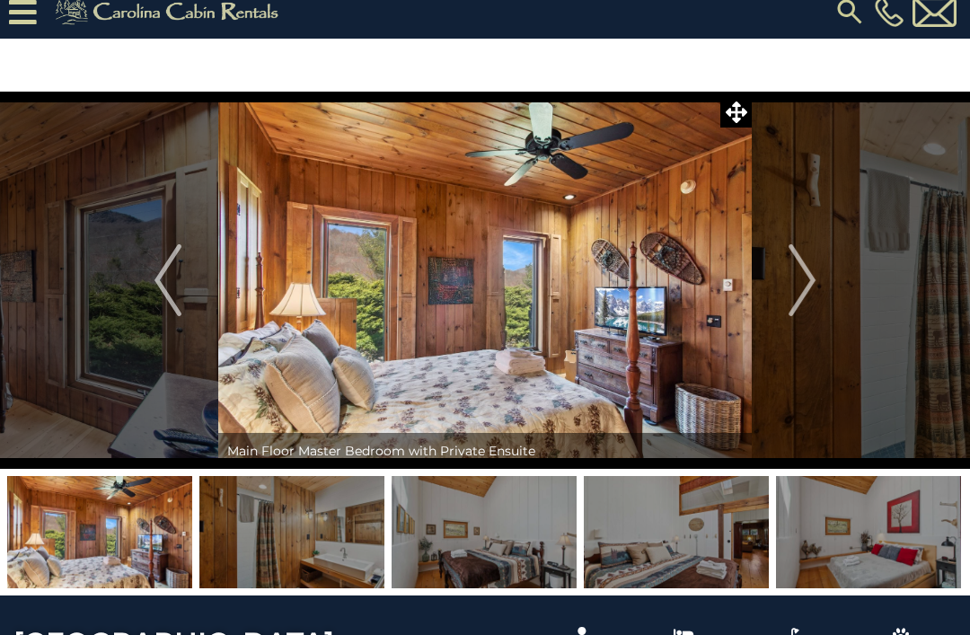
scroll to position [15, 0]
click at [802, 288] on img "Next" at bounding box center [802, 280] width 27 height 72
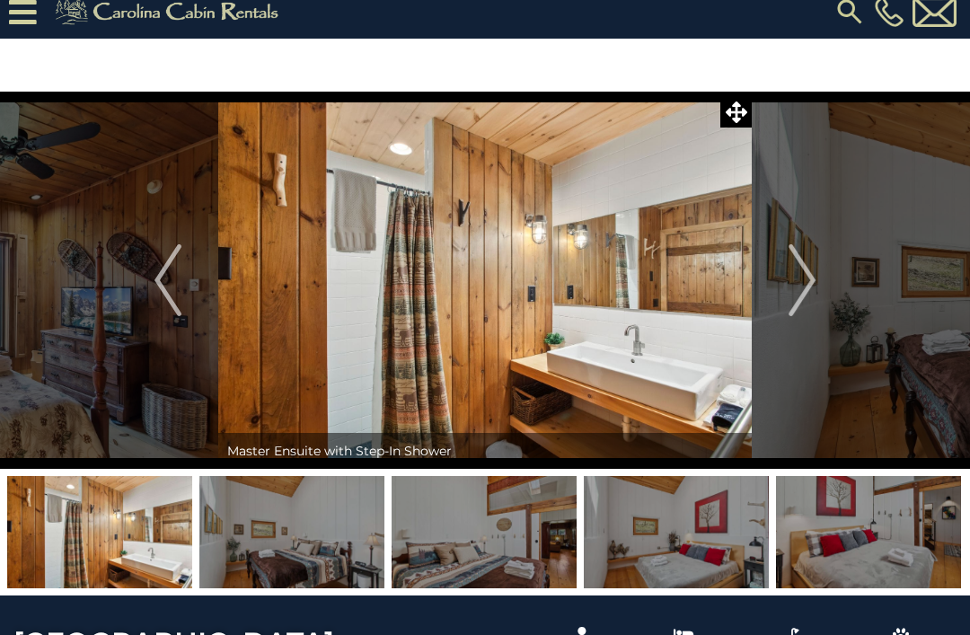
click at [809, 280] on img "Next" at bounding box center [802, 280] width 27 height 72
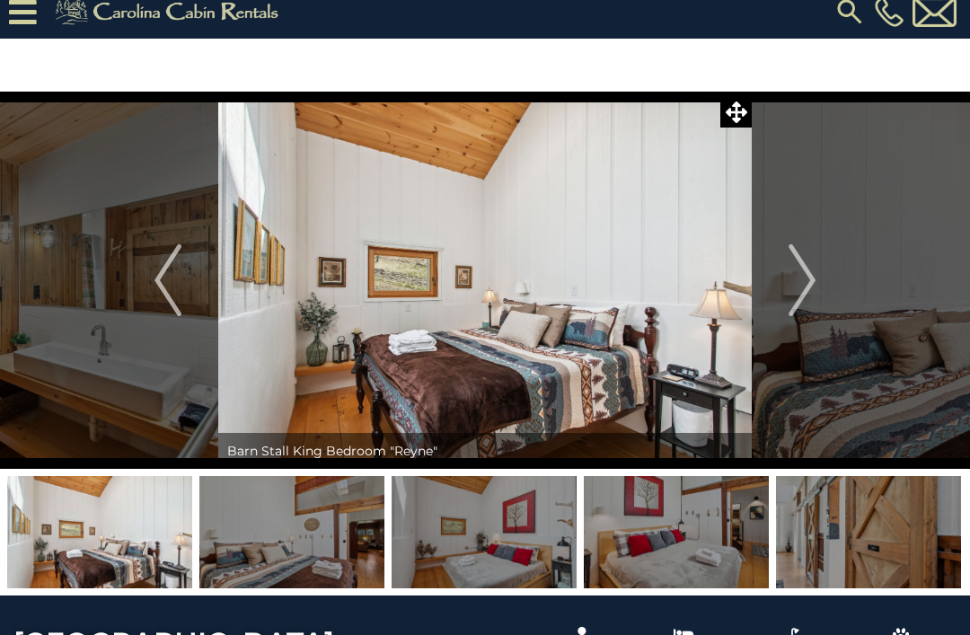
click at [788, 284] on button "Next" at bounding box center [802, 280] width 101 height 377
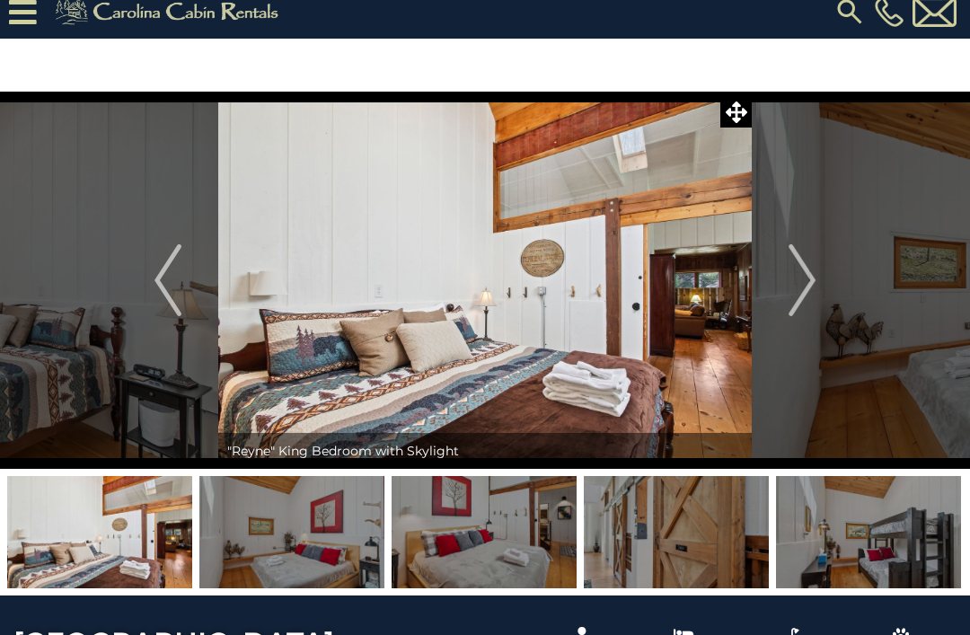
click at [802, 287] on img "Next" at bounding box center [802, 280] width 27 height 72
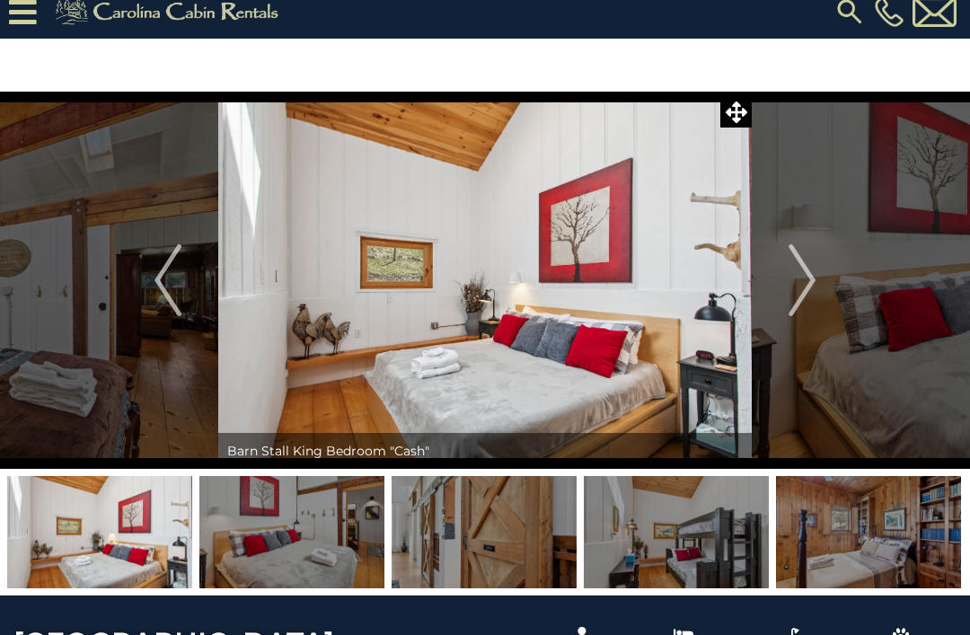
click at [803, 284] on img "Next" at bounding box center [802, 280] width 27 height 72
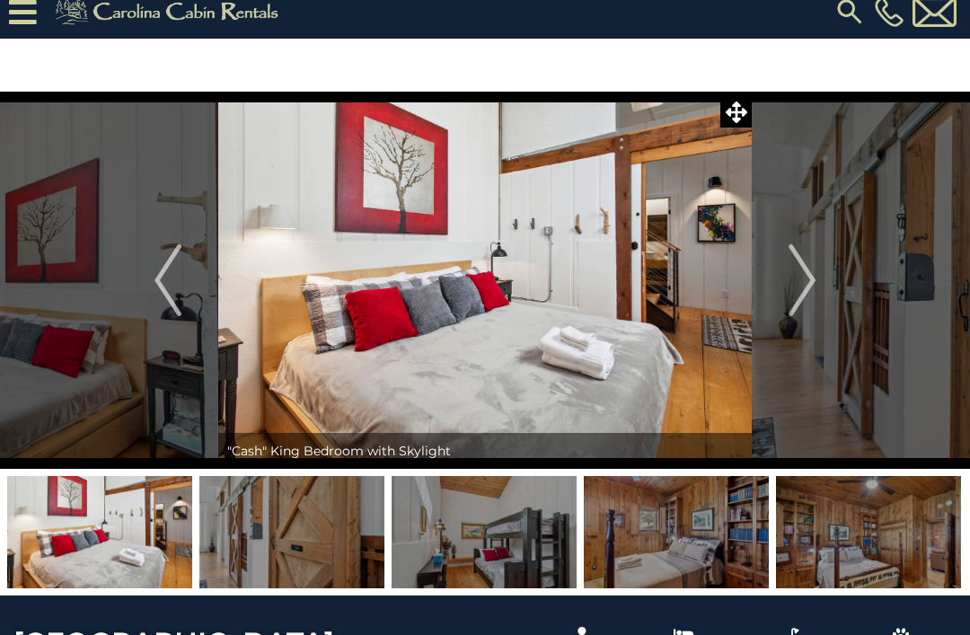
click at [792, 280] on img "Next" at bounding box center [802, 280] width 27 height 72
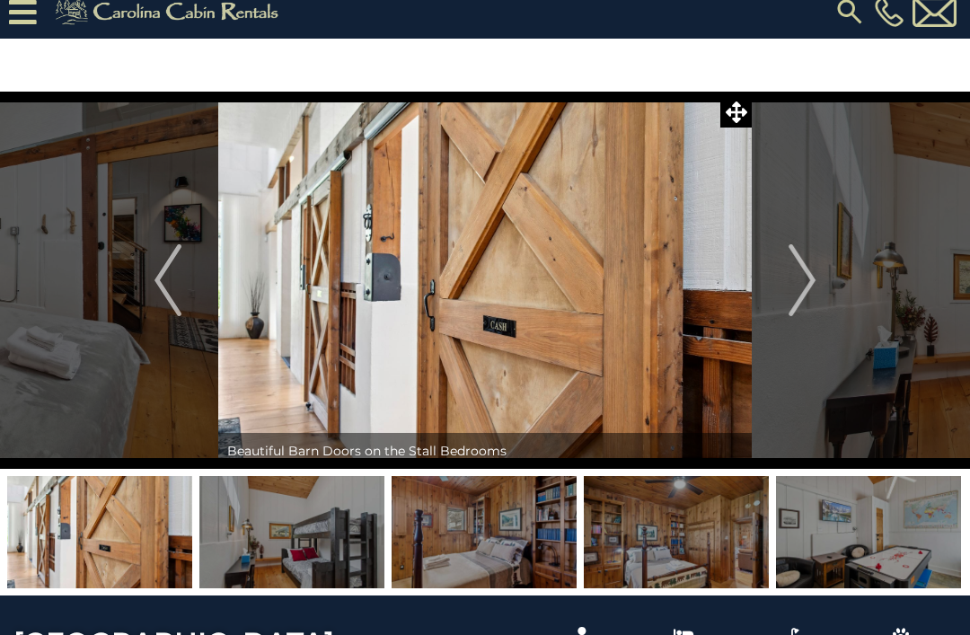
click at [792, 287] on img "Next" at bounding box center [802, 280] width 27 height 72
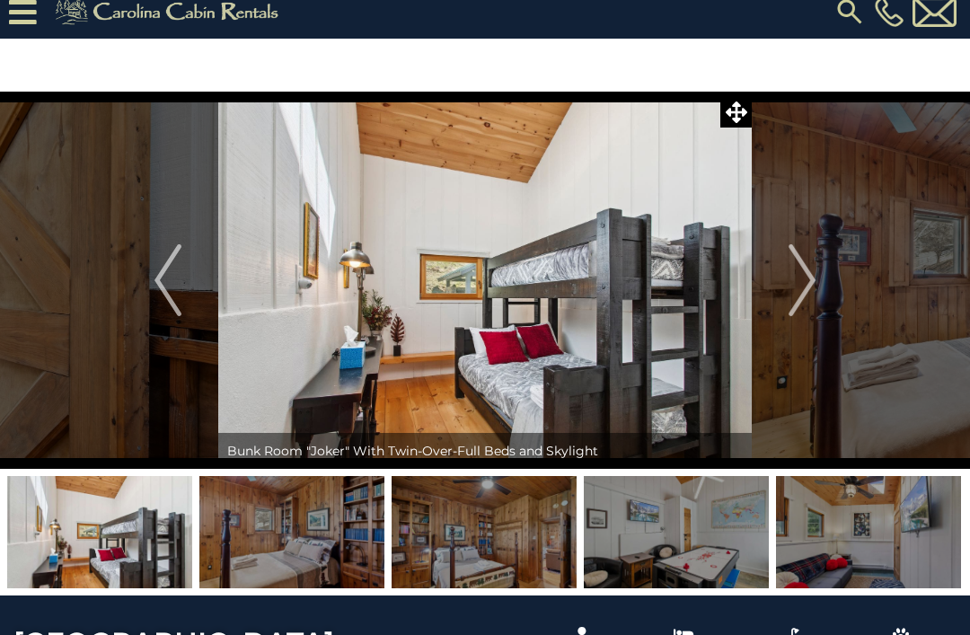
click at [798, 291] on img "Next" at bounding box center [802, 280] width 27 height 72
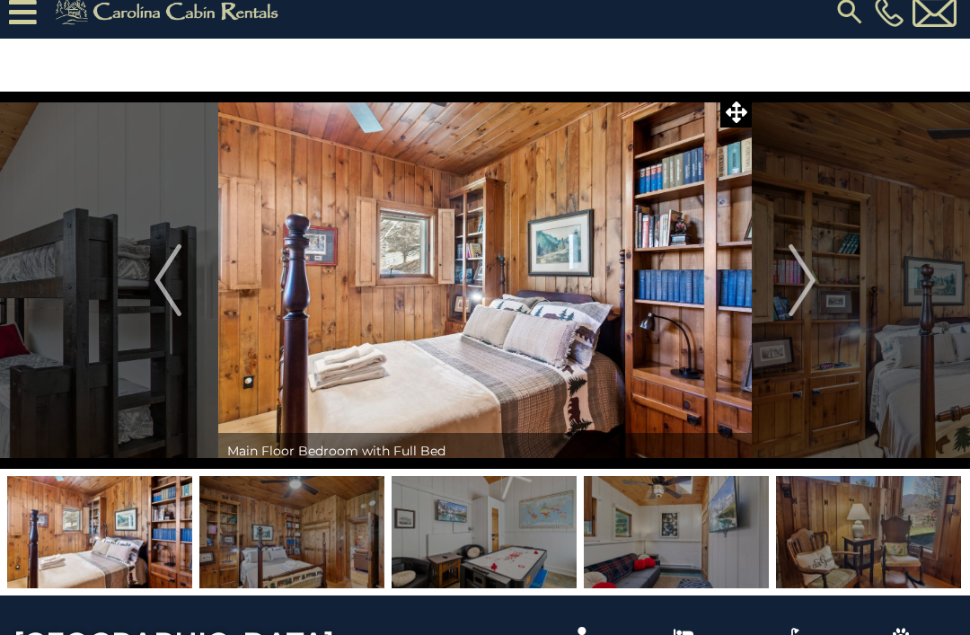
click at [799, 276] on img "Next" at bounding box center [802, 280] width 27 height 72
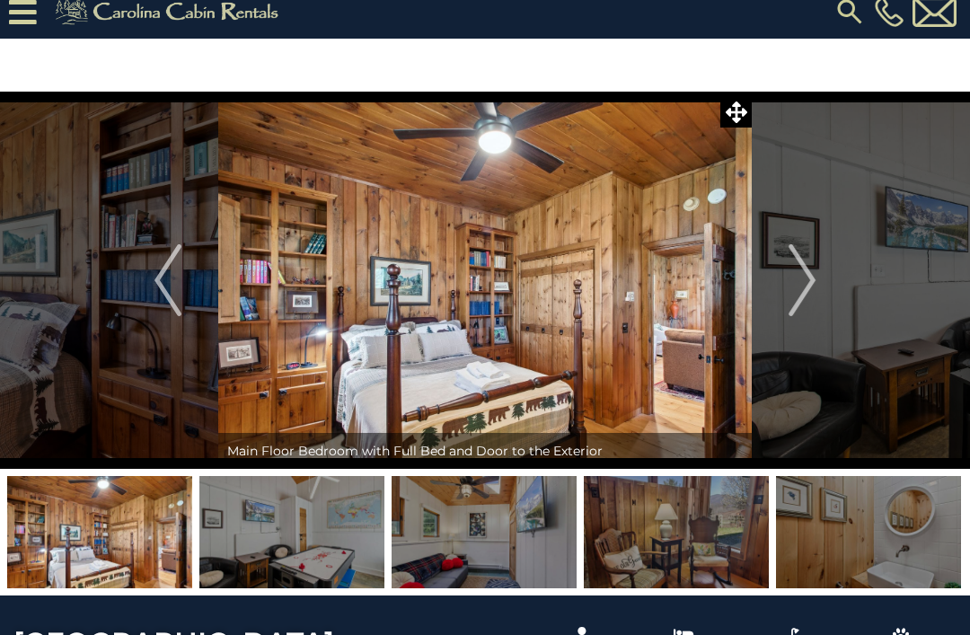
click at [801, 276] on img "Next" at bounding box center [802, 280] width 27 height 72
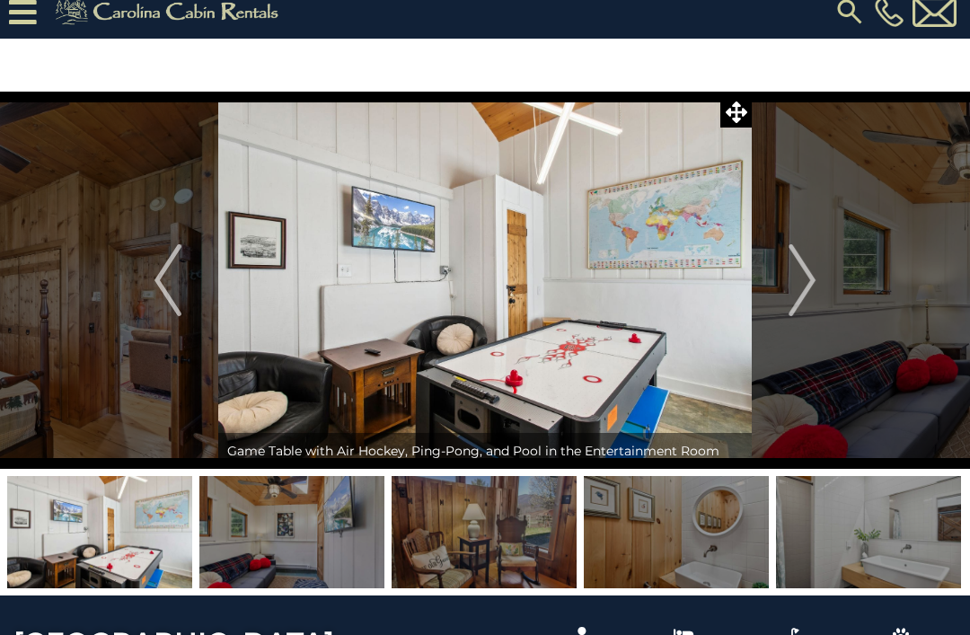
click at [792, 286] on img "Next" at bounding box center [802, 280] width 27 height 72
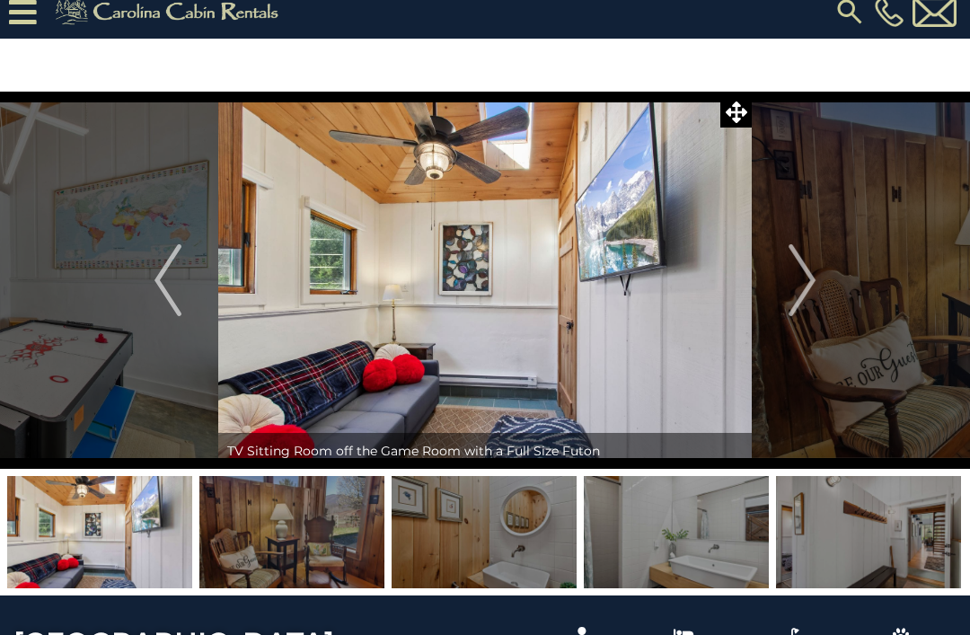
click at [801, 284] on img "Next" at bounding box center [802, 280] width 27 height 72
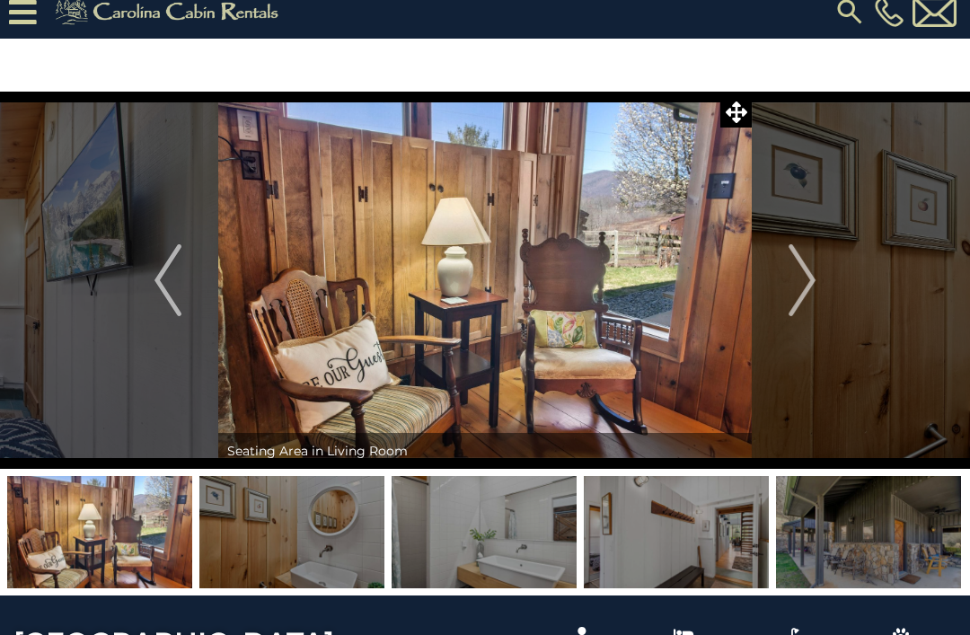
click at [799, 281] on img "Next" at bounding box center [802, 280] width 27 height 72
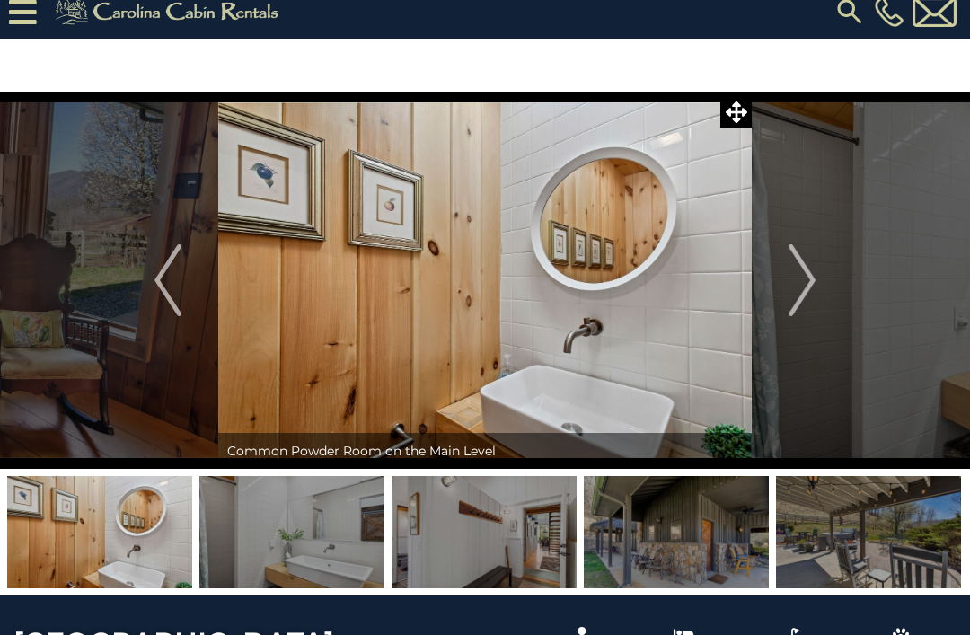
click at [804, 291] on img "Next" at bounding box center [802, 280] width 27 height 72
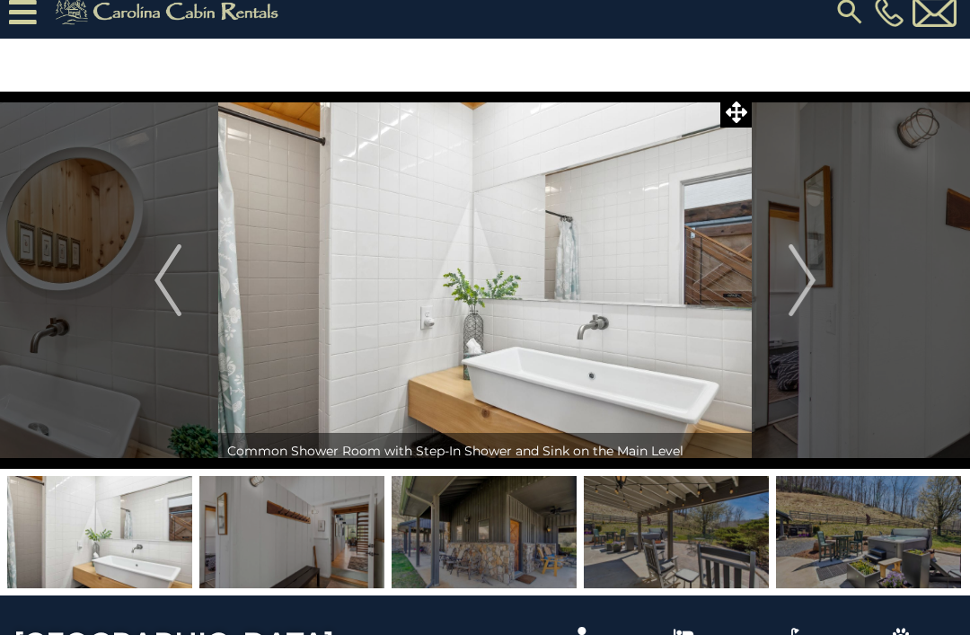
click at [801, 284] on img "Next" at bounding box center [802, 280] width 27 height 72
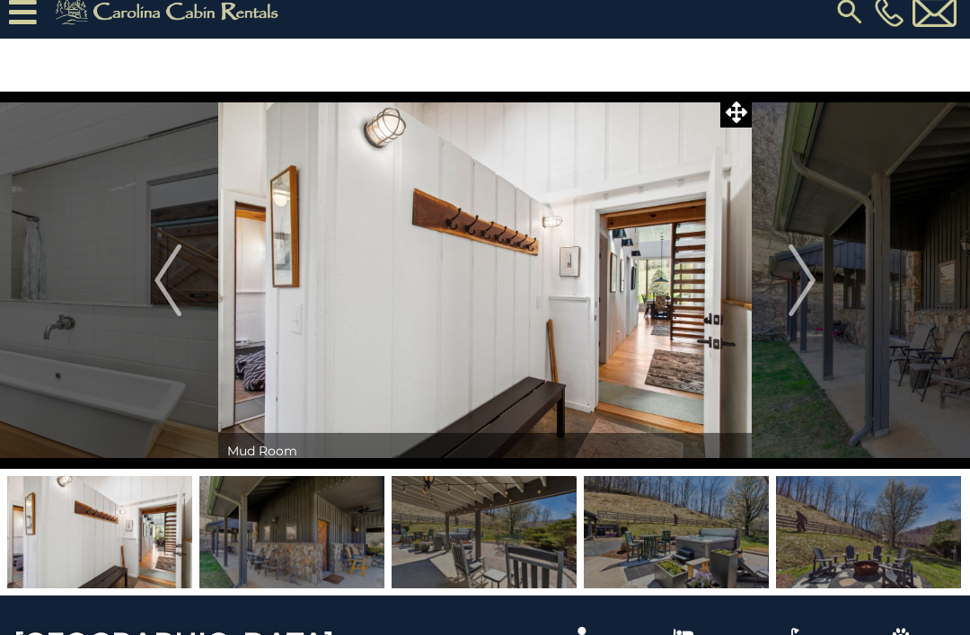
click at [794, 288] on img "Next" at bounding box center [802, 280] width 27 height 72
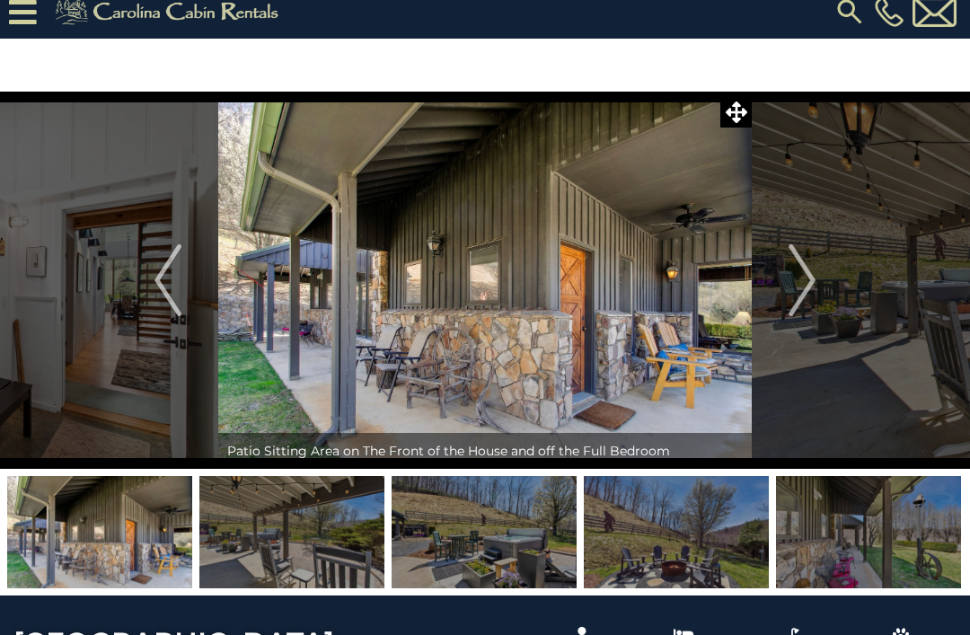
click at [797, 289] on img "Next" at bounding box center [802, 280] width 27 height 72
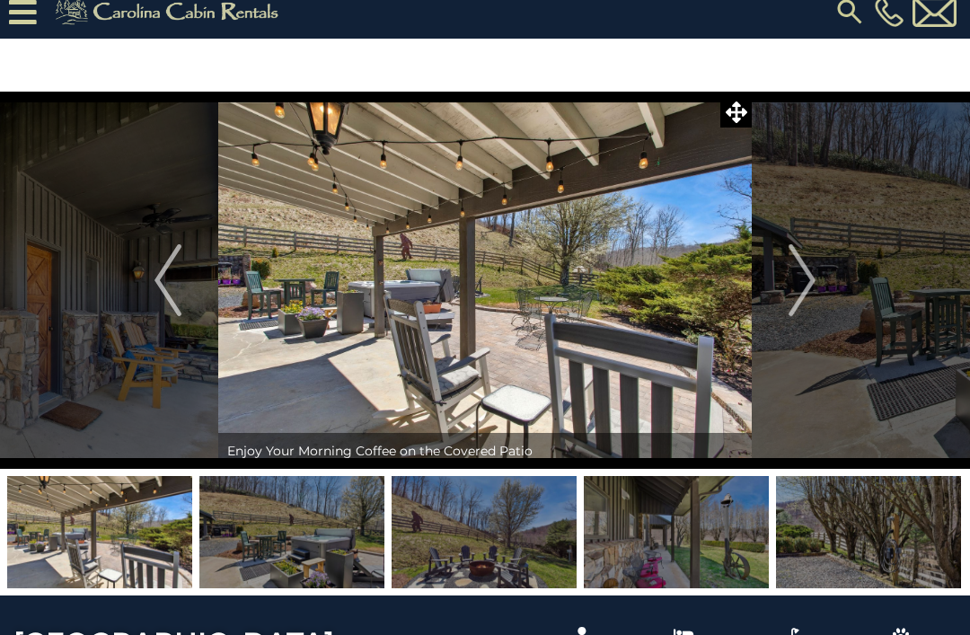
click at [805, 271] on img "Next" at bounding box center [802, 280] width 27 height 72
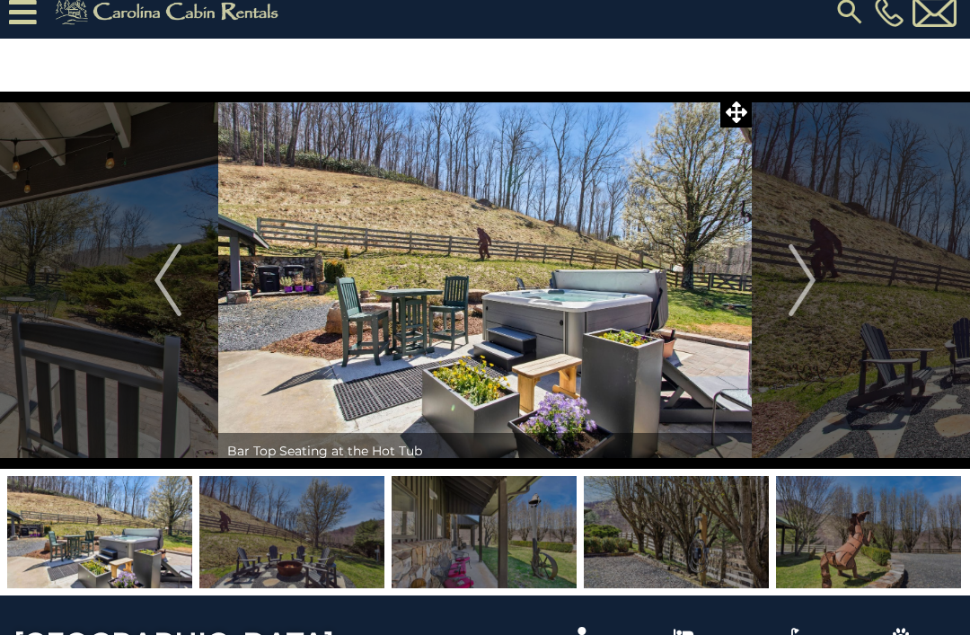
click at [173, 285] on img "Previous" at bounding box center [168, 280] width 27 height 72
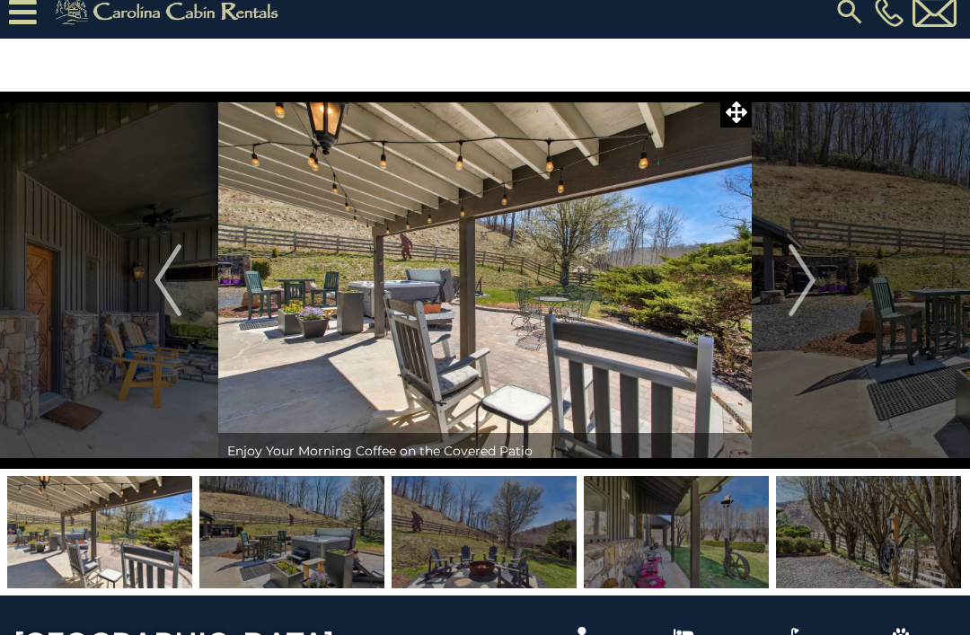
click at [802, 273] on img "Next" at bounding box center [802, 280] width 27 height 72
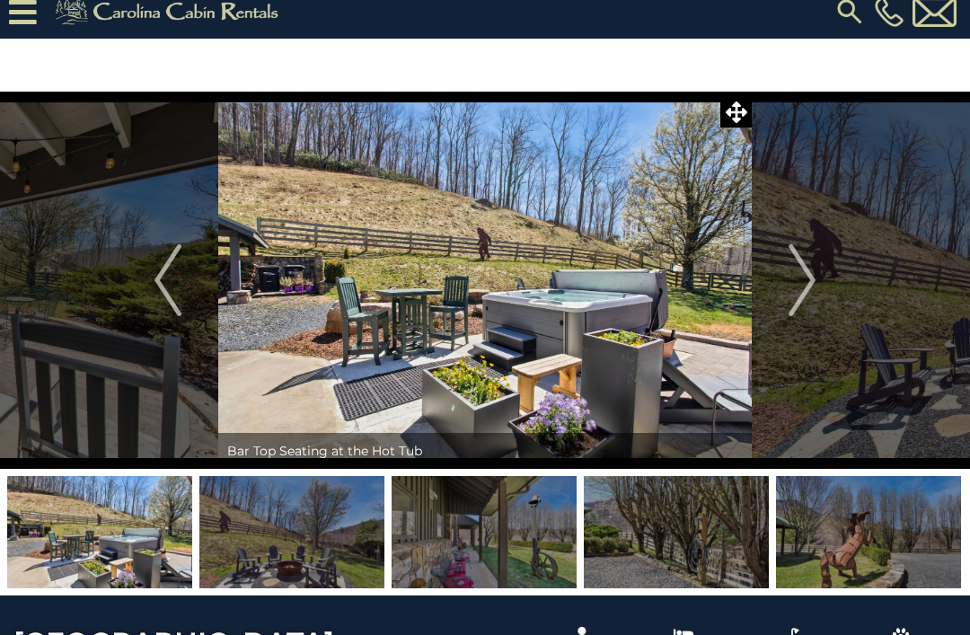
click at [805, 277] on img "Next" at bounding box center [802, 280] width 27 height 72
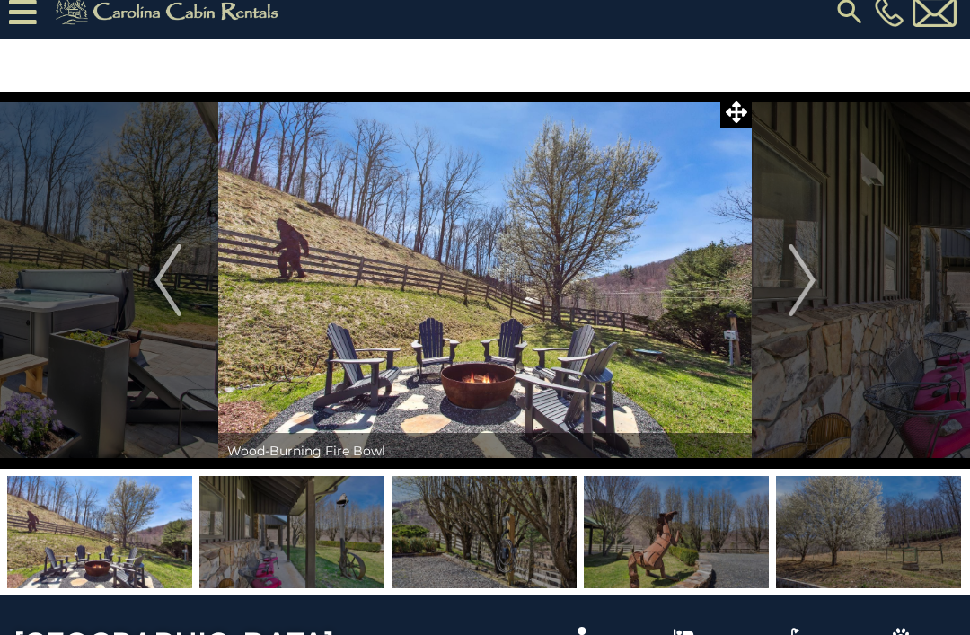
click at [802, 279] on img "Next" at bounding box center [802, 280] width 27 height 72
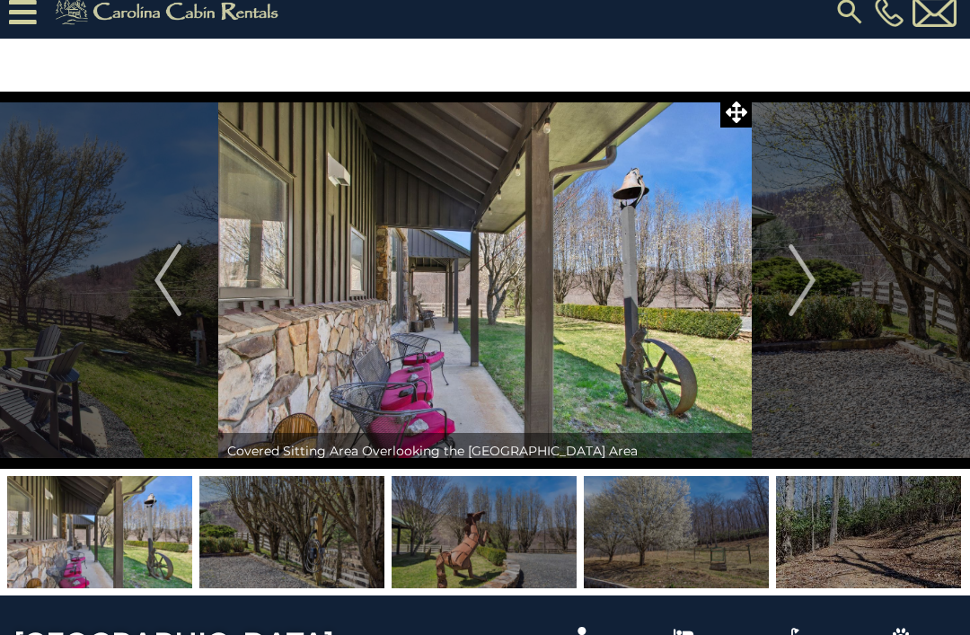
click at [803, 284] on img "Next" at bounding box center [802, 280] width 27 height 72
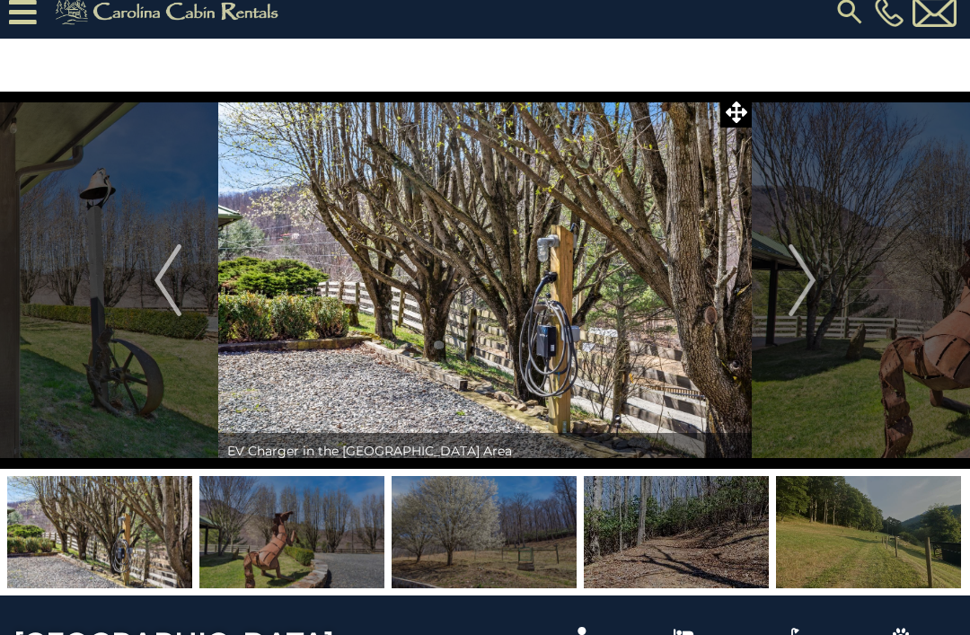
click at [801, 281] on img "Next" at bounding box center [802, 280] width 27 height 72
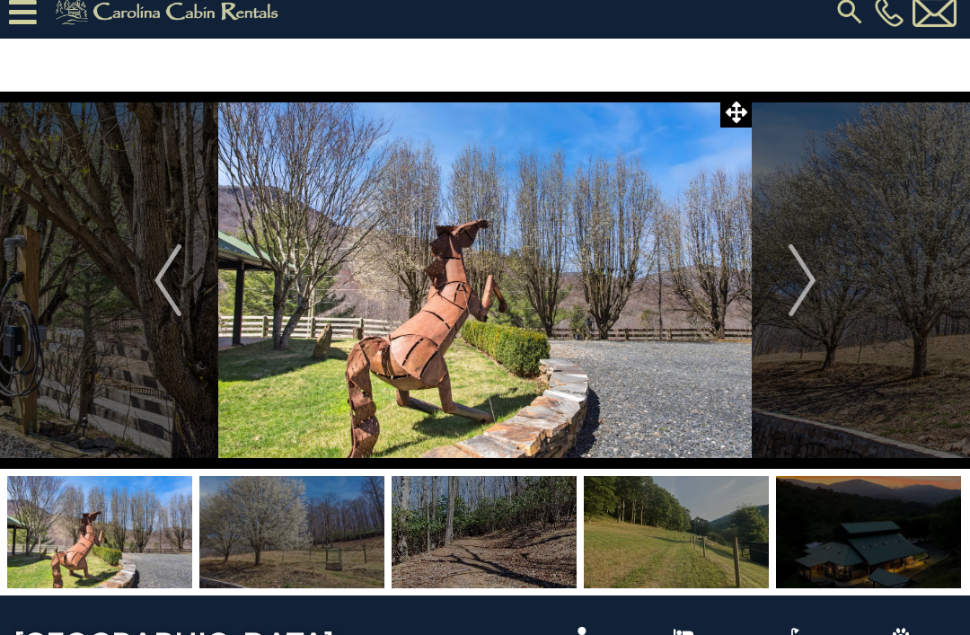
click at [803, 279] on img "Next" at bounding box center [802, 280] width 27 height 72
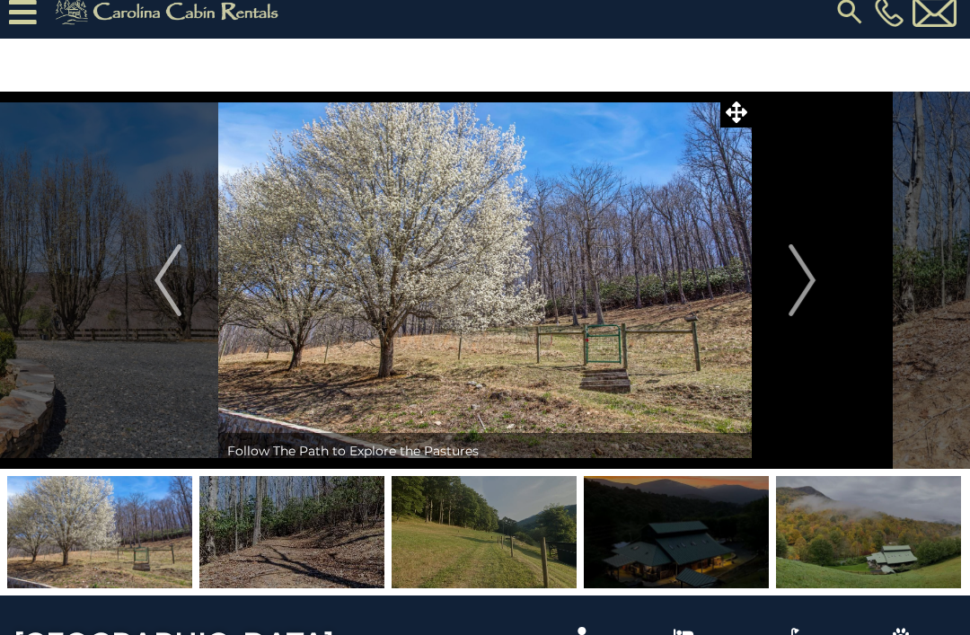
click at [801, 286] on img "Next" at bounding box center [802, 280] width 27 height 72
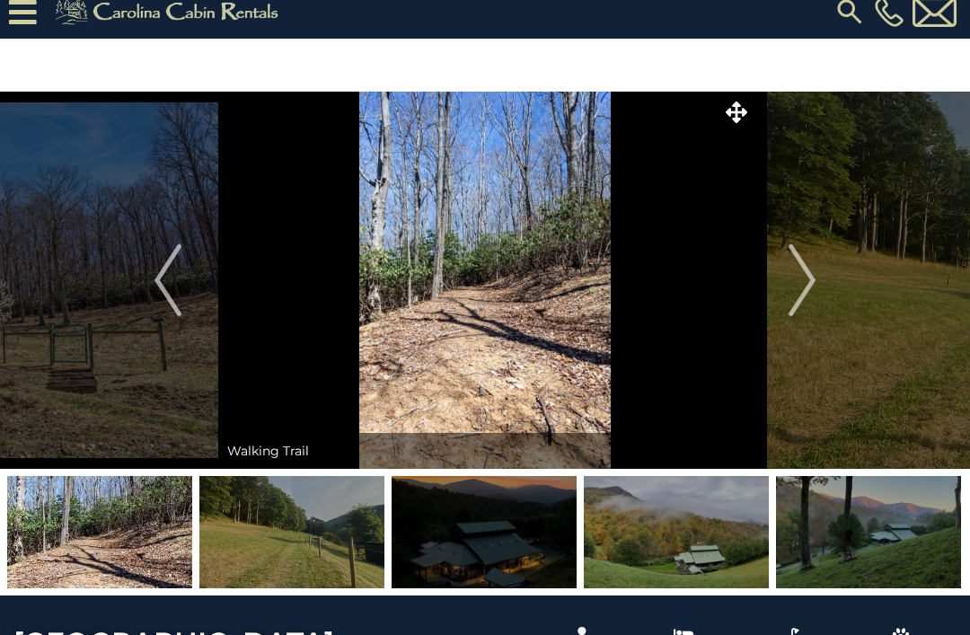
click at [801, 287] on img "Next" at bounding box center [802, 280] width 27 height 72
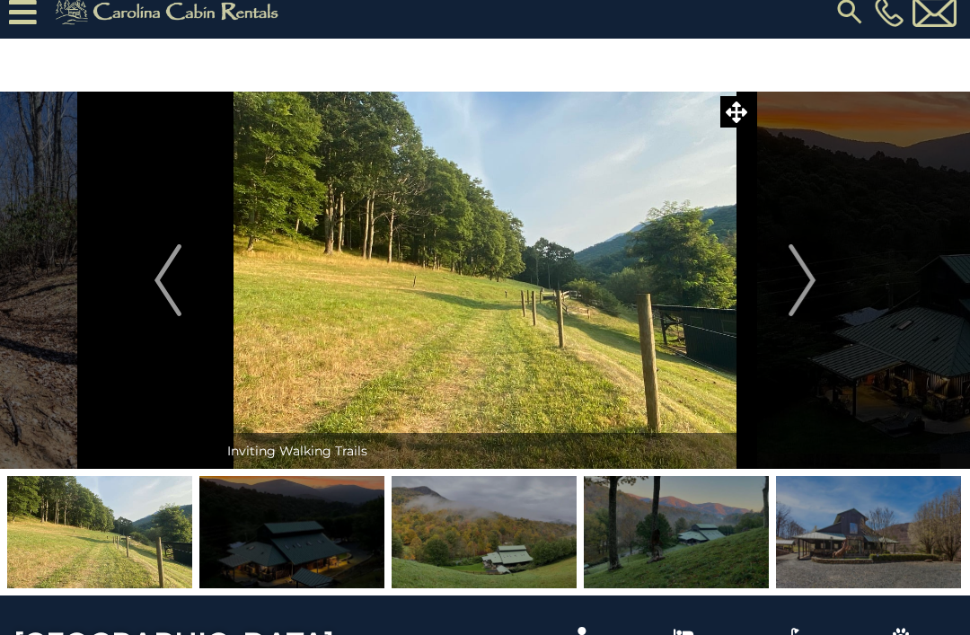
click at [795, 282] on img "Next" at bounding box center [802, 280] width 27 height 72
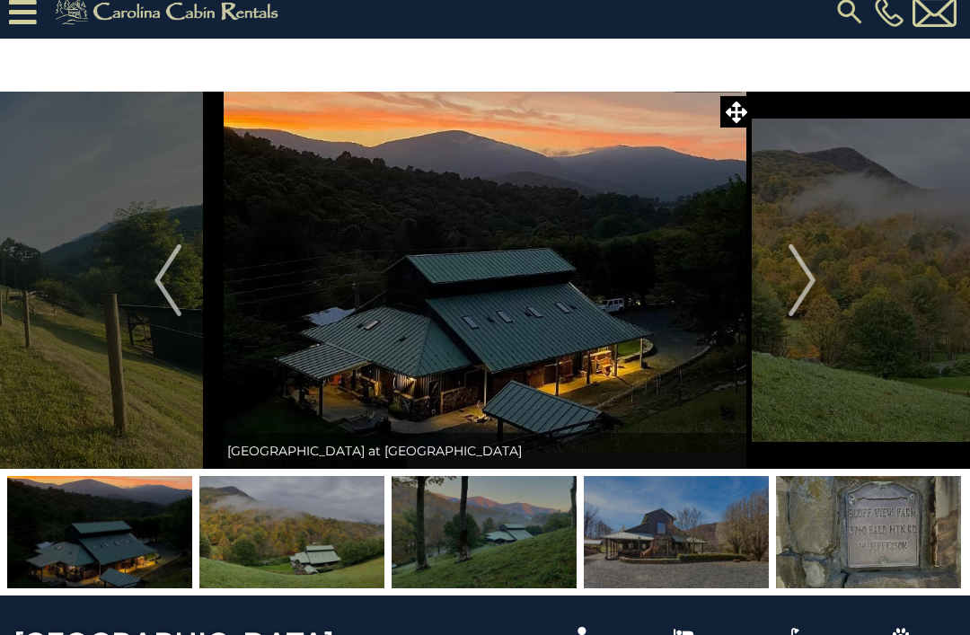
click at [801, 277] on img "Next" at bounding box center [802, 280] width 27 height 72
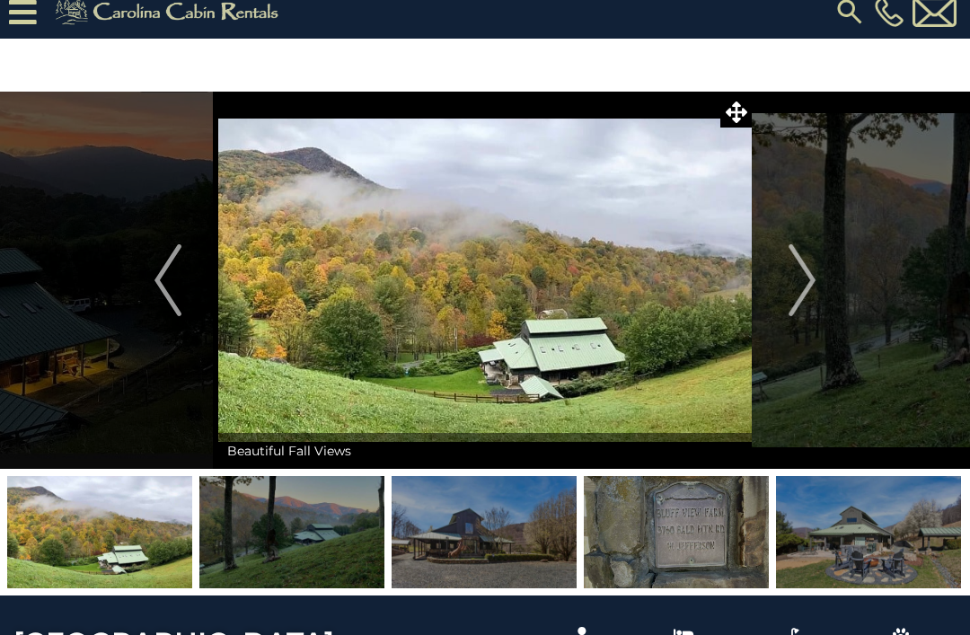
click at [801, 283] on img "Next" at bounding box center [802, 280] width 27 height 72
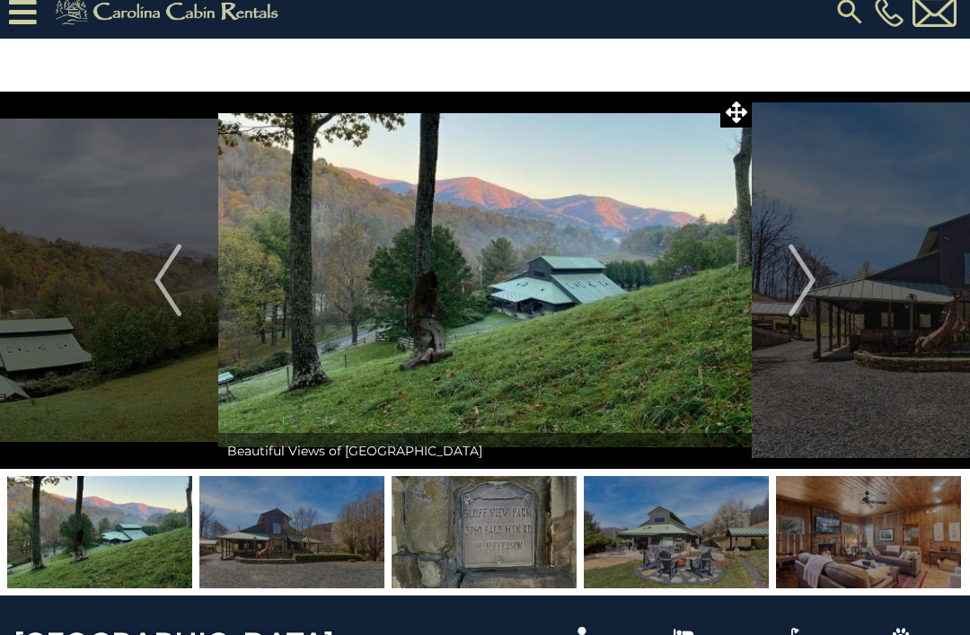
click at [803, 290] on img "Next" at bounding box center [802, 280] width 27 height 72
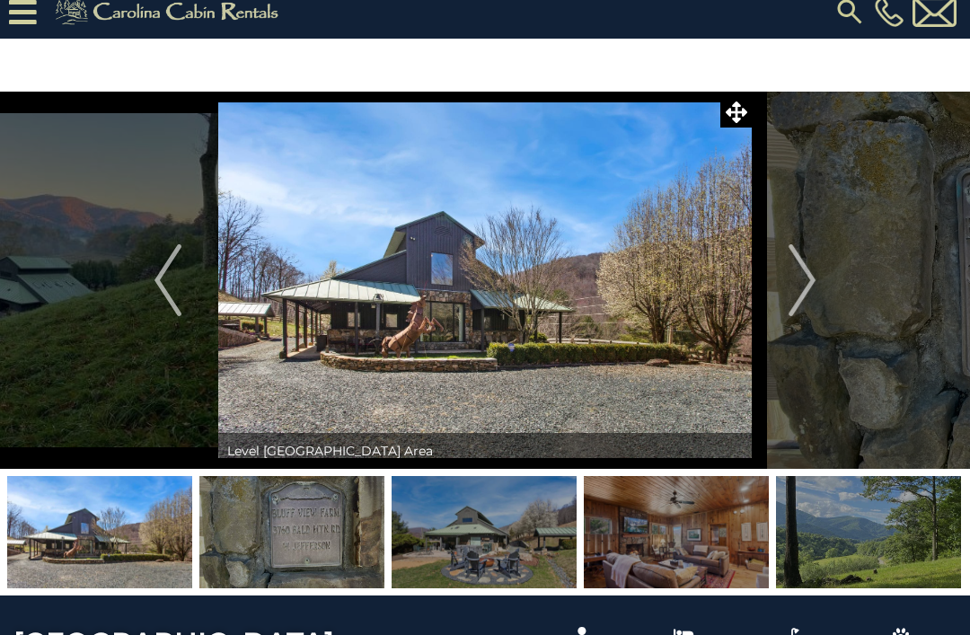
click at [803, 288] on img "Next" at bounding box center [802, 280] width 27 height 72
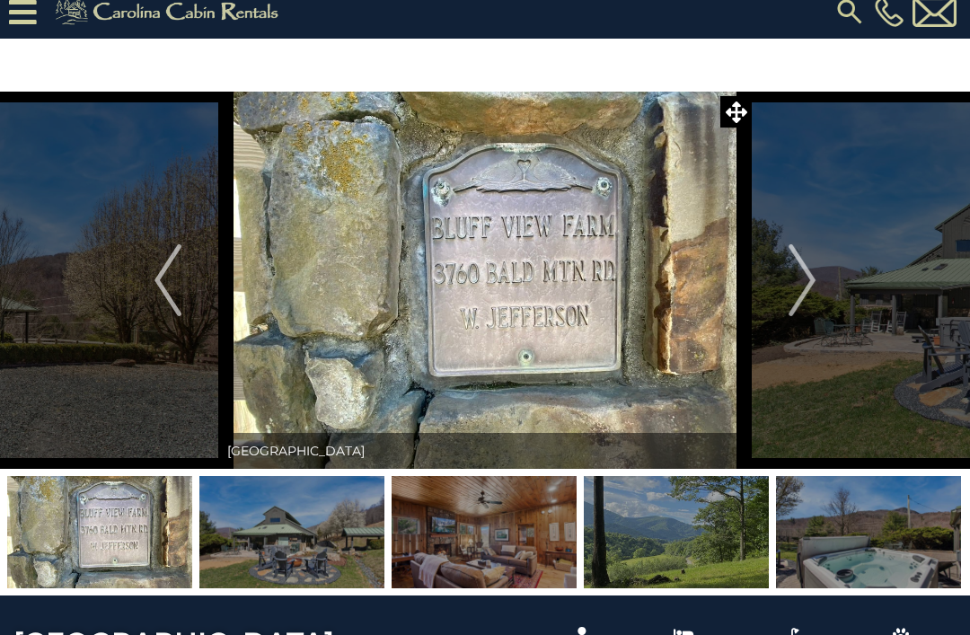
click at [797, 286] on img "Next" at bounding box center [802, 280] width 27 height 72
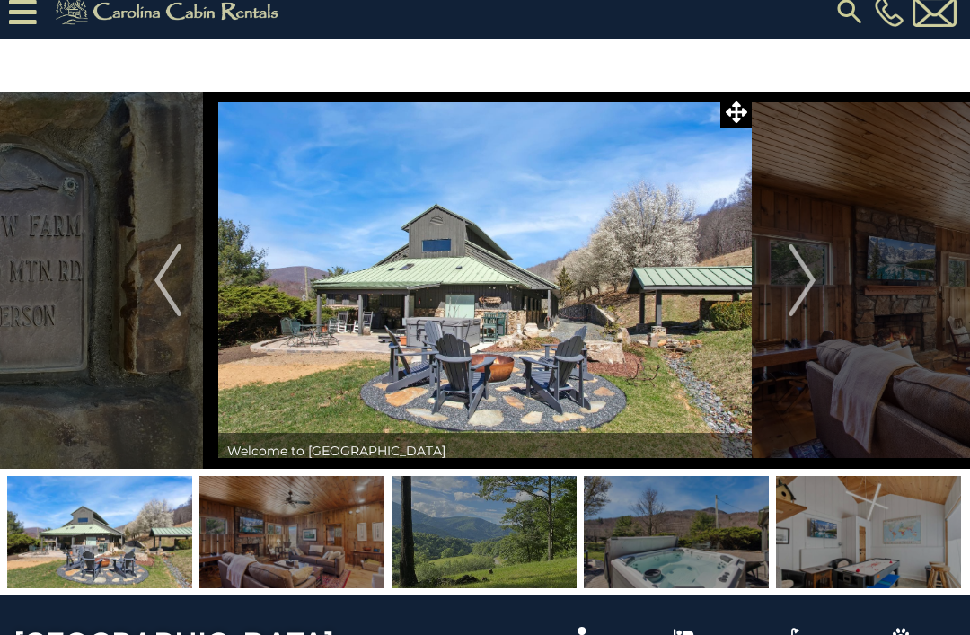
click at [794, 288] on img "Next" at bounding box center [802, 280] width 27 height 72
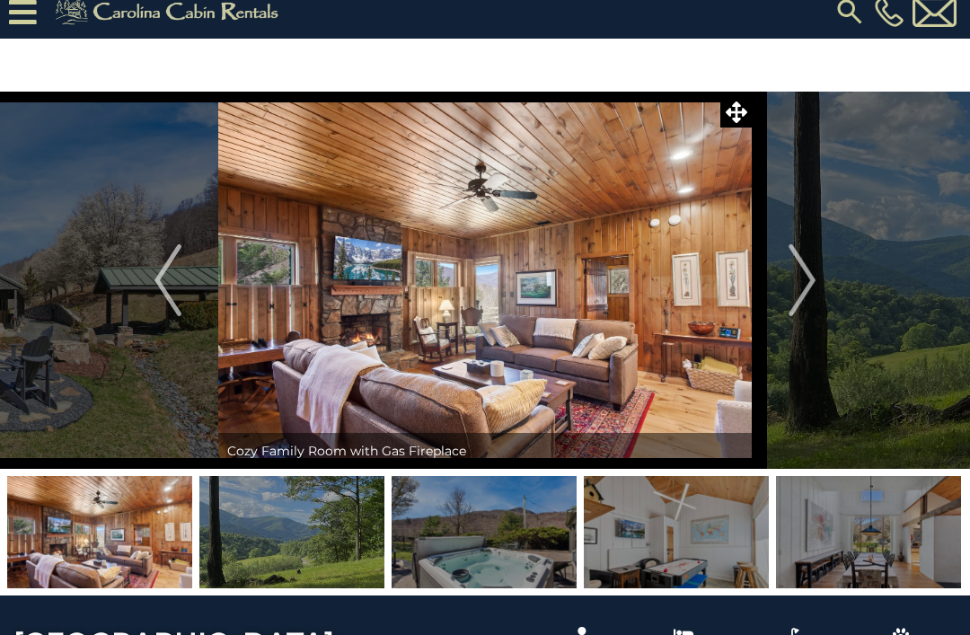
click at [786, 281] on button "Next" at bounding box center [802, 280] width 101 height 377
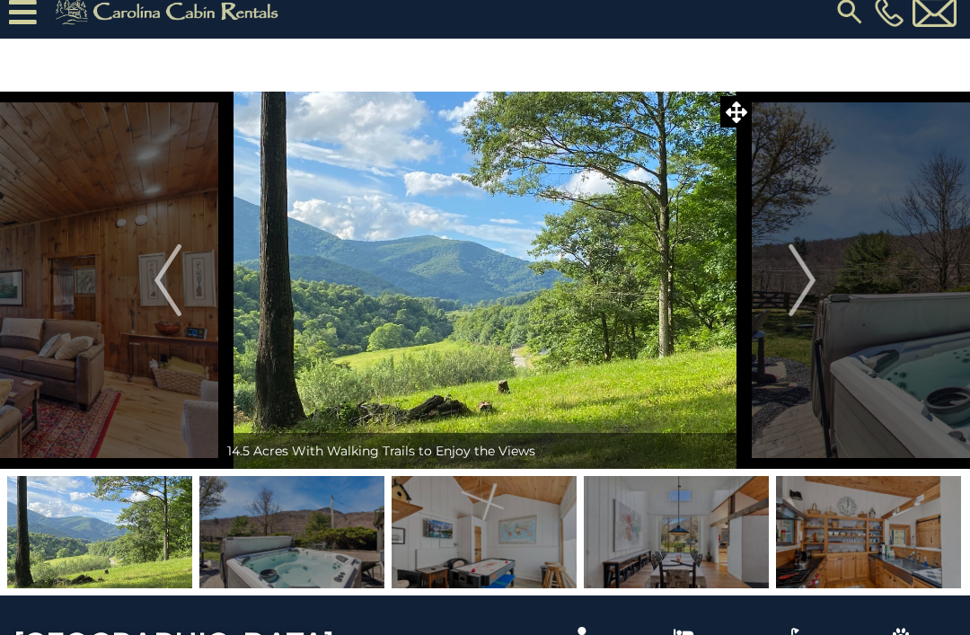
click at [794, 291] on img "Next" at bounding box center [802, 280] width 27 height 72
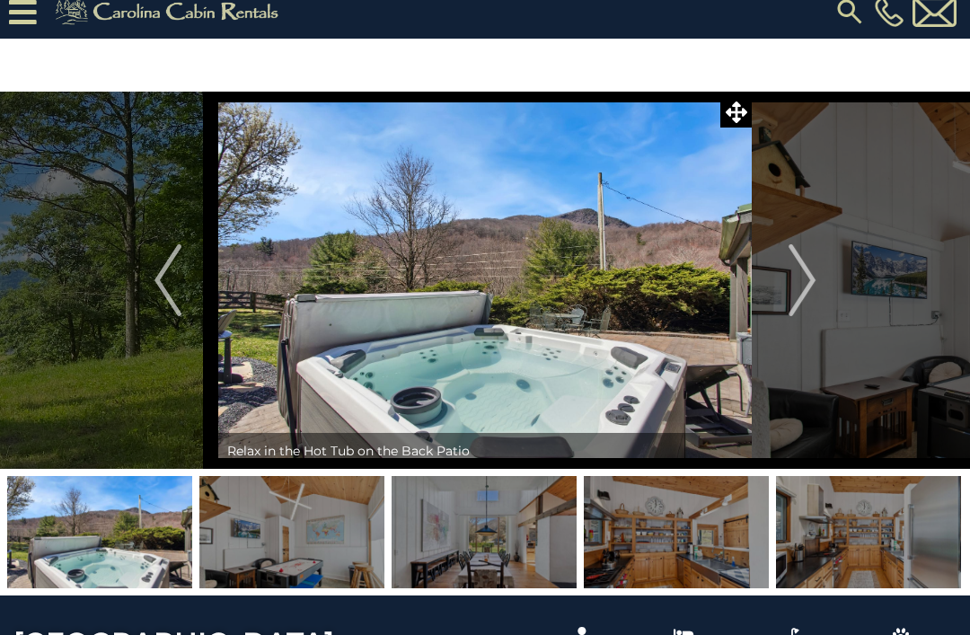
click at [797, 288] on img "Next" at bounding box center [802, 280] width 27 height 72
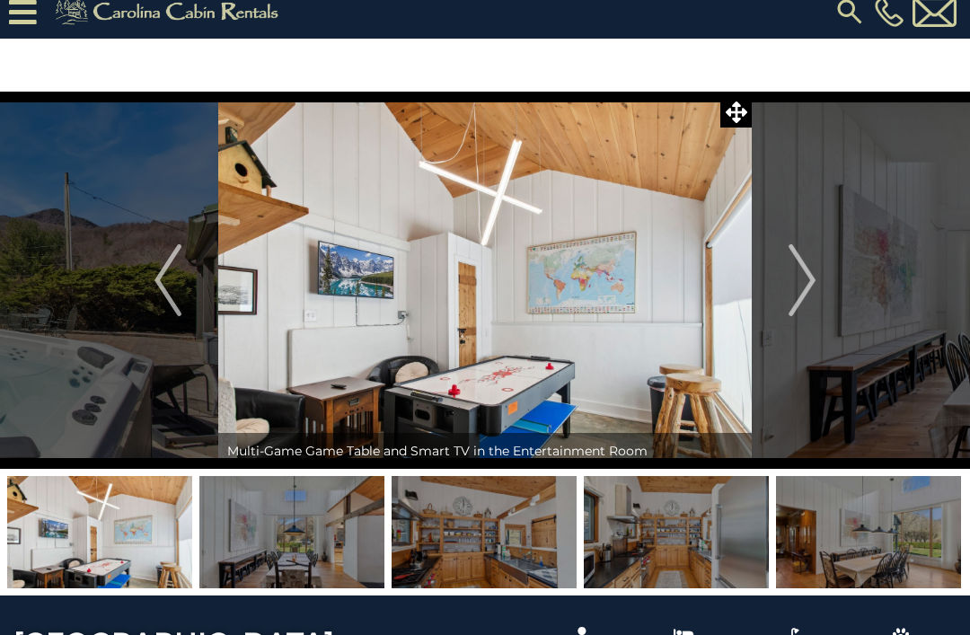
click at [792, 282] on img "Next" at bounding box center [802, 280] width 27 height 72
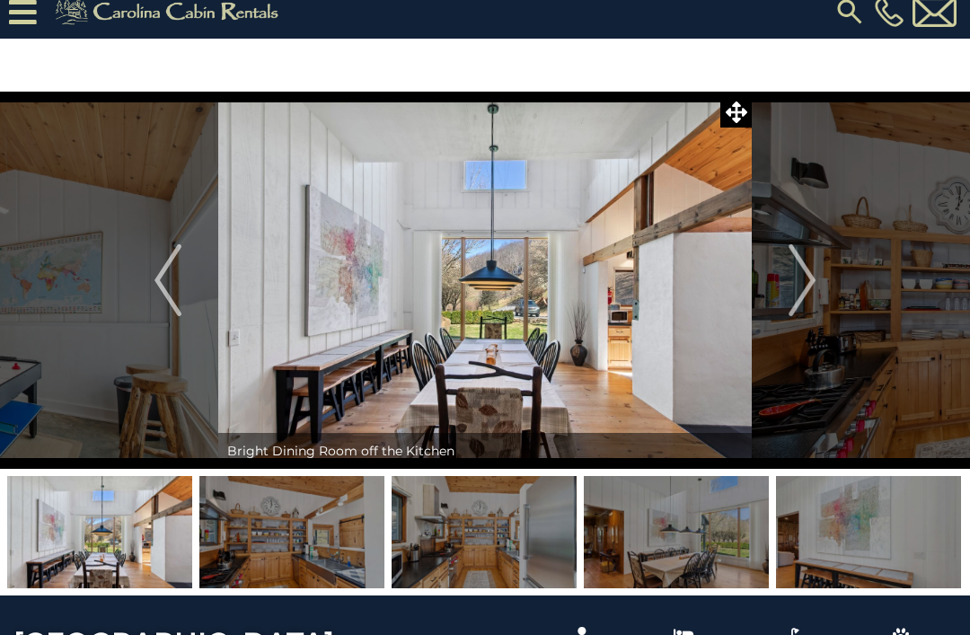
click at [786, 283] on button "Next" at bounding box center [802, 280] width 101 height 377
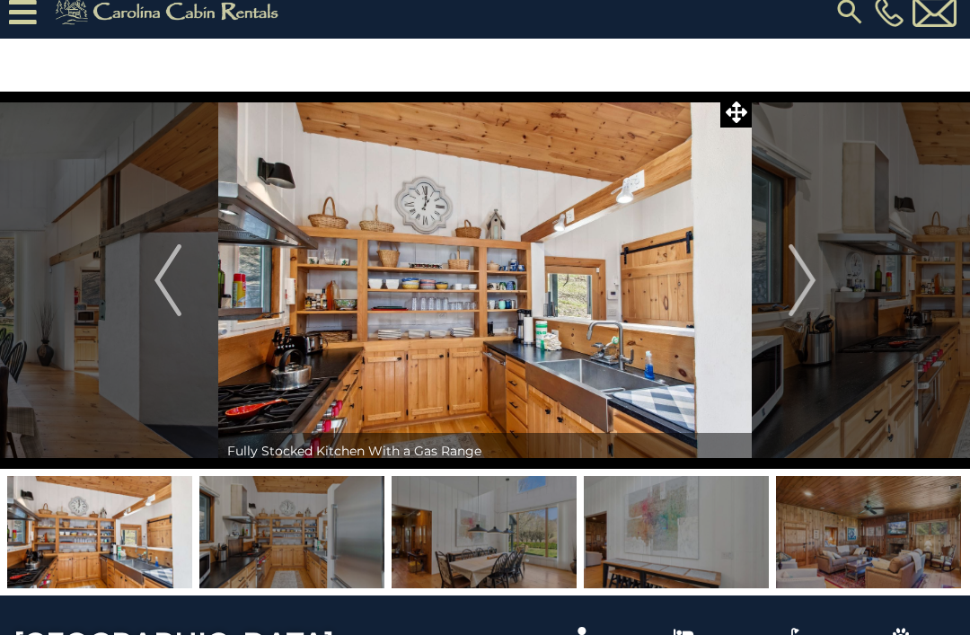
click at [805, 288] on img "Next" at bounding box center [802, 280] width 27 height 72
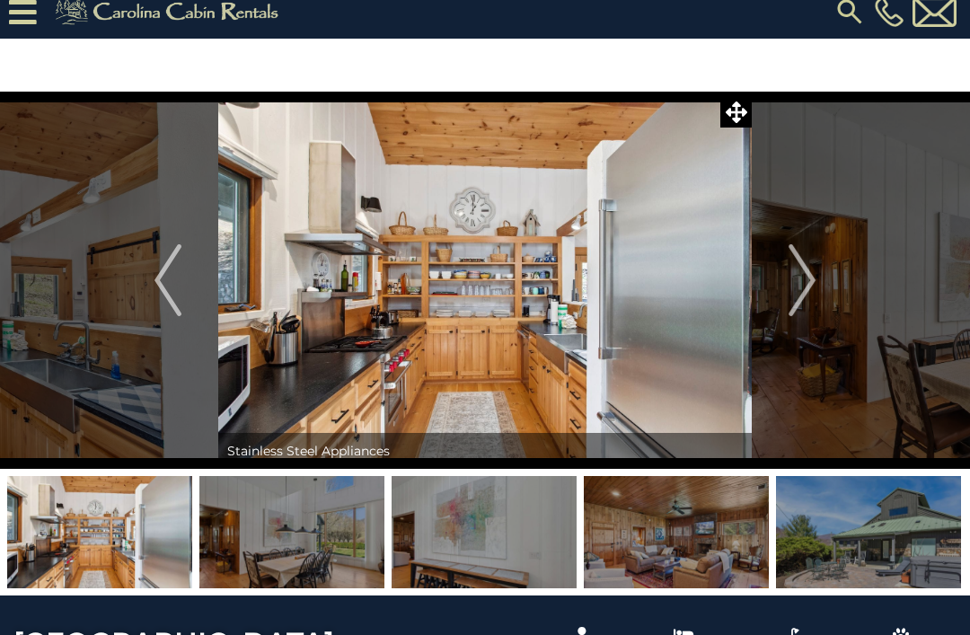
click at [796, 288] on img "Next" at bounding box center [802, 280] width 27 height 72
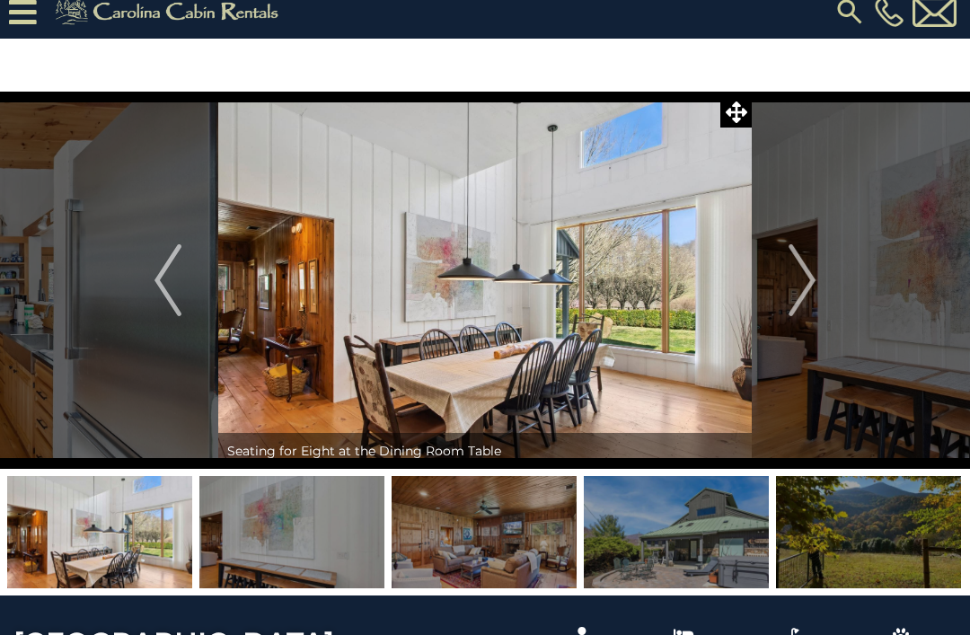
click at [803, 284] on img "Next" at bounding box center [802, 280] width 27 height 72
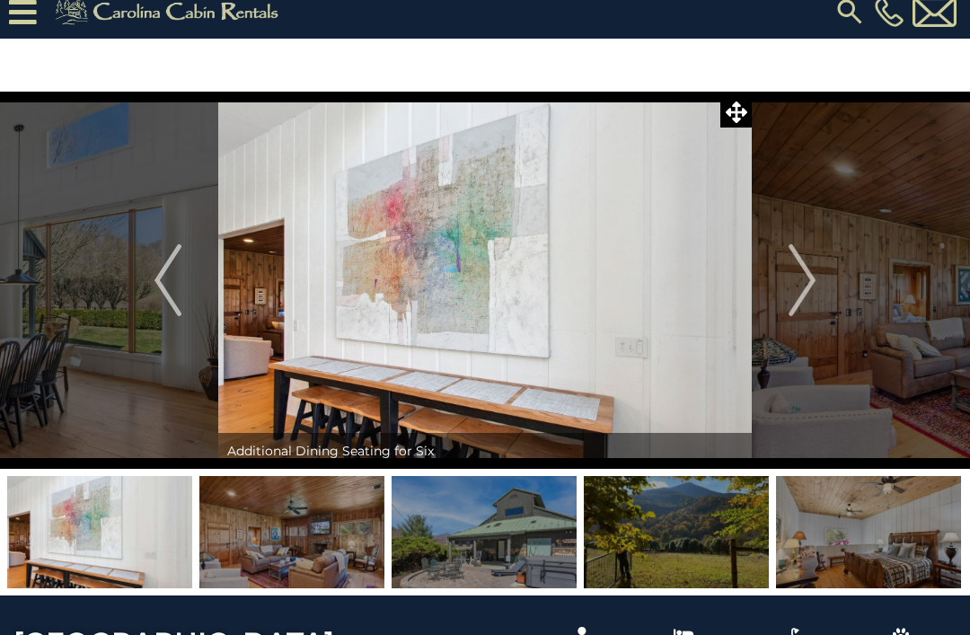
click at [794, 284] on img "Next" at bounding box center [802, 280] width 27 height 72
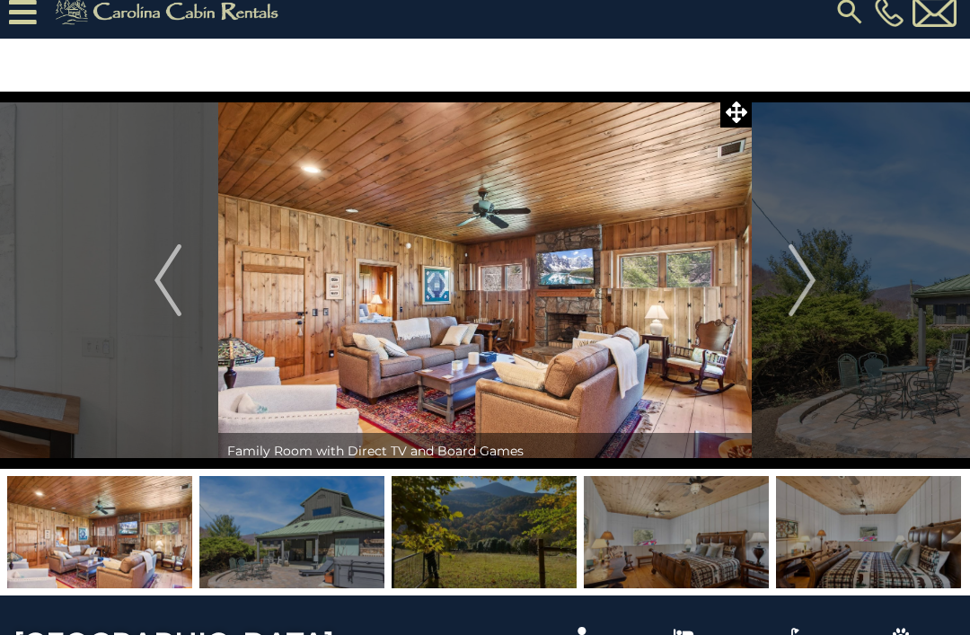
click at [791, 286] on img "Next" at bounding box center [802, 280] width 27 height 72
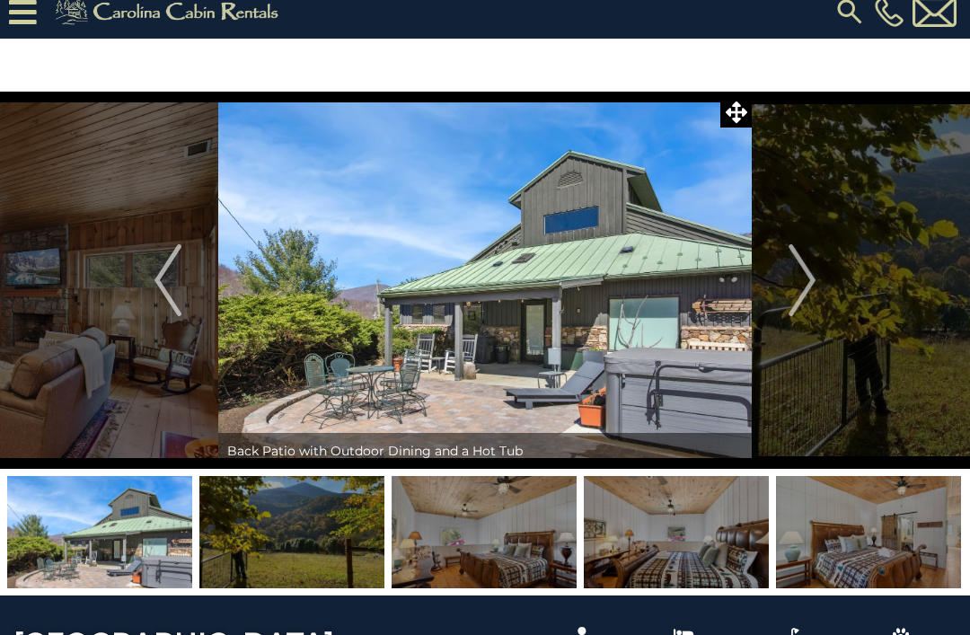
click at [801, 277] on img "Next" at bounding box center [802, 280] width 27 height 72
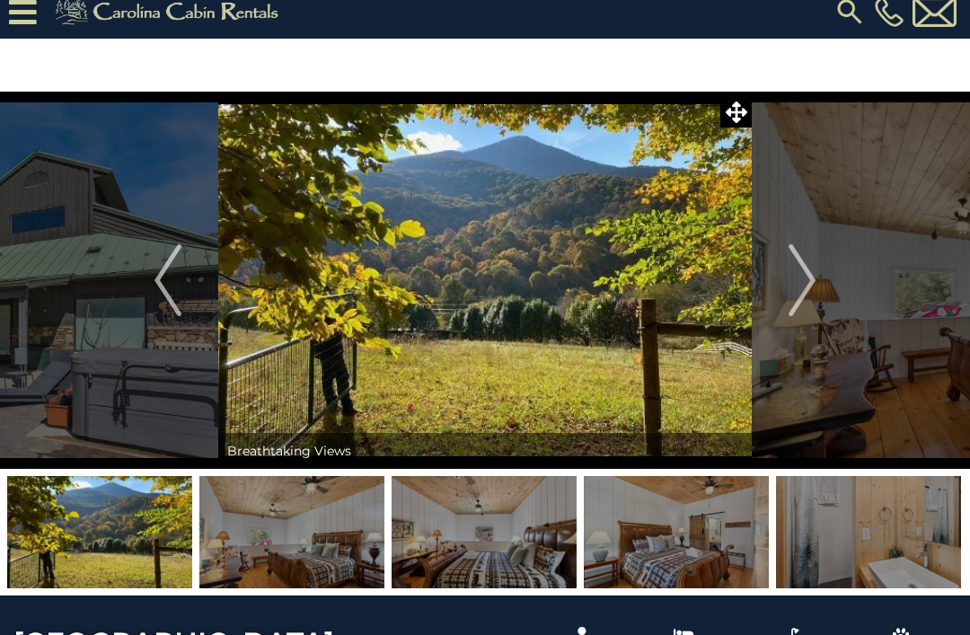
click at [797, 283] on img "Next" at bounding box center [802, 280] width 27 height 72
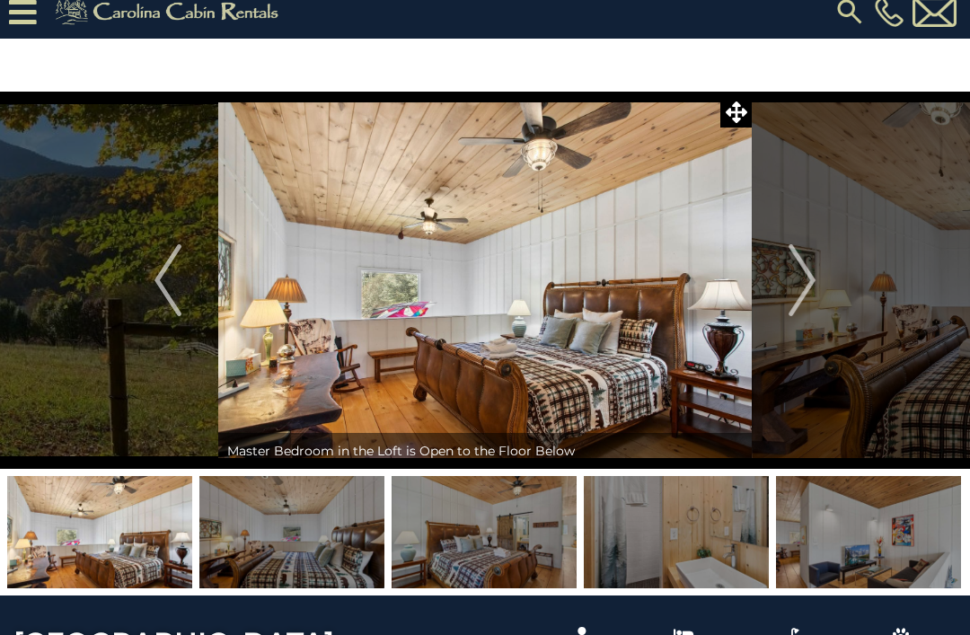
click at [793, 280] on img "Next" at bounding box center [802, 280] width 27 height 72
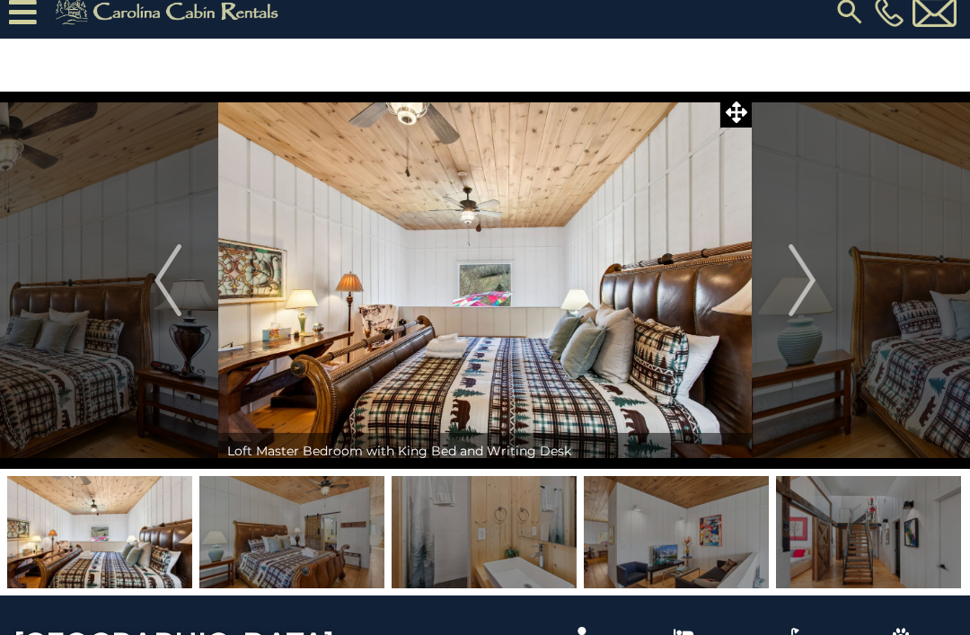
click at [803, 291] on img "Next" at bounding box center [802, 280] width 27 height 72
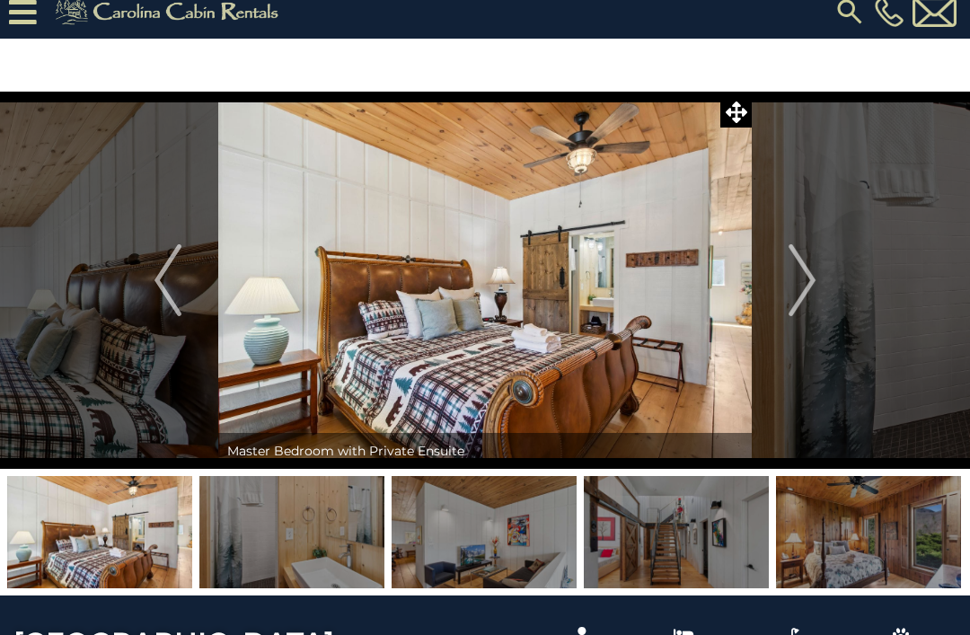
click at [805, 279] on img "Next" at bounding box center [802, 280] width 27 height 72
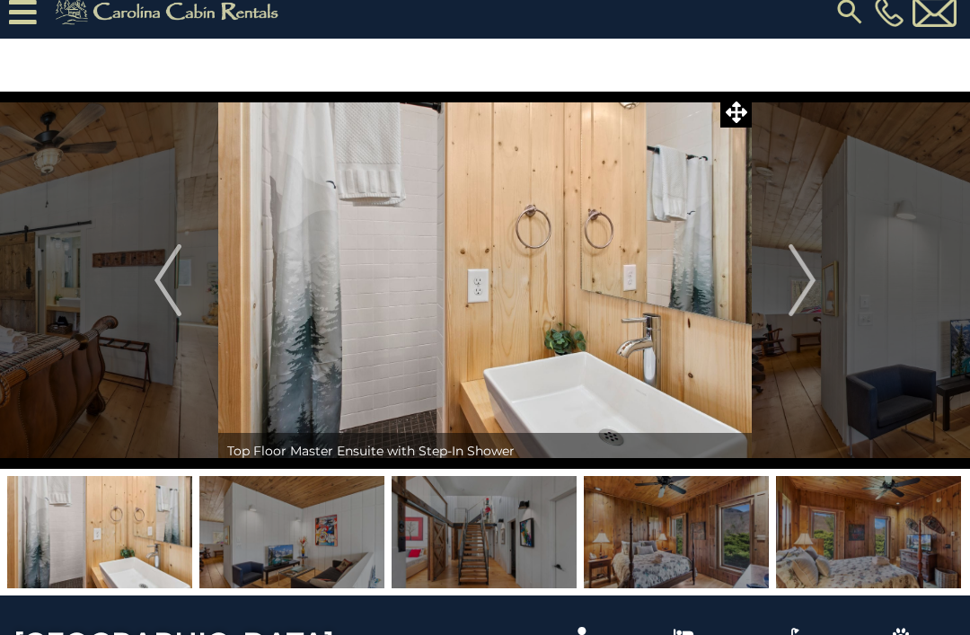
click at [799, 279] on img "Next" at bounding box center [802, 280] width 27 height 72
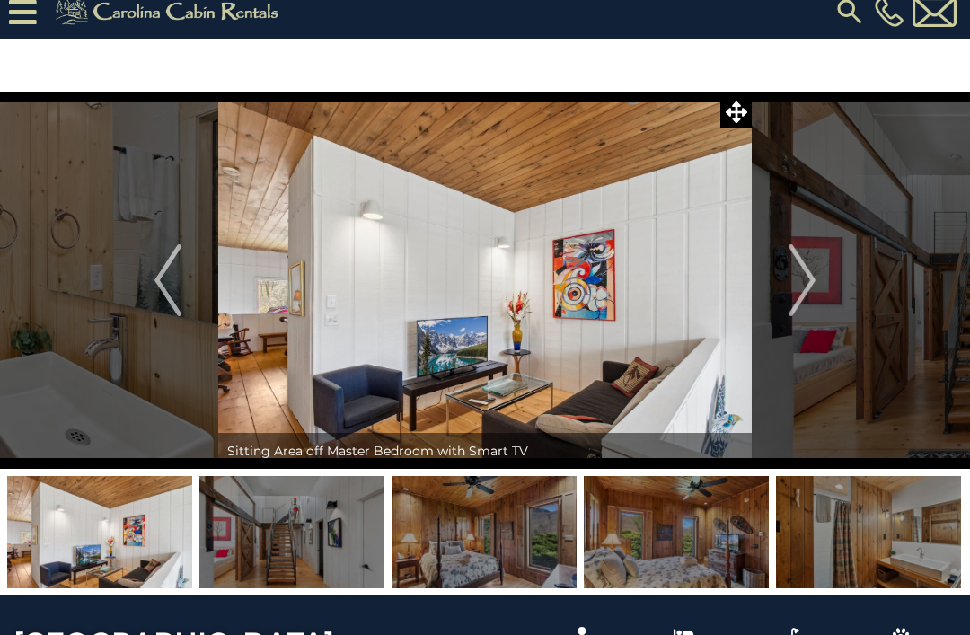
click at [802, 290] on img "Next" at bounding box center [802, 280] width 27 height 72
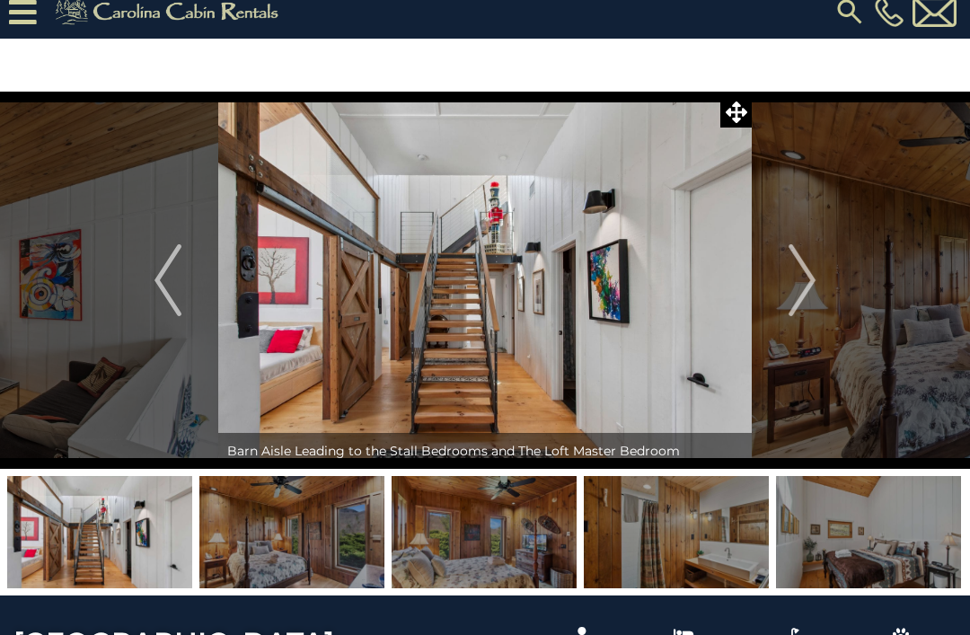
click at [805, 288] on img "Next" at bounding box center [802, 280] width 27 height 72
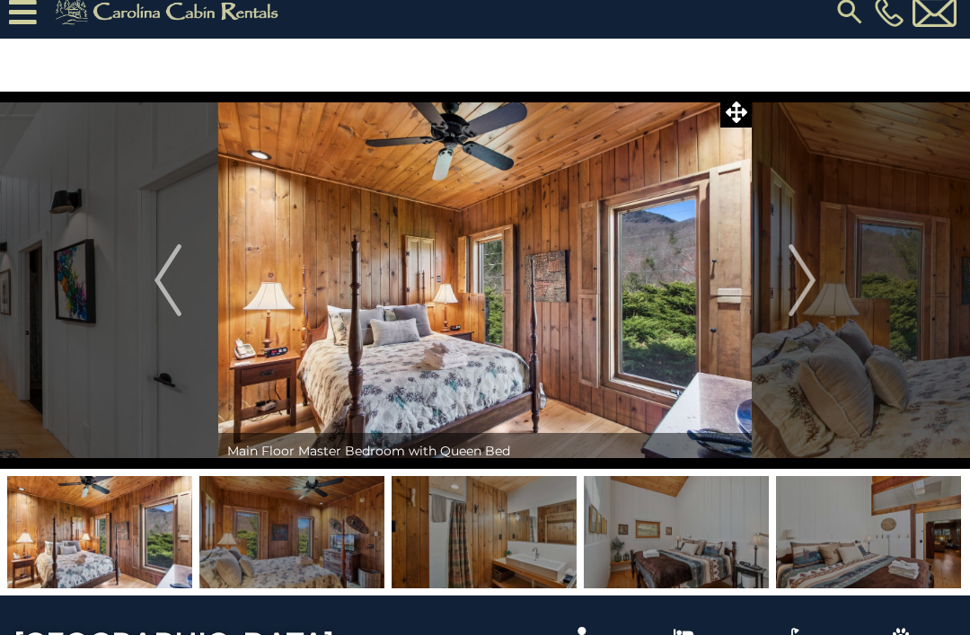
click at [811, 288] on img "Next" at bounding box center [802, 280] width 27 height 72
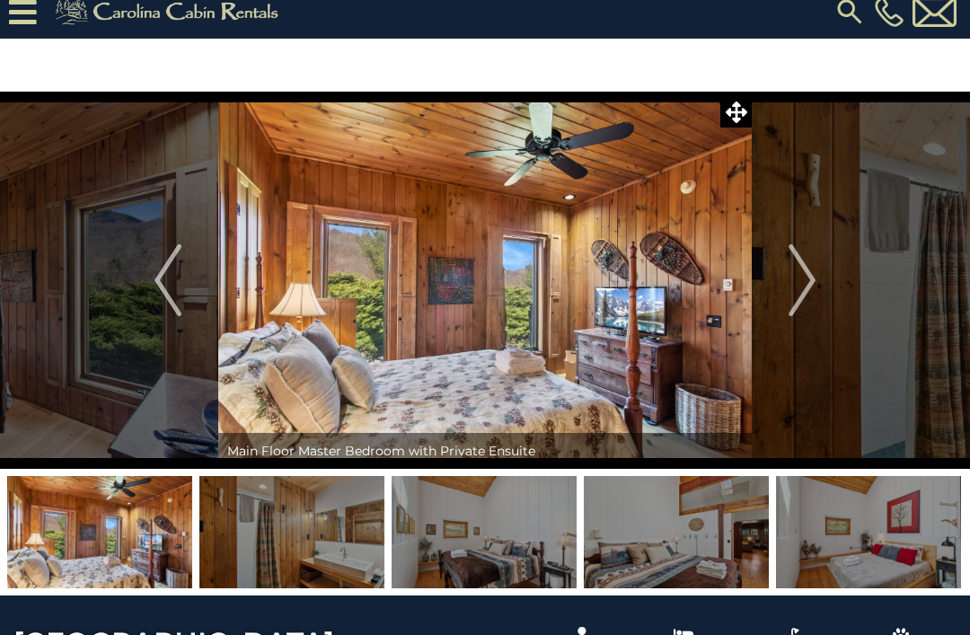
click at [807, 277] on img "Next" at bounding box center [802, 280] width 27 height 72
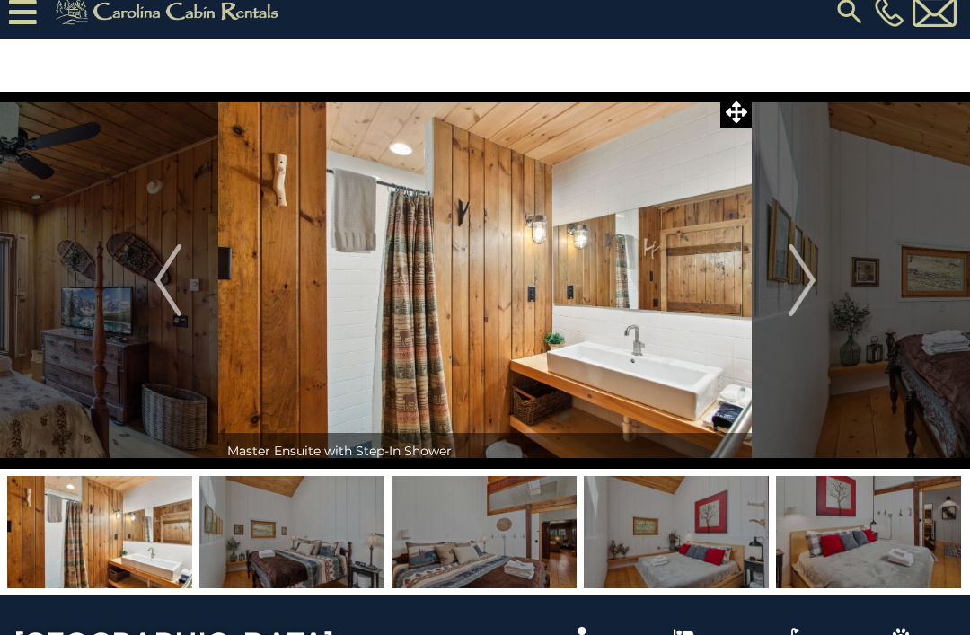
click at [803, 279] on img "Next" at bounding box center [802, 280] width 27 height 72
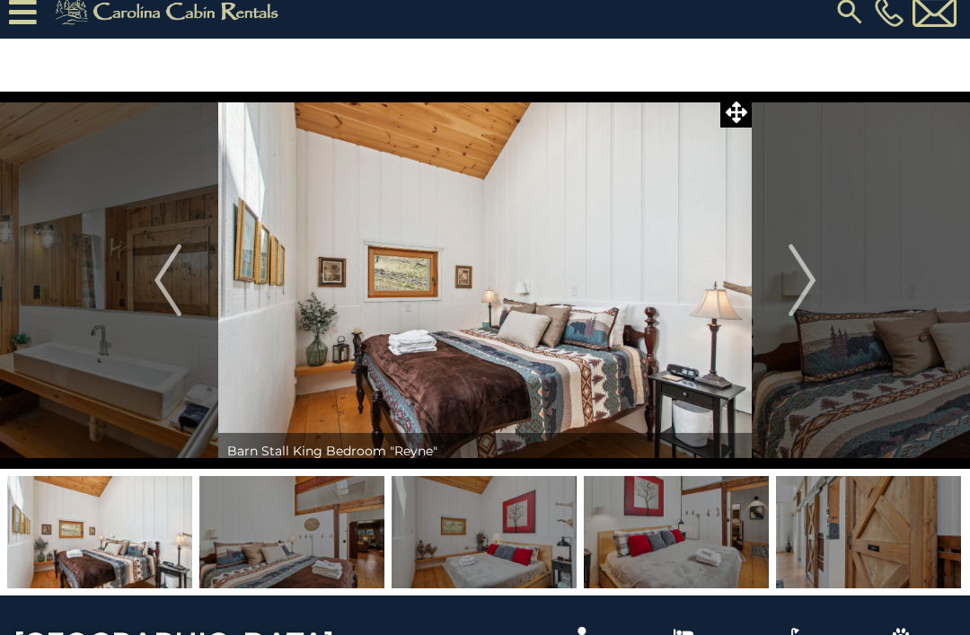
click at [798, 288] on img "Next" at bounding box center [802, 280] width 27 height 72
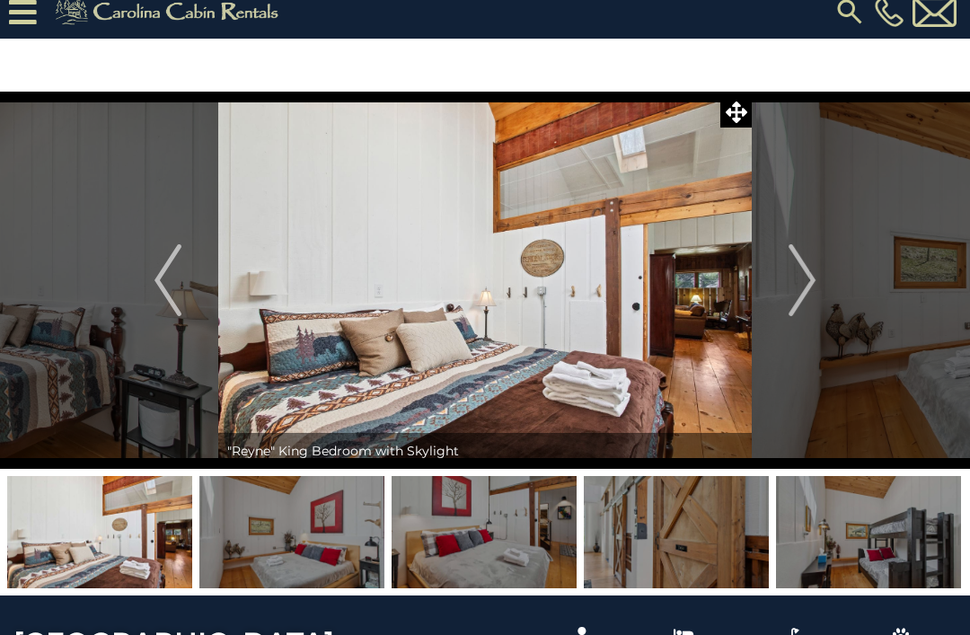
click at [800, 293] on img "Next" at bounding box center [802, 280] width 27 height 72
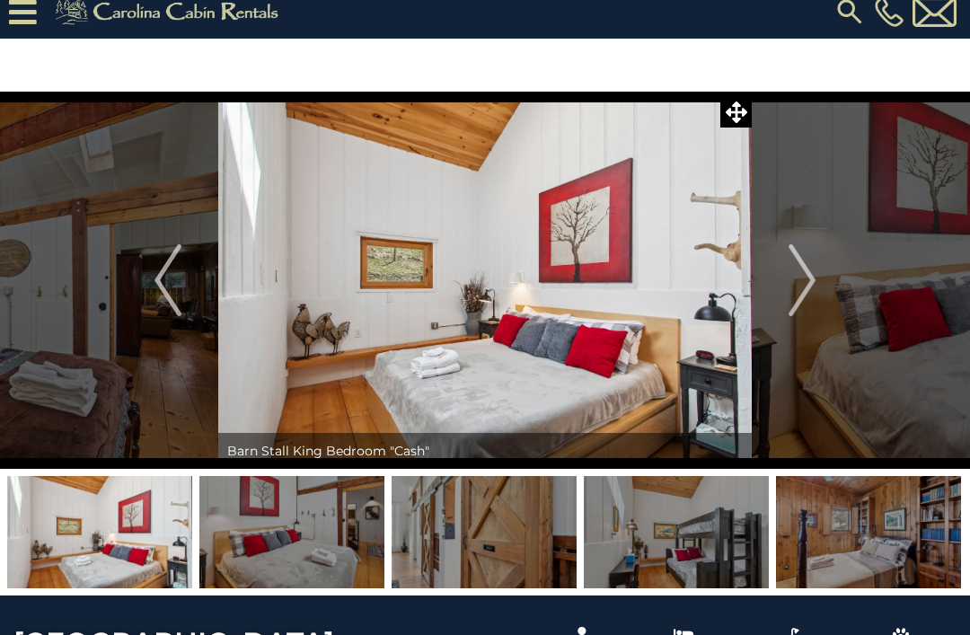
click at [795, 289] on img "Next" at bounding box center [802, 280] width 27 height 72
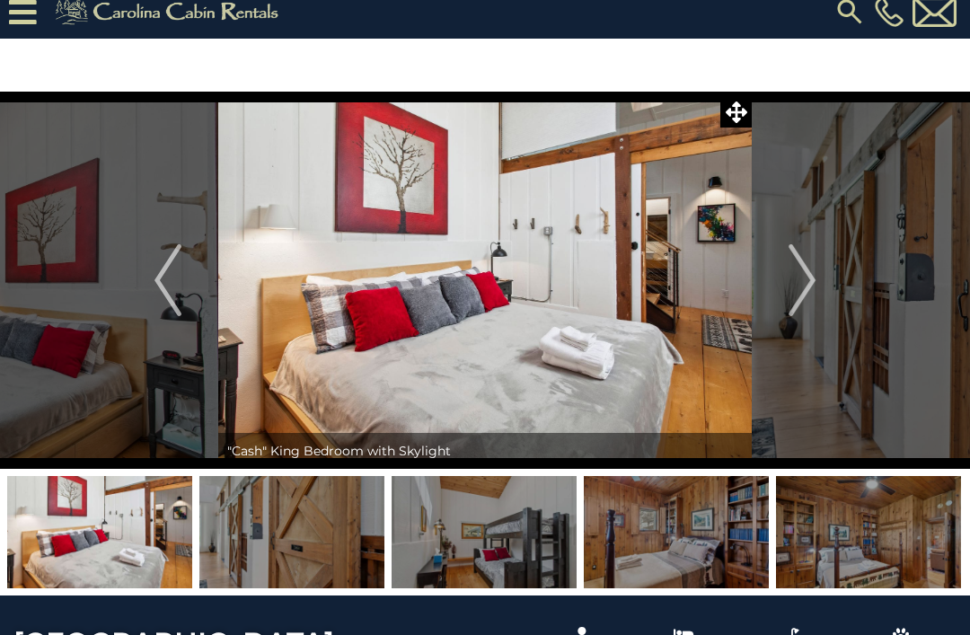
click at [799, 287] on img "Next" at bounding box center [802, 280] width 27 height 72
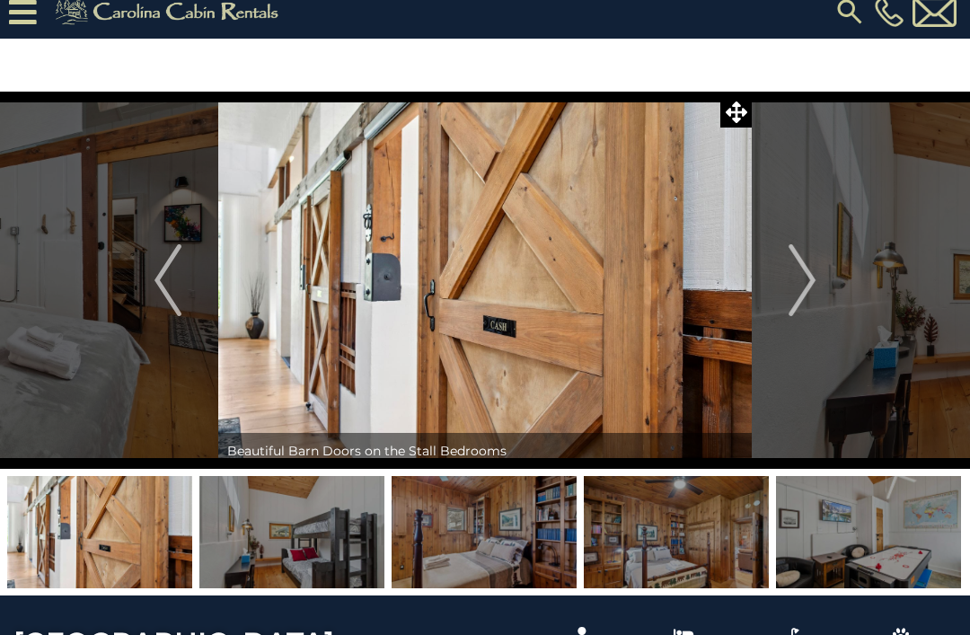
click at [796, 290] on img "Next" at bounding box center [802, 280] width 27 height 72
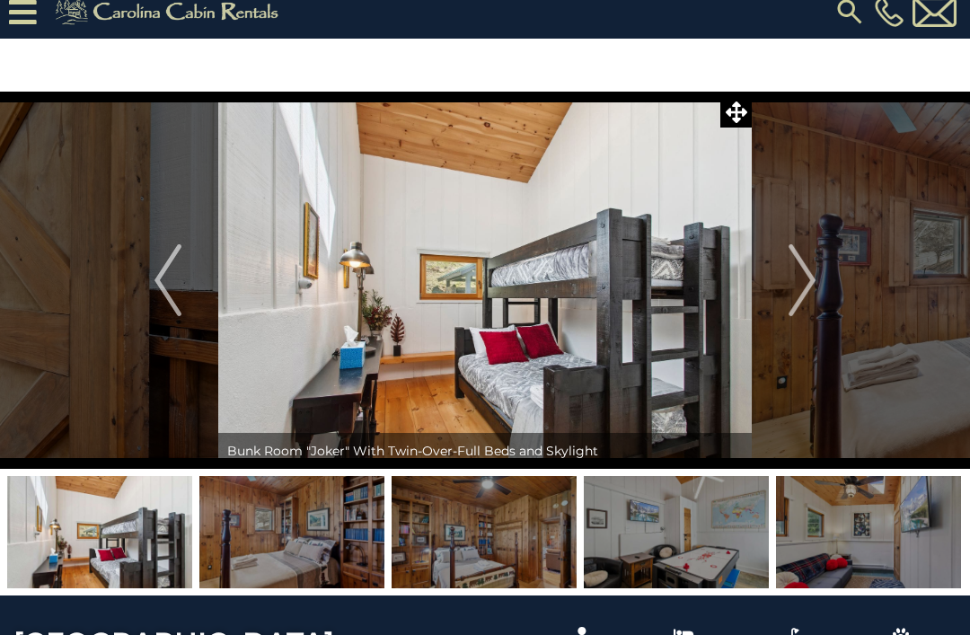
click at [798, 290] on img "Next" at bounding box center [802, 280] width 27 height 72
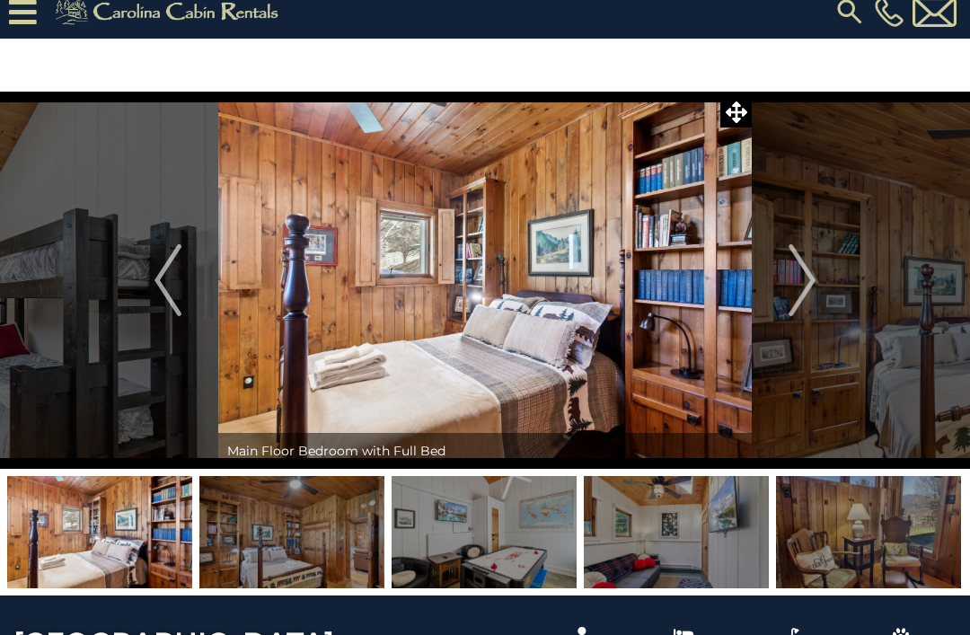
click at [804, 287] on img "Next" at bounding box center [802, 280] width 27 height 72
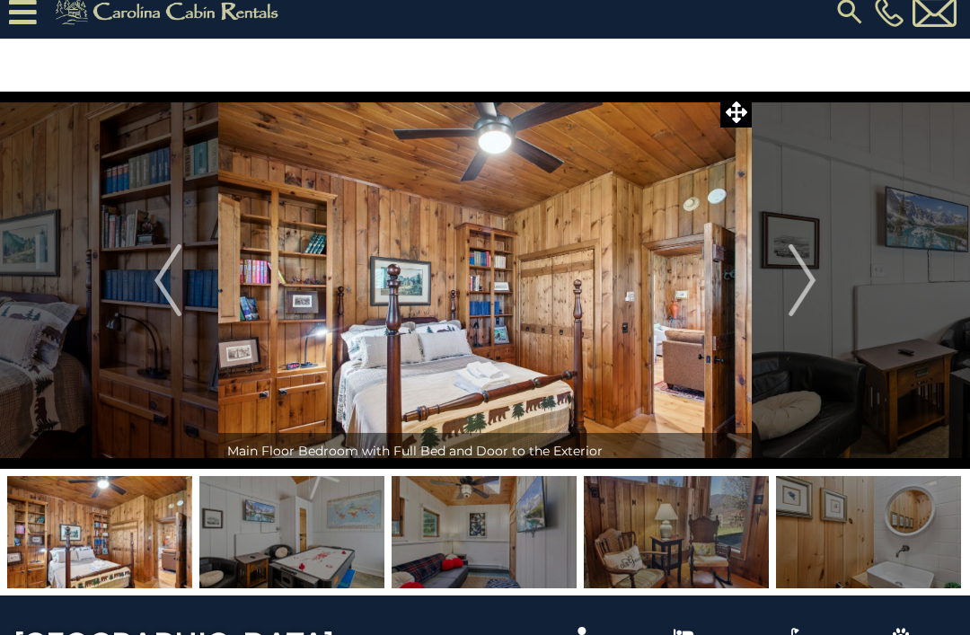
click at [806, 288] on img "Next" at bounding box center [802, 280] width 27 height 72
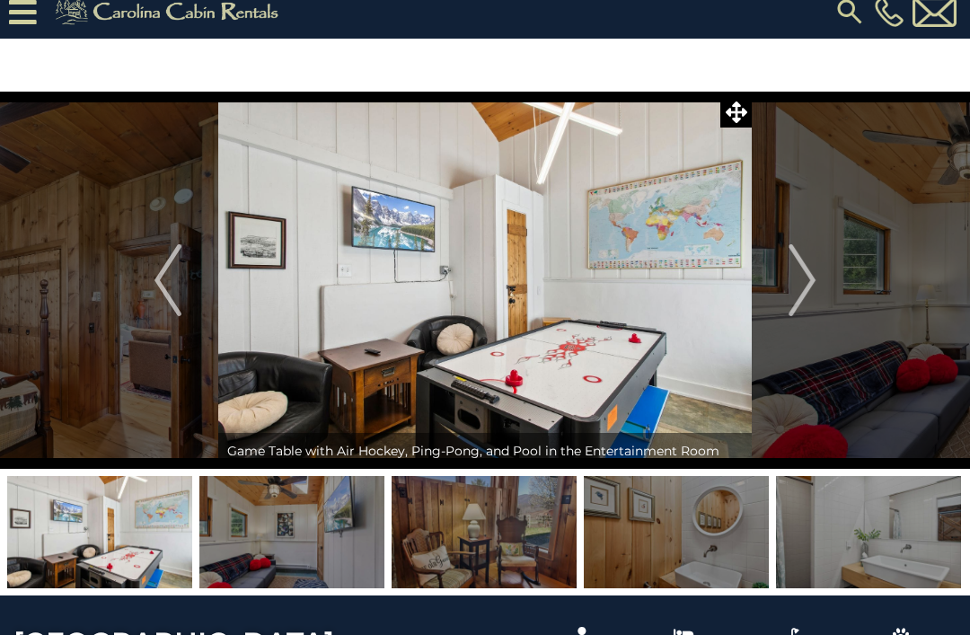
click at [812, 280] on img "Next" at bounding box center [802, 280] width 27 height 72
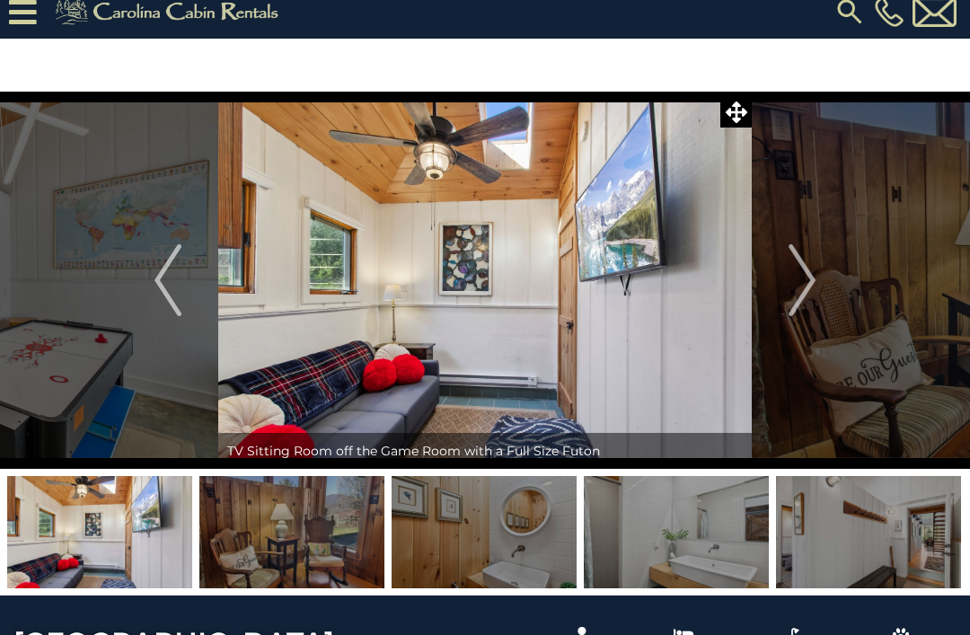
click at [810, 278] on img "Next" at bounding box center [802, 280] width 27 height 72
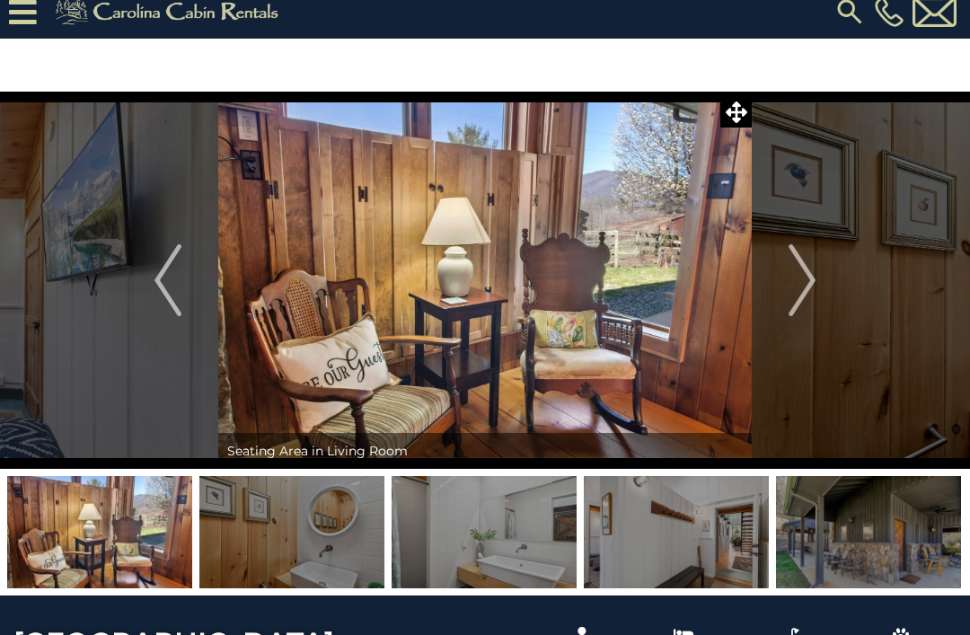
click at [813, 285] on img "Next" at bounding box center [802, 280] width 27 height 72
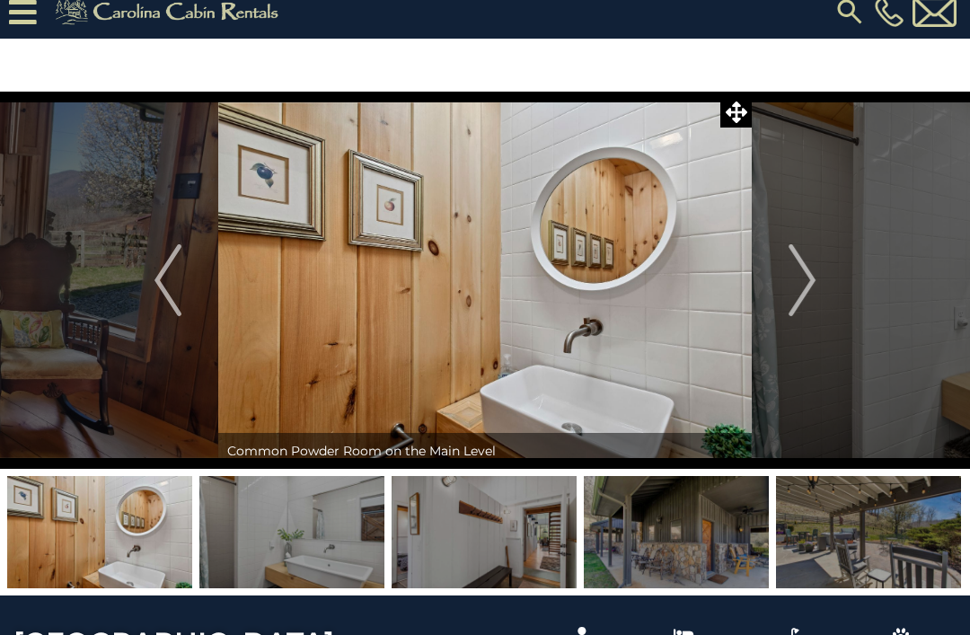
click at [810, 285] on img "Next" at bounding box center [802, 280] width 27 height 72
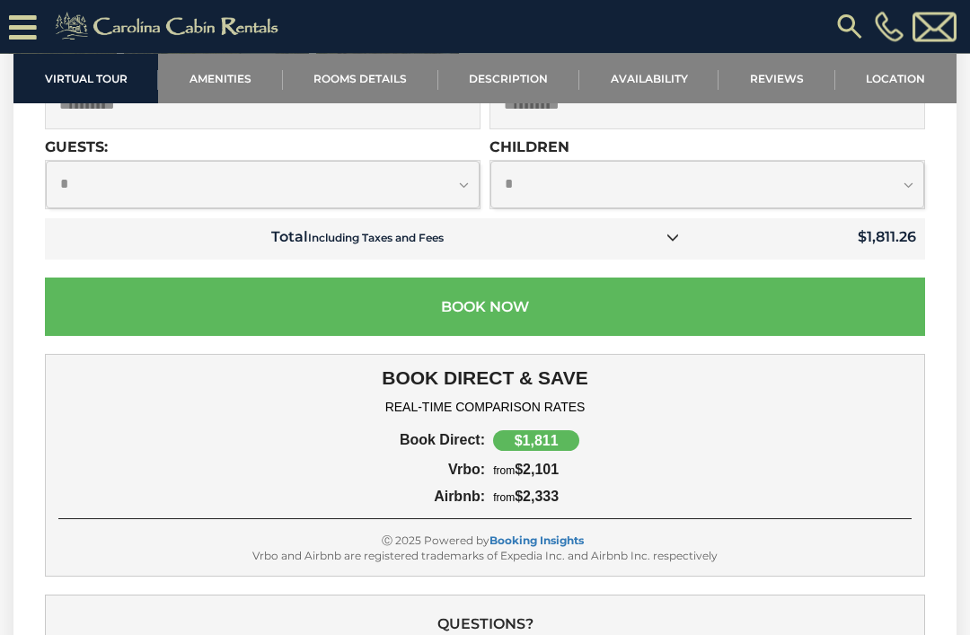
scroll to position [5545, 0]
click at [679, 241] on icon at bounding box center [673, 237] width 13 height 13
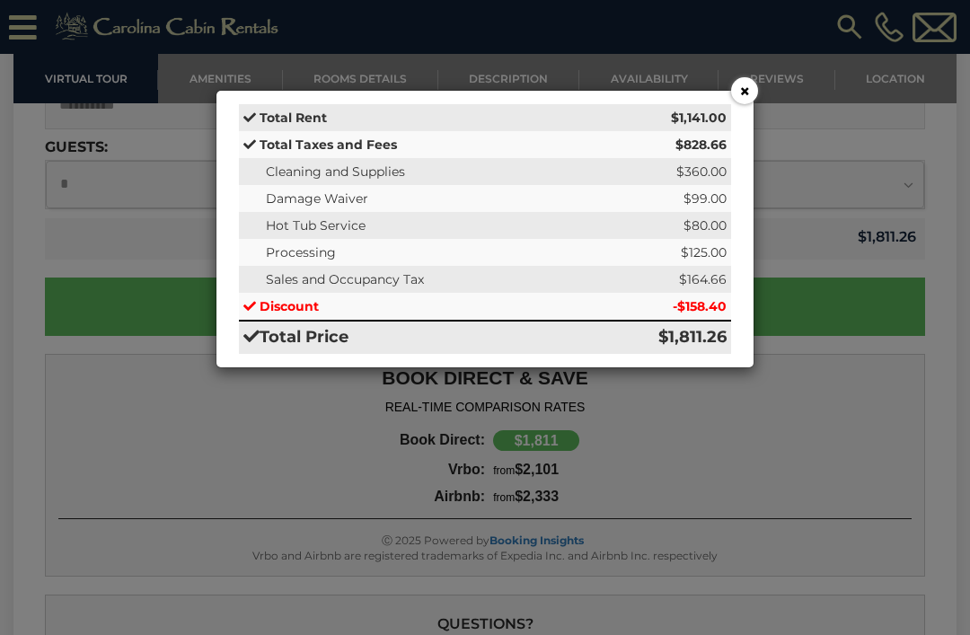
click at [740, 94] on button "×" at bounding box center [744, 90] width 27 height 27
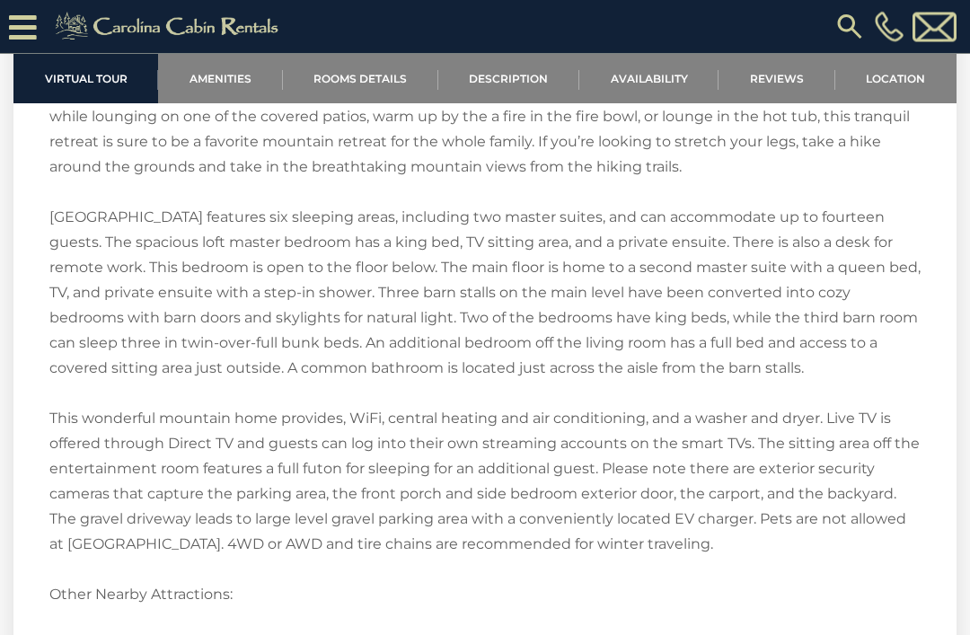
scroll to position [3122, 0]
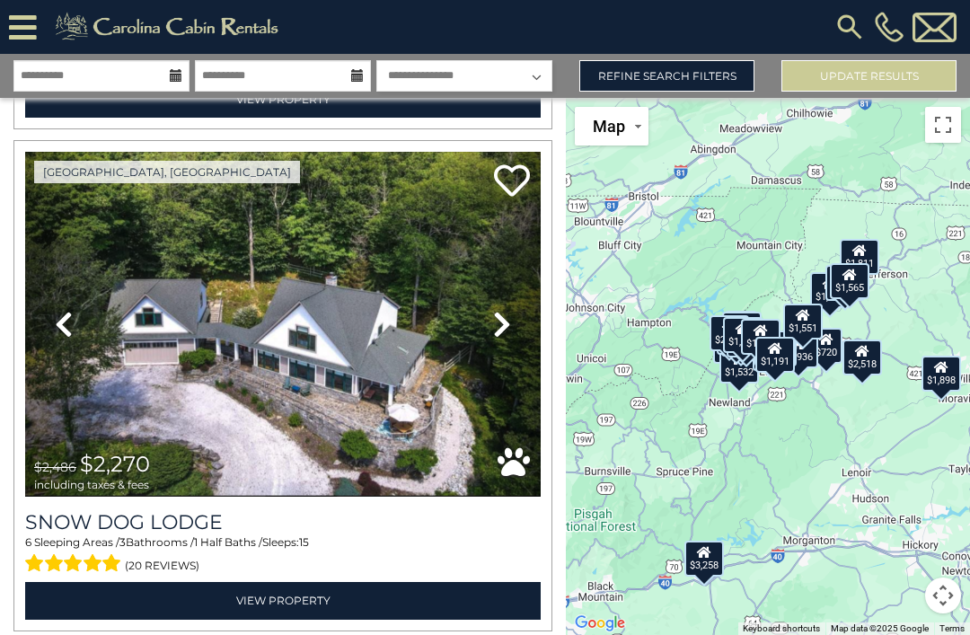
scroll to position [8052, 0]
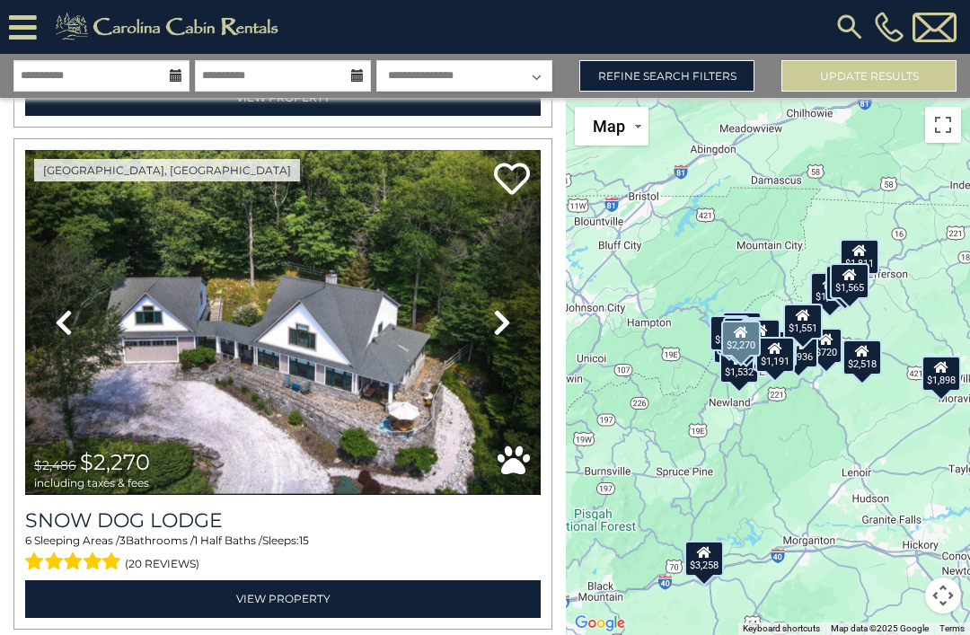
click at [506, 324] on icon at bounding box center [502, 322] width 18 height 29
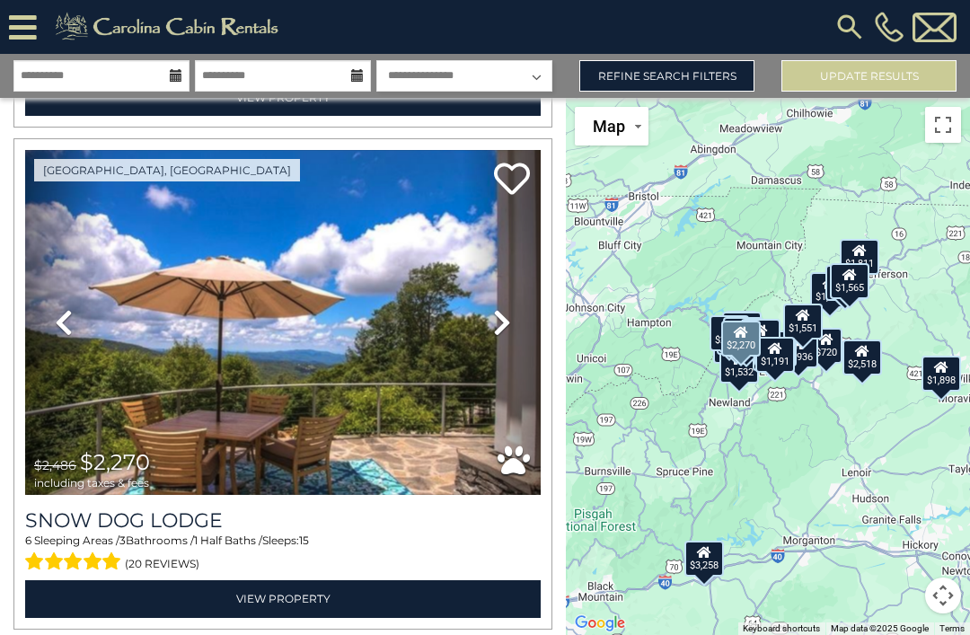
click at [506, 328] on icon at bounding box center [502, 322] width 18 height 29
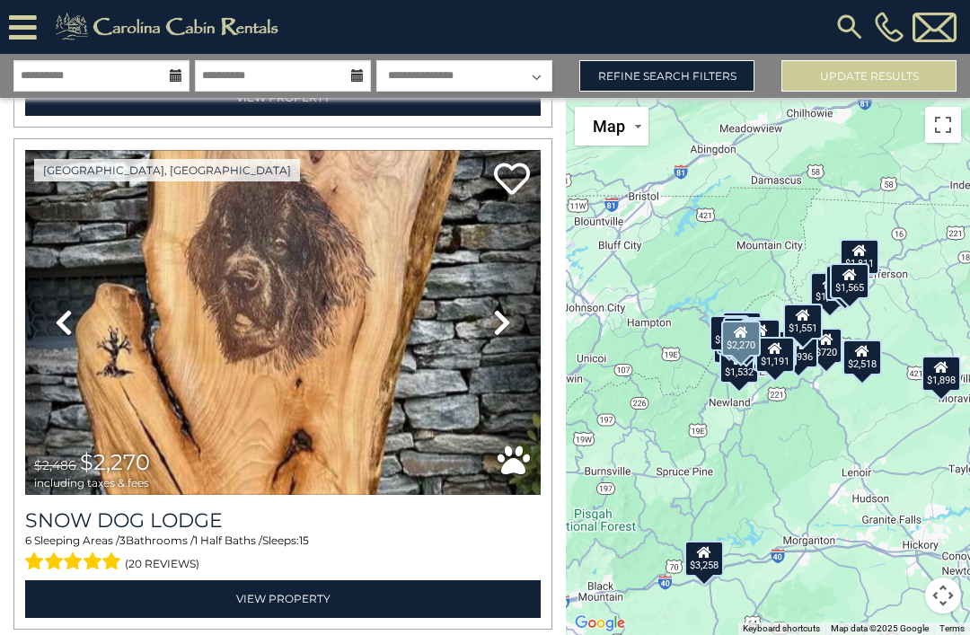
click at [495, 332] on icon at bounding box center [502, 322] width 18 height 29
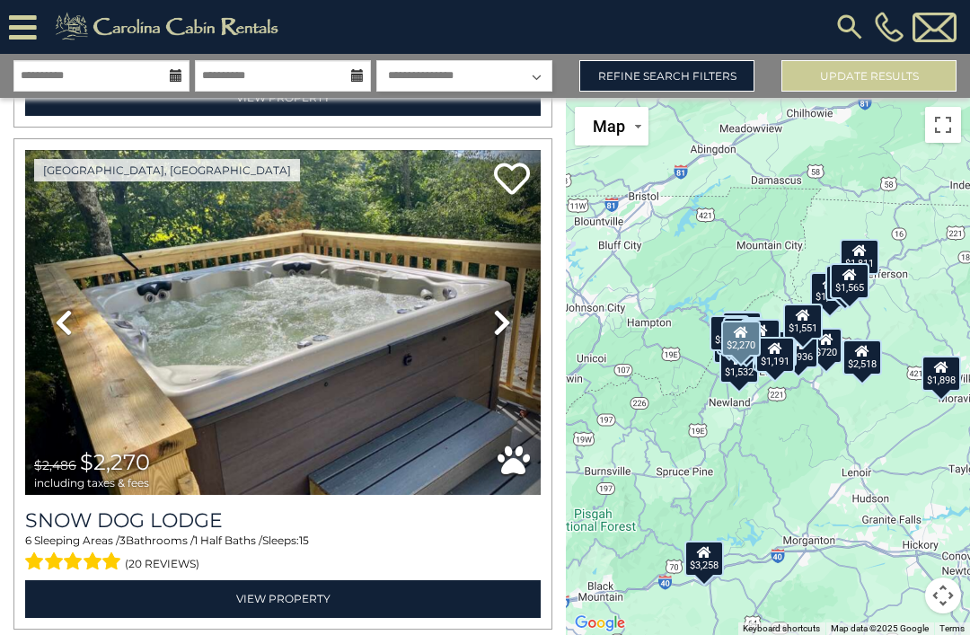
click at [493, 329] on icon at bounding box center [502, 322] width 18 height 29
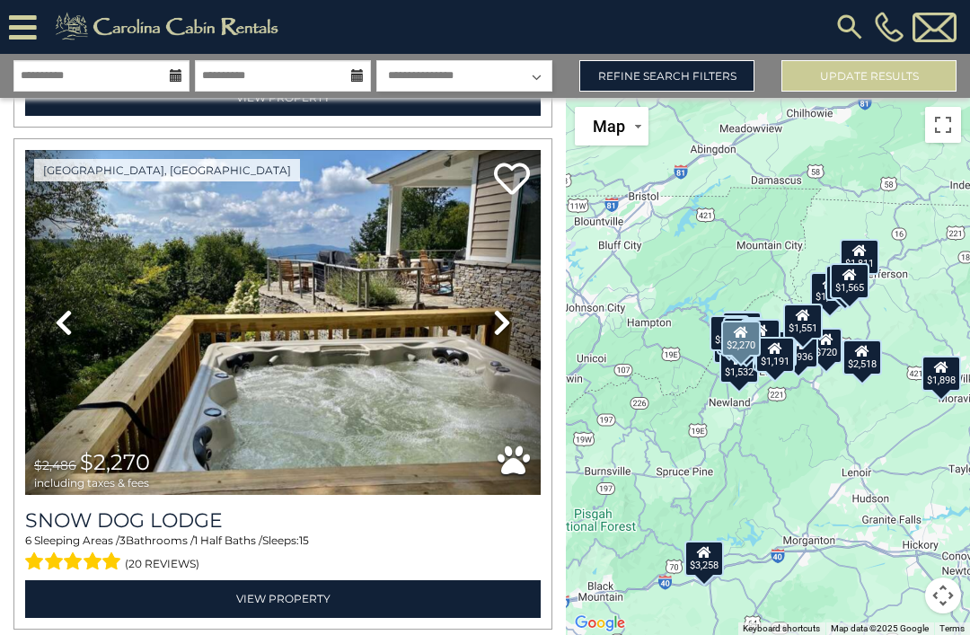
click at [493, 329] on icon at bounding box center [502, 322] width 18 height 29
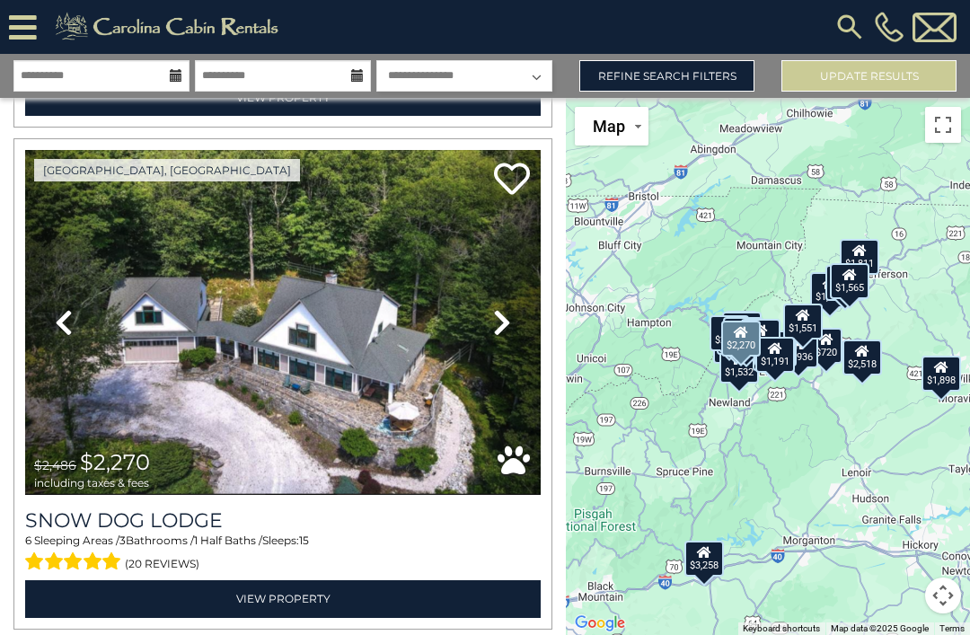
click at [506, 316] on icon at bounding box center [502, 322] width 18 height 29
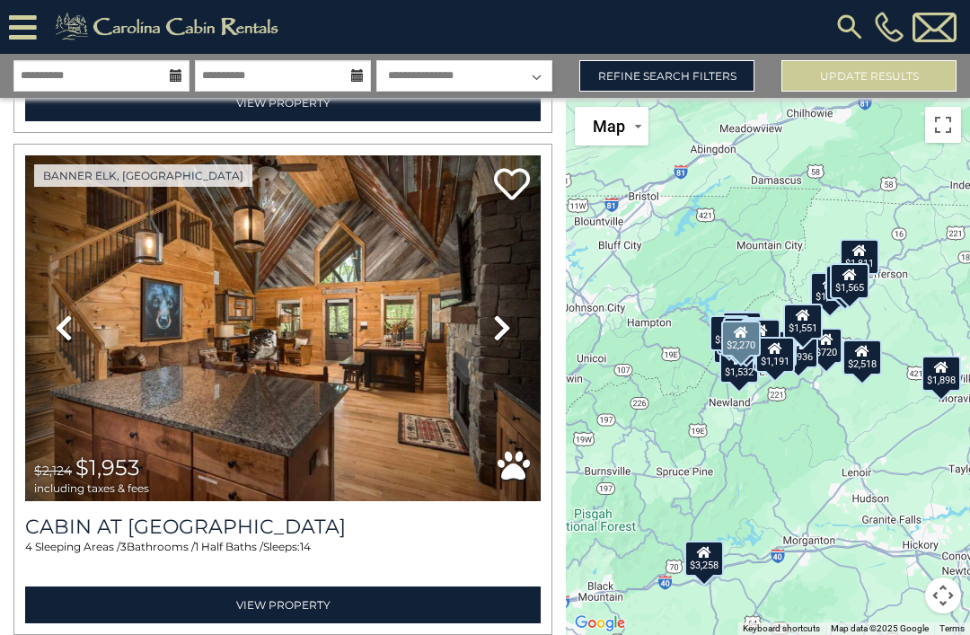
scroll to position [14088, 0]
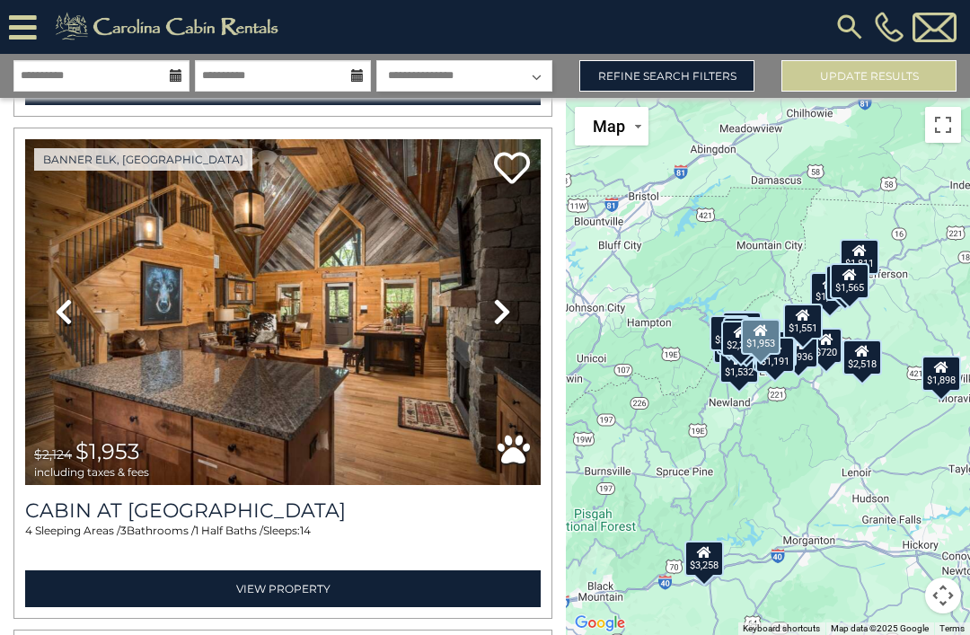
click at [505, 308] on icon at bounding box center [502, 311] width 18 height 29
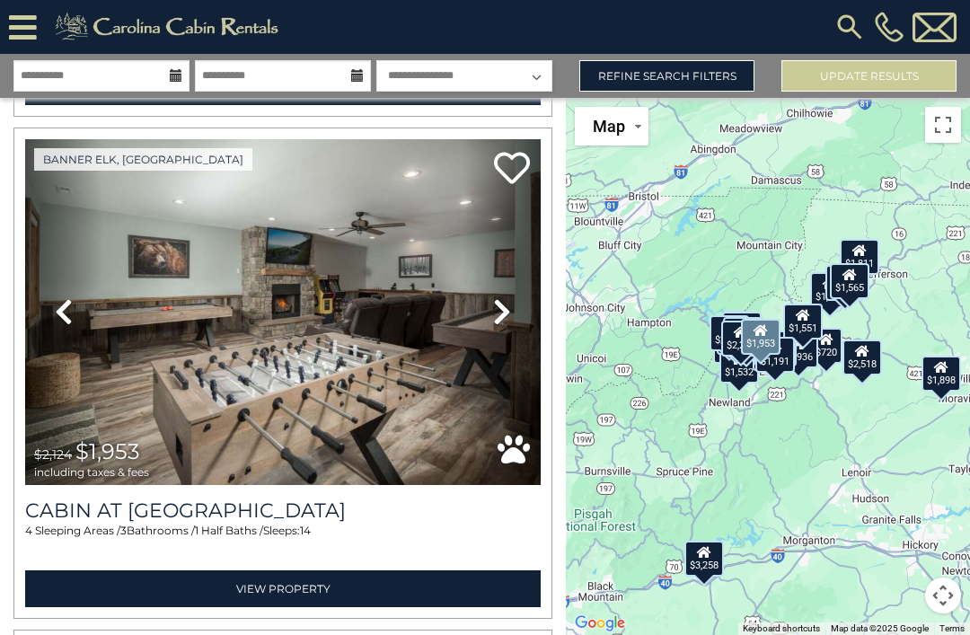
click at [504, 314] on icon at bounding box center [502, 311] width 18 height 29
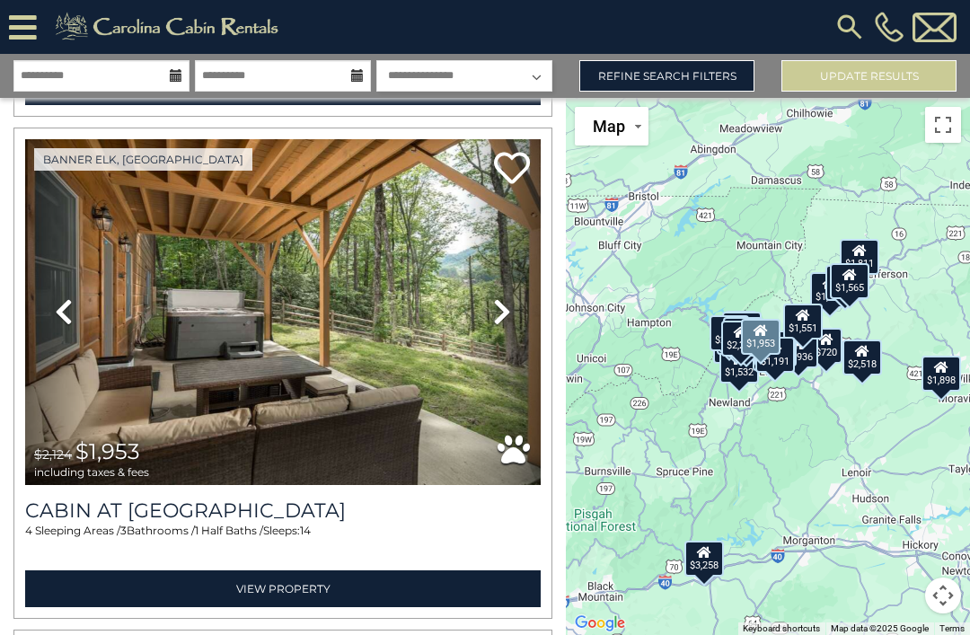
click at [512, 321] on link "Next" at bounding box center [502, 312] width 77 height 346
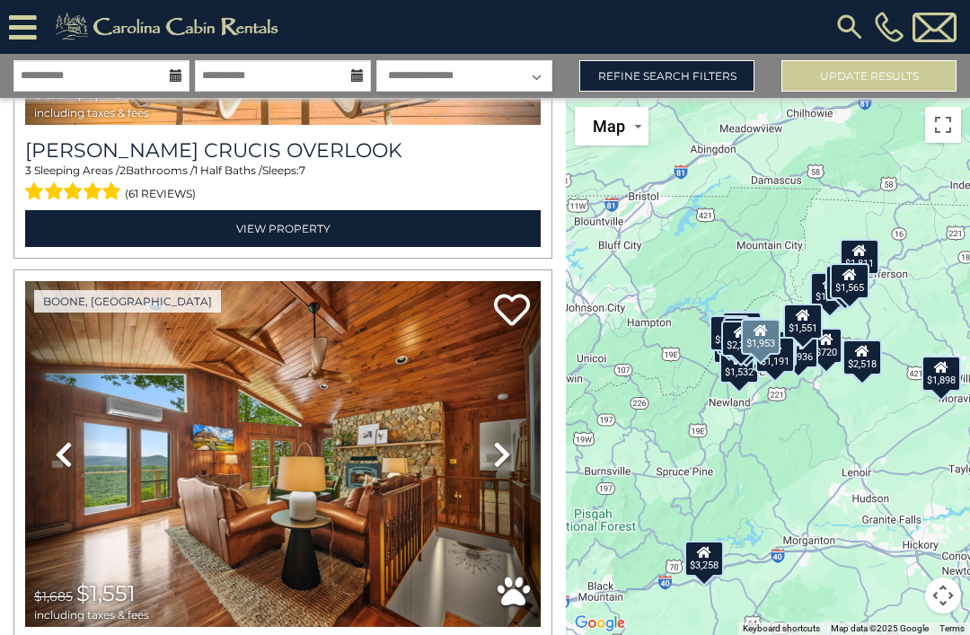
scroll to position [9263, 0]
